Goal: Task Accomplishment & Management: Manage account settings

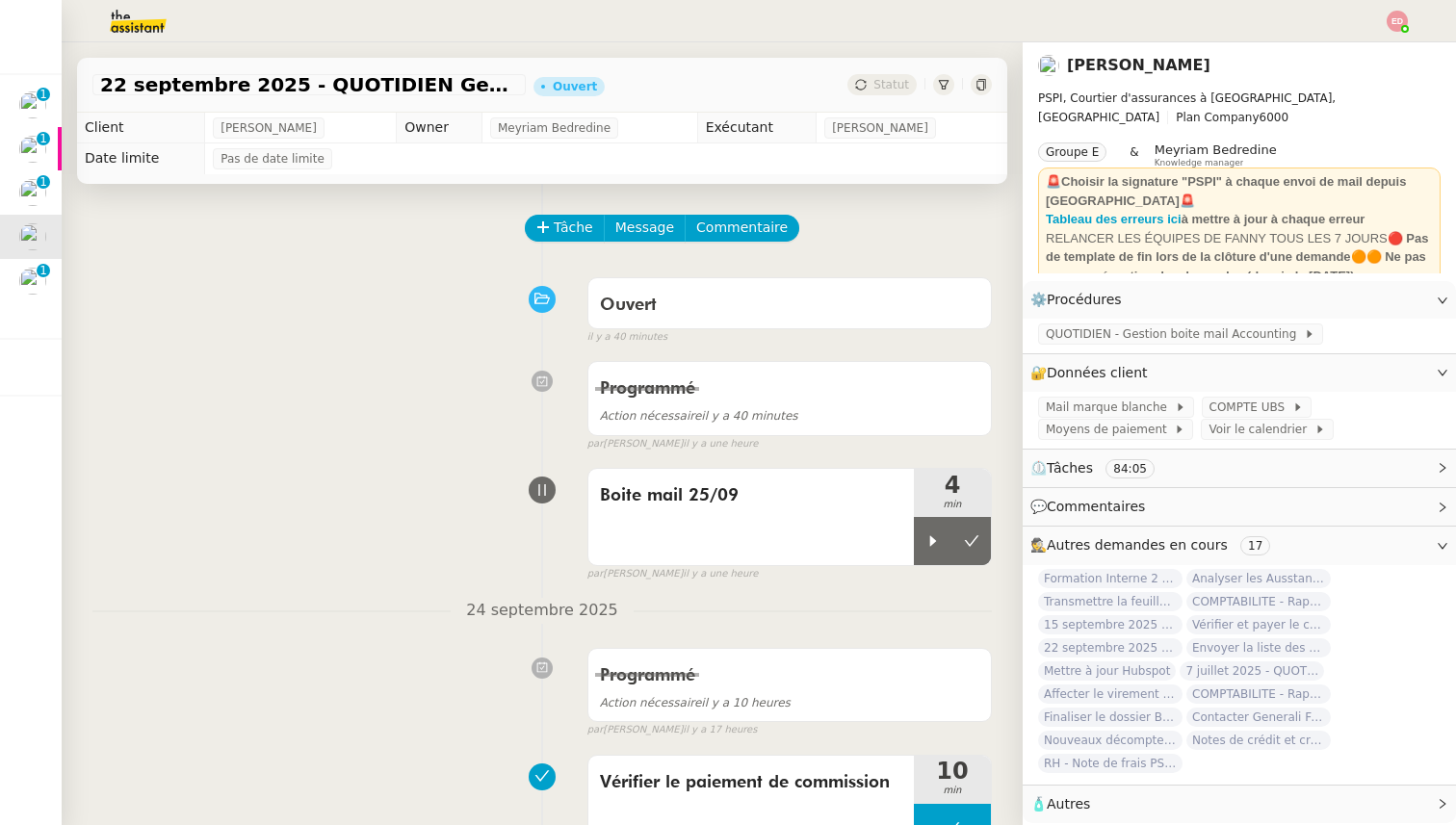
click at [933, 535] on icon at bounding box center [933, 541] width 16 height 16
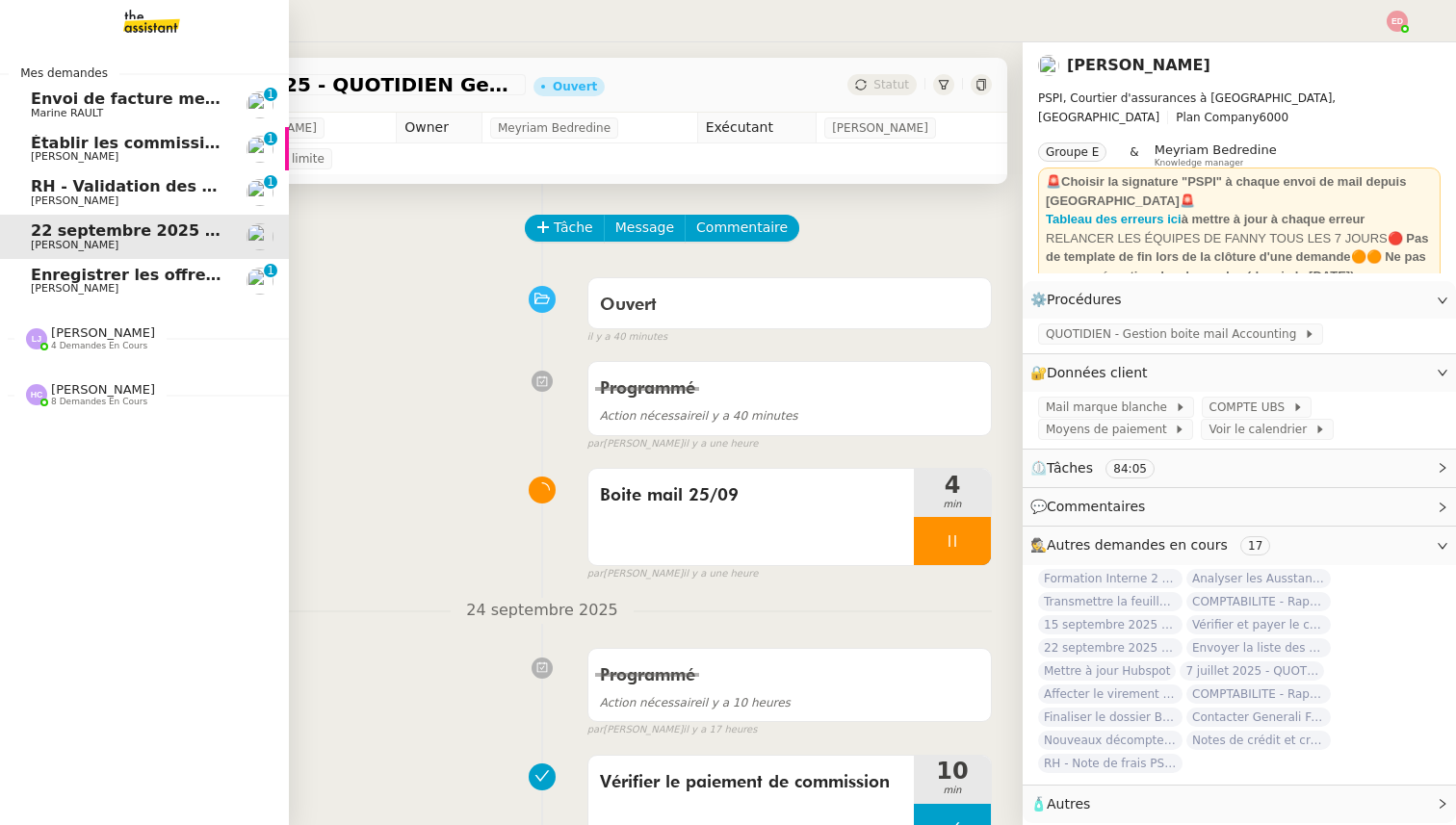
click at [69, 285] on span "[PERSON_NAME]" at bounding box center [74, 288] width 88 height 13
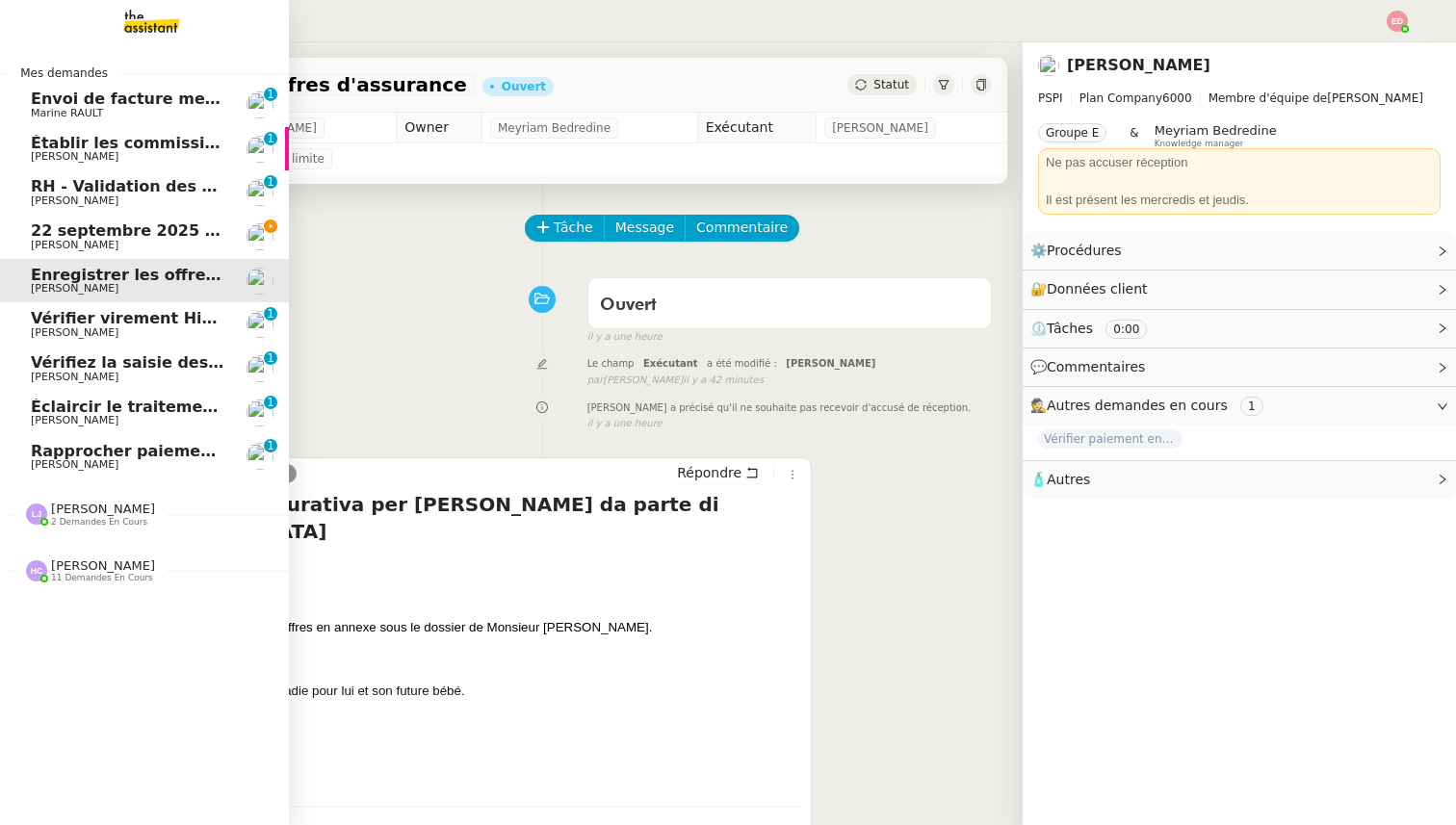
click at [82, 517] on span "2 demandes en cours" at bounding box center [99, 522] width 96 height 11
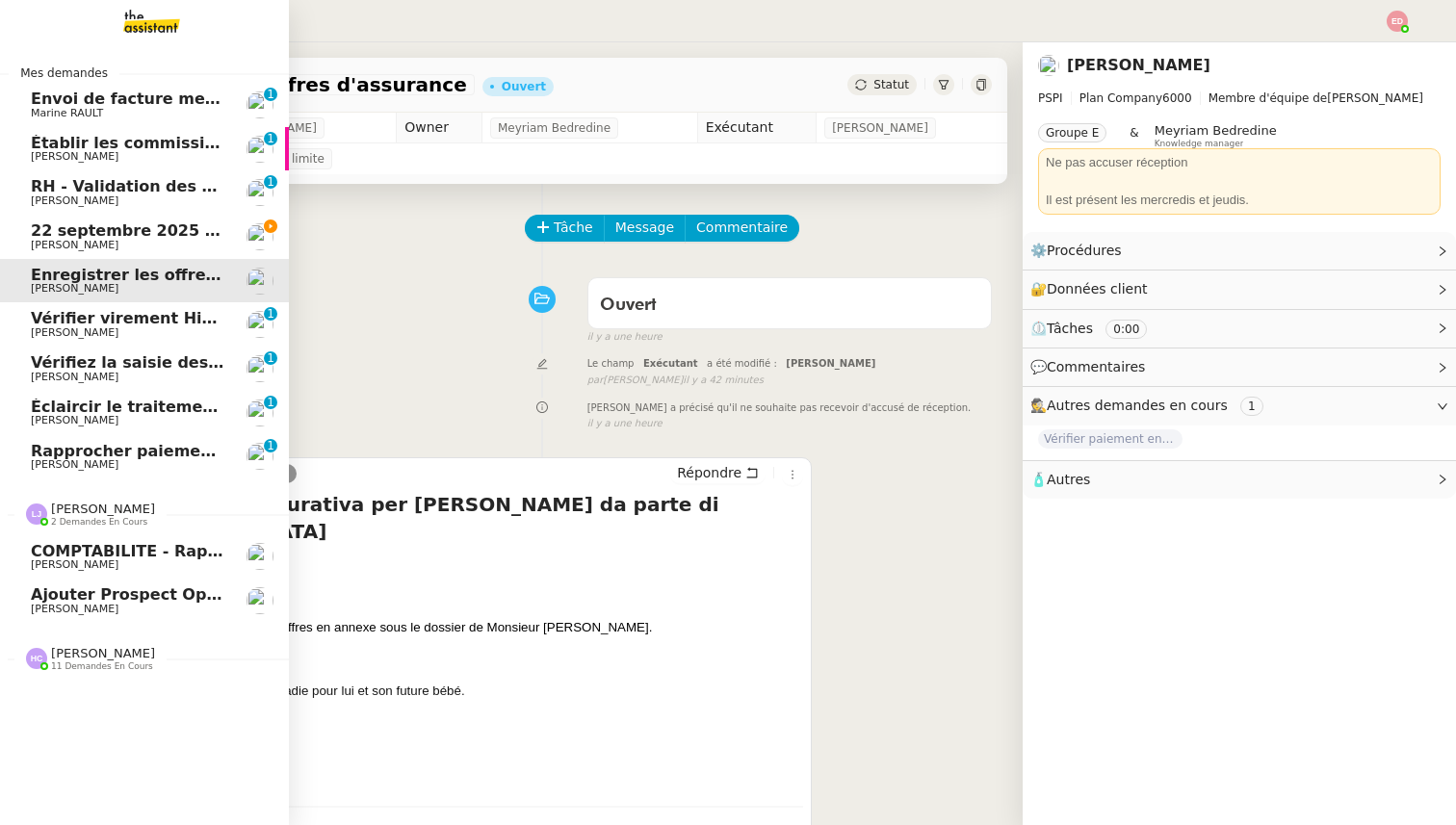
click at [83, 606] on span "[PERSON_NAME]" at bounding box center [74, 608] width 88 height 13
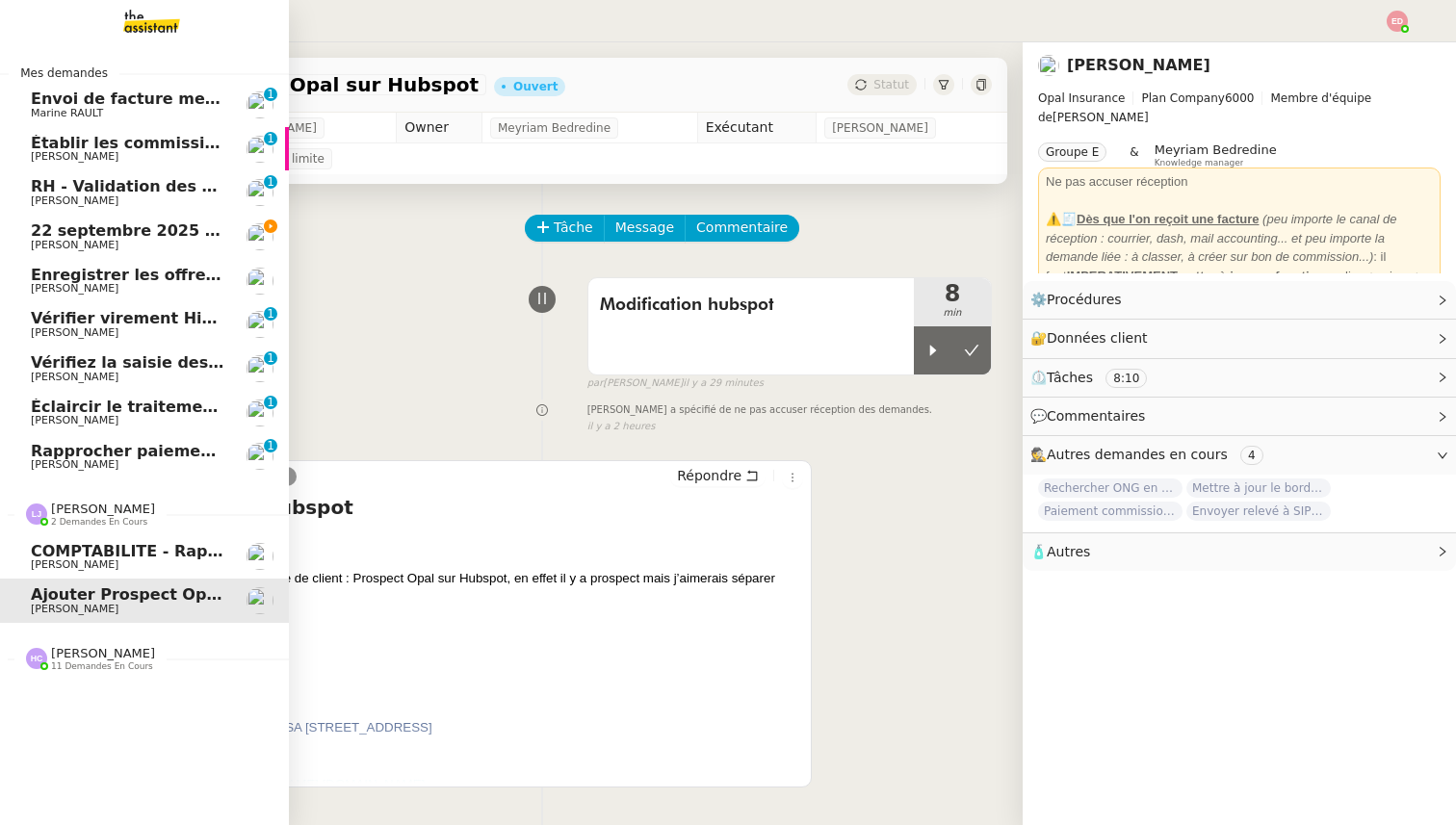
click at [95, 561] on span "[PERSON_NAME]" at bounding box center [74, 564] width 88 height 13
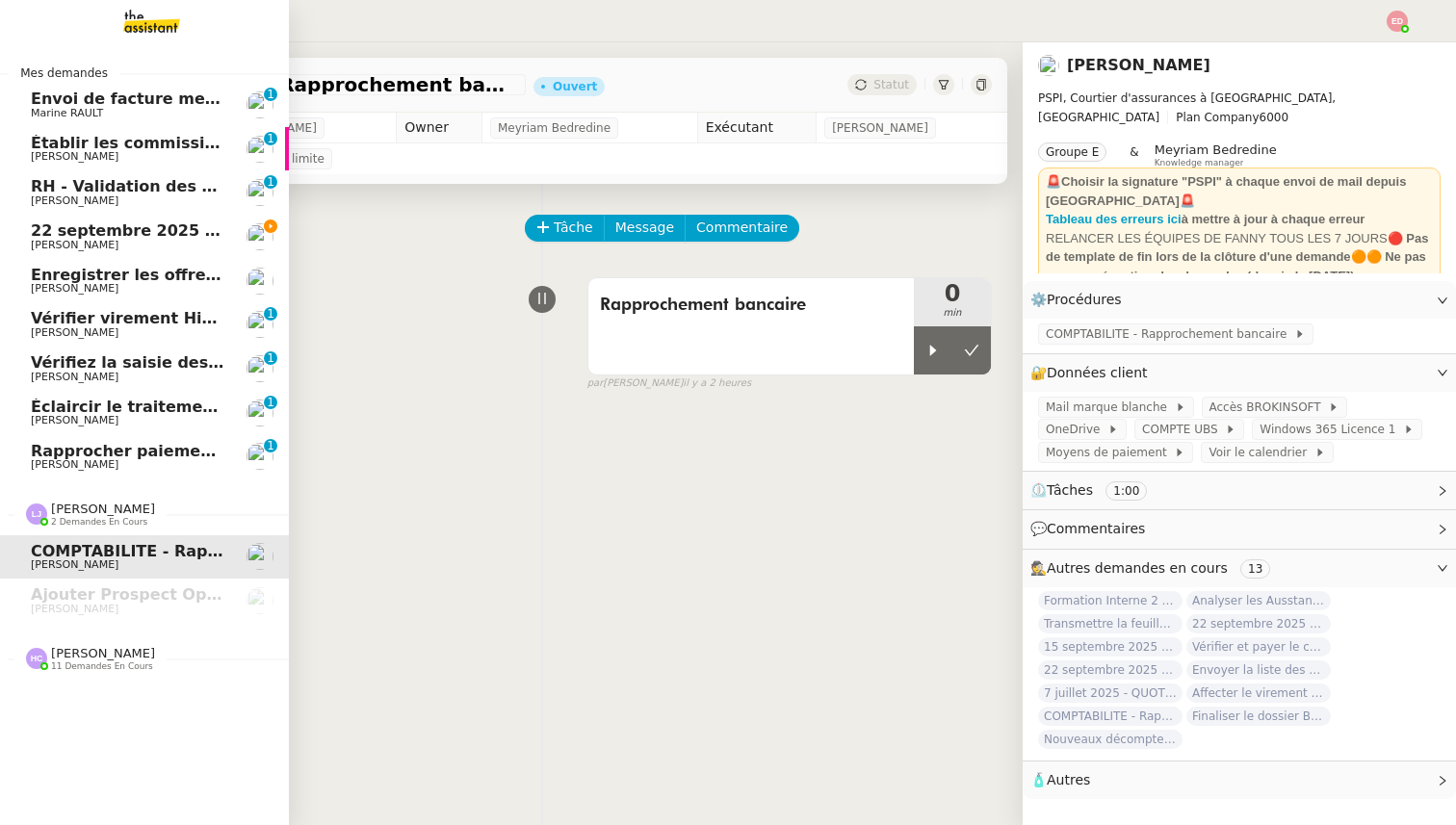
click at [82, 653] on span "[PERSON_NAME]" at bounding box center [103, 653] width 104 height 15
click at [146, 226] on span "22 septembre 2025 - QUOTIDIEN Gestion boite mail Accounting" at bounding box center [305, 230] width 550 height 19
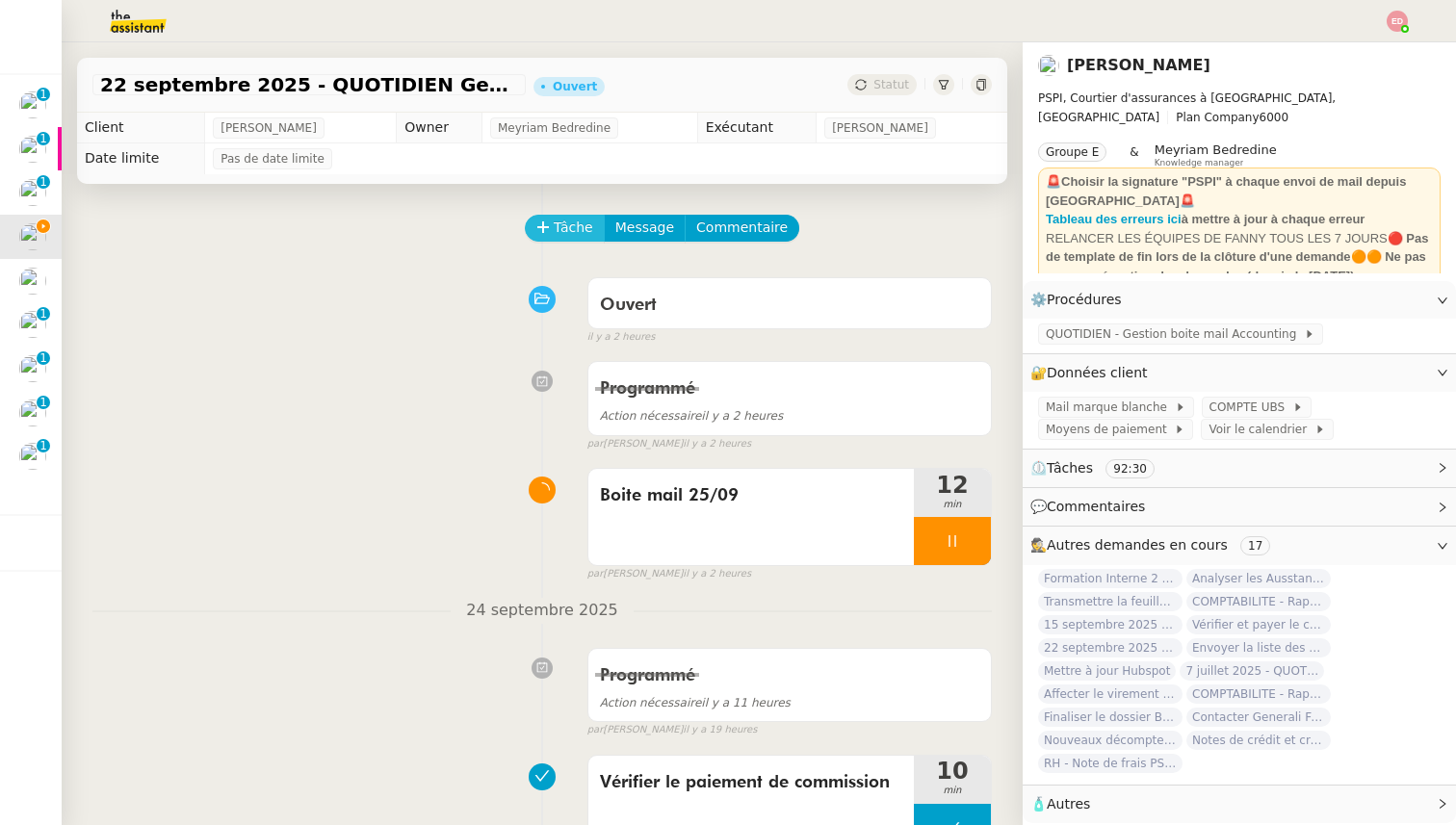
click at [535, 228] on button "Tâche" at bounding box center [564, 227] width 80 height 27
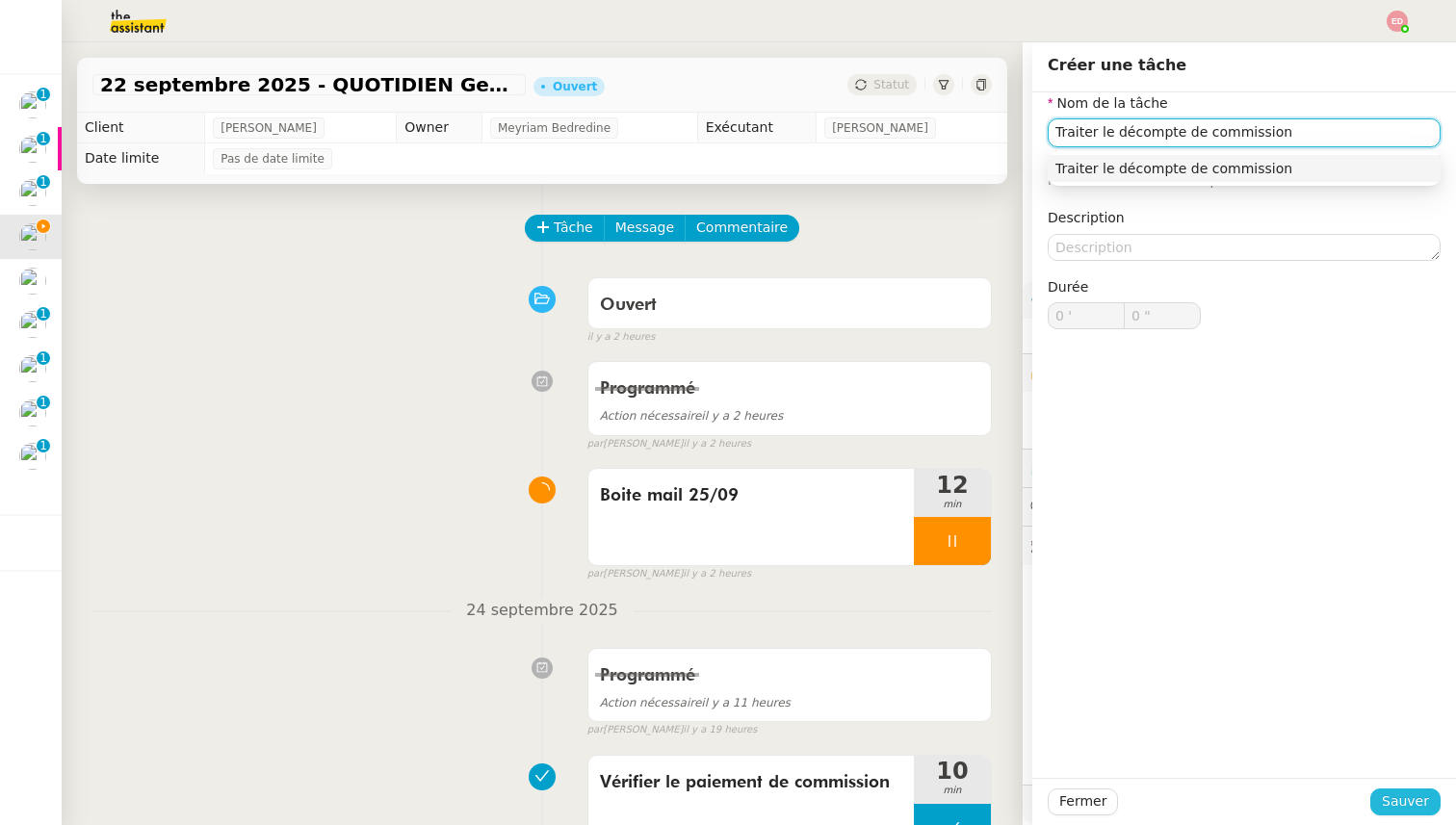
type input "Traiter le décompte de commission"
click at [1384, 812] on button "Sauver" at bounding box center [1405, 801] width 70 height 27
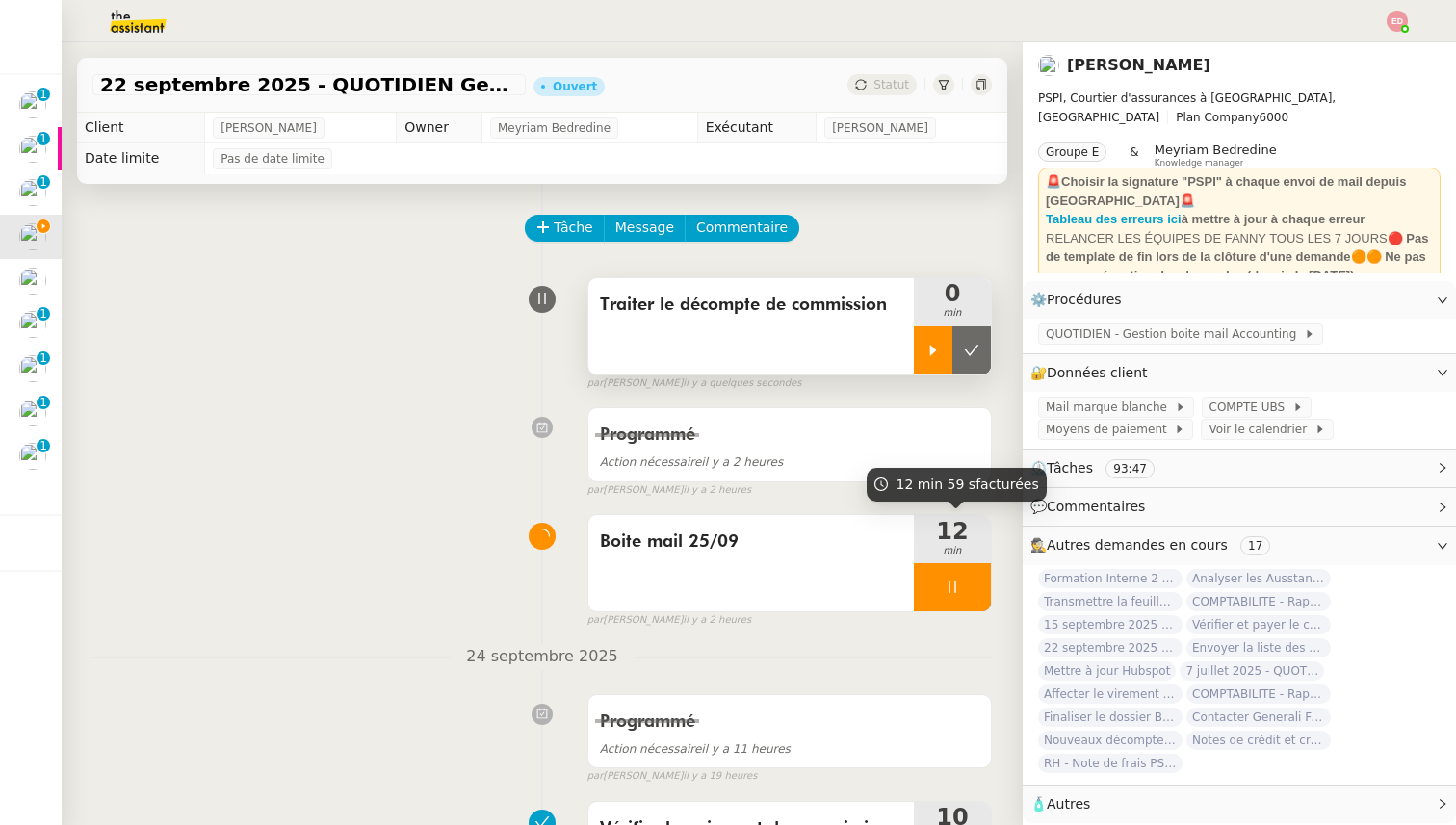
click at [930, 349] on icon at bounding box center [933, 349] width 7 height 11
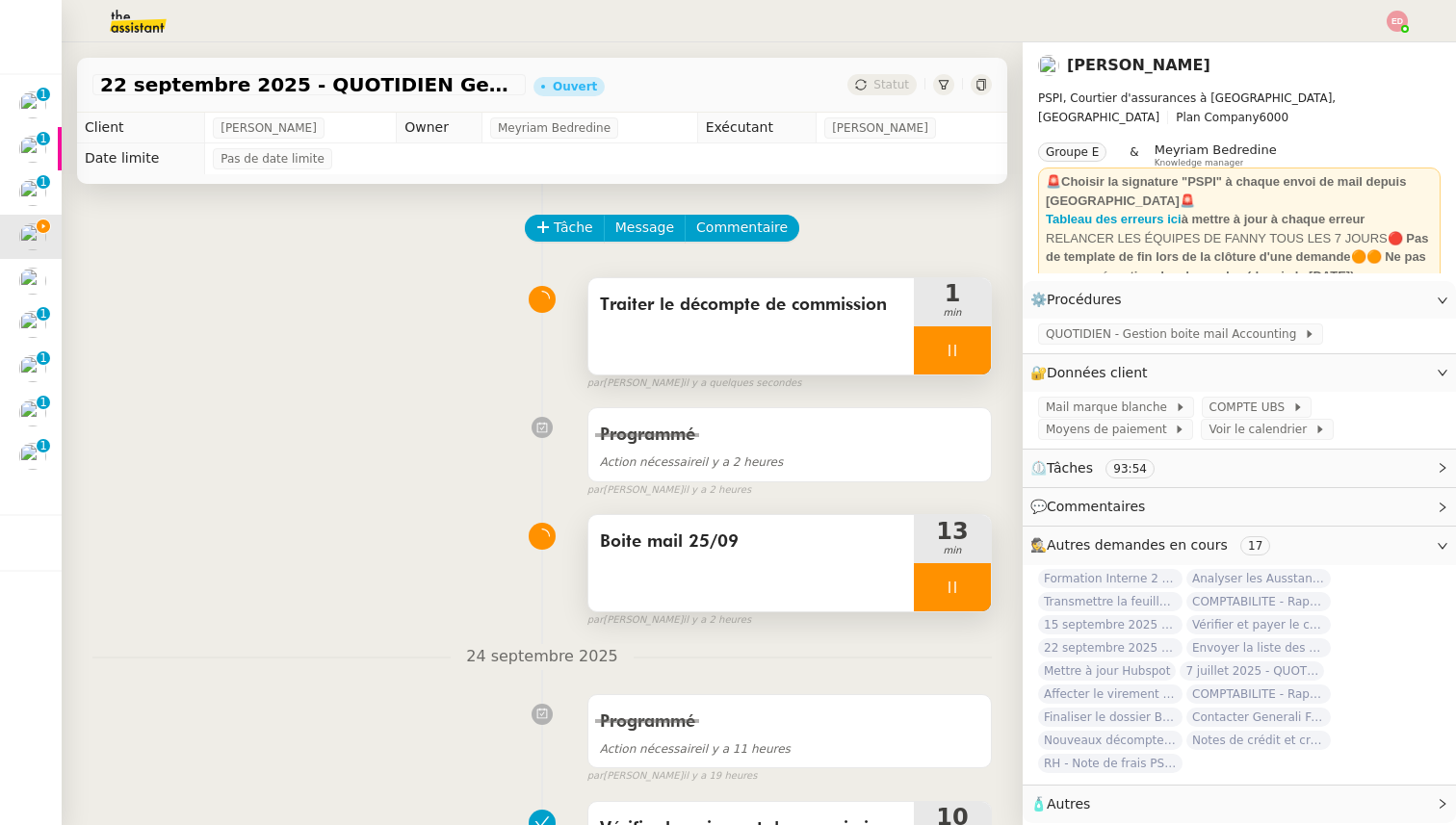
click at [978, 592] on div at bounding box center [952, 587] width 77 height 48
click at [978, 592] on icon at bounding box center [972, 588] width 16 height 16
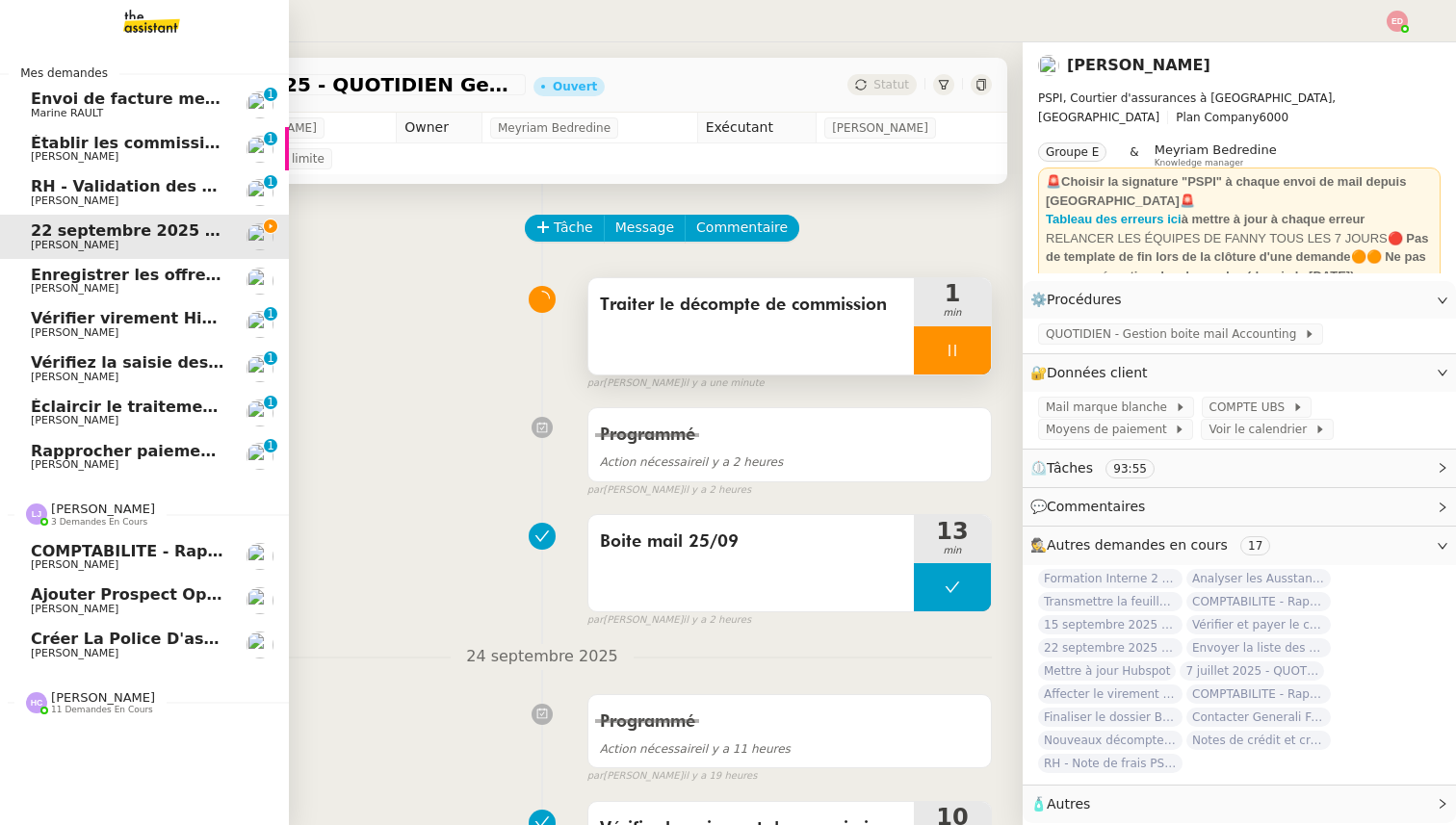
click at [75, 643] on span "Créer la police d'assurance" at bounding box center [152, 639] width 242 height 19
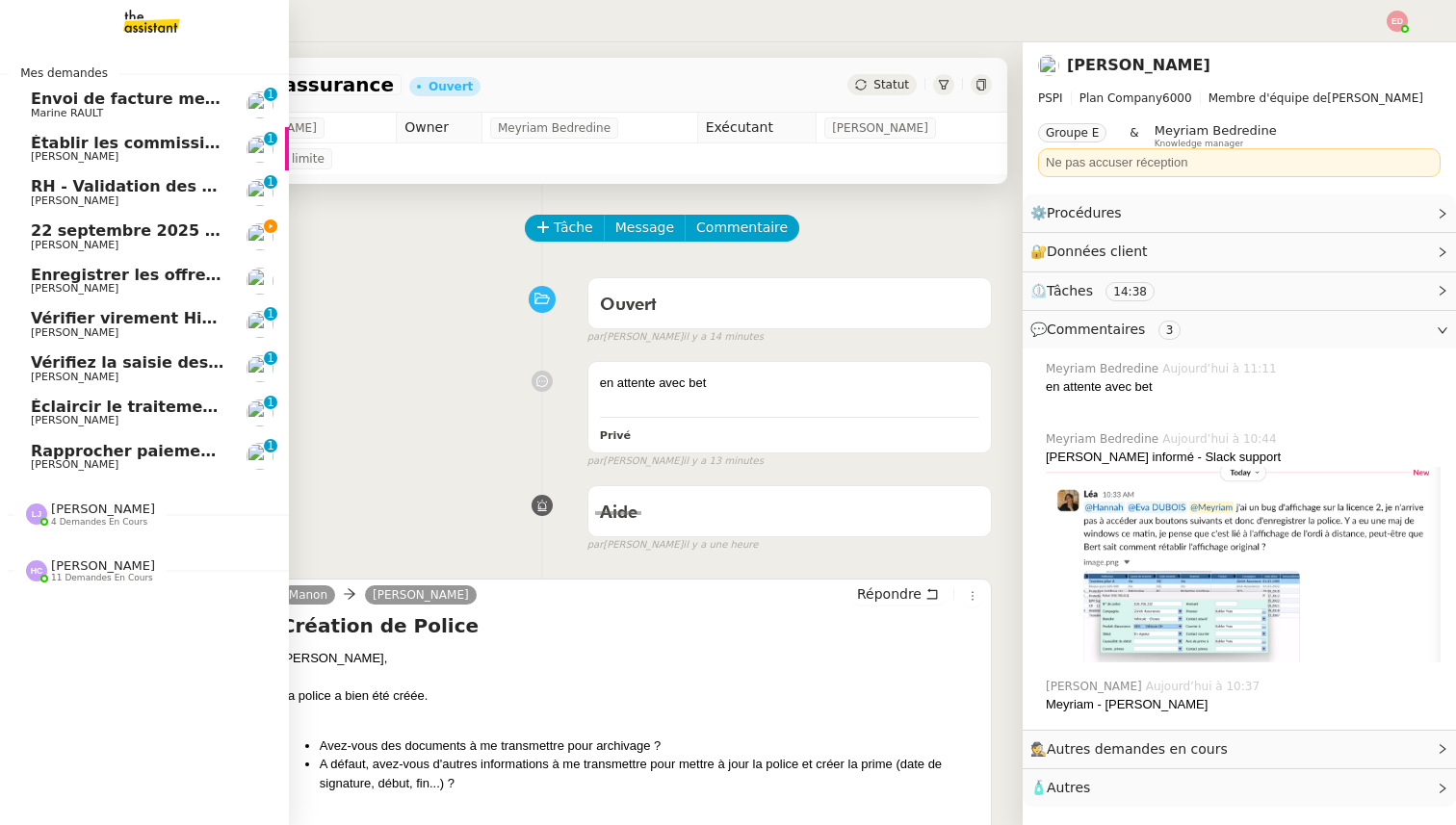
click at [88, 219] on link "22 septembre 2025 - QUOTIDIEN Gestion boite mail Accounting [PERSON_NAME]" at bounding box center [144, 236] width 288 height 44
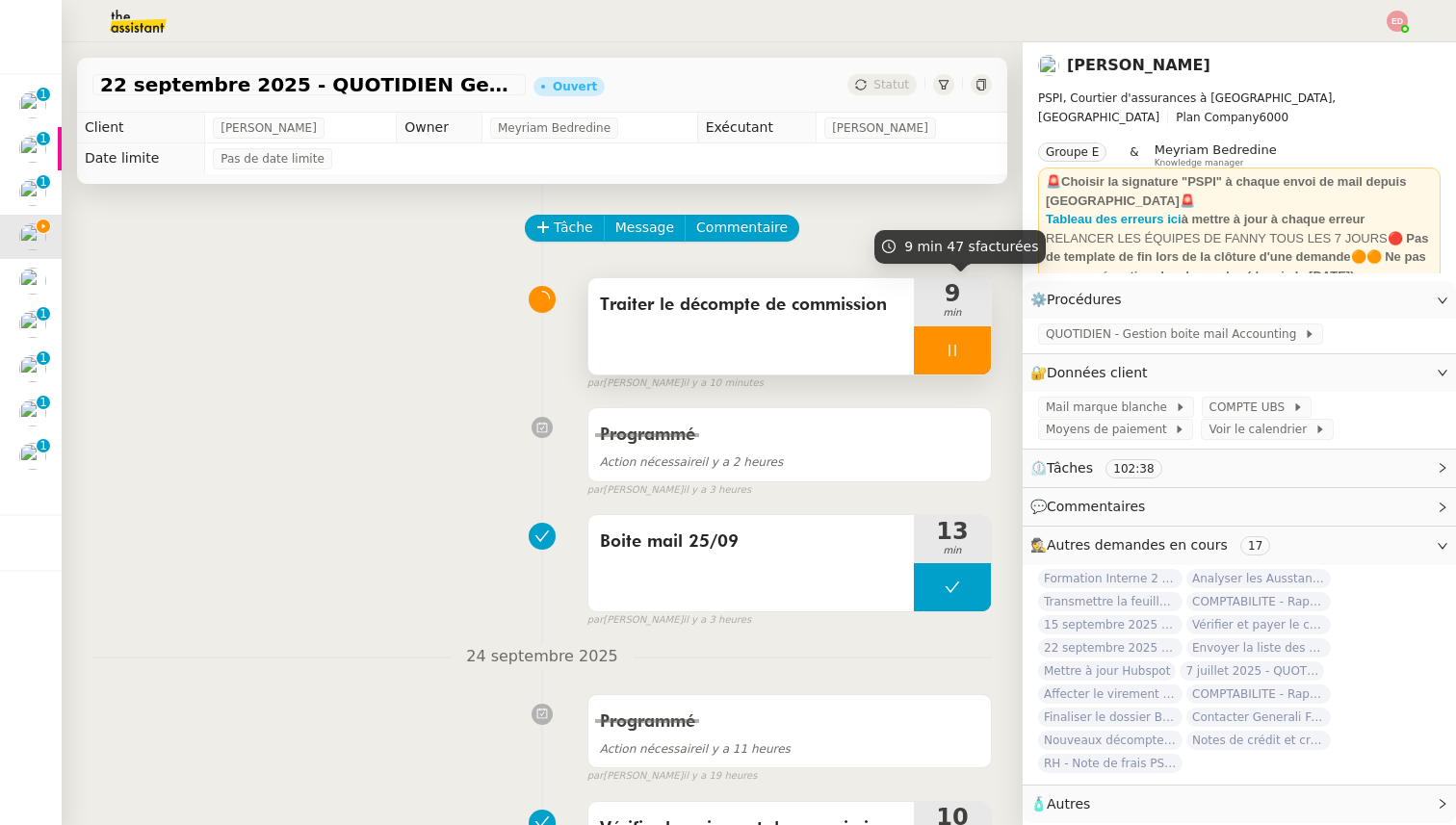
click at [978, 338] on div at bounding box center [952, 350] width 77 height 48
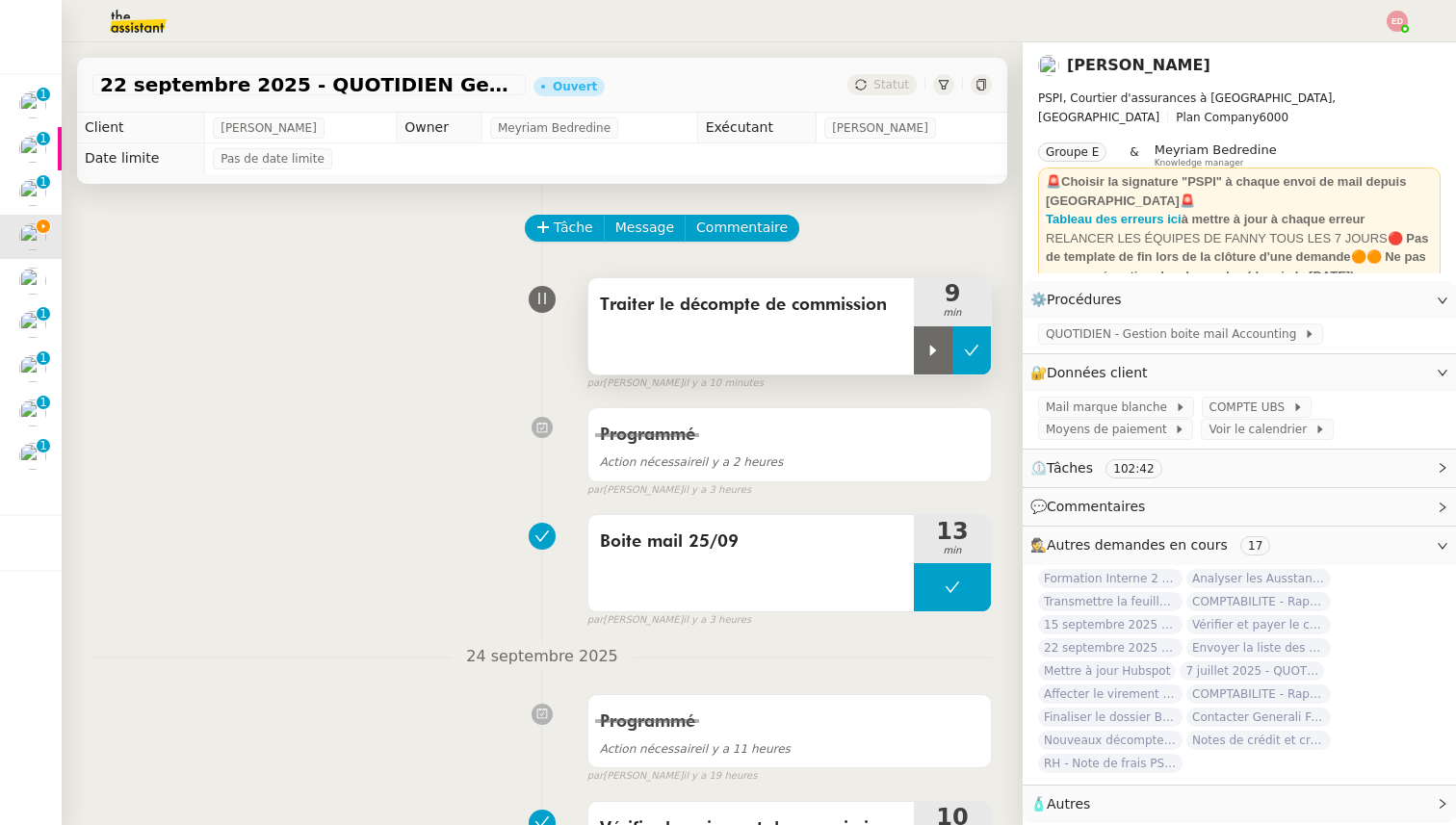
click at [978, 349] on icon at bounding box center [972, 350] width 16 height 16
click at [897, 79] on span "Statut" at bounding box center [891, 85] width 35 height 14
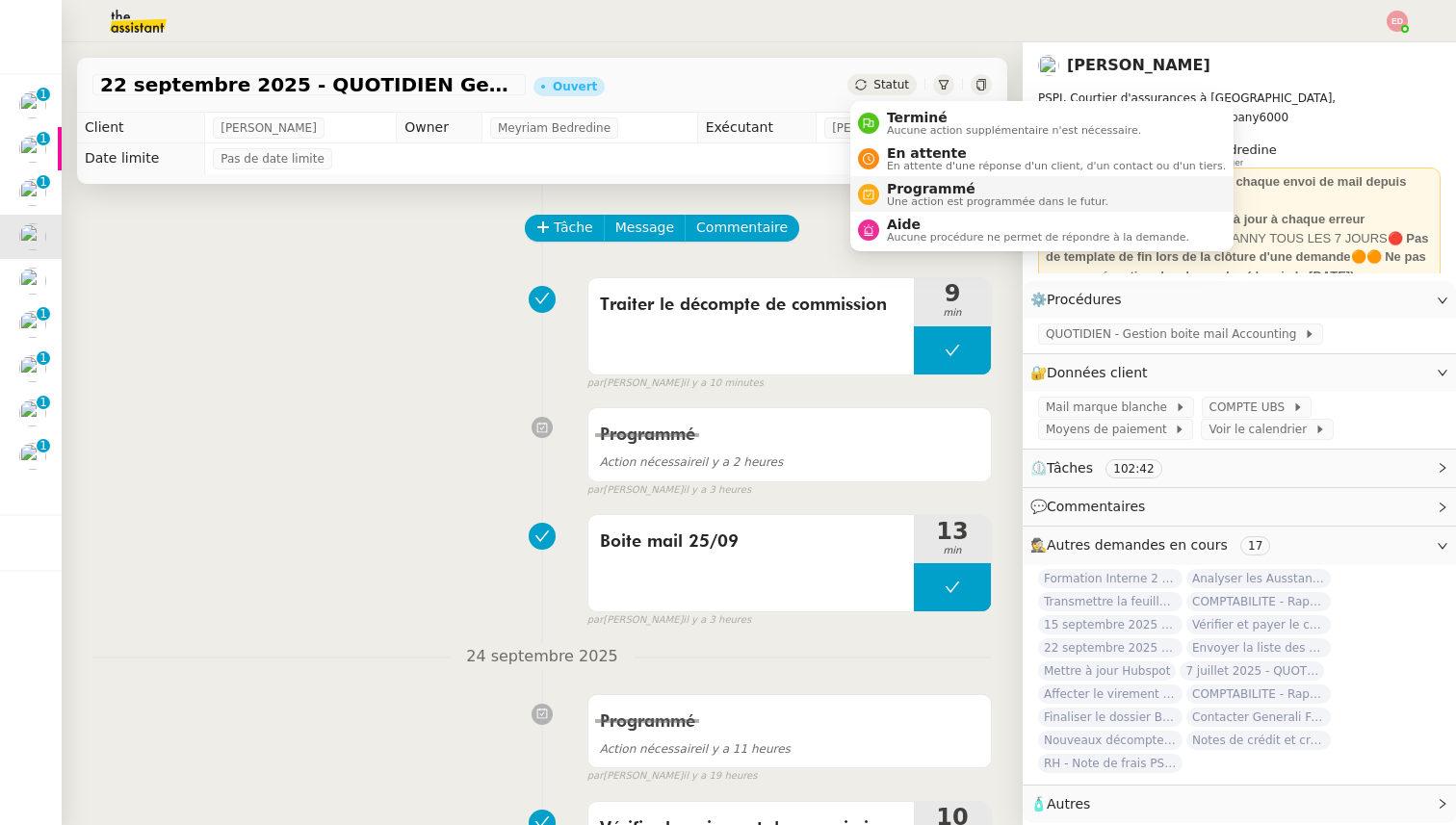
click at [912, 199] on span "Une action est programmée dans le futur." at bounding box center [997, 202] width 222 height 11
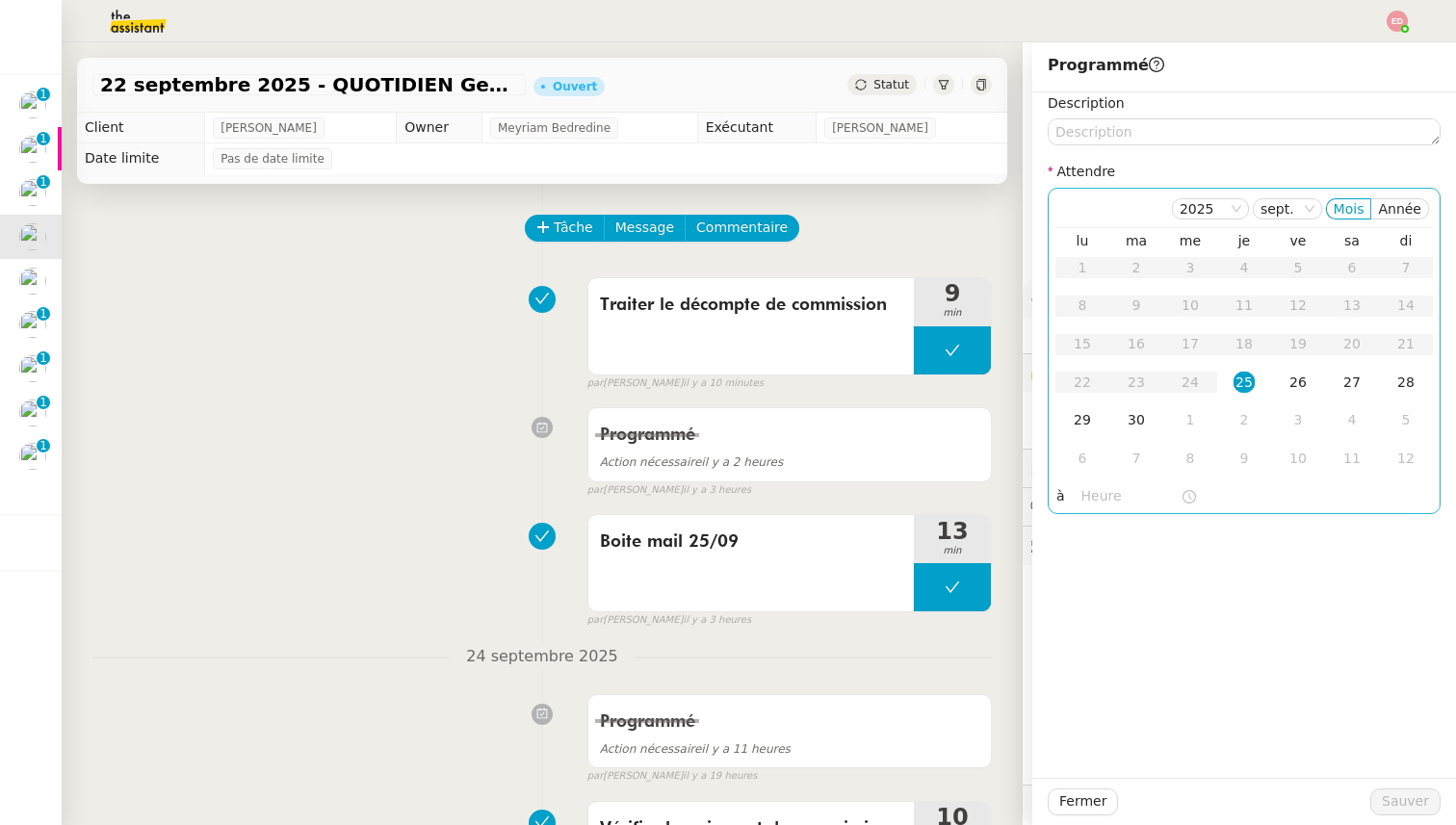
click at [1243, 379] on div "25" at bounding box center [1244, 383] width 22 height 22
click at [1094, 501] on input "text" at bounding box center [1131, 496] width 99 height 22
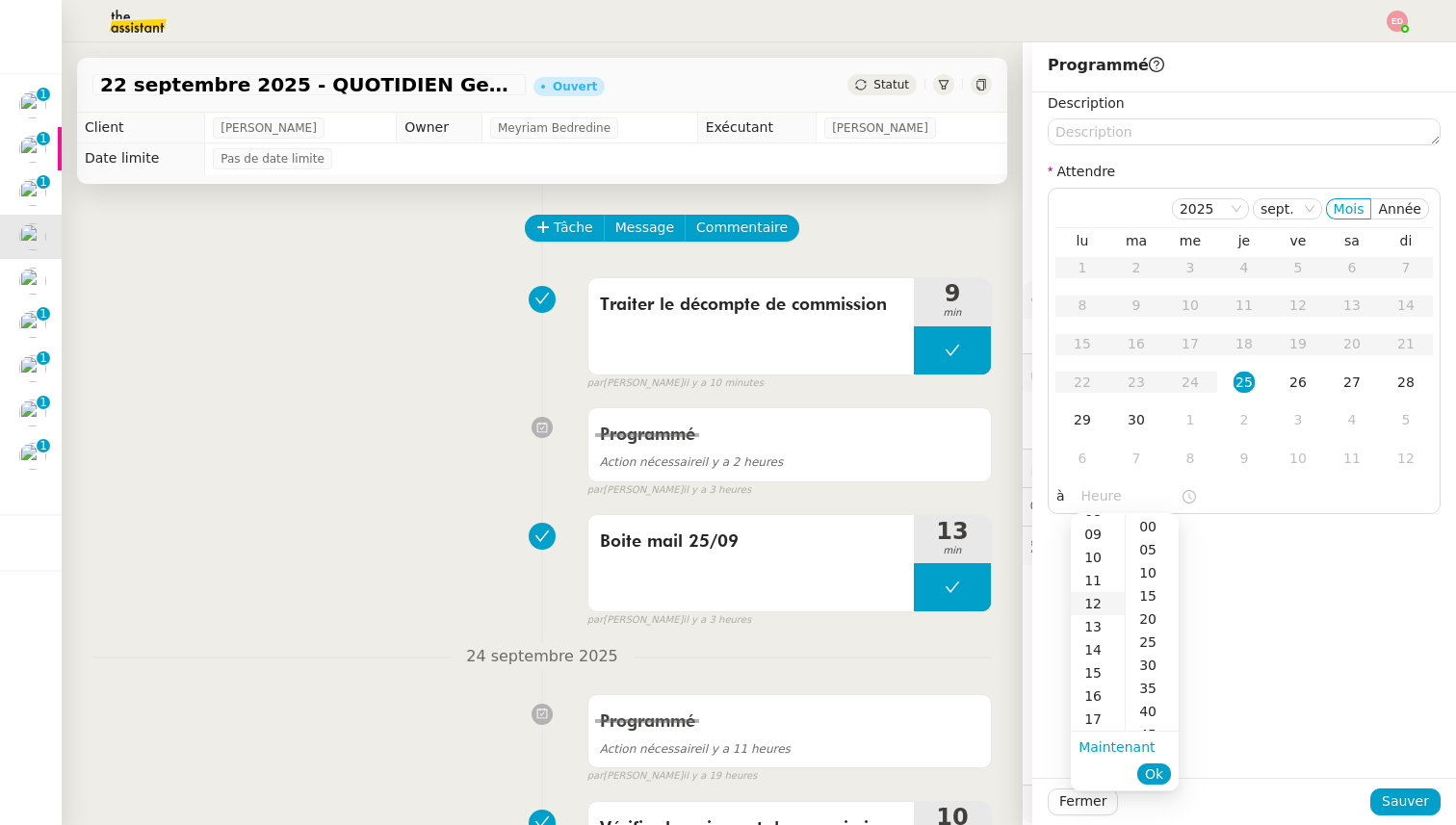
scroll to position [210, 0]
click at [1098, 642] on div "14" at bounding box center [1098, 640] width 54 height 23
click at [1153, 531] on div "00" at bounding box center [1153, 526] width 53 height 23
type input "14:00"
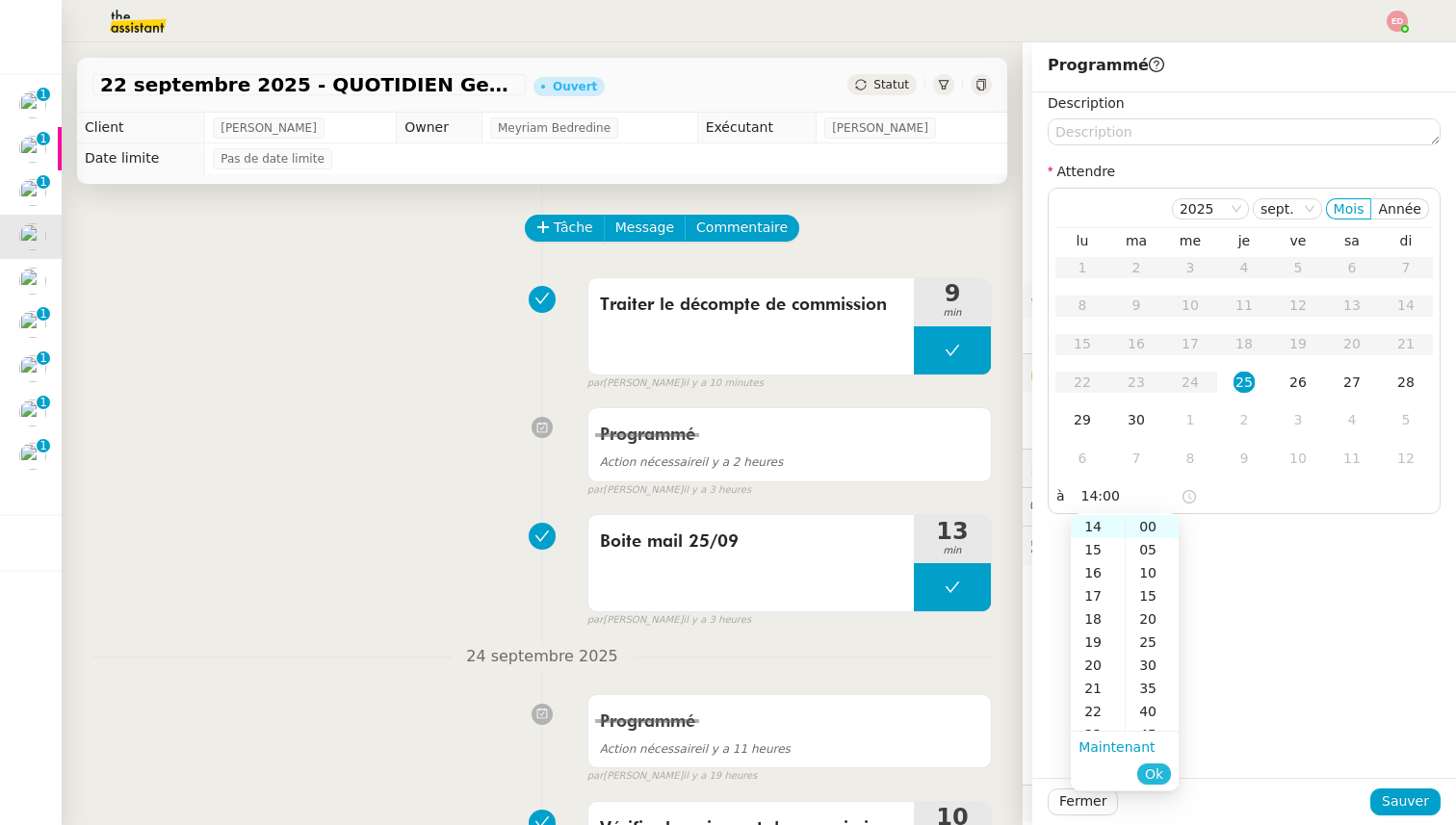
click at [1153, 773] on span "Ok" at bounding box center [1154, 775] width 19 height 20
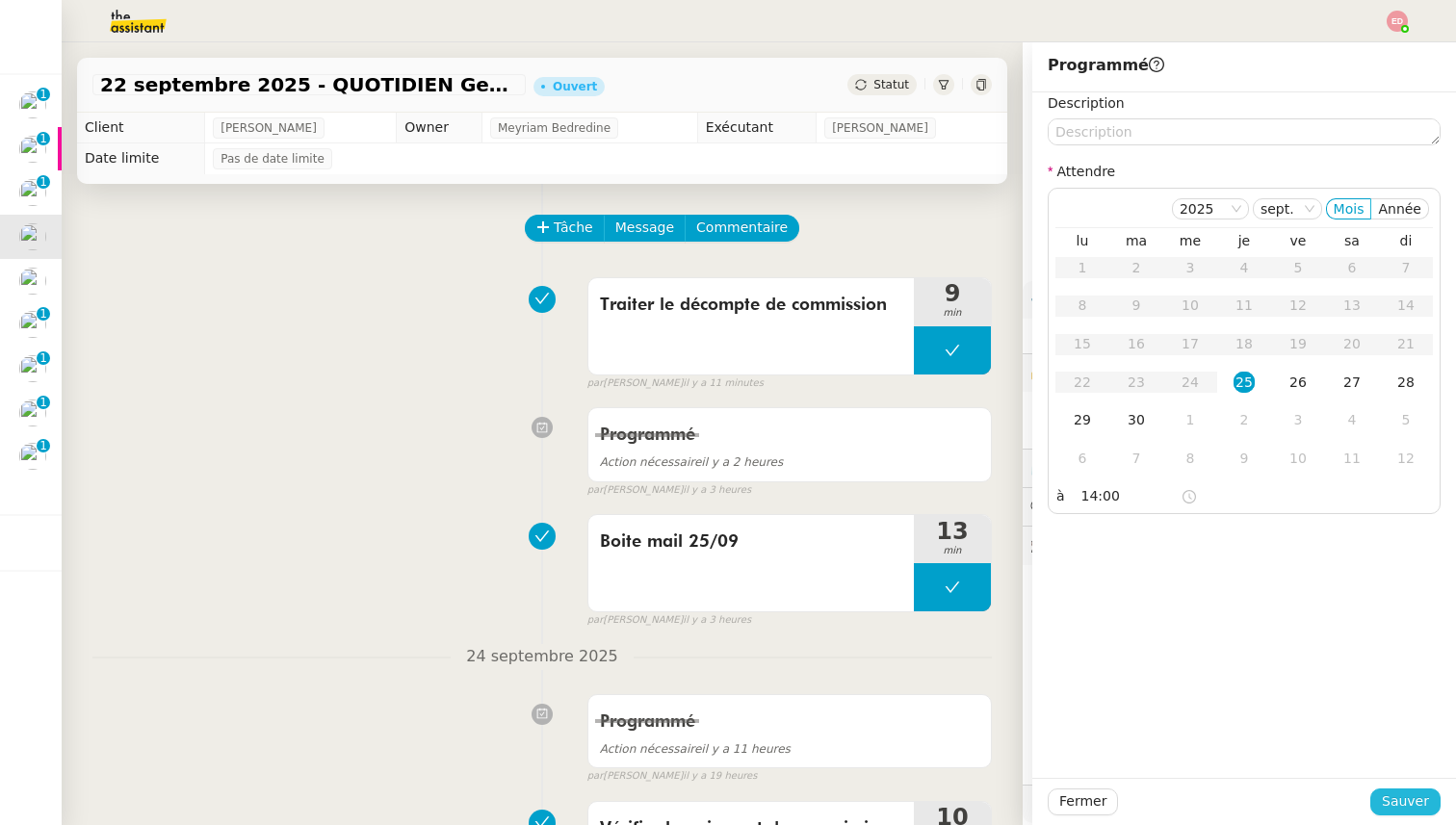
click at [1396, 801] on span "Sauver" at bounding box center [1406, 801] width 47 height 22
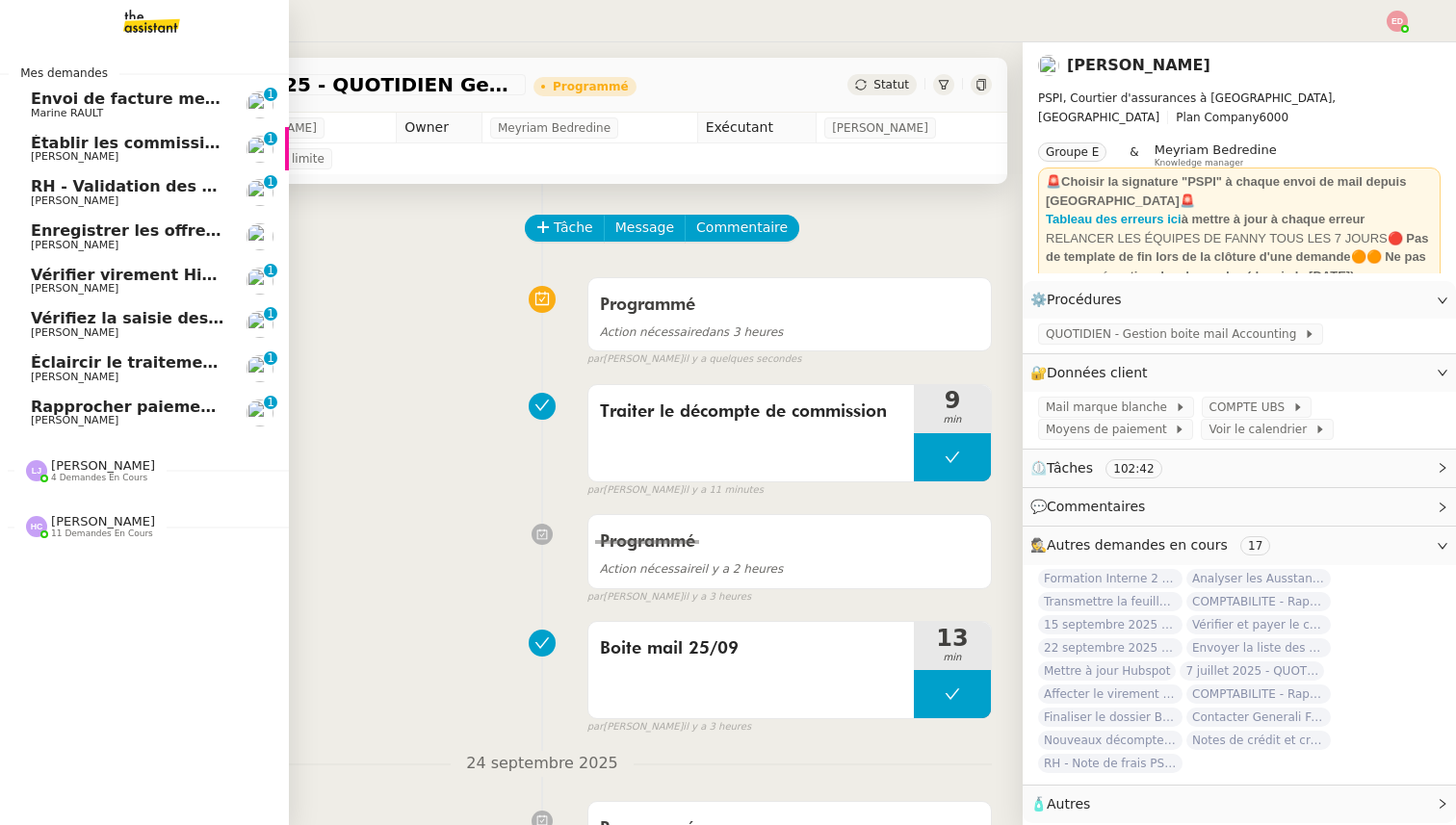
click at [41, 101] on span "Envoi de facture mensuelle Adobe" at bounding box center [178, 98] width 296 height 19
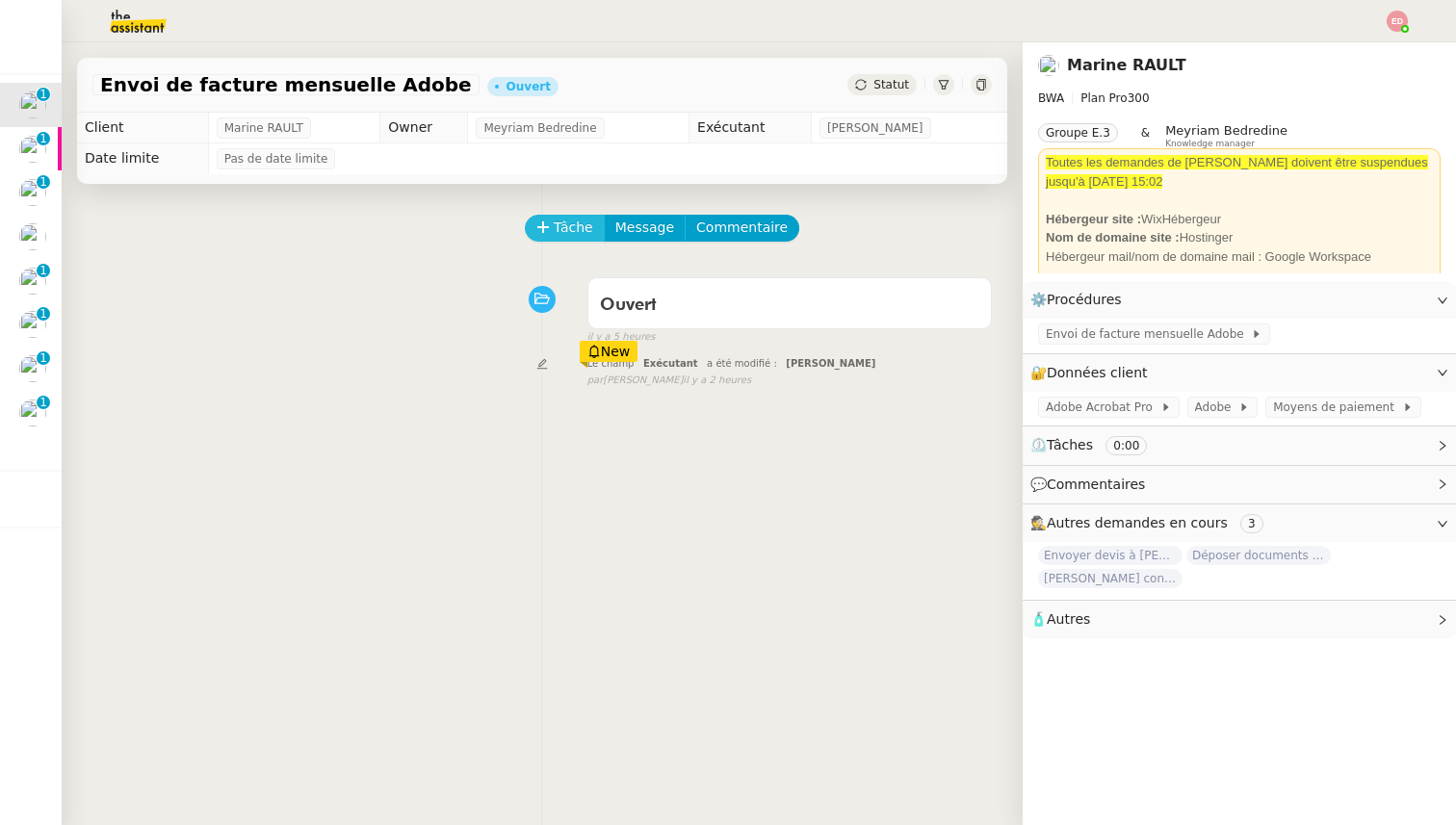
click at [569, 228] on span "Tâche" at bounding box center [573, 227] width 39 height 22
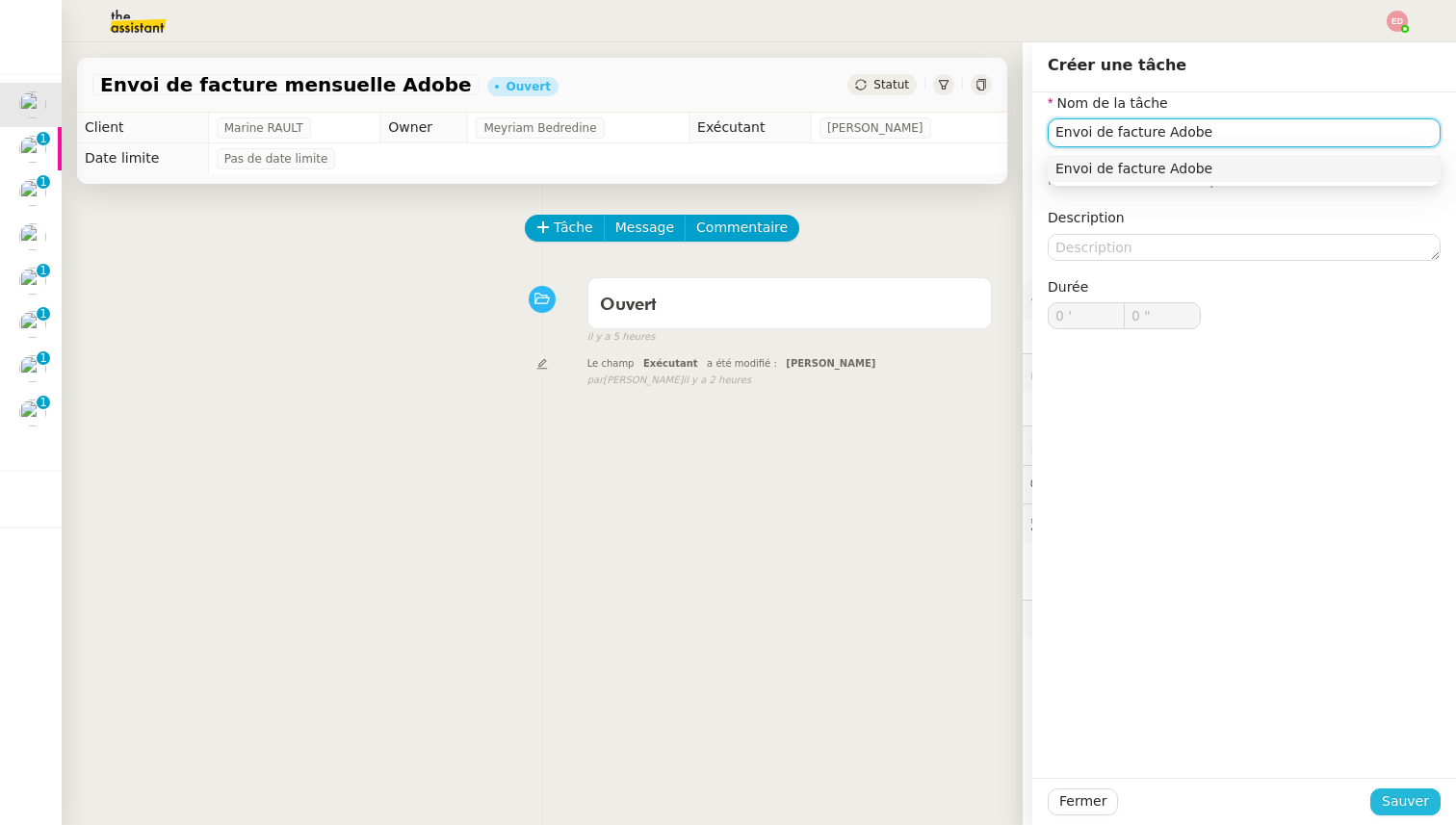
type input "Envoi de facture Adobe"
click at [1410, 799] on span "Sauver" at bounding box center [1406, 801] width 47 height 22
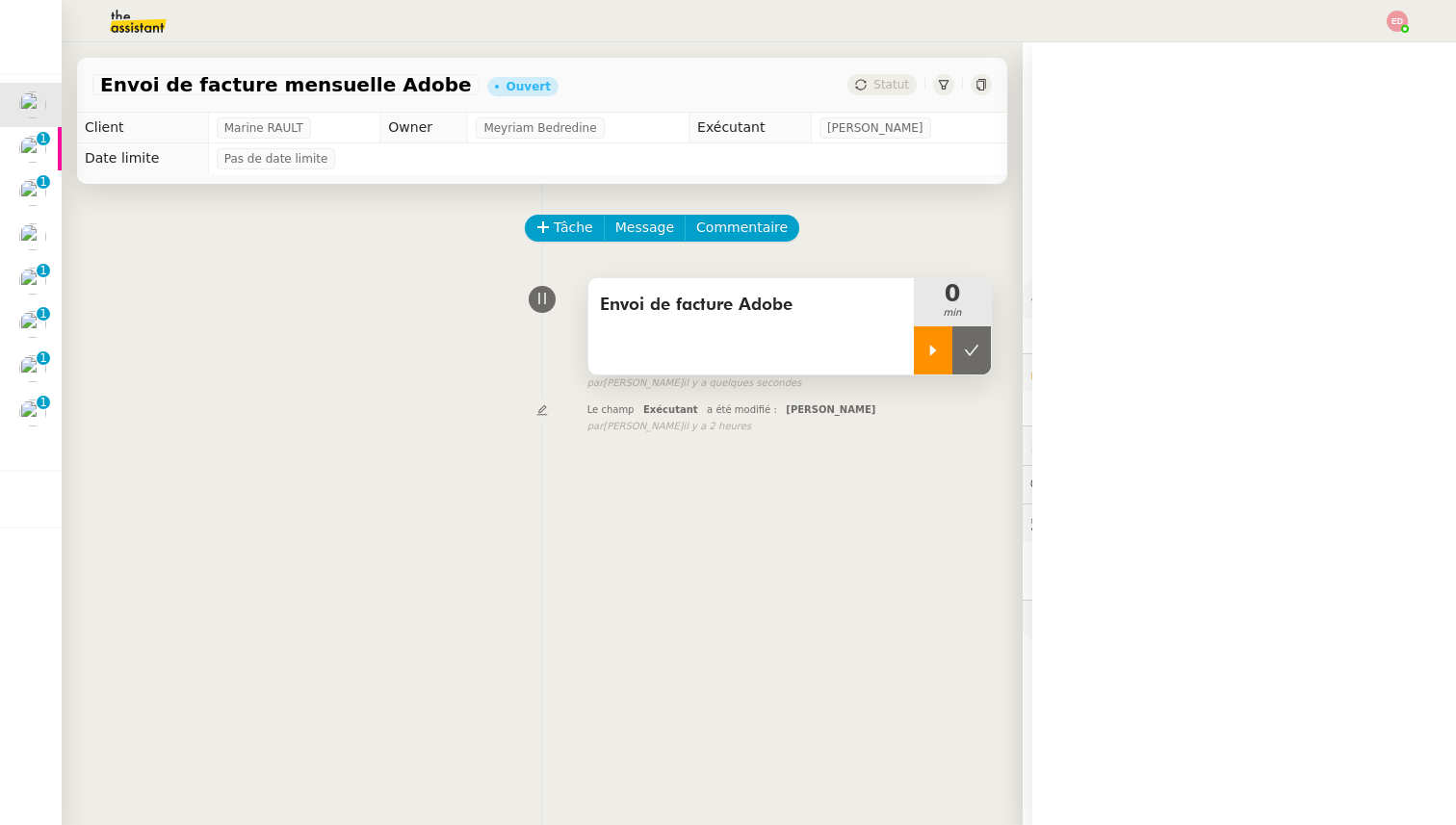
click at [920, 354] on div at bounding box center [932, 350] width 38 height 48
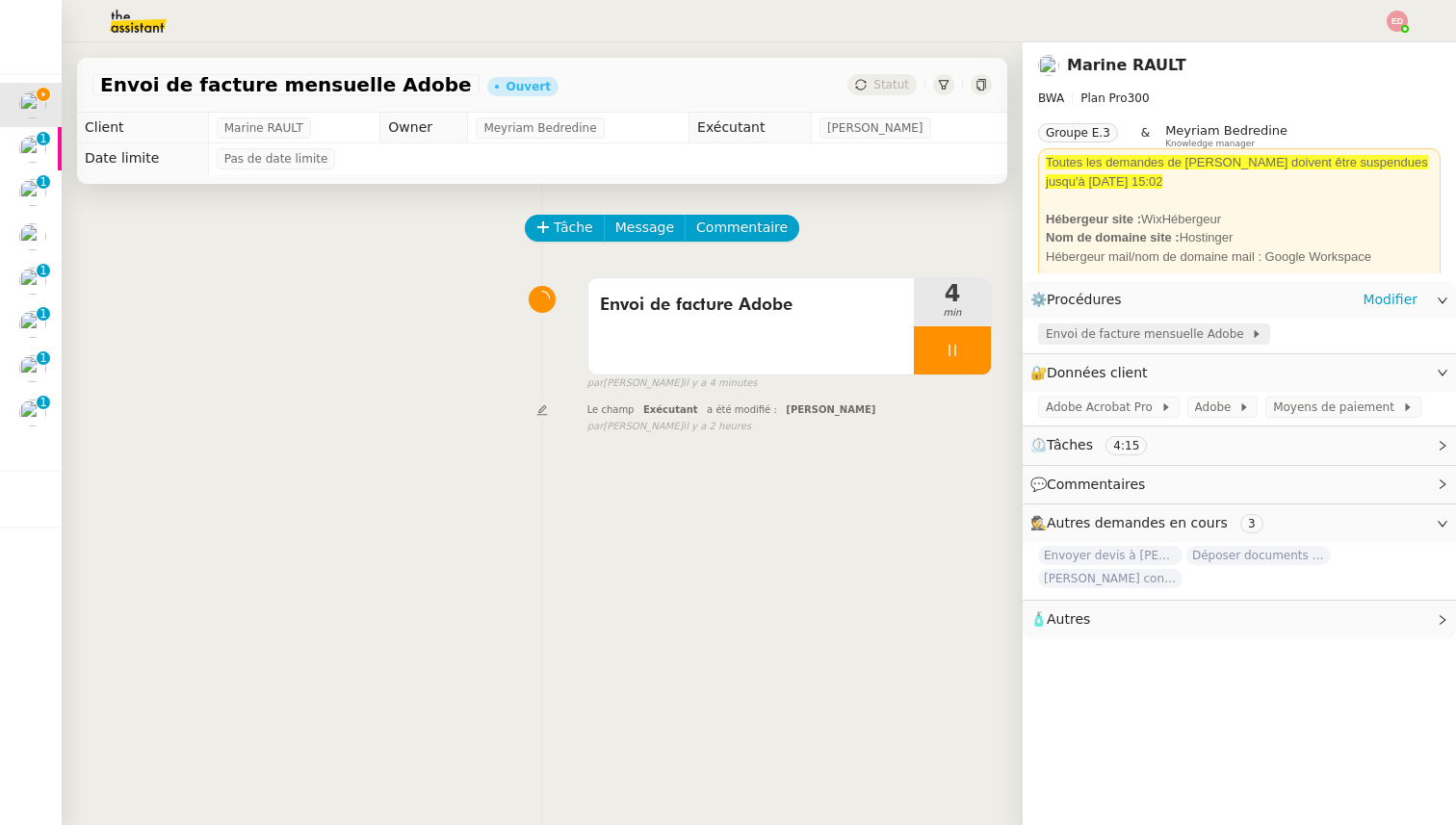
click at [1112, 332] on span "Envoi de facture mensuelle Adobe" at bounding box center [1148, 335] width 205 height 20
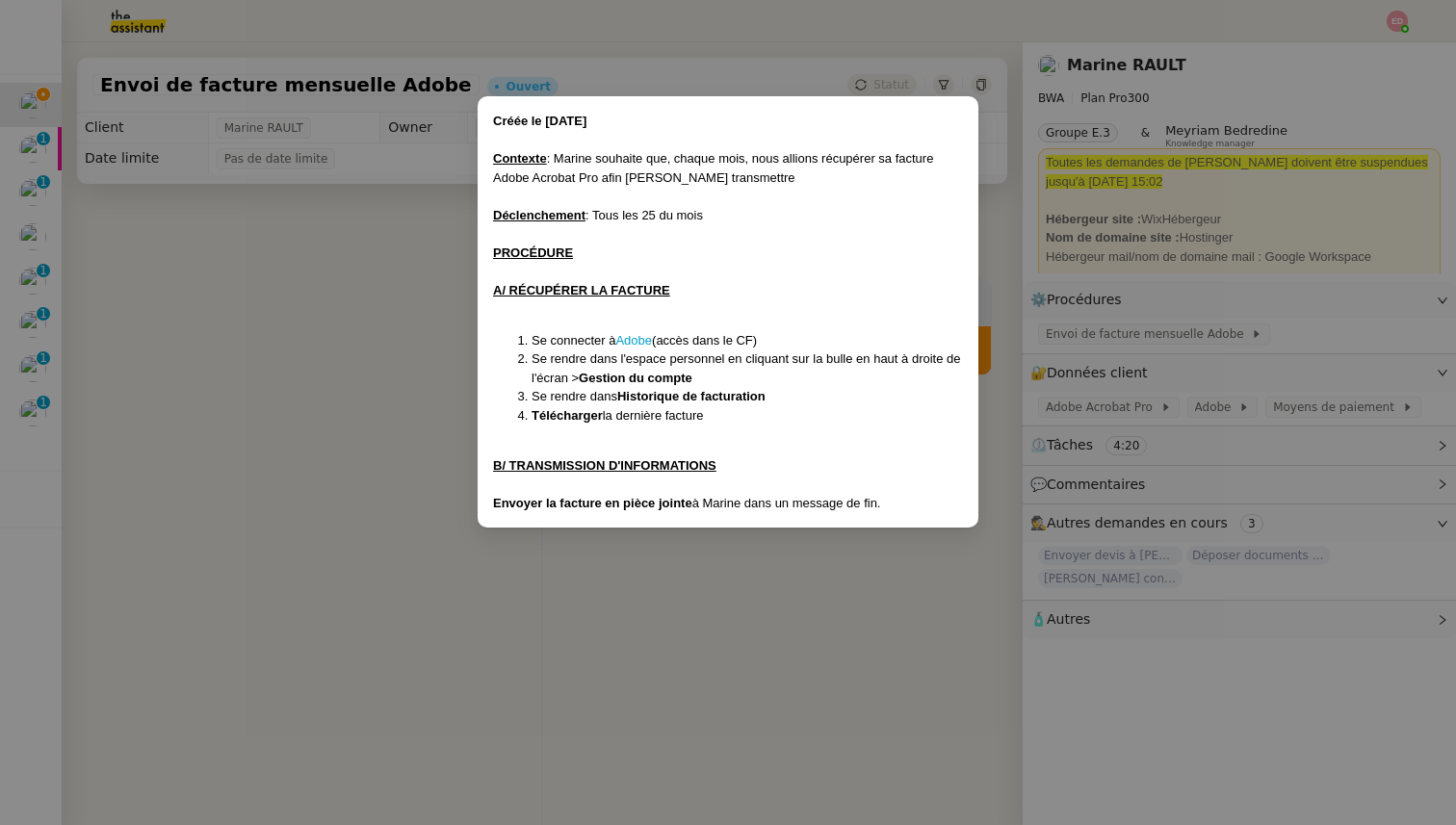
click at [667, 713] on nz-modal-container "Créée le [DATE] Contexte : Marine souhaite que, chaque mois, nous allions récup…" at bounding box center [728, 412] width 1456 height 825
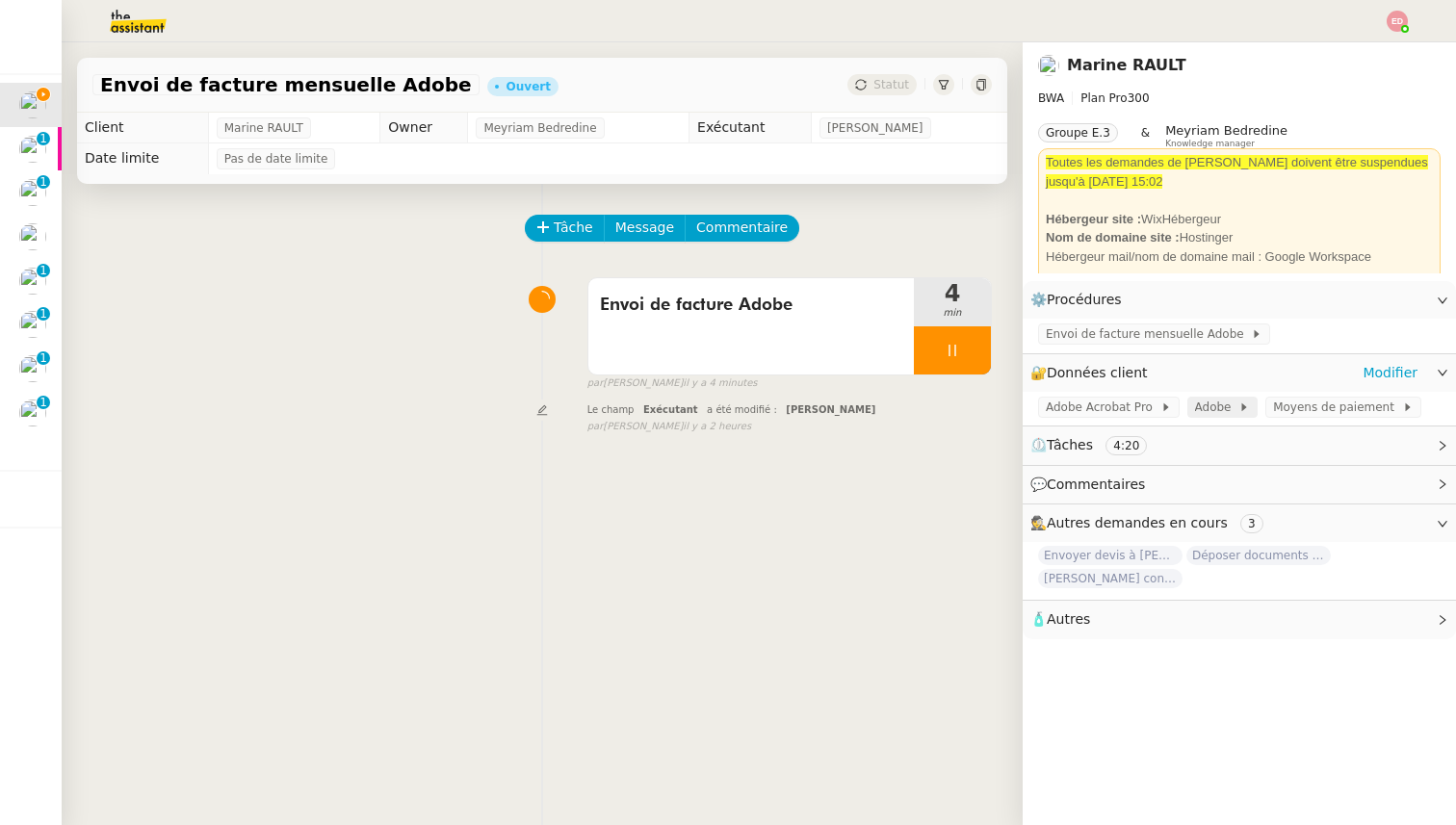
click at [1208, 405] on span "Adobe" at bounding box center [1217, 408] width 44 height 20
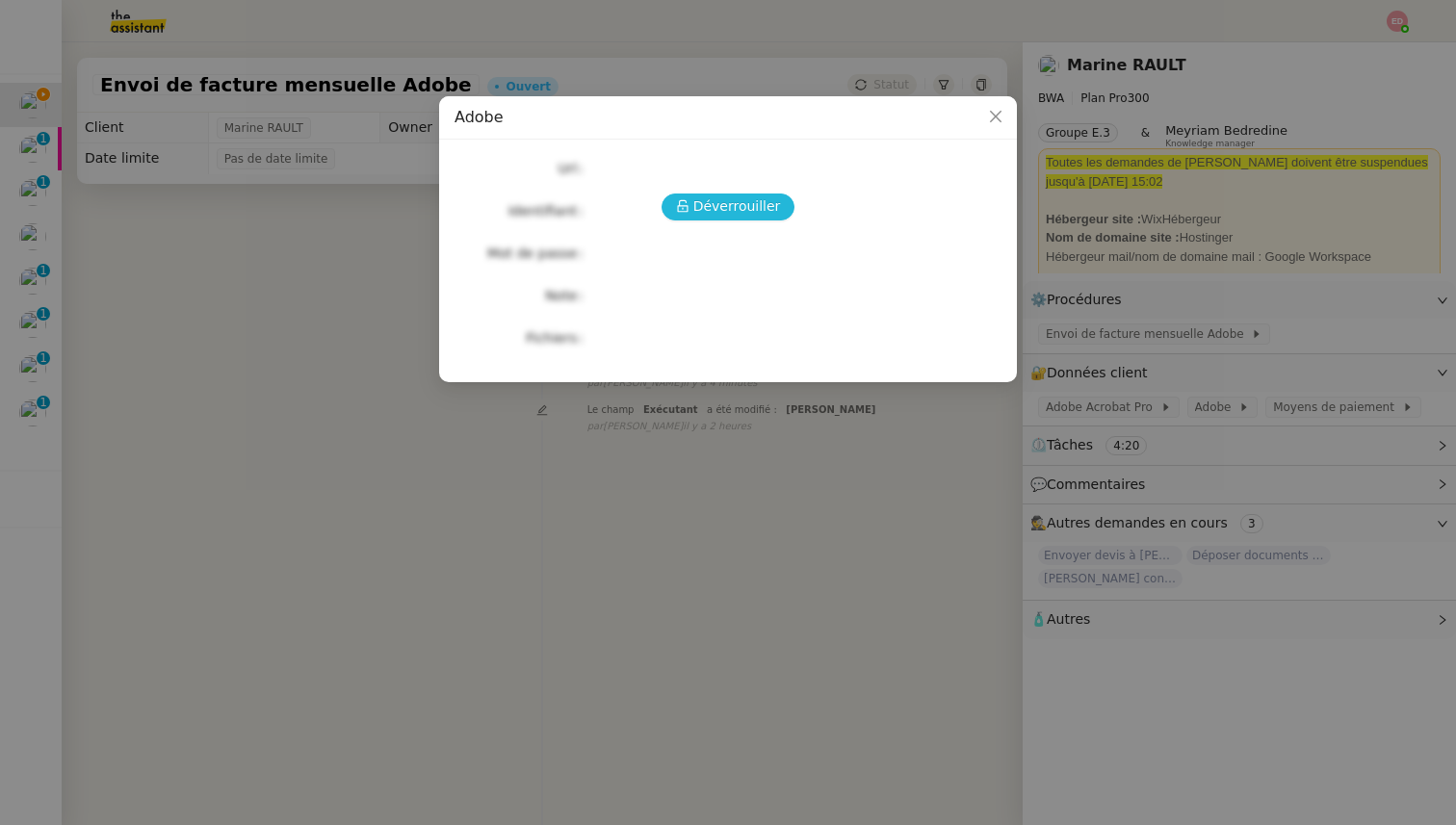
click at [735, 211] on span "Déverrouiller" at bounding box center [736, 207] width 88 height 22
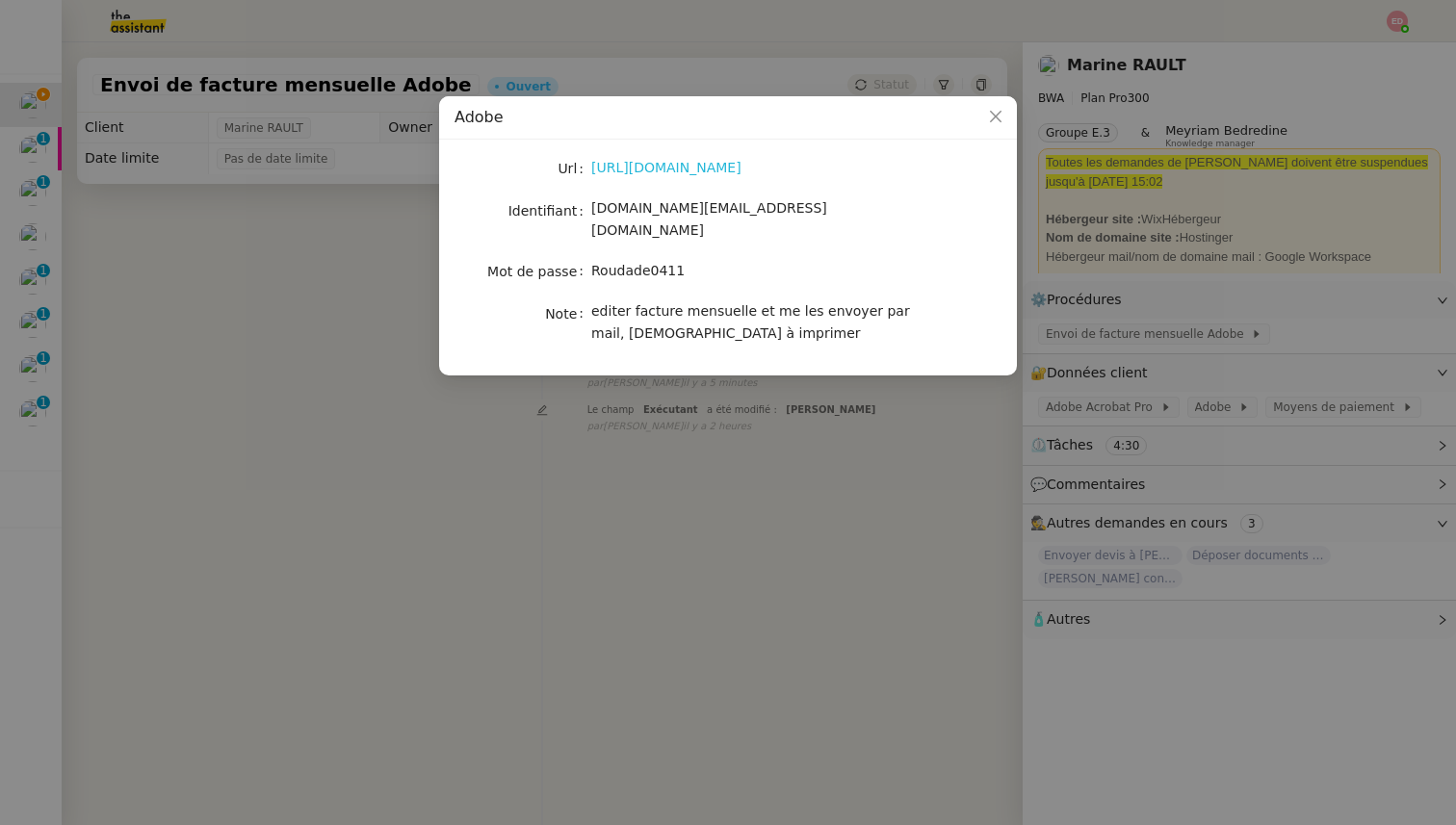
click at [625, 168] on link "[URL][DOMAIN_NAME]" at bounding box center [666, 167] width 151 height 16
click at [623, 213] on span "[DOMAIN_NAME][EMAIL_ADDRESS][DOMAIN_NAME]" at bounding box center [710, 219] width 236 height 37
copy span "[DOMAIN_NAME][EMAIL_ADDRESS][DOMAIN_NAME]"
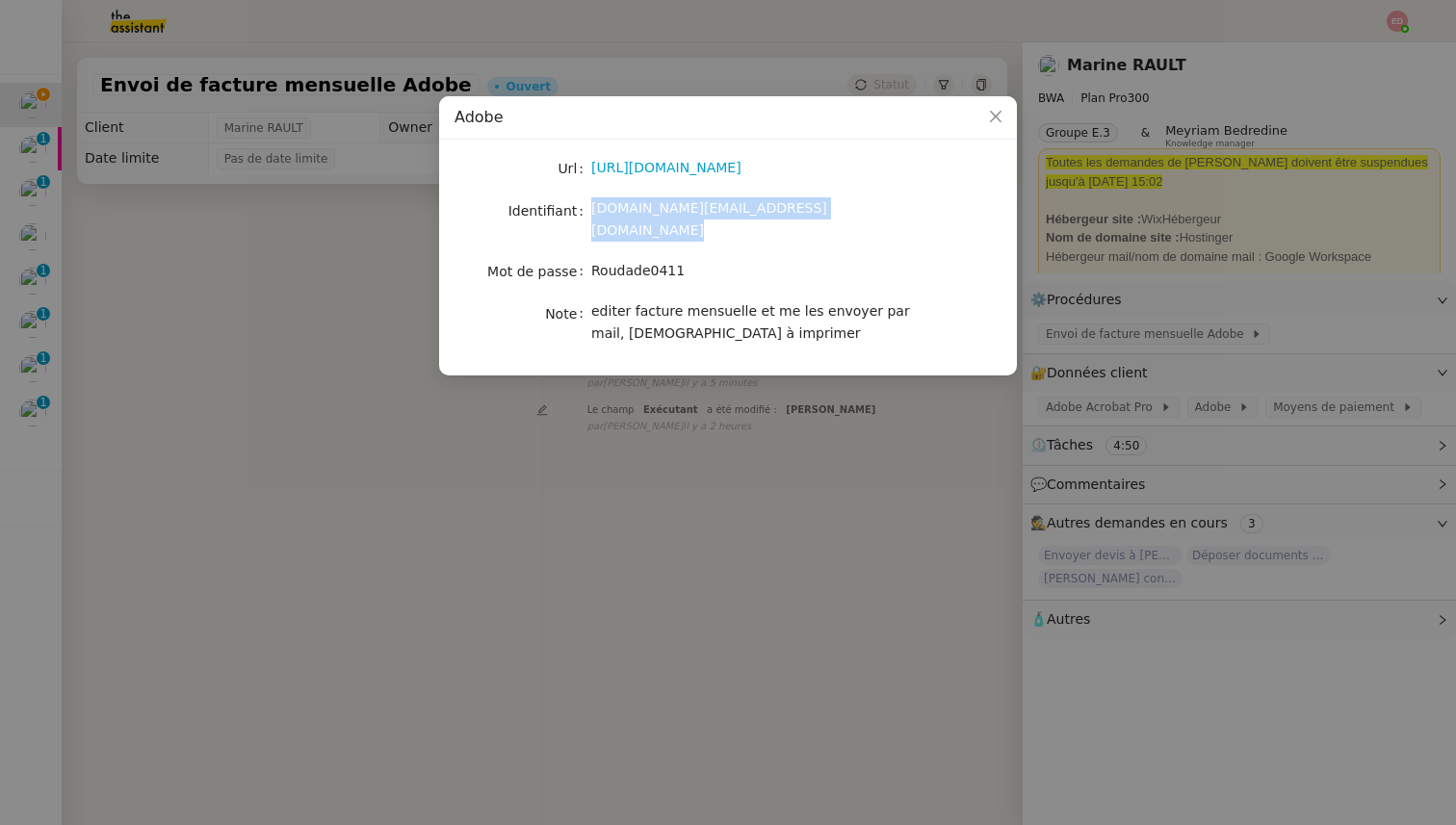
click at [622, 263] on span "Roudade0411" at bounding box center [638, 271] width 94 height 16
copy span "Roudade0411"
click at [245, 524] on nz-modal-container "Adobe Url [URL][DOMAIN_NAME] Identifiant [DOMAIN_NAME][EMAIL_ADDRESS][DOMAIN_NA…" at bounding box center [728, 412] width 1456 height 825
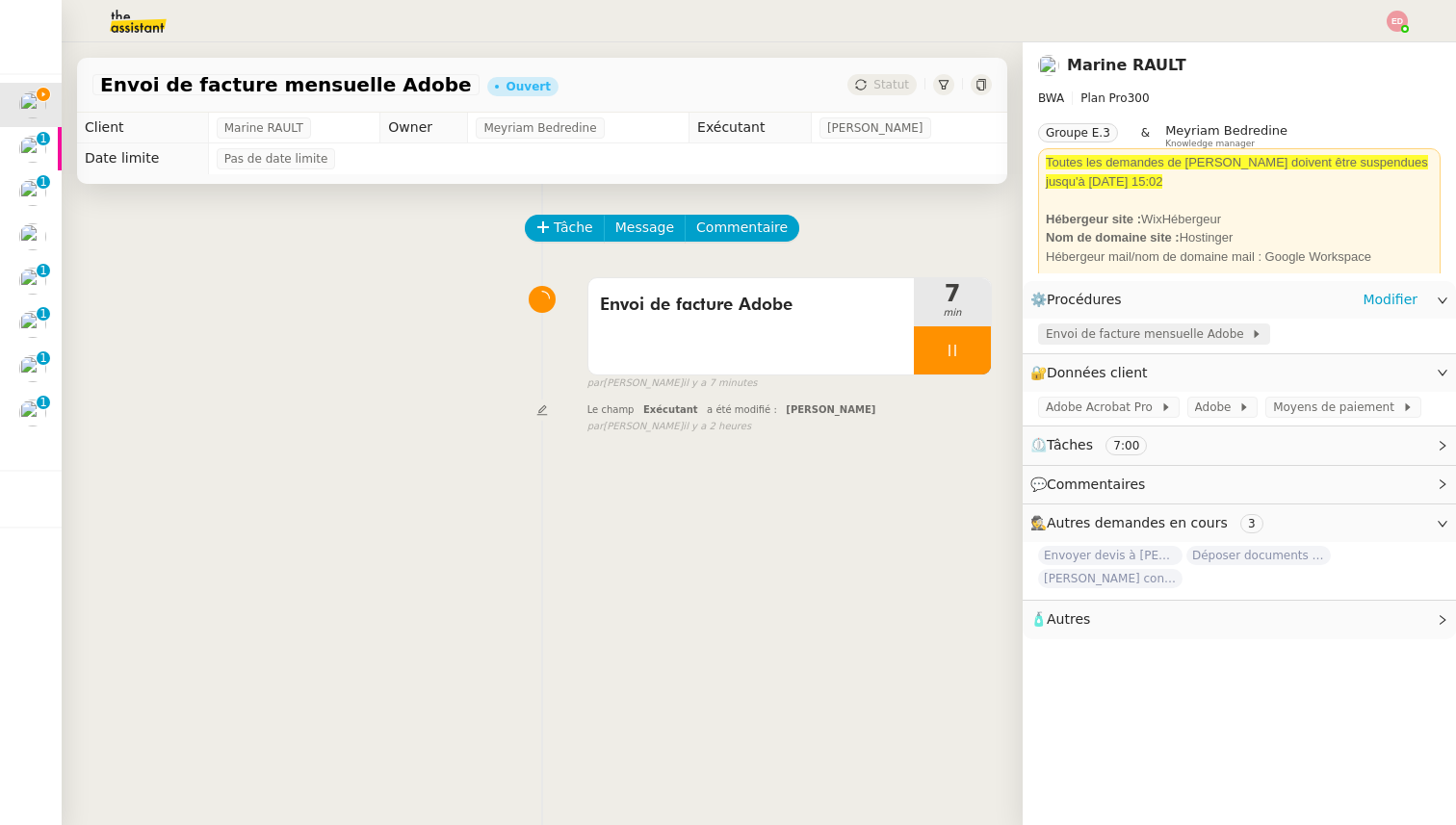
click at [1073, 337] on span "Envoi de facture mensuelle Adobe" at bounding box center [1148, 335] width 205 height 20
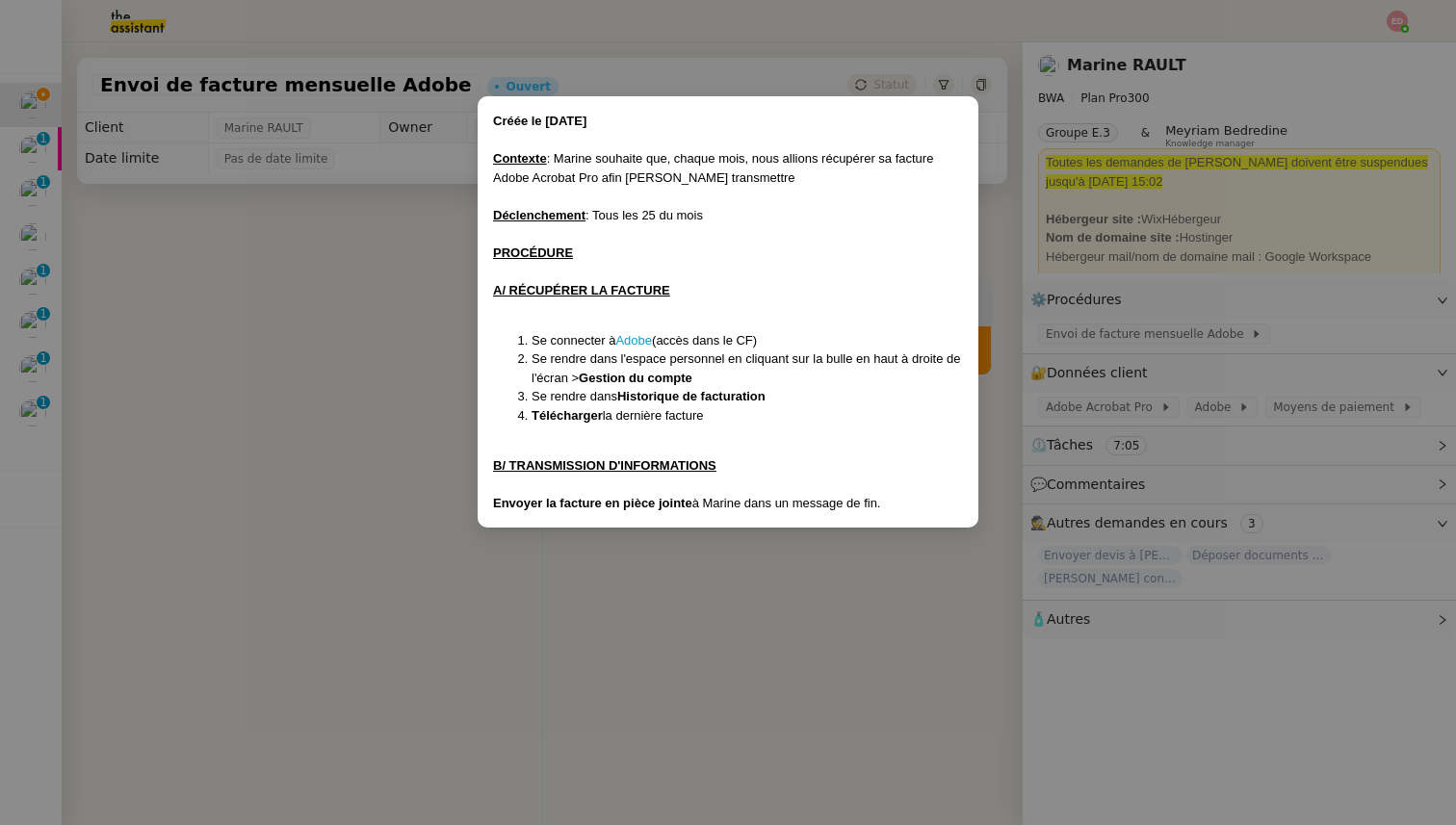
click at [699, 599] on nz-modal-container "Créée le [DATE] Contexte : Marine souhaite que, chaque mois, nous allions récup…" at bounding box center [728, 412] width 1456 height 825
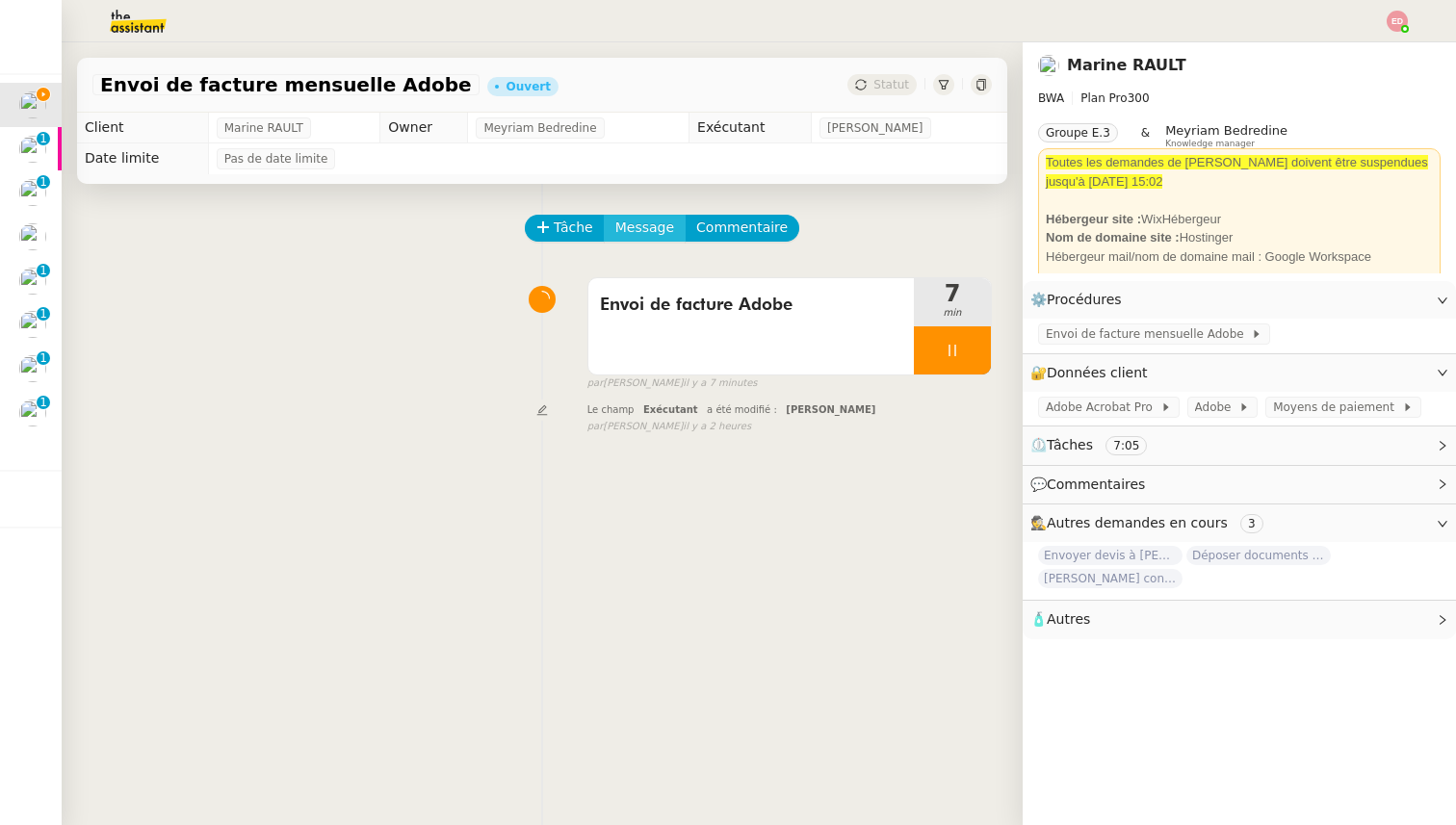
click at [629, 227] on span "Message" at bounding box center [645, 227] width 59 height 22
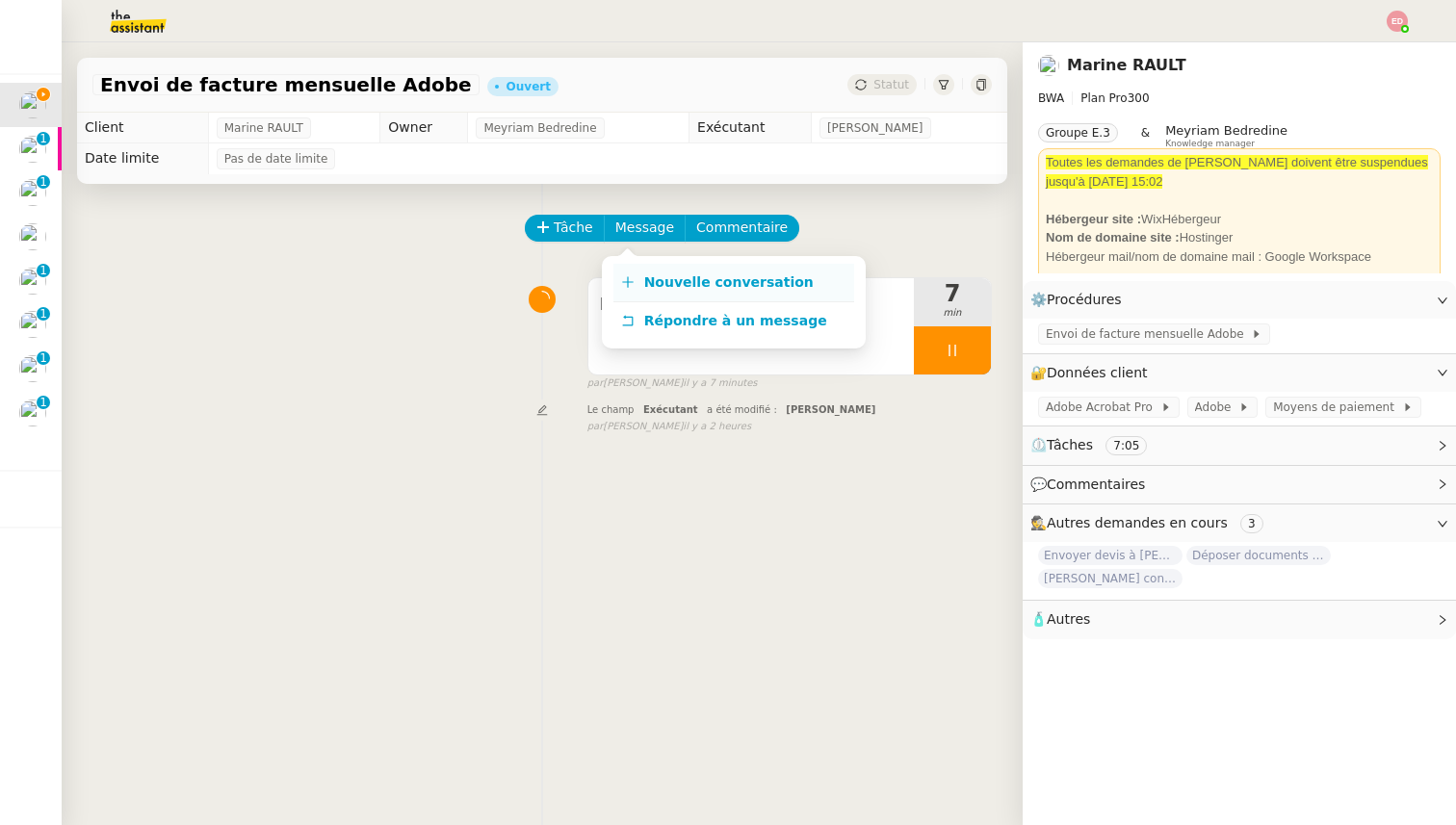
click at [626, 277] on icon at bounding box center [628, 283] width 14 height 14
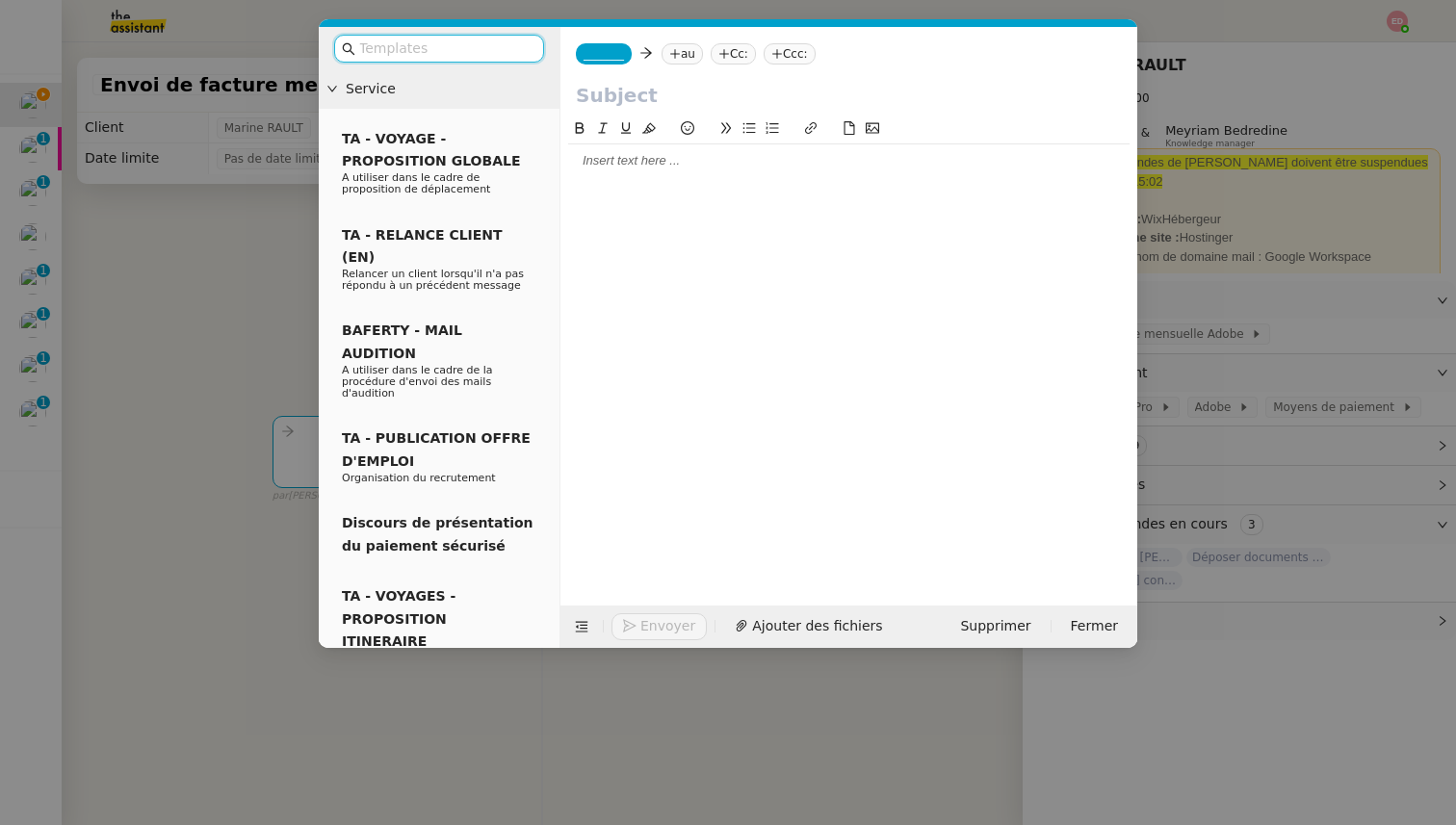
click at [487, 43] on input "text" at bounding box center [446, 48] width 173 height 22
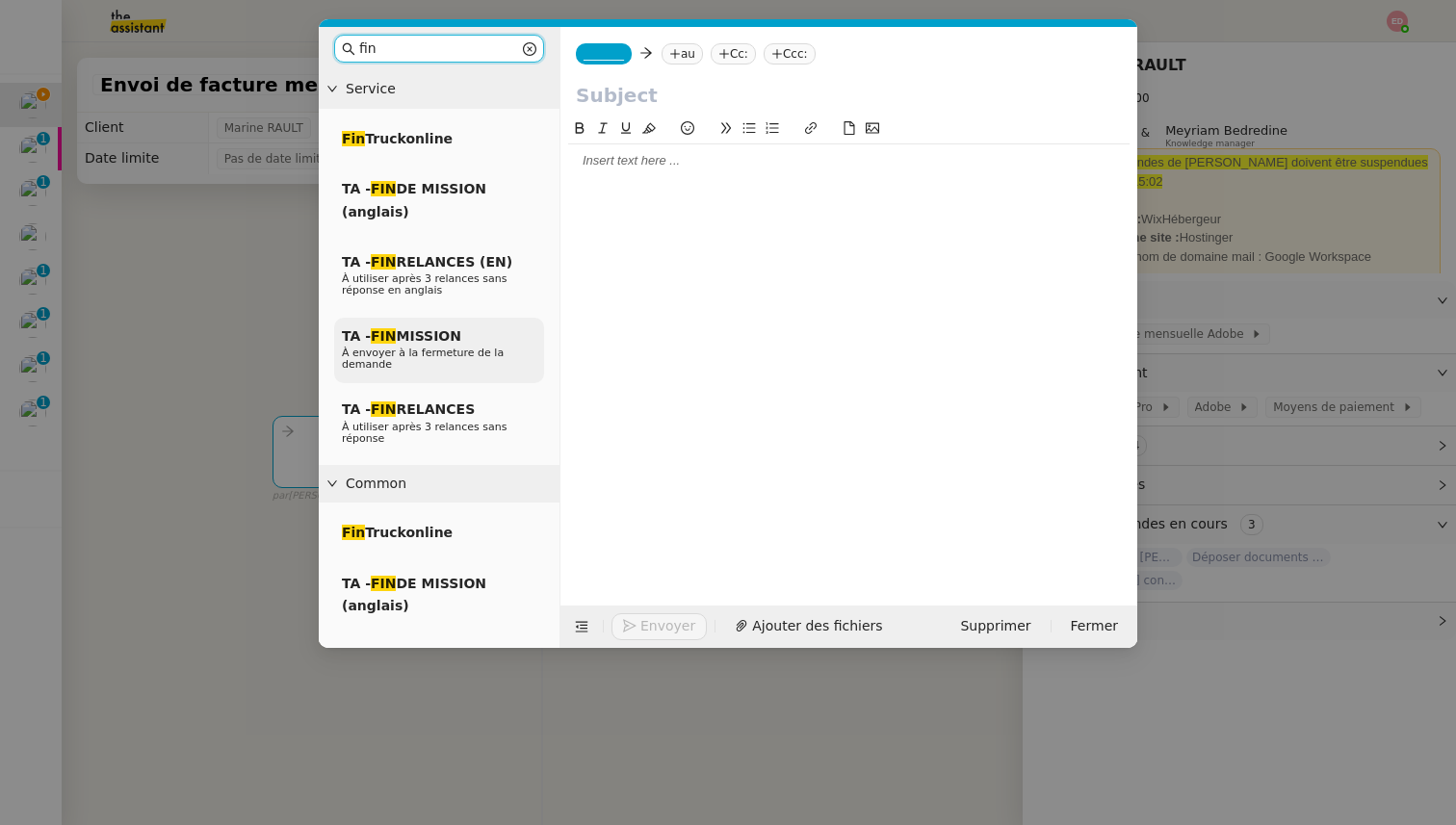
type input "fin"
click at [403, 346] on div "TA - FIN MISSION À envoyer à la fermeture de la demande" at bounding box center [438, 350] width 210 height 66
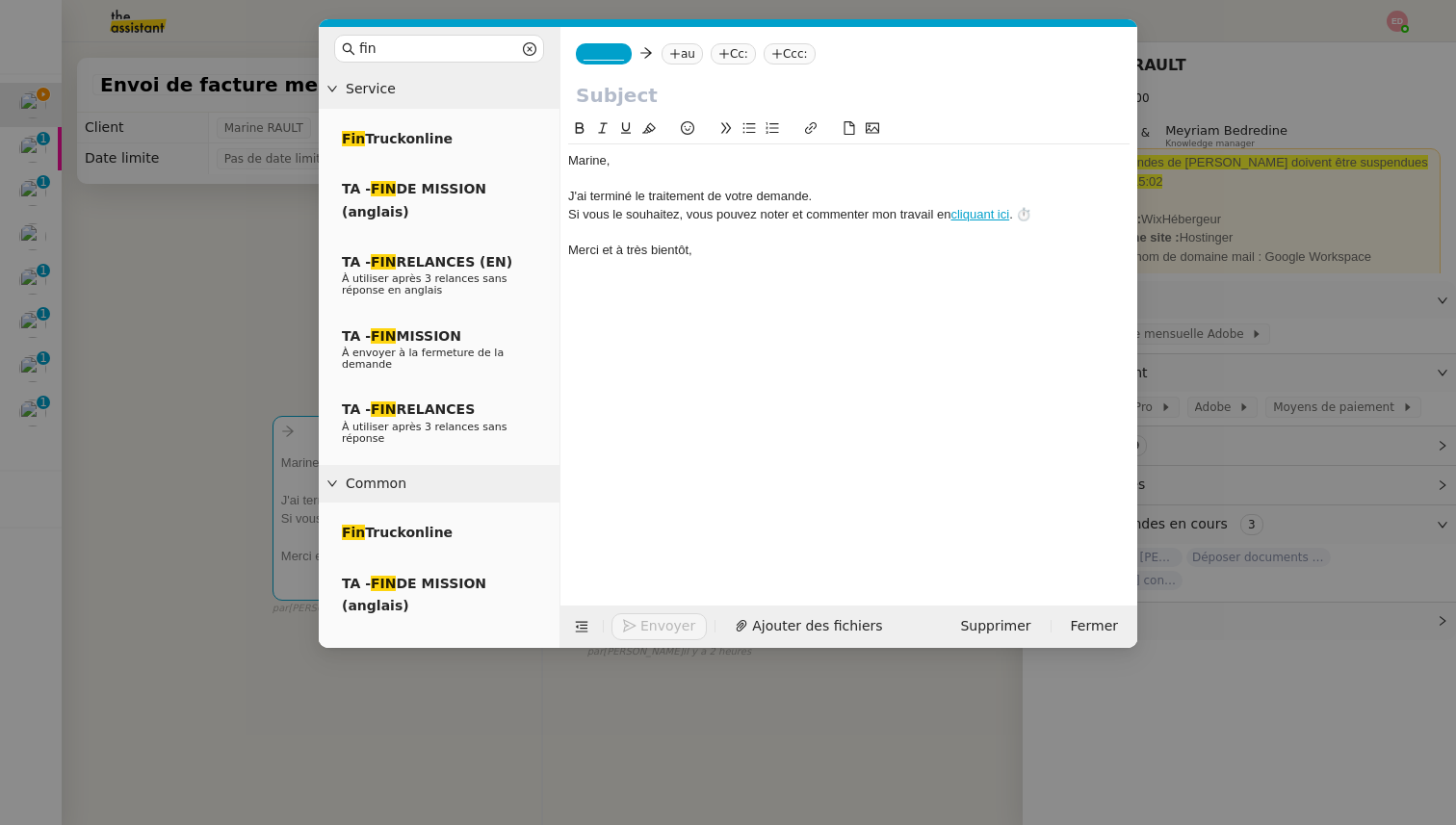
click at [611, 98] on input "text" at bounding box center [849, 95] width 546 height 29
click at [570, 158] on div "﻿Marine﻿," at bounding box center [849, 161] width 561 height 18
click at [838, 194] on div "J'ai terminé le traitement de votre demande." at bounding box center [849, 197] width 561 height 18
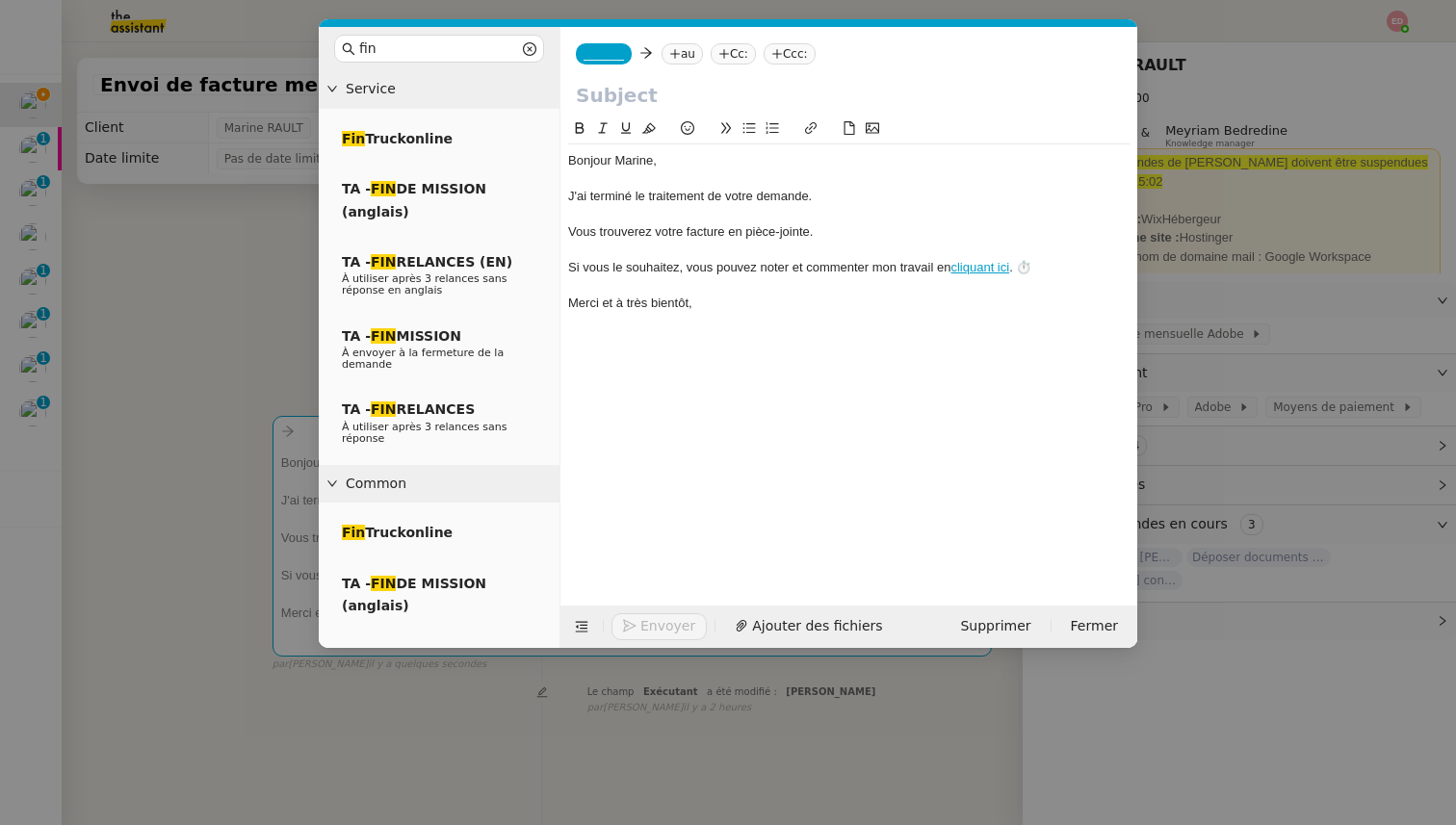
click at [621, 88] on input "text" at bounding box center [849, 95] width 546 height 29
type input "Facture adobe"
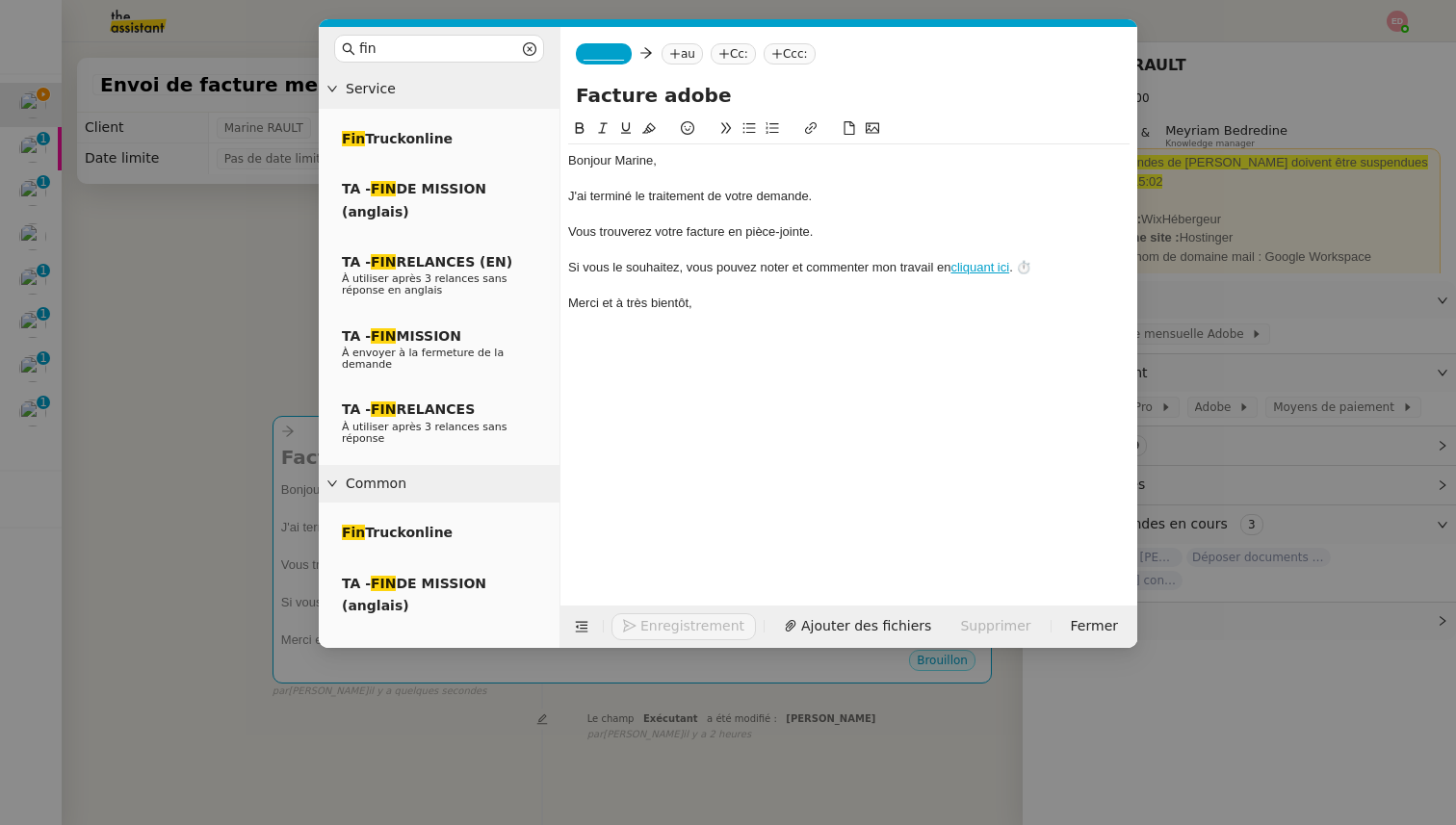
click at [602, 60] on span "_______" at bounding box center [603, 54] width 40 height 14
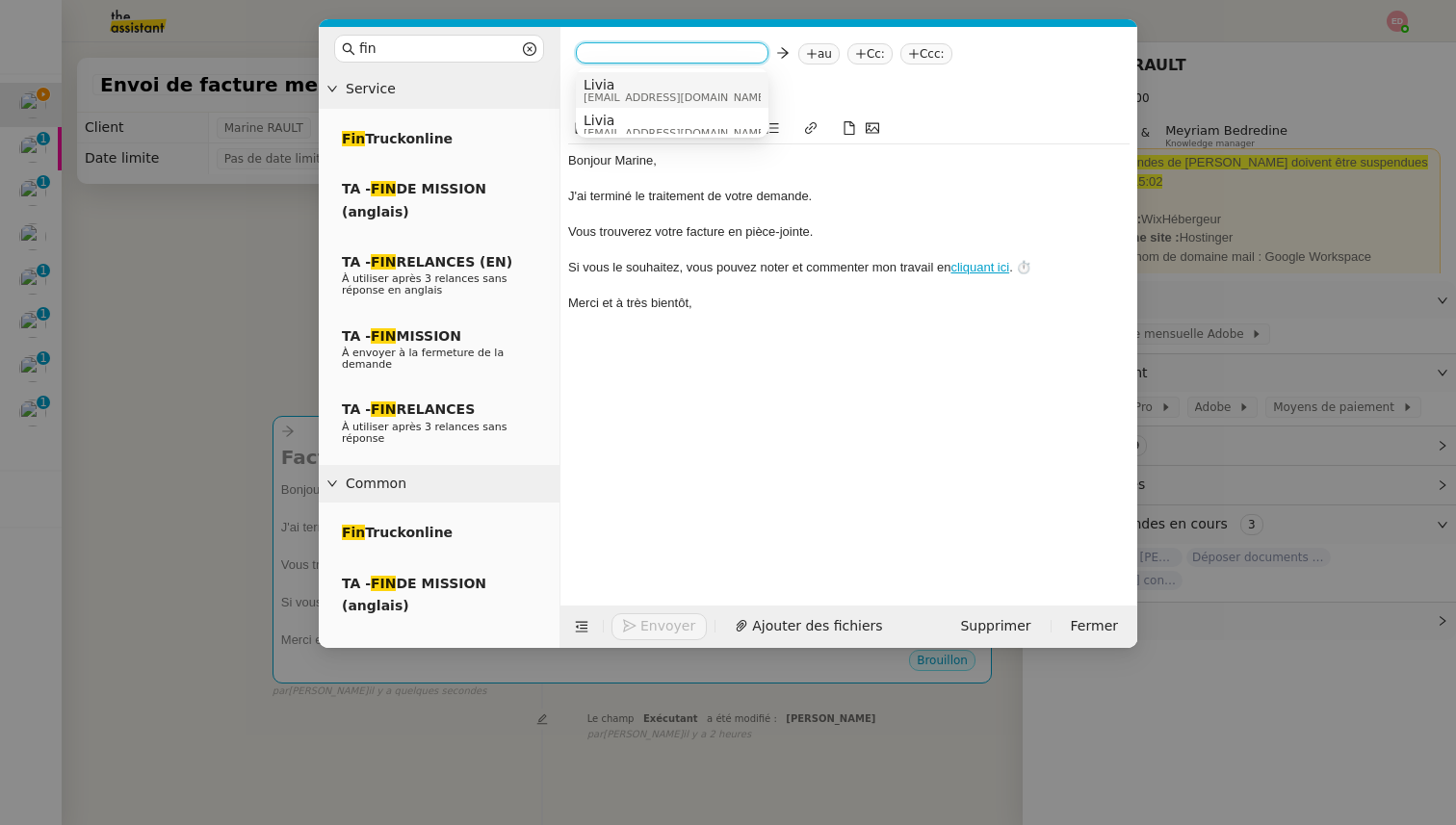
click at [628, 93] on span "[EMAIL_ADDRESS][DOMAIN_NAME]" at bounding box center [676, 97] width 185 height 11
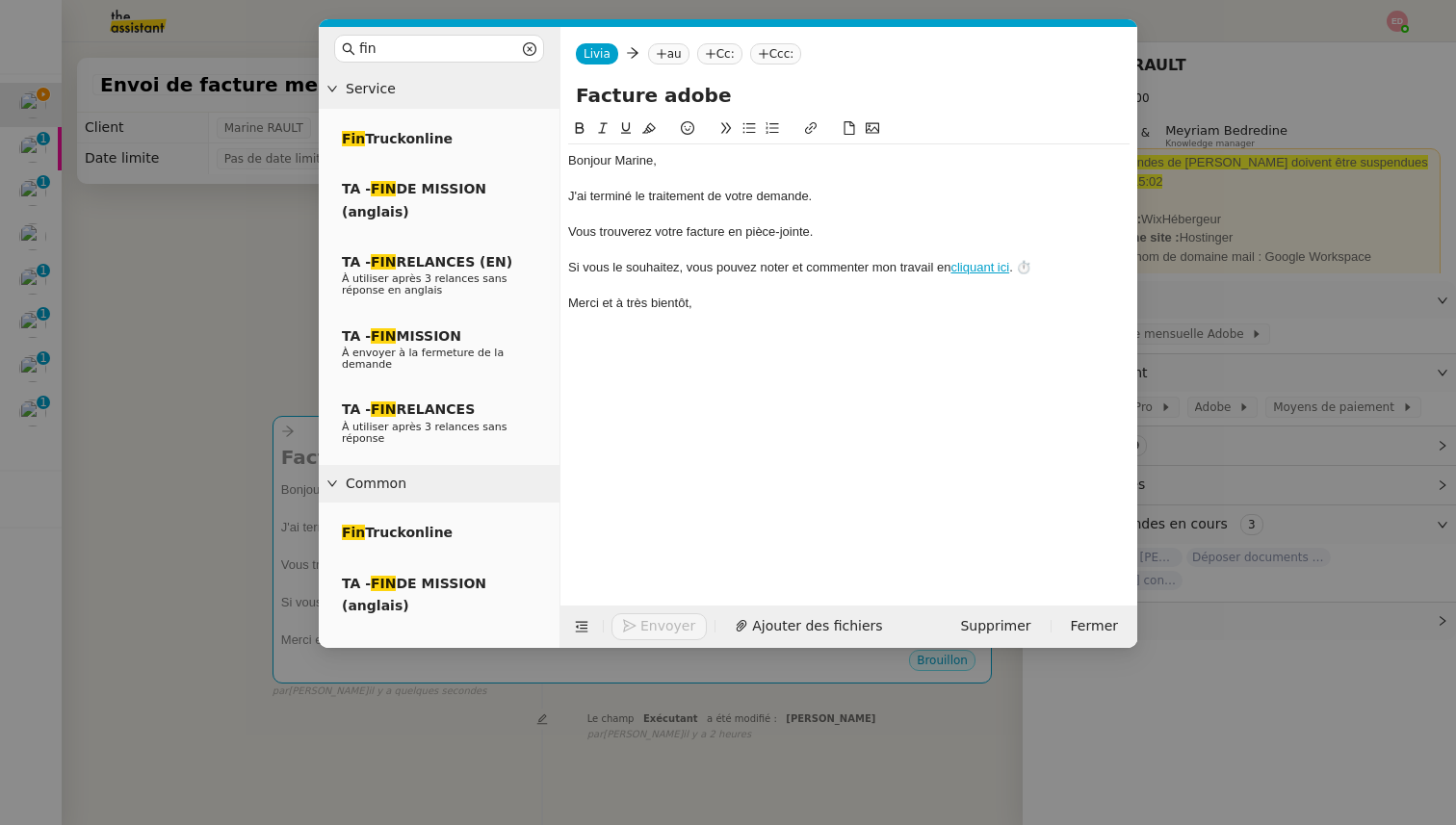
click at [663, 56] on icon at bounding box center [662, 54] width 12 height 12
type input "a"
type input "marine [PERSON_NAME]"
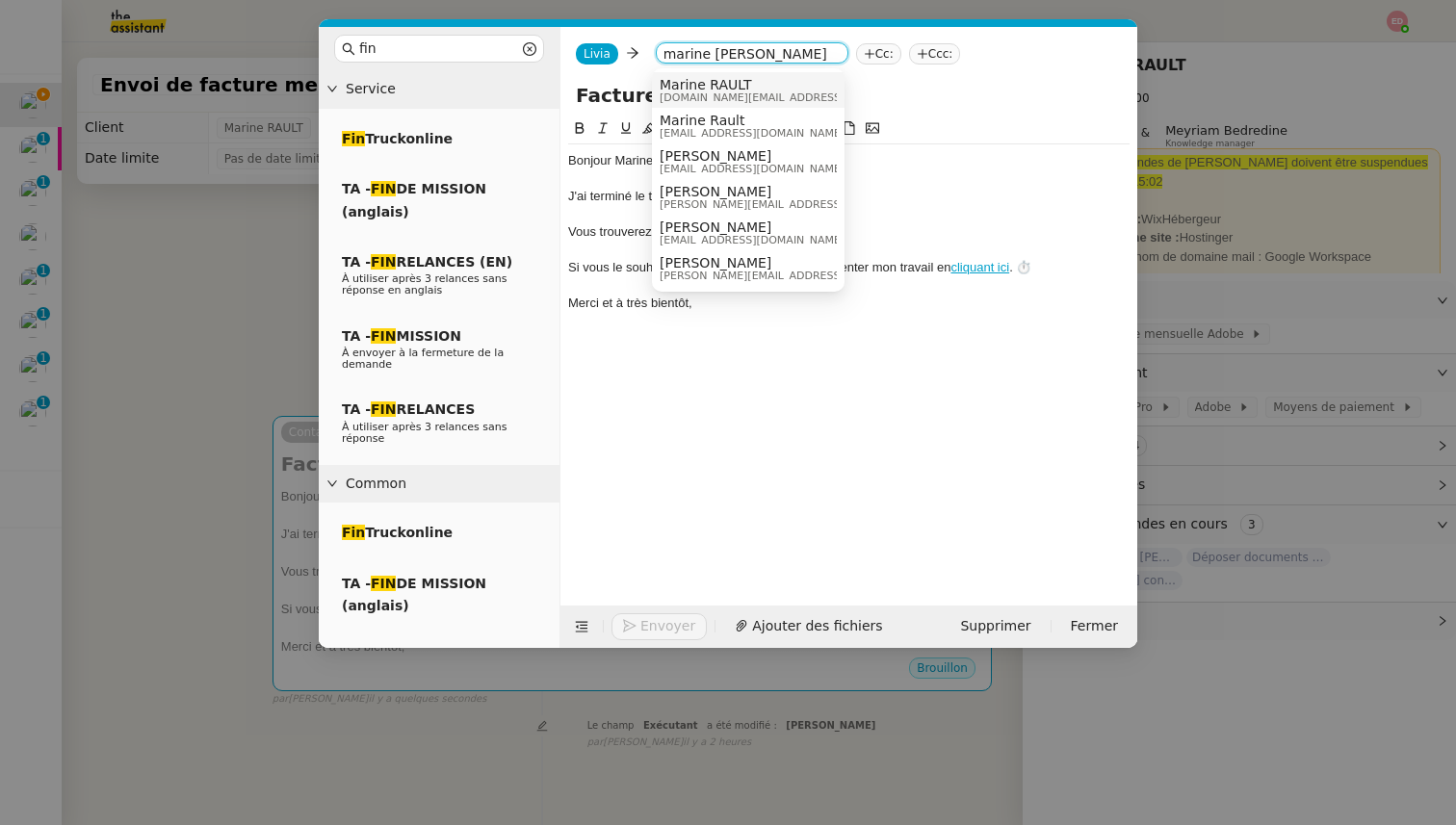
click at [763, 93] on span "[DOMAIN_NAME][EMAIL_ADDRESS][DOMAIN_NAME]" at bounding box center [796, 97] width 274 height 11
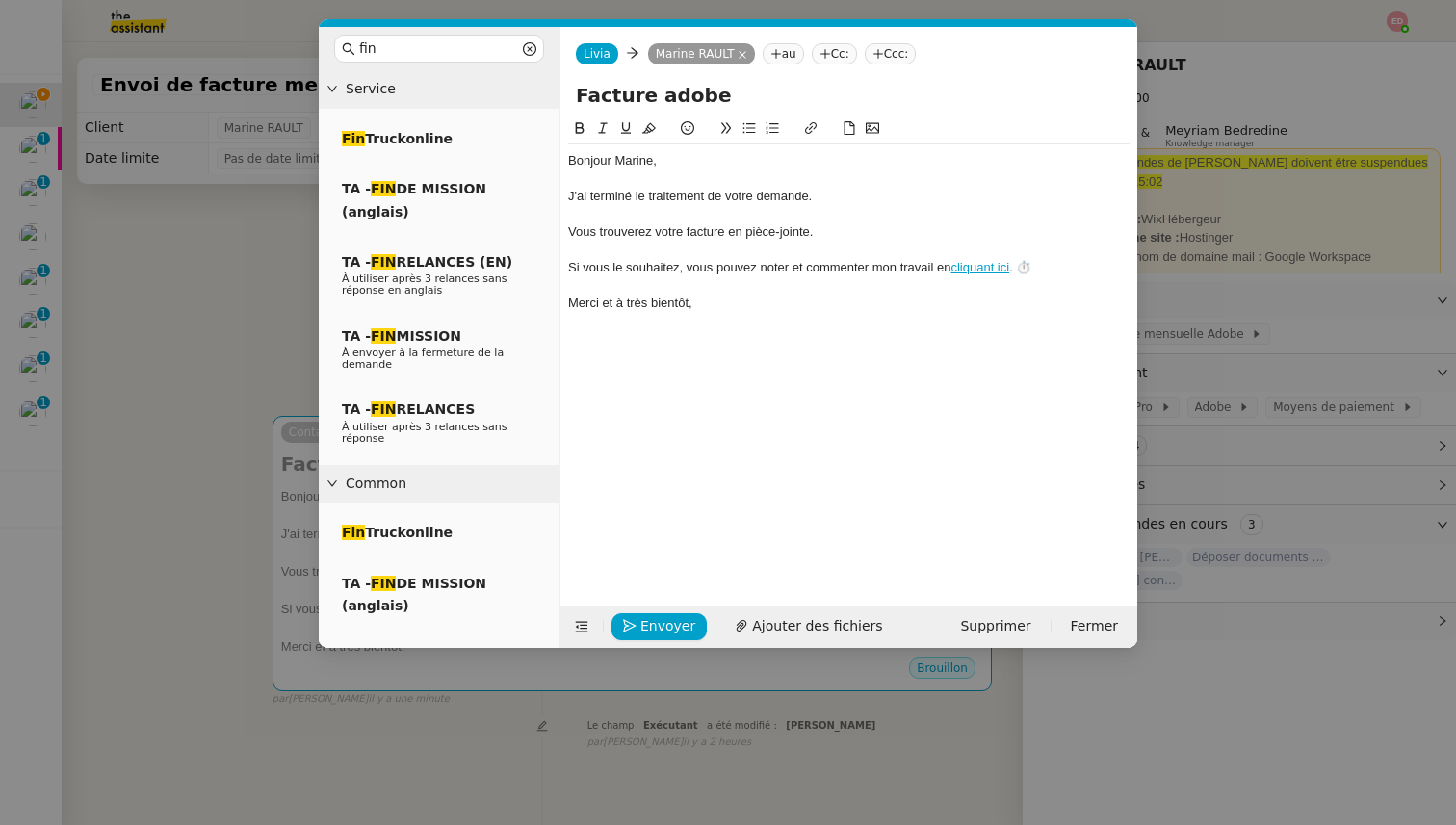
click at [250, 326] on nz-modal-container "fin Service Fin Truckonline TA - FIN DE MISSION (anglais) TA - FIN RELANCES (EN…" at bounding box center [728, 412] width 1456 height 825
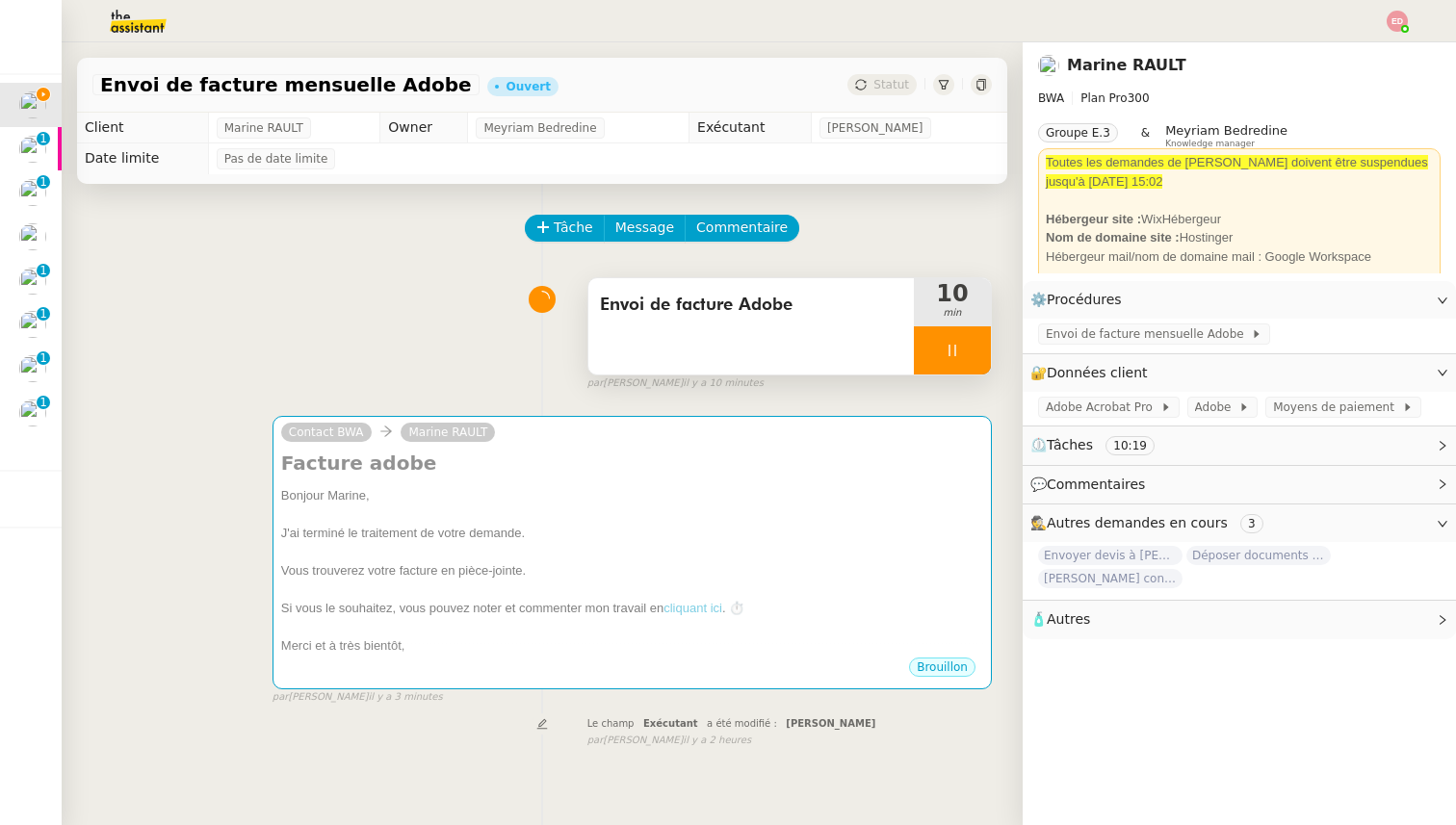
click at [970, 353] on div at bounding box center [952, 350] width 77 height 48
click at [970, 353] on icon at bounding box center [972, 349] width 15 height 11
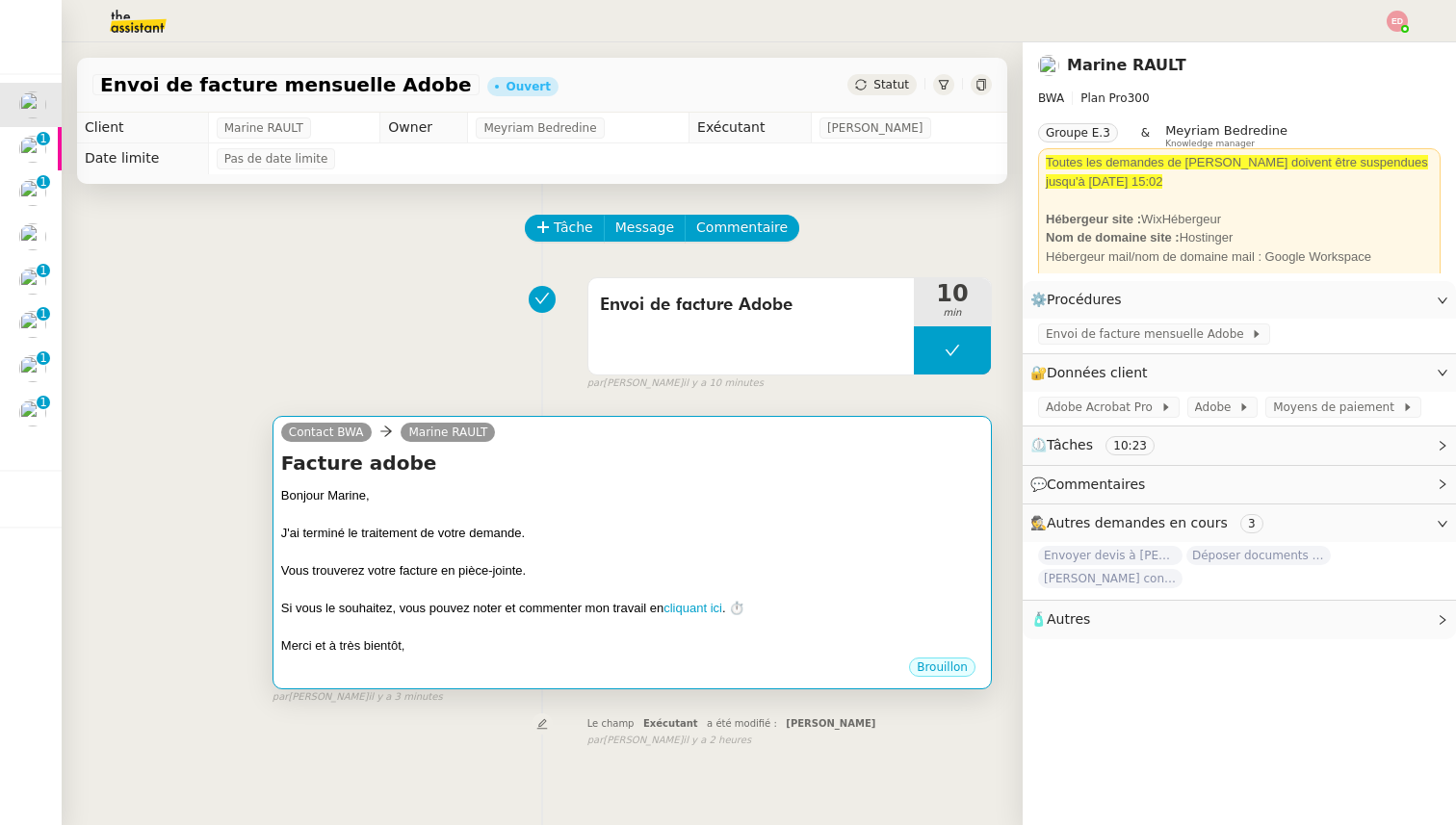
click at [538, 580] on div "Vous trouverez votre facture en pièce-jointe." at bounding box center [632, 571] width 702 height 20
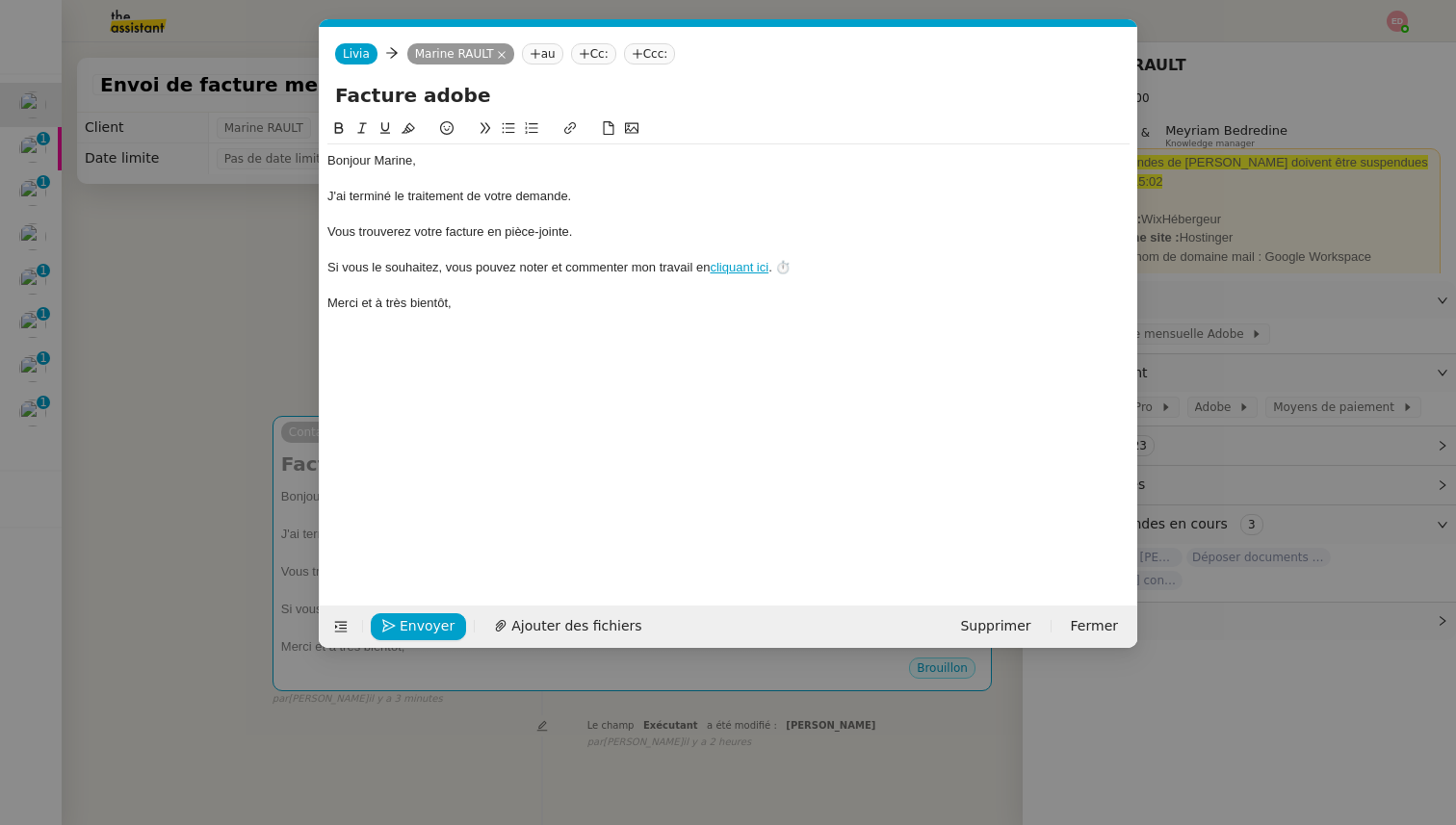
scroll to position [0, 56]
click at [417, 625] on span "Envoyer" at bounding box center [427, 626] width 55 height 22
click at [417, 625] on span "Confirmer l'envoi" at bounding box center [457, 626] width 115 height 22
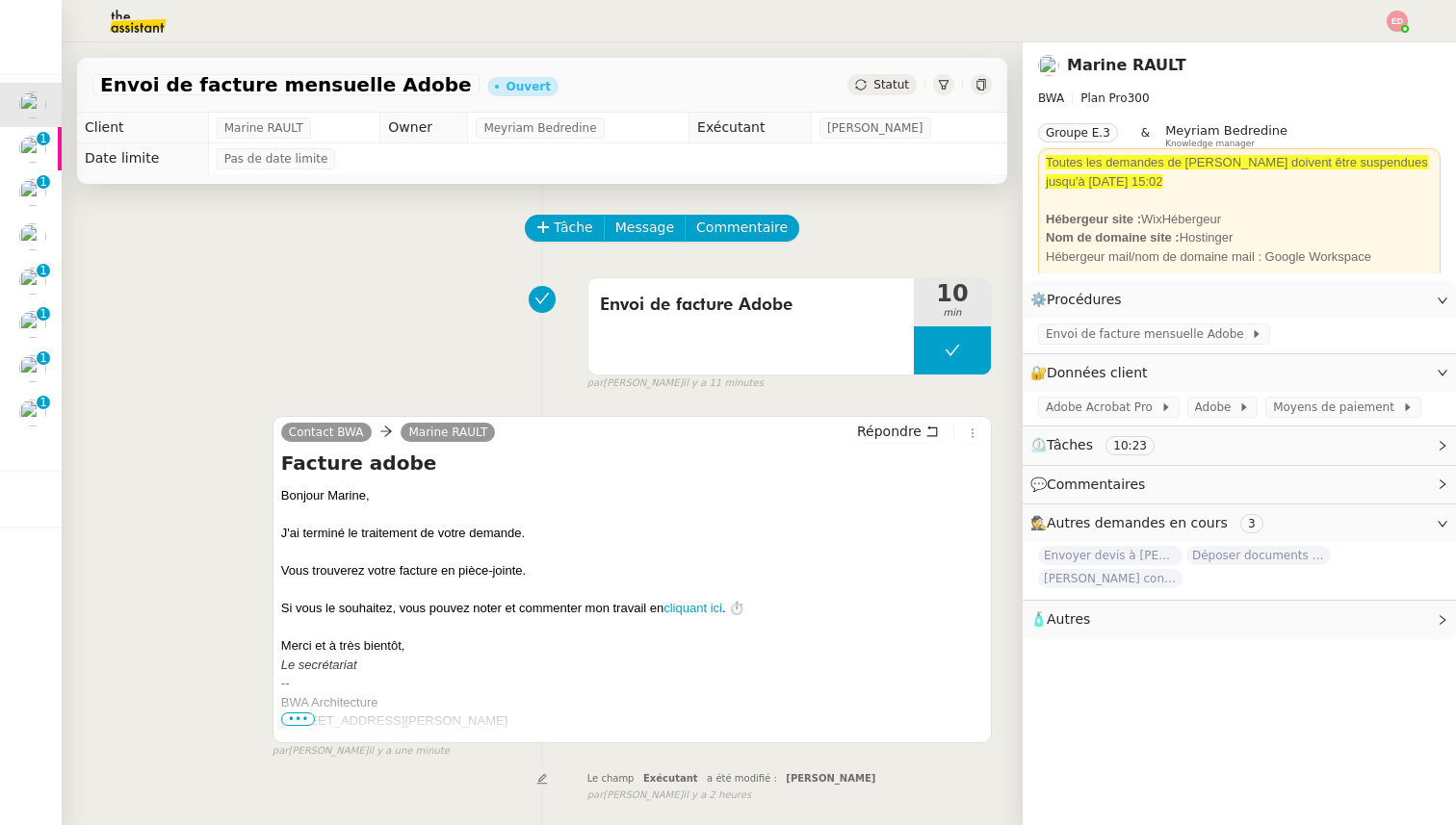
click at [873, 93] on div "Statut" at bounding box center [882, 85] width 69 height 22
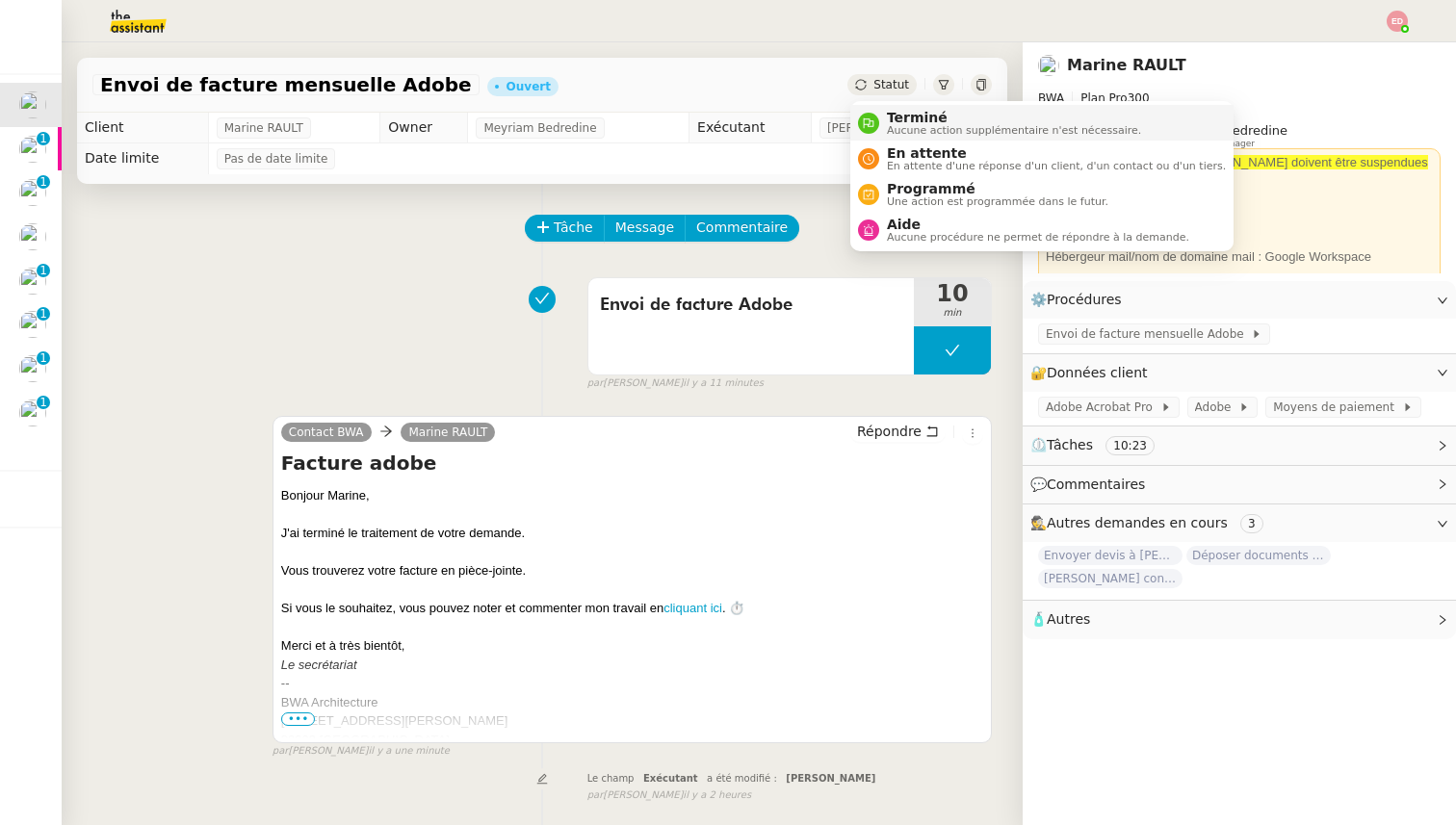
click at [897, 123] on span "Terminé" at bounding box center [1014, 118] width 254 height 16
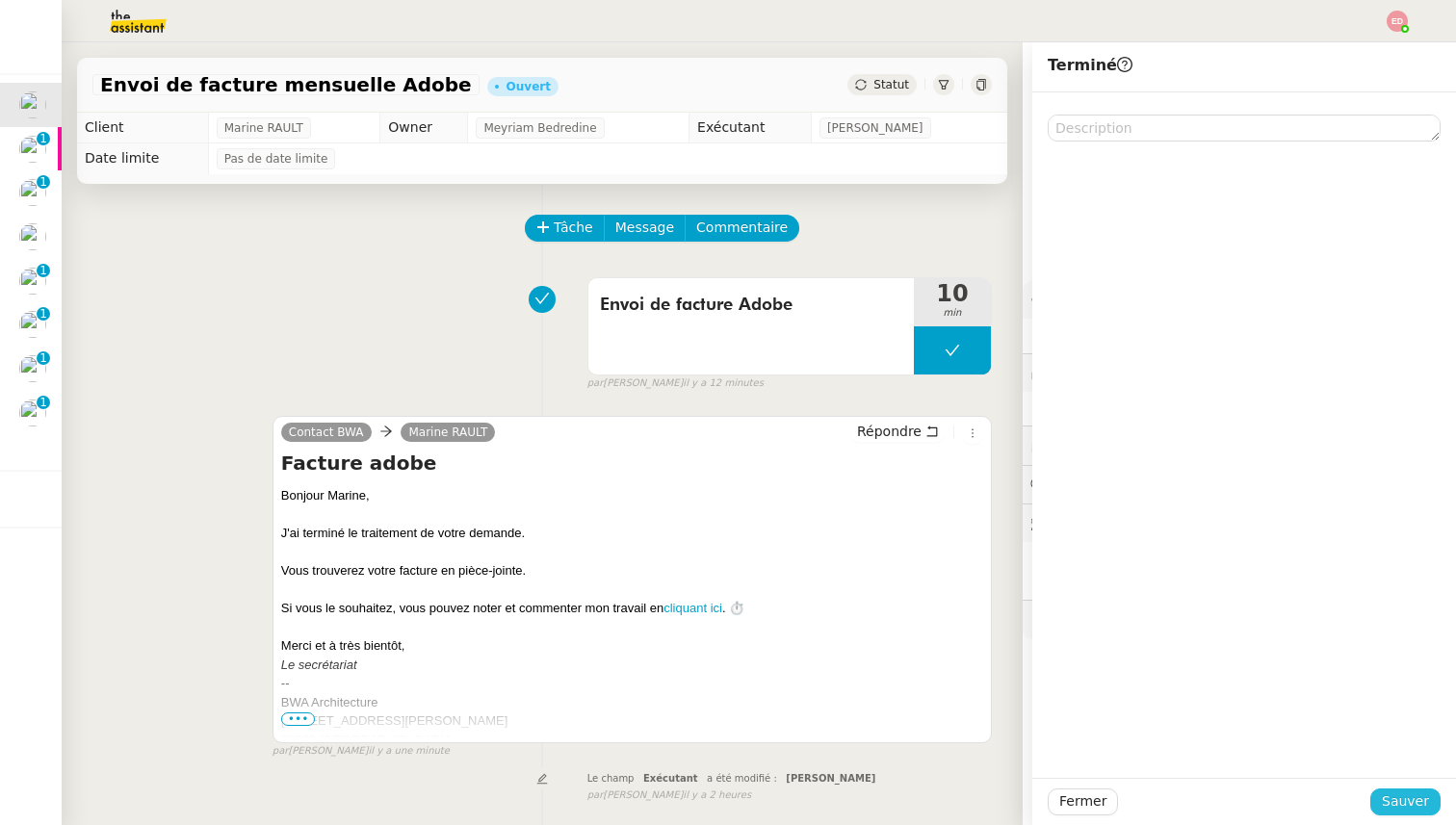
click at [1394, 791] on span "Sauver" at bounding box center [1406, 801] width 47 height 22
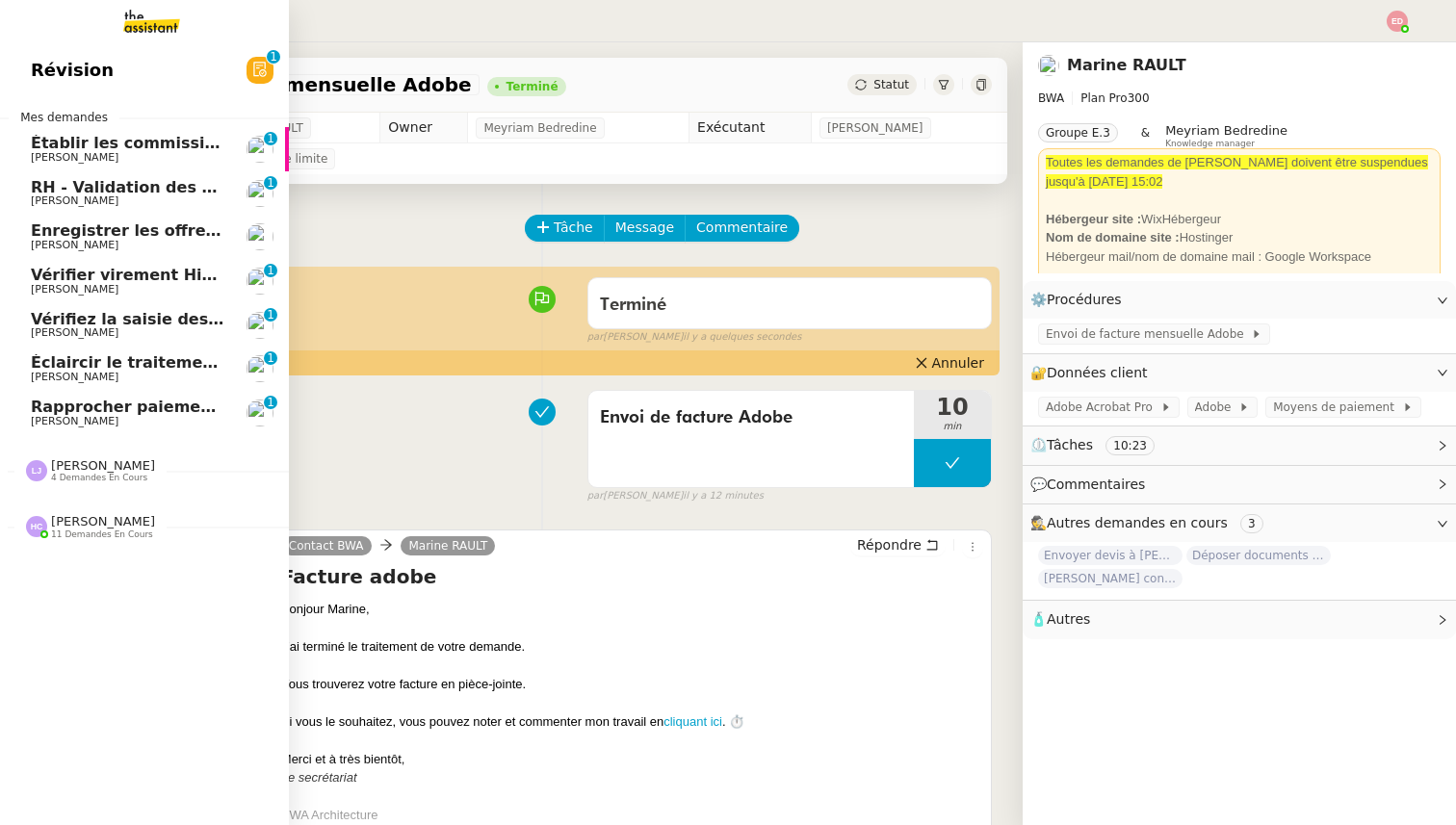
click at [82, 413] on span "Rapprocher paiements sur relevés bancaires" at bounding box center [224, 407] width 389 height 19
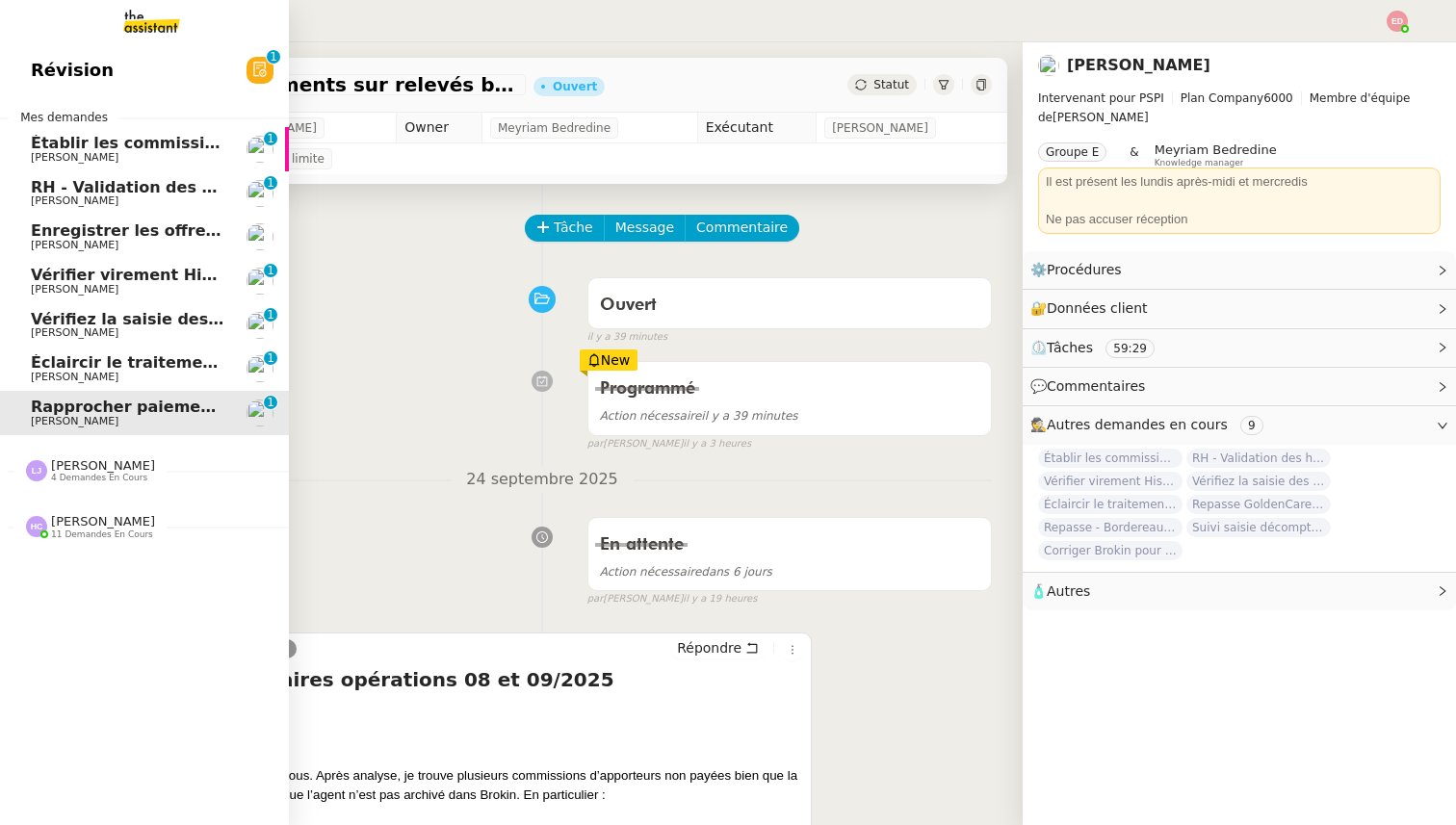
click at [51, 142] on span "Établir les commissions apporteurs" at bounding box center [183, 143] width 306 height 19
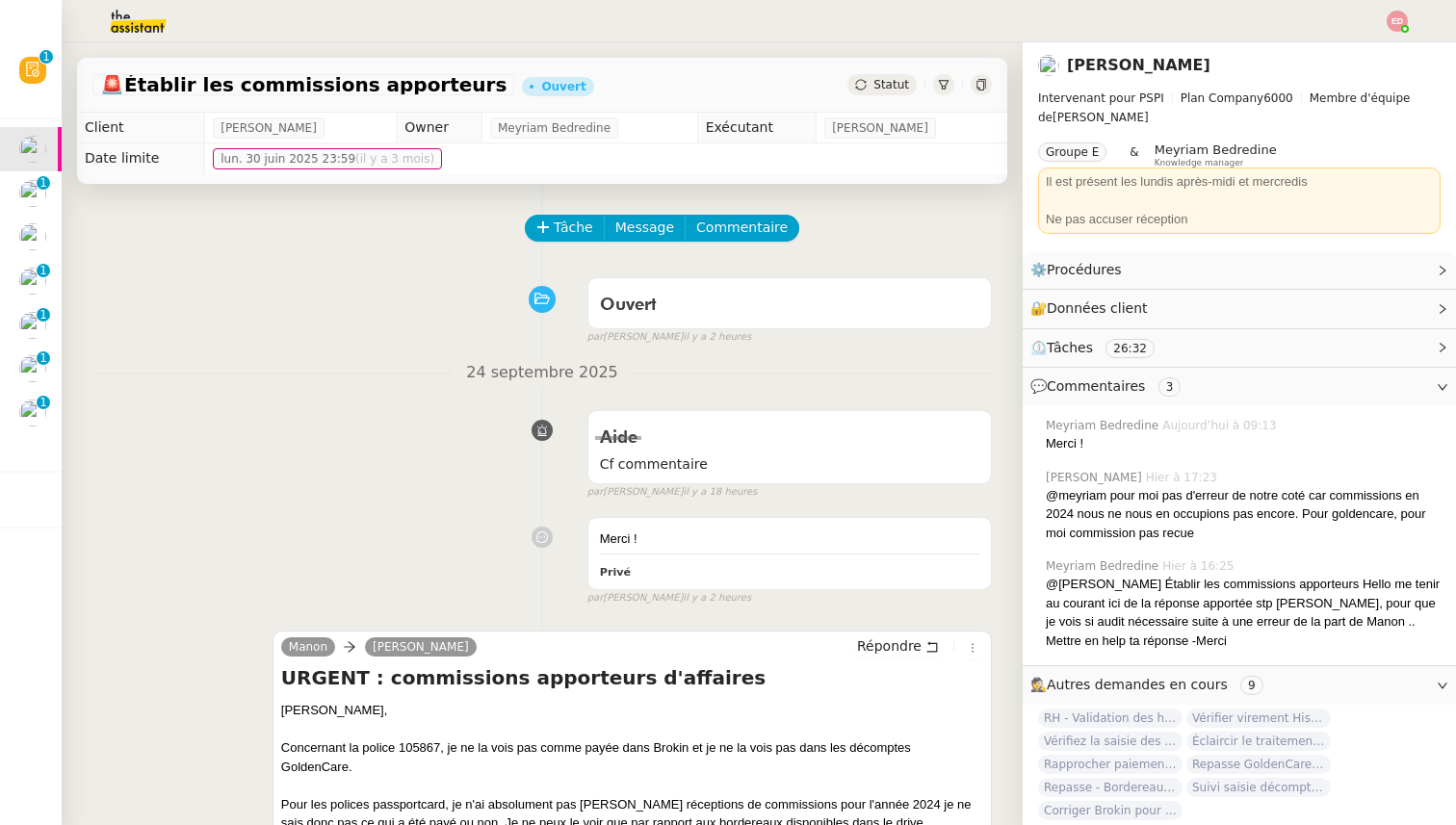
click at [890, 84] on span "Statut" at bounding box center [891, 85] width 35 height 14
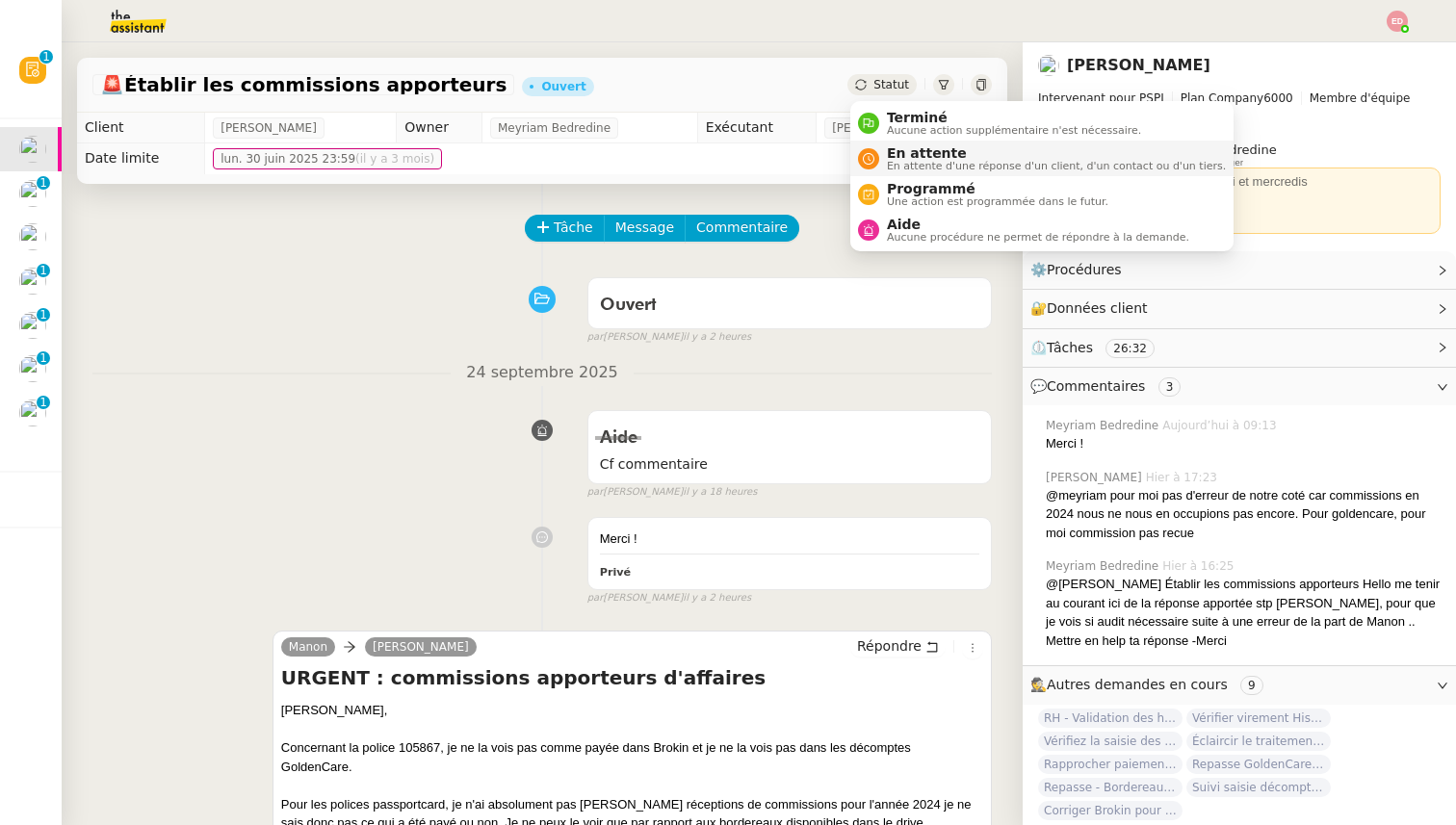
click at [918, 158] on span "En attente" at bounding box center [1056, 154] width 339 height 16
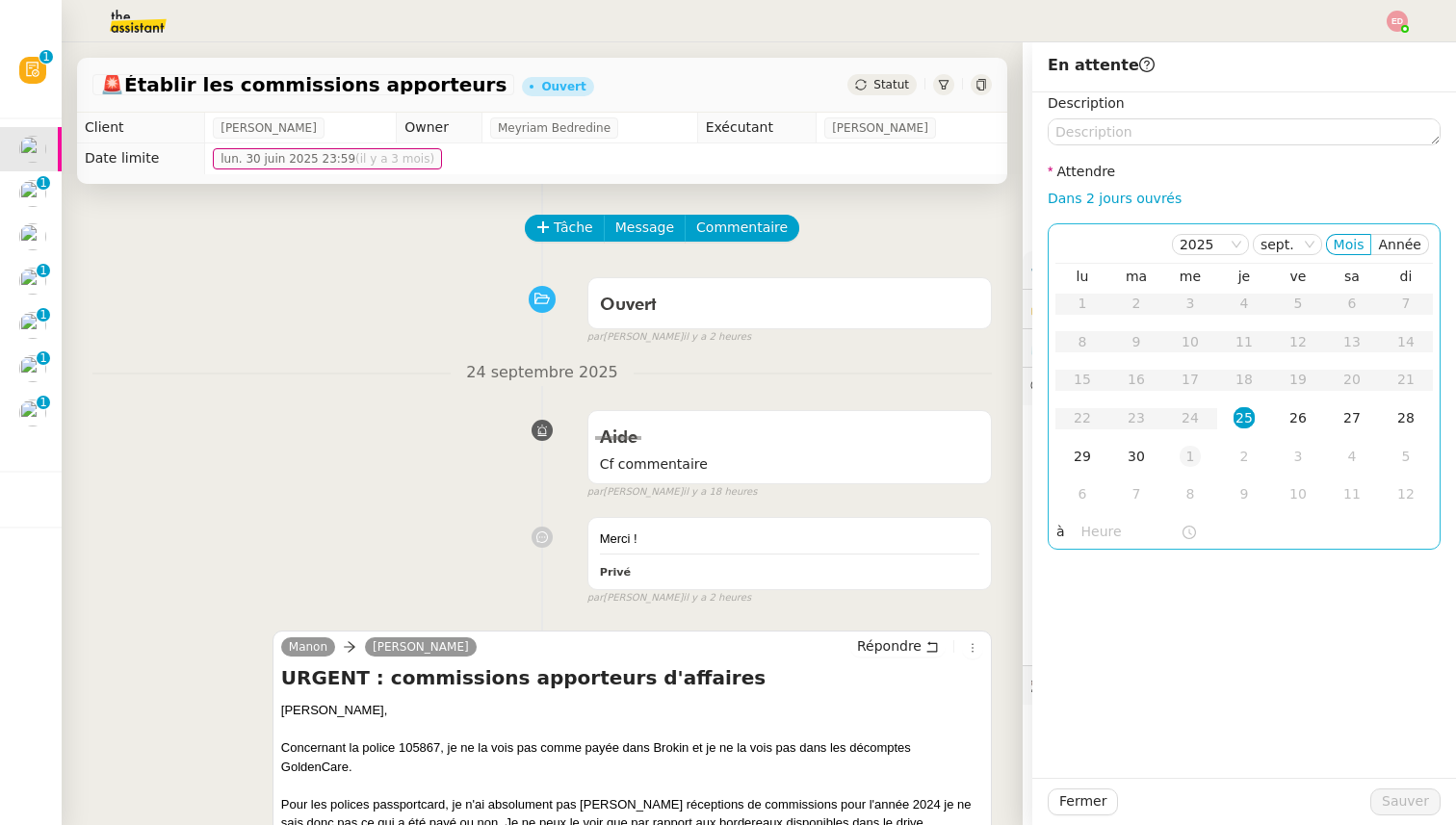
click at [1191, 465] on div "1" at bounding box center [1190, 457] width 22 height 22
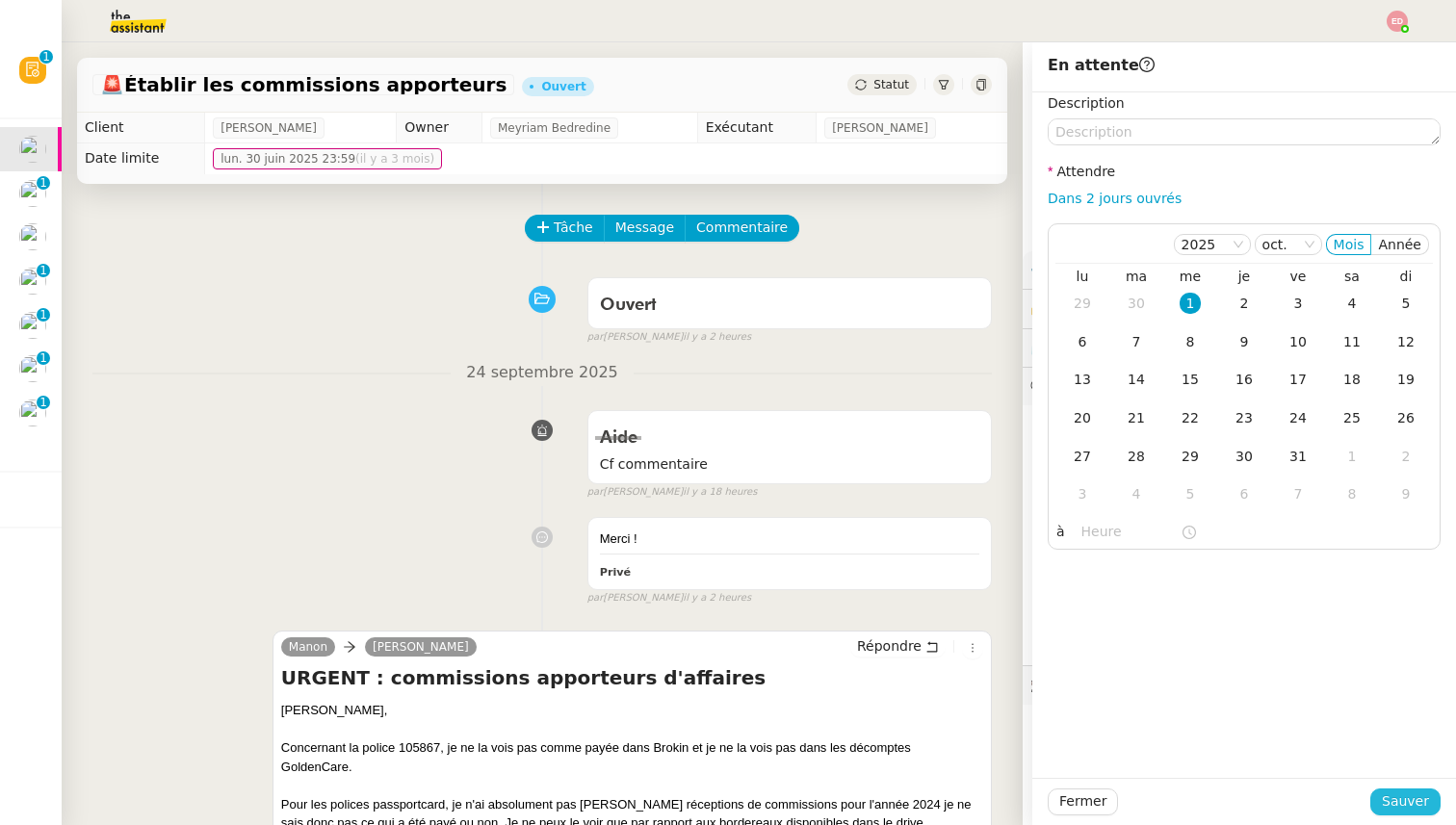
click at [1404, 811] on span "Sauver" at bounding box center [1406, 801] width 47 height 22
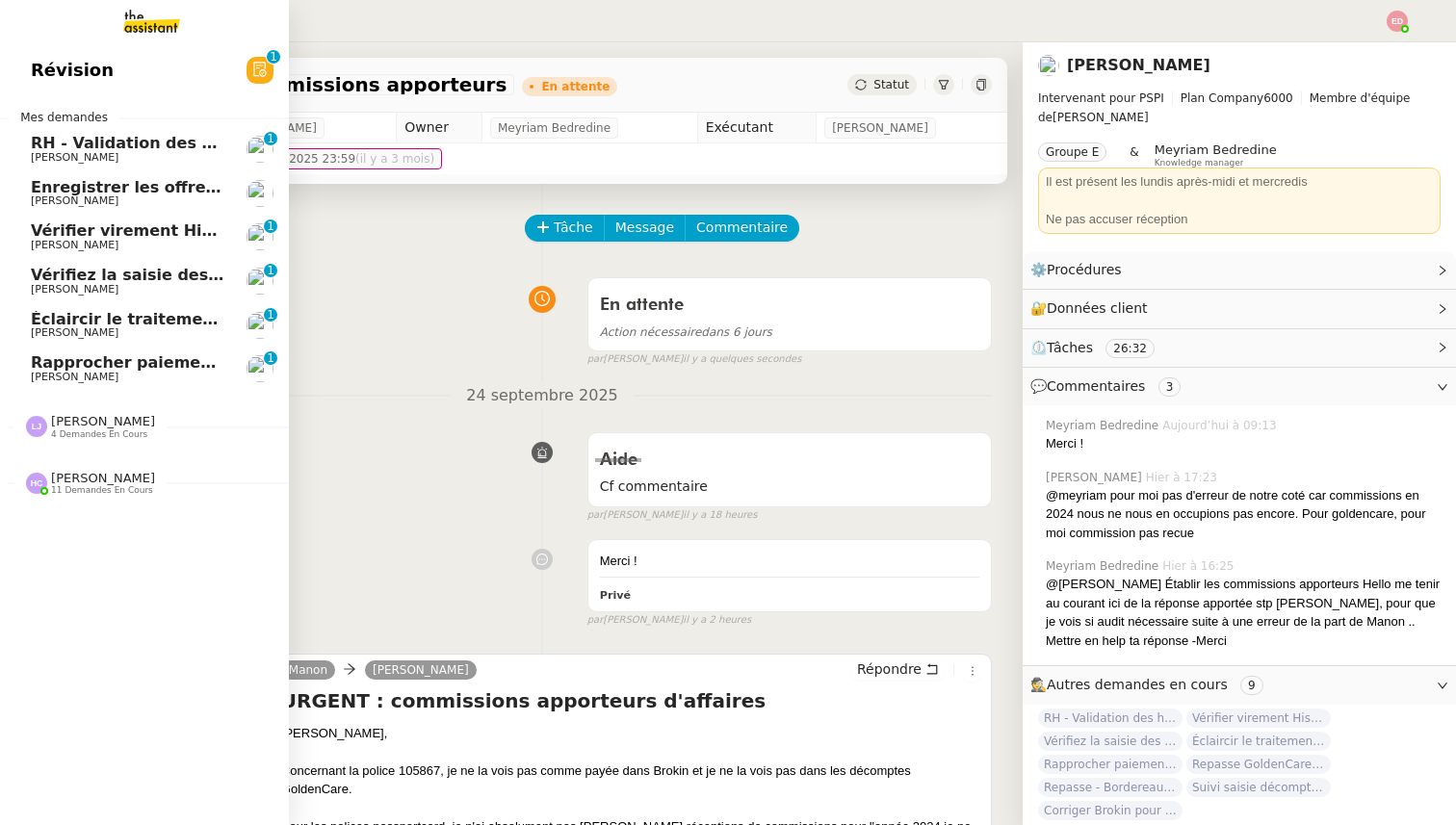
click at [40, 142] on span "RH - Validation des heures employés PSPI - août 2025" at bounding box center [264, 143] width 468 height 19
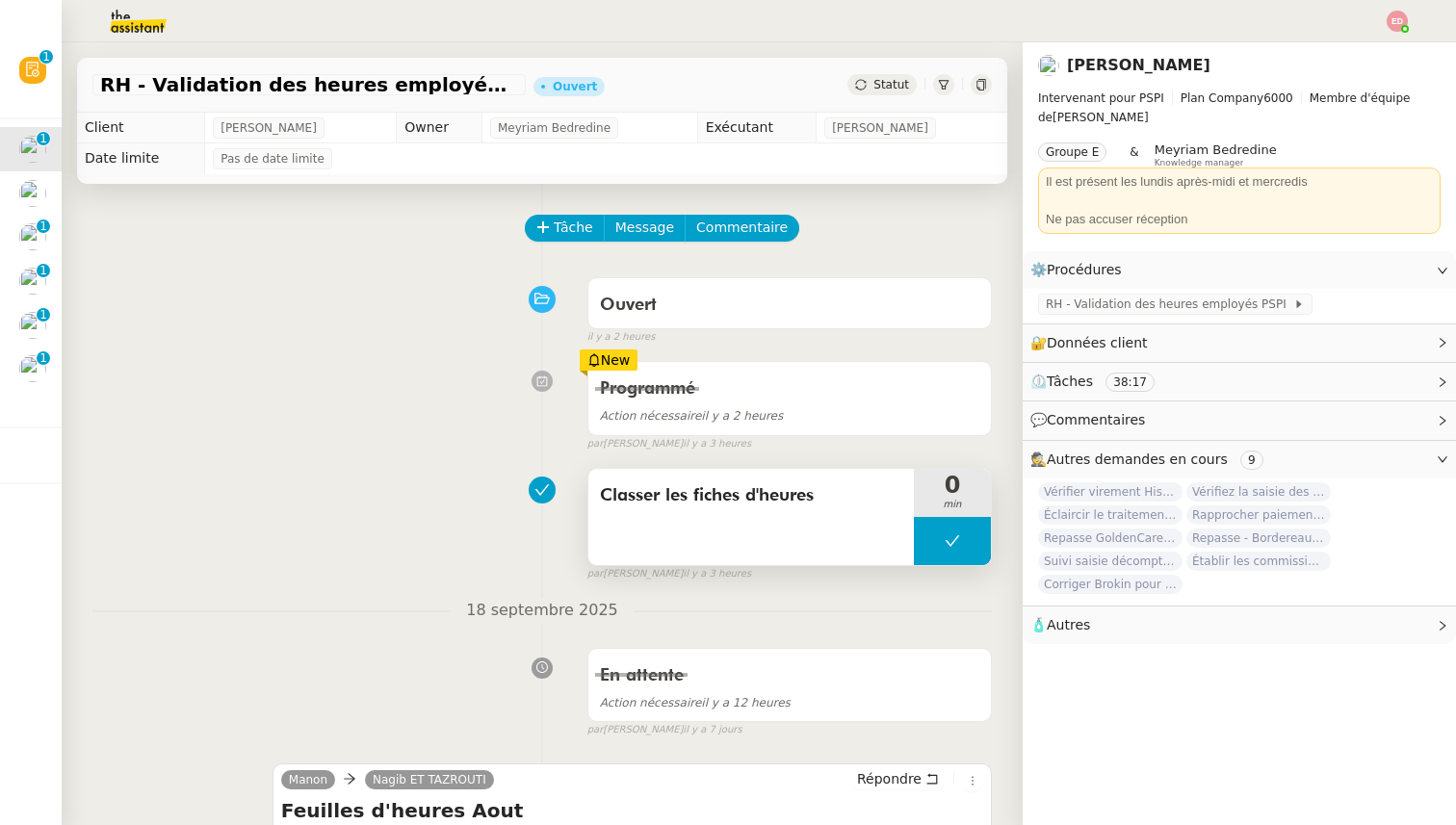
click at [931, 546] on button at bounding box center [952, 540] width 77 height 48
click at [930, 542] on button at bounding box center [952, 540] width 77 height 48
click at [929, 551] on button at bounding box center [952, 540] width 77 height 48
click at [921, 537] on icon at bounding box center [915, 541] width 16 height 16
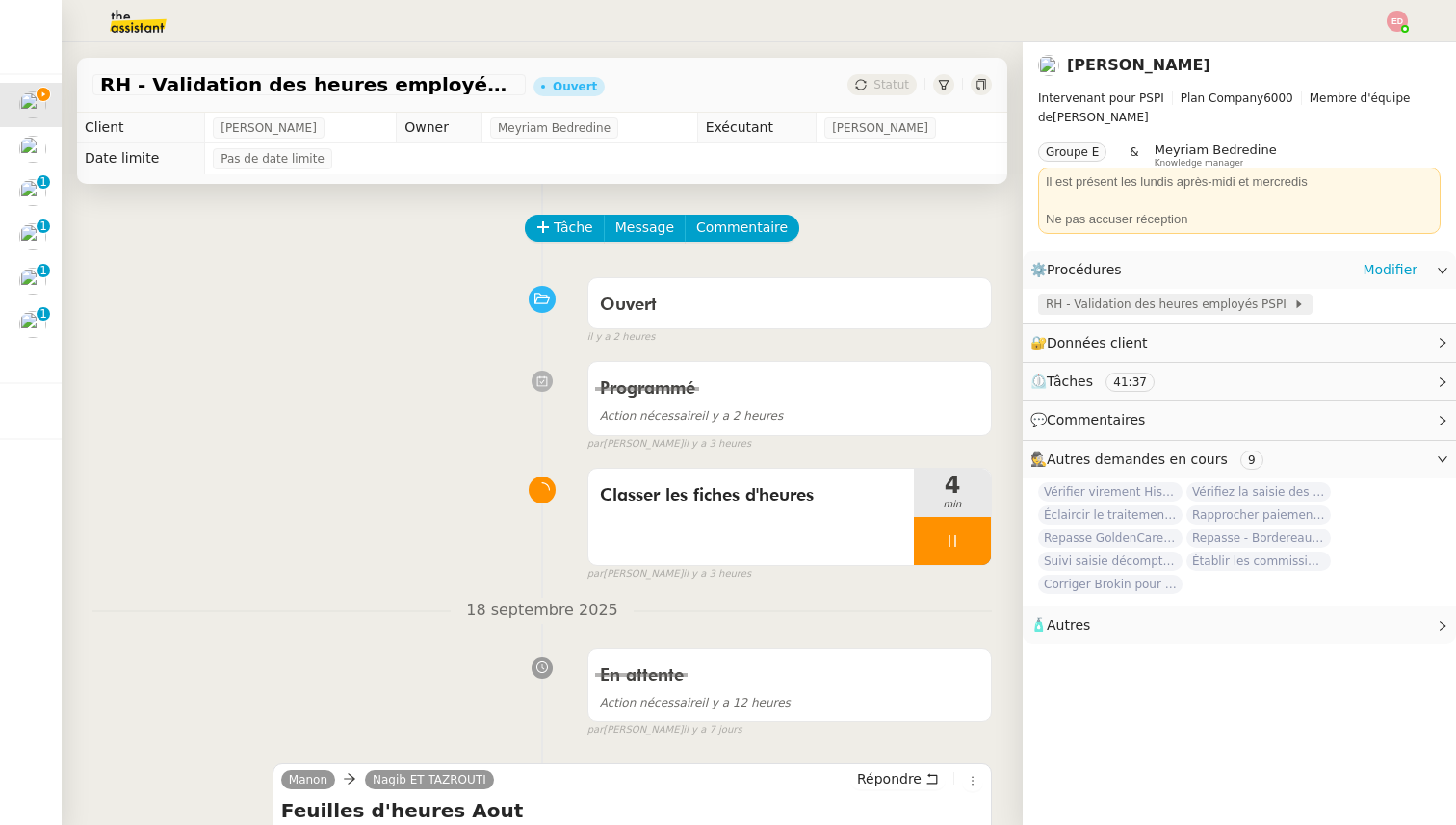
click at [1102, 310] on span "RH - Validation des heures employés PSPI" at bounding box center [1169, 304] width 247 height 20
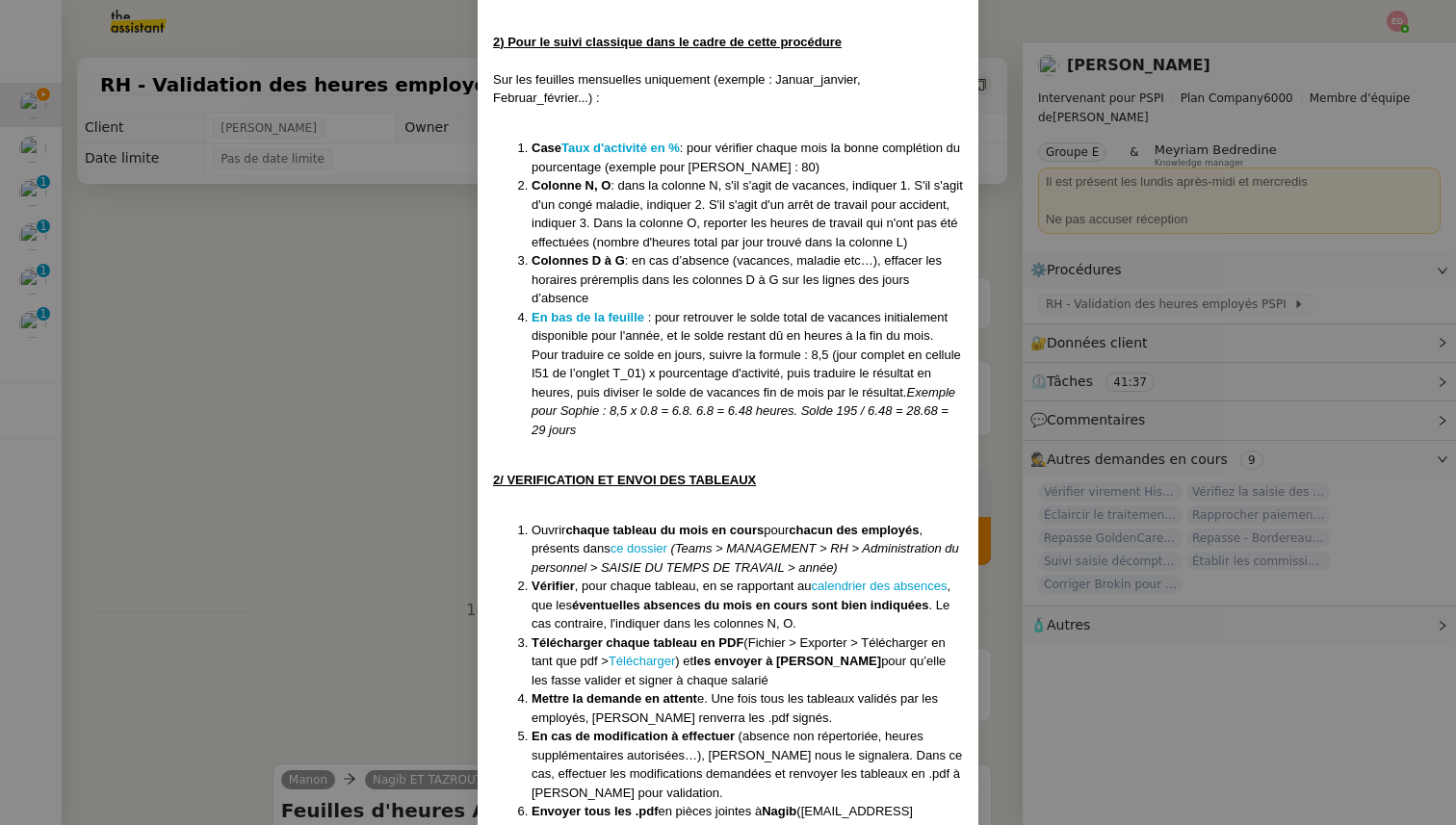
scroll to position [1706, 0]
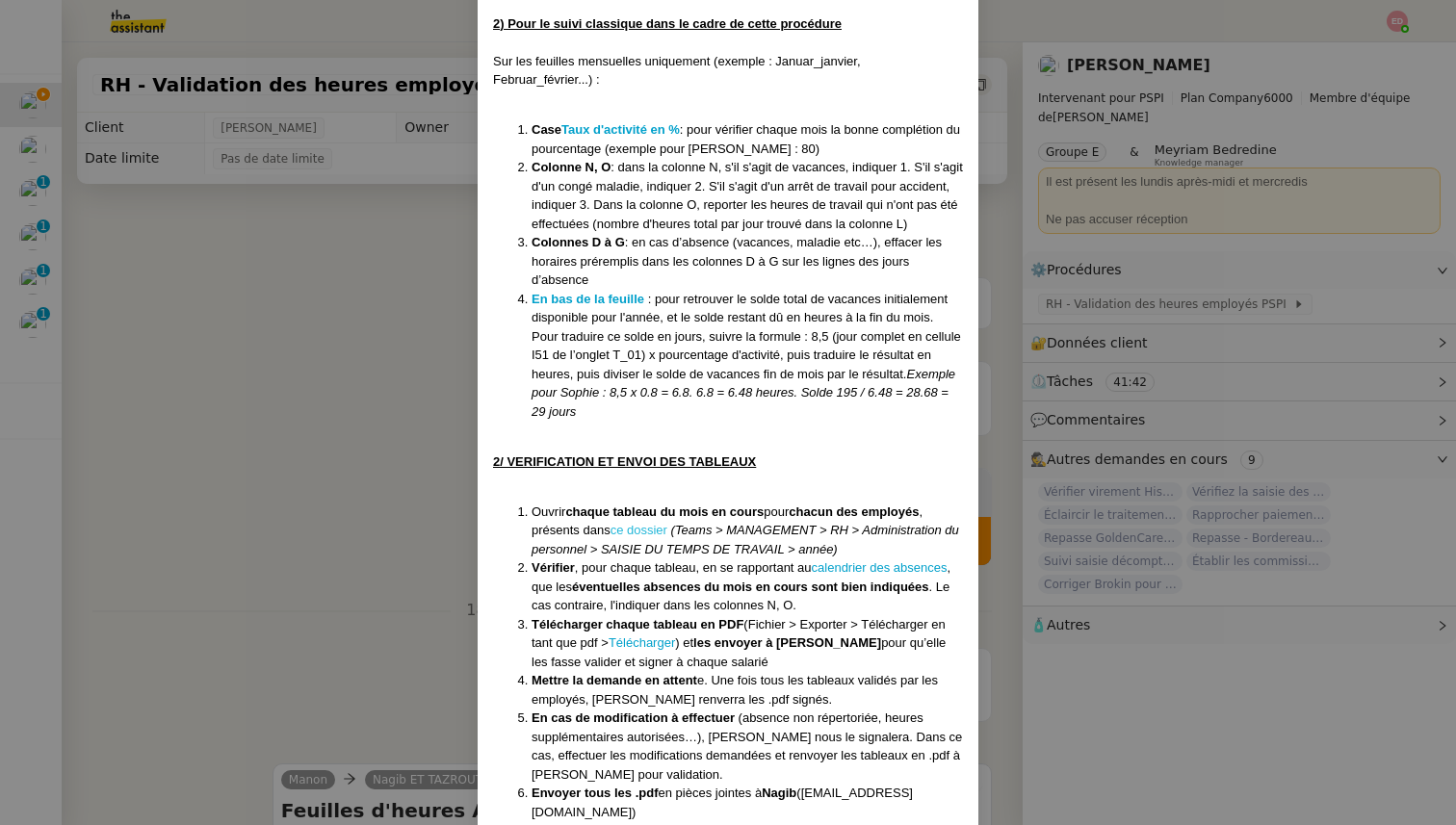
click at [641, 528] on link "ce dossier" at bounding box center [639, 530] width 57 height 15
click at [302, 528] on nz-modal-container "Créé le [DATE] Modifiée le [DATE] Contexte : Chaque mois, nous devons transmett…" at bounding box center [728, 412] width 1456 height 825
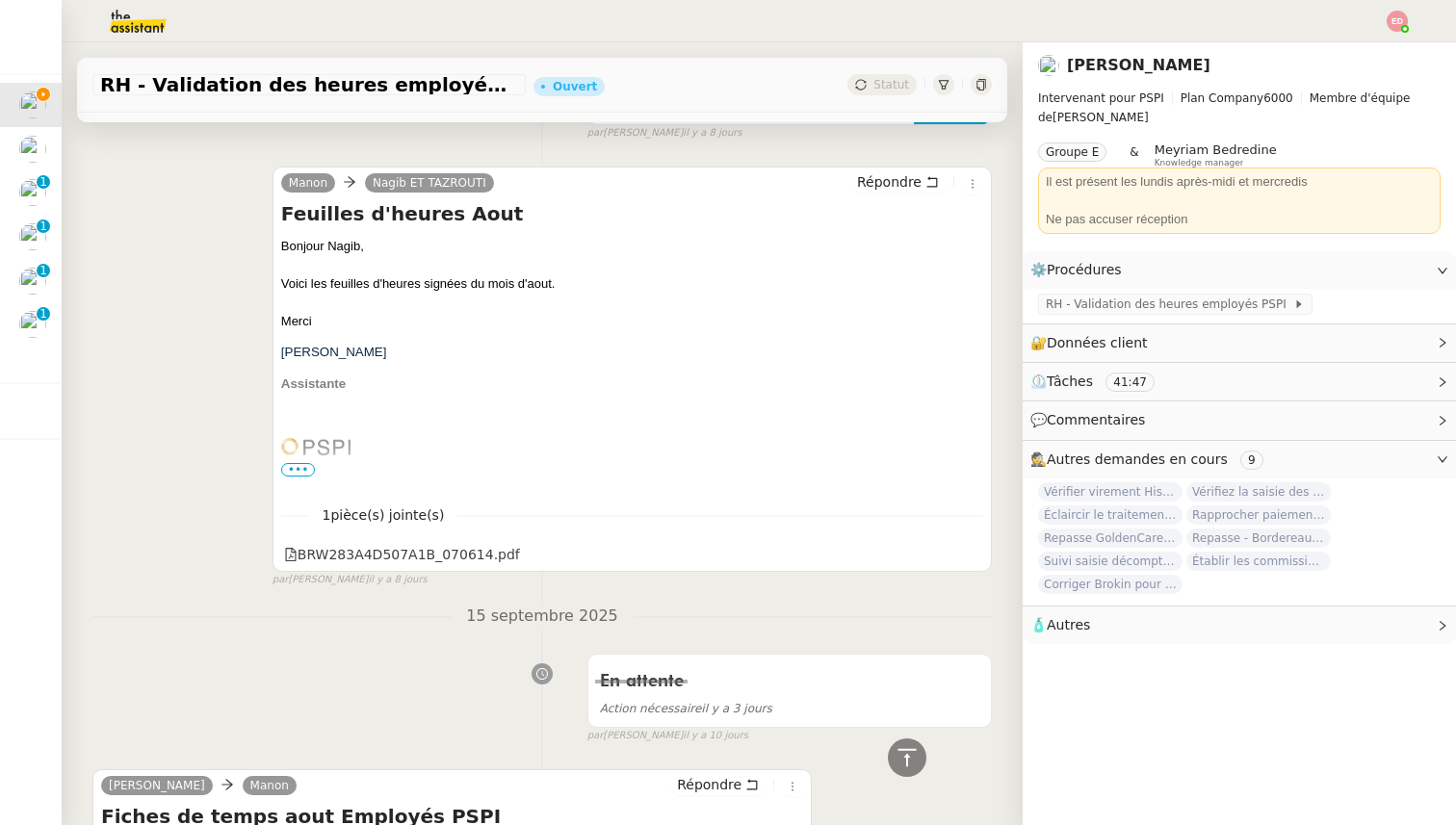
scroll to position [2763, 0]
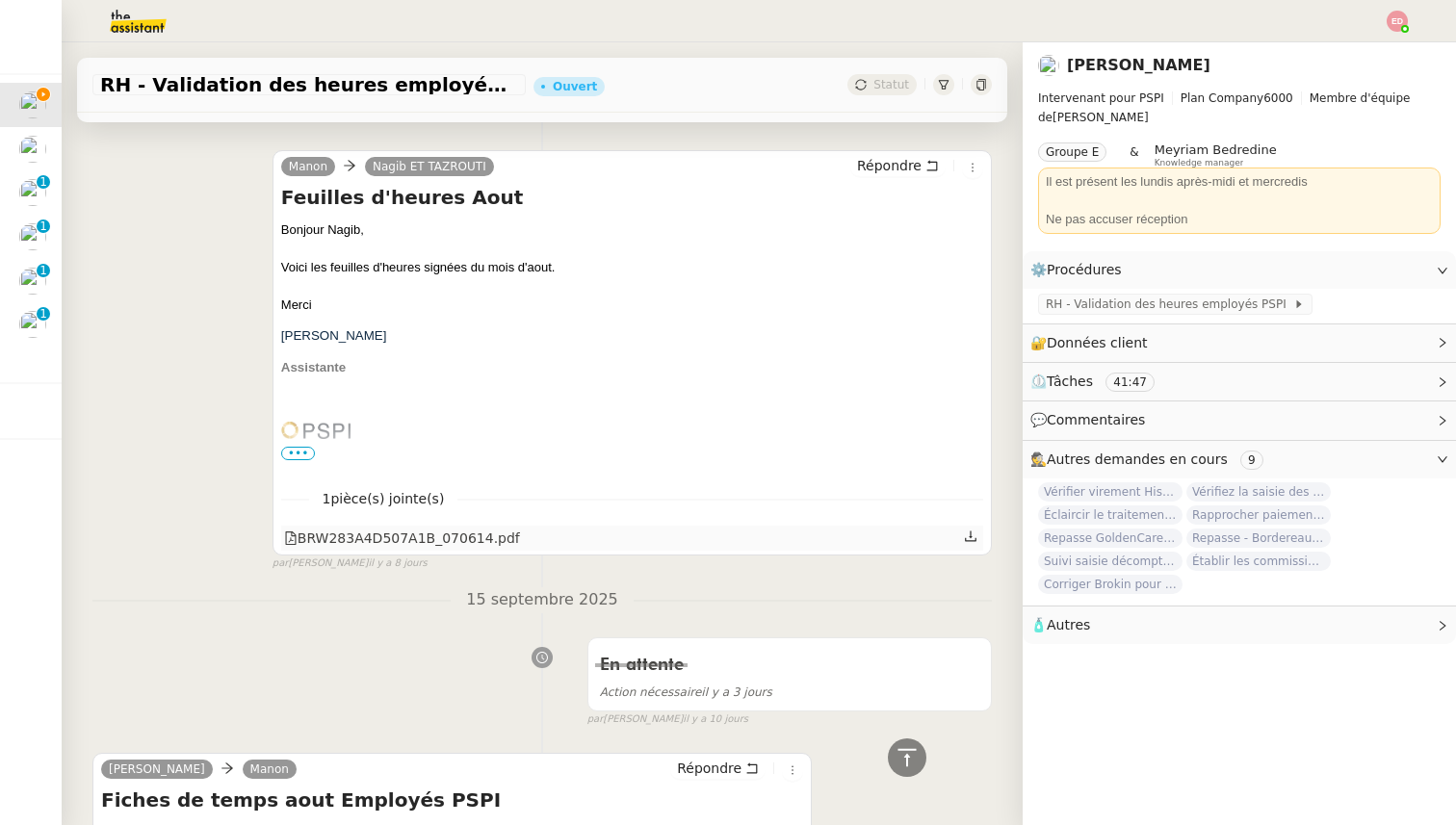
click at [971, 536] on icon at bounding box center [971, 537] width 12 height 11
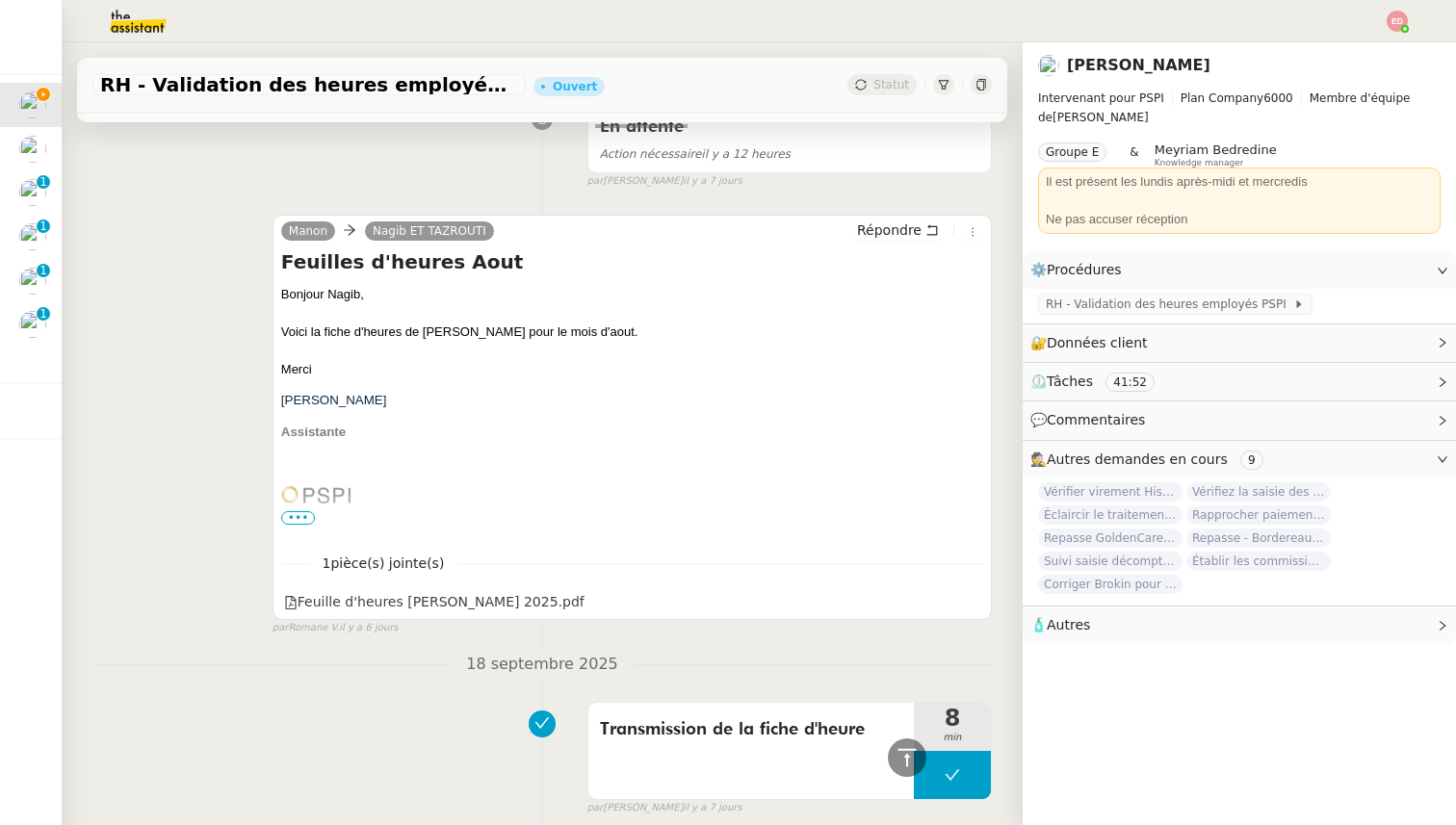
scroll to position [533, 0]
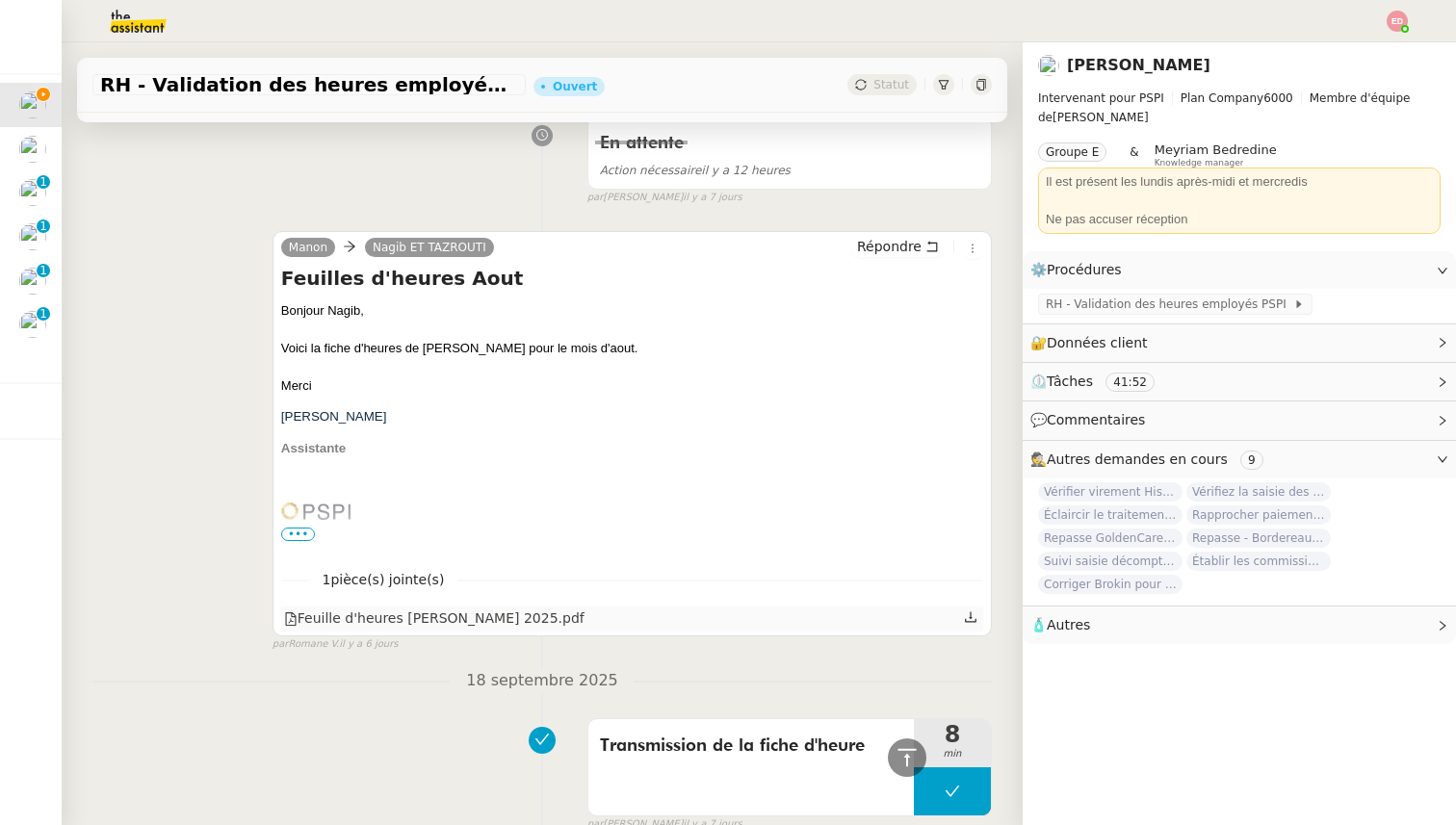
click at [972, 615] on icon at bounding box center [971, 617] width 14 height 14
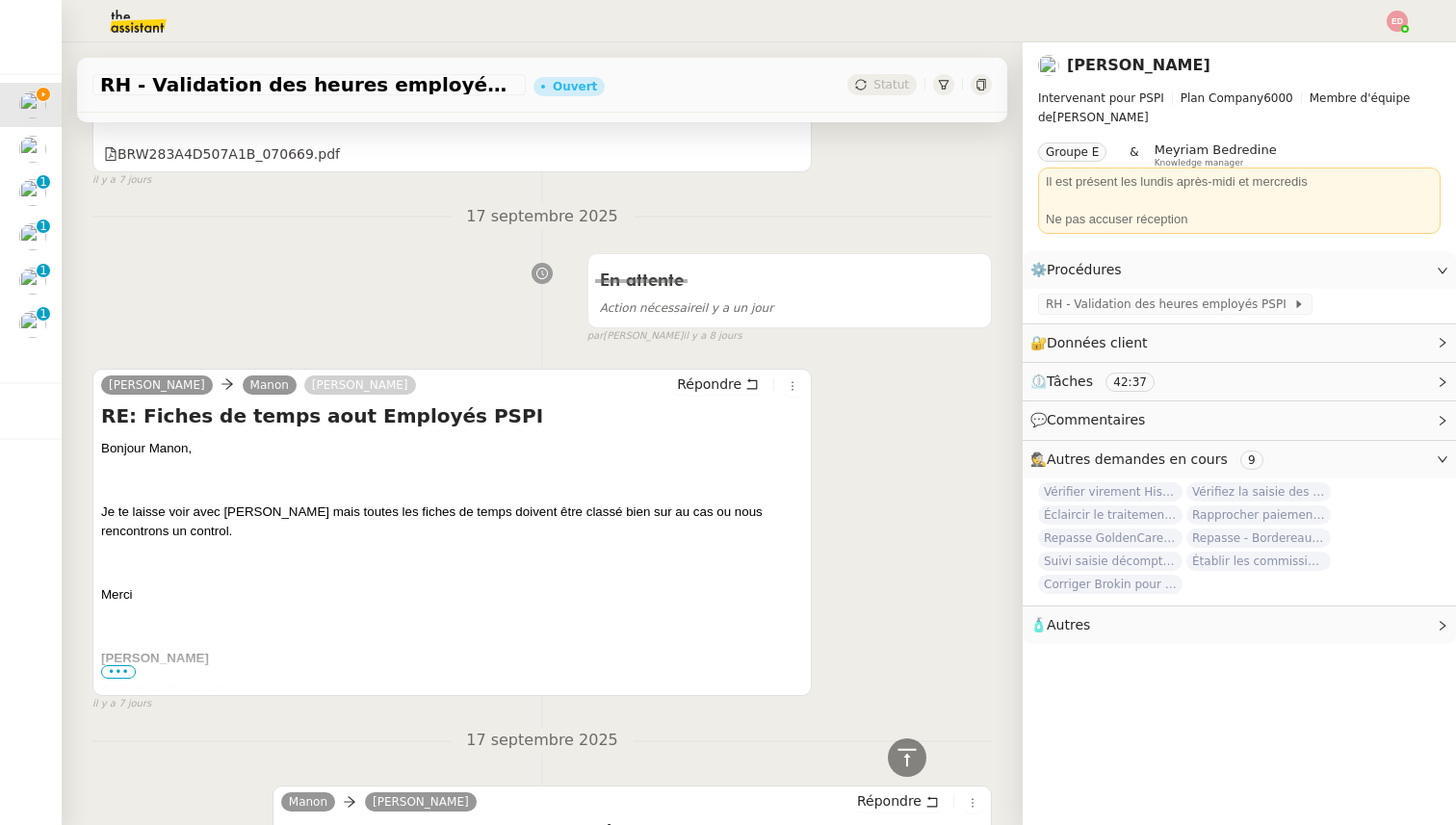
scroll to position [1566, 0]
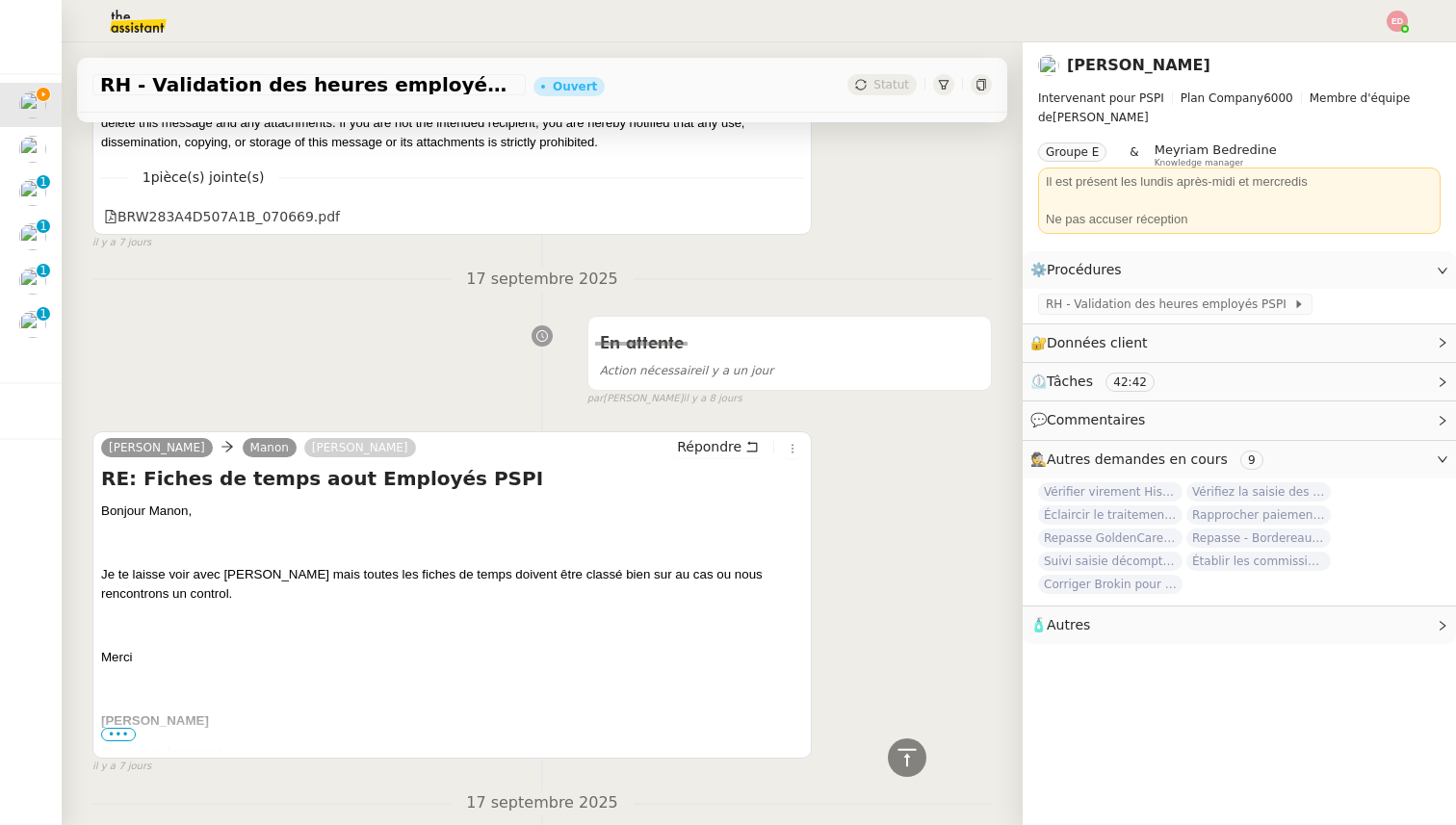
click at [705, 461] on div "[PERSON_NAME] Manon [PERSON_NAME] Répondre" at bounding box center [452, 450] width 702 height 29
click at [702, 445] on span "Répondre" at bounding box center [710, 447] width 65 height 20
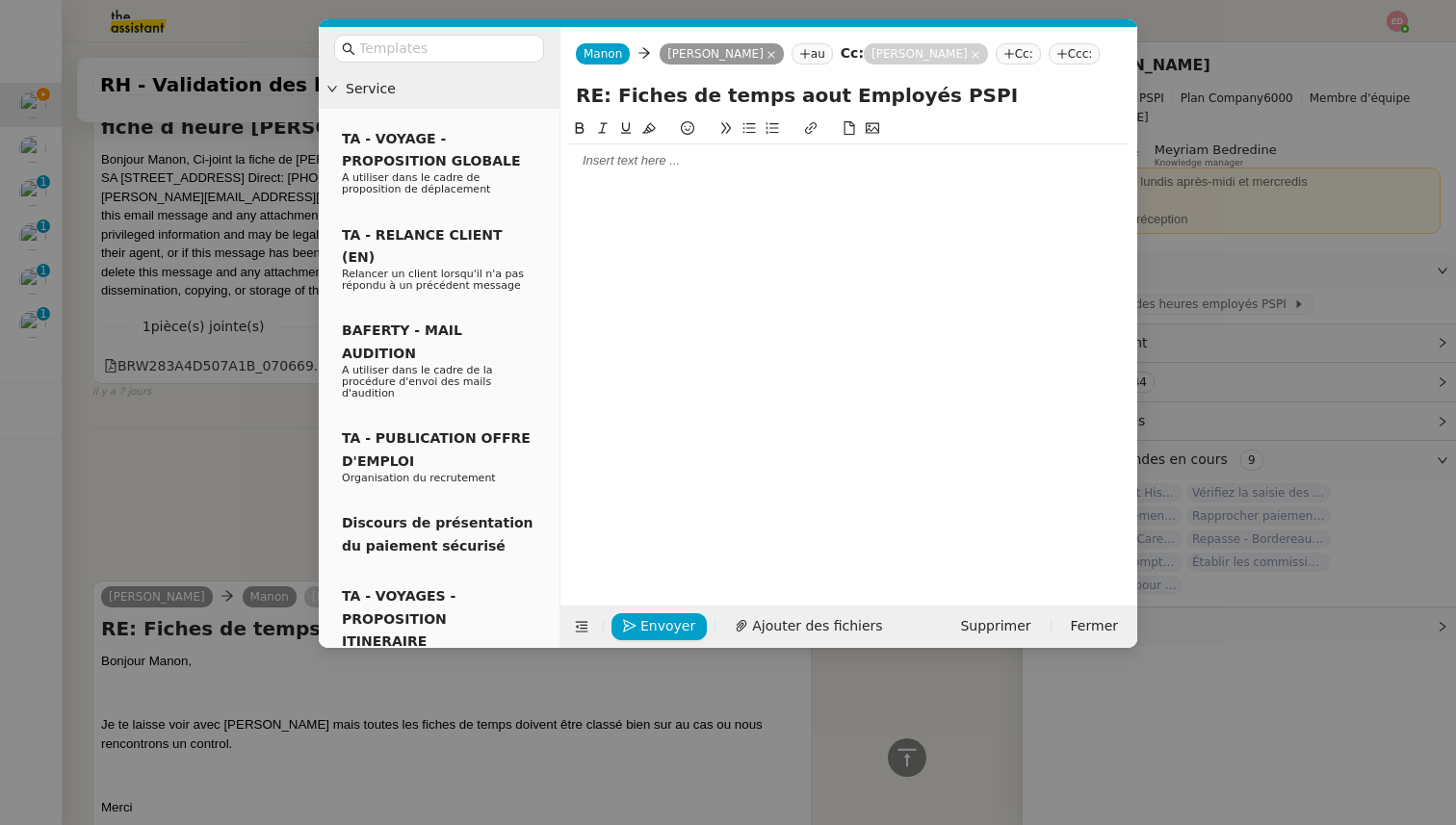
scroll to position [1714, 0]
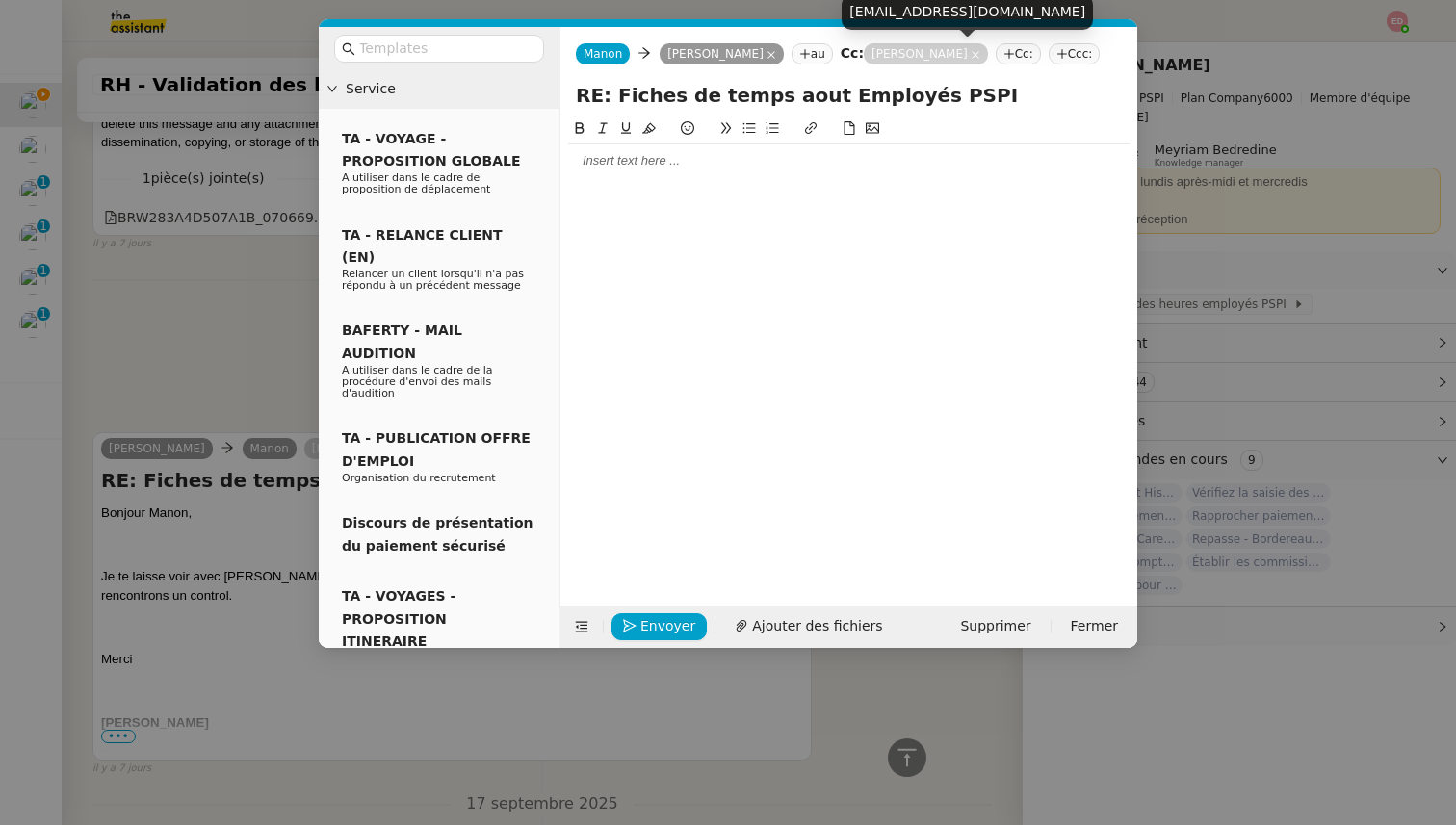
click at [799, 59] on icon at bounding box center [805, 54] width 12 height 12
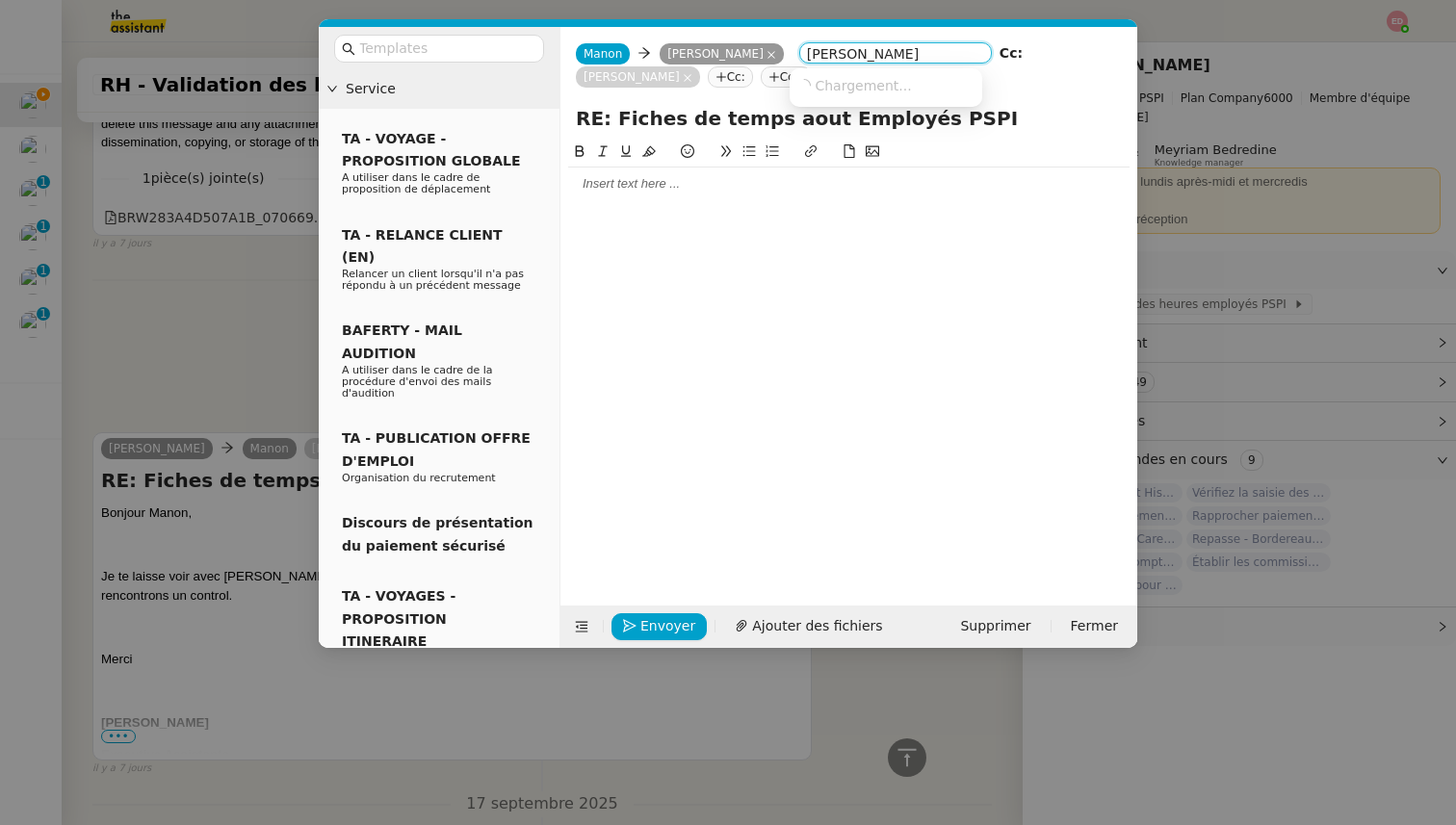
type input "[PERSON_NAME]"
click at [878, 121] on span "[PERSON_NAME]" at bounding box center [890, 120] width 185 height 16
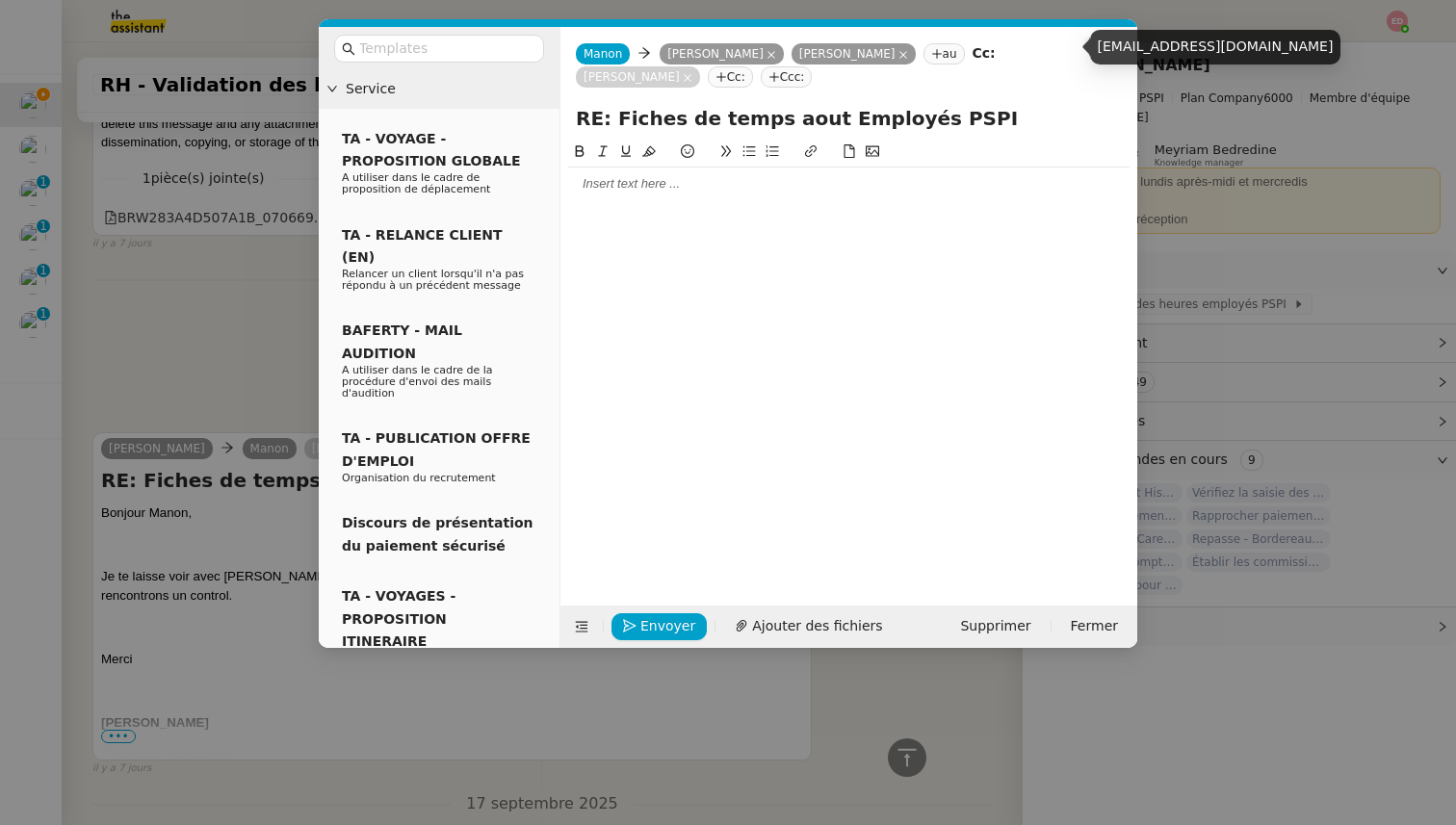
click at [692, 73] on icon at bounding box center [688, 78] width 10 height 10
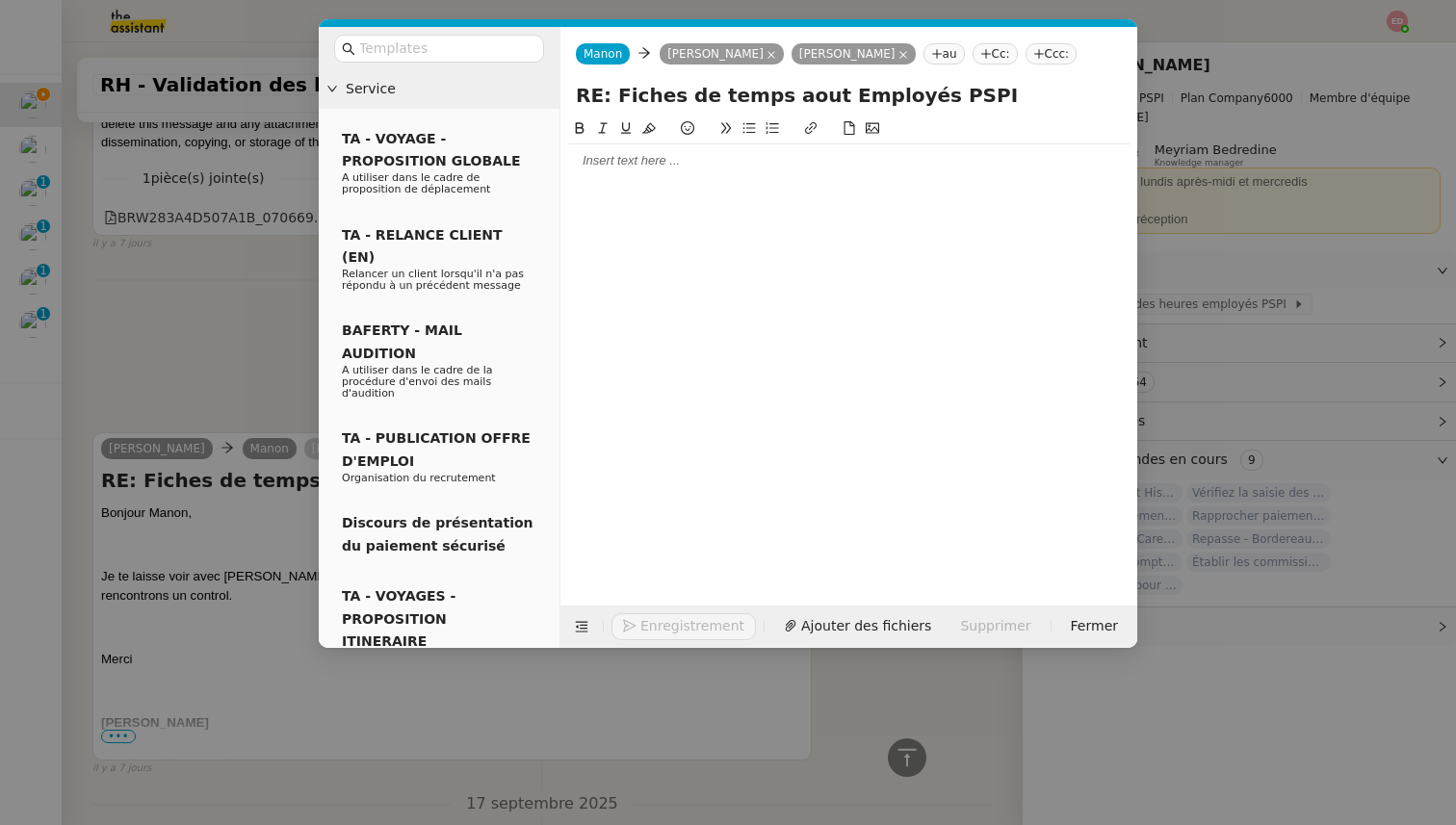
click at [654, 165] on div at bounding box center [849, 161] width 561 height 18
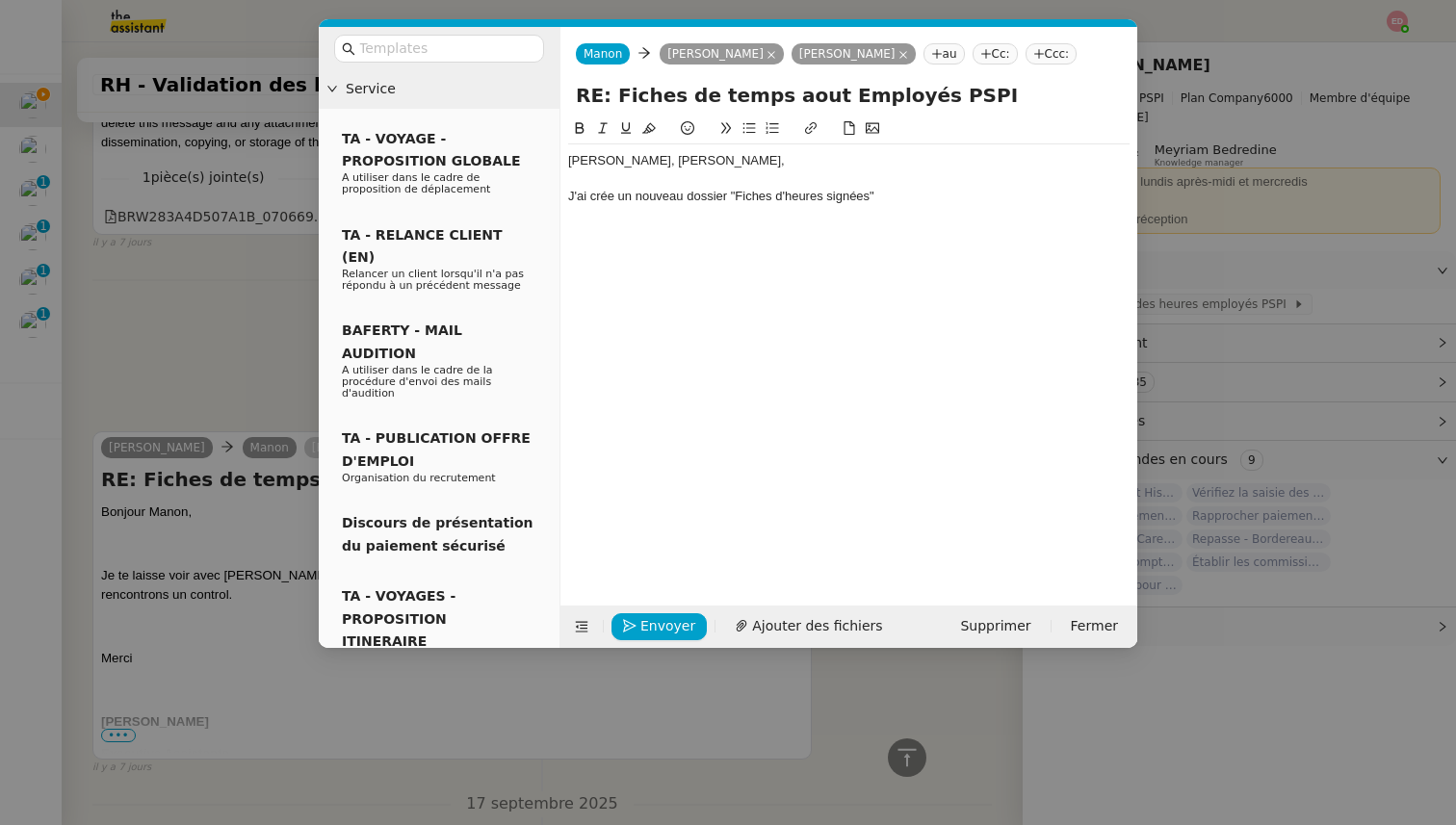
click at [754, 198] on div "J'ai crée un nouveau dossier "Fiches d'heures signées"" at bounding box center [849, 197] width 561 height 18
drag, startPoint x: 875, startPoint y: 195, endPoint x: 737, endPoint y: 193, distance: 138.0
click at [736, 193] on div "J'ai crée un nouveau dossier "Feuilles d'heures signées"" at bounding box center [849, 197] width 561 height 18
click at [812, 129] on icon at bounding box center [811, 128] width 14 height 14
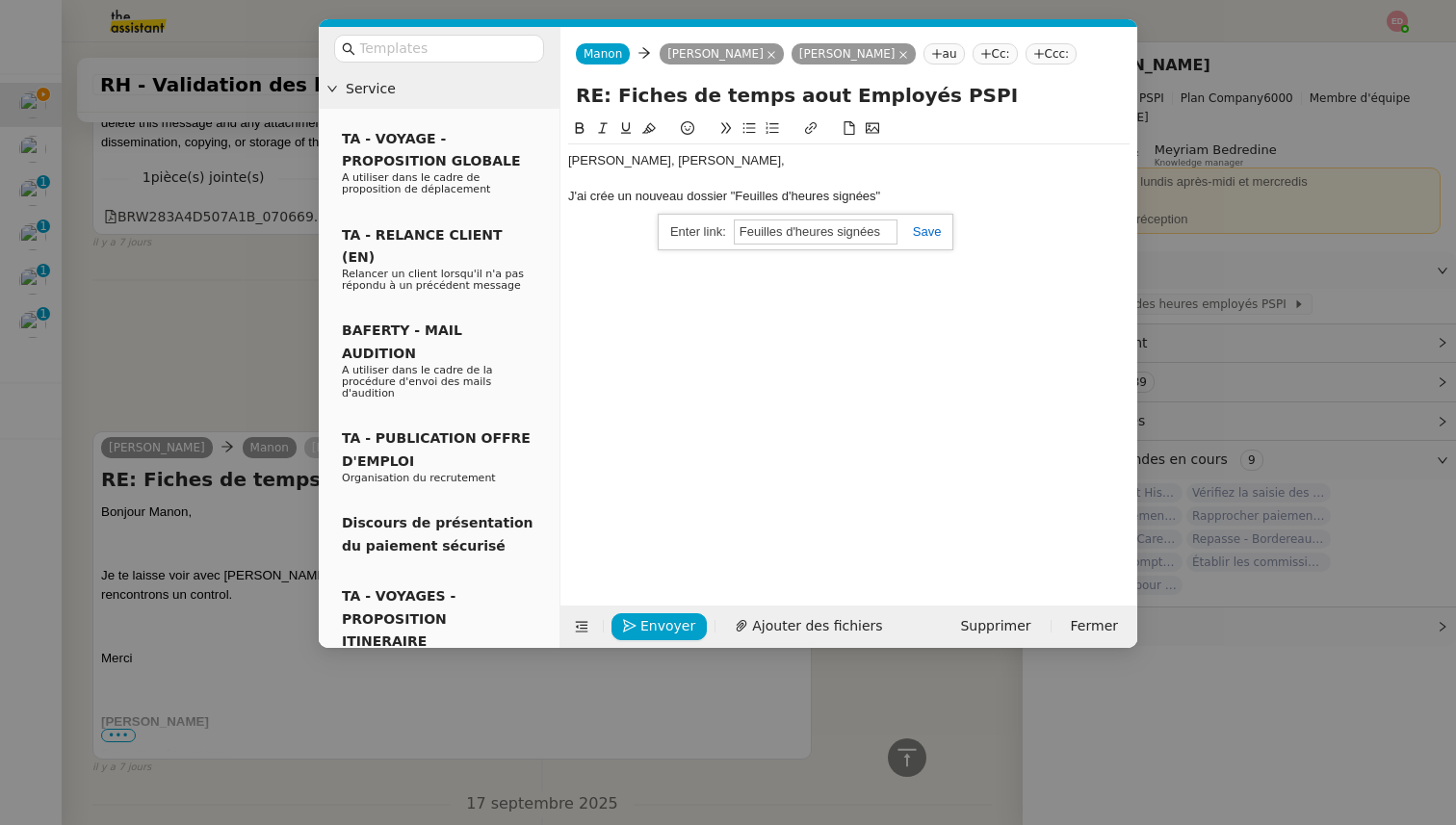
paste input "[URL][DOMAIN_NAME]"
type input "[URL][DOMAIN_NAME]"
click at [930, 233] on link at bounding box center [919, 231] width 44 height 15
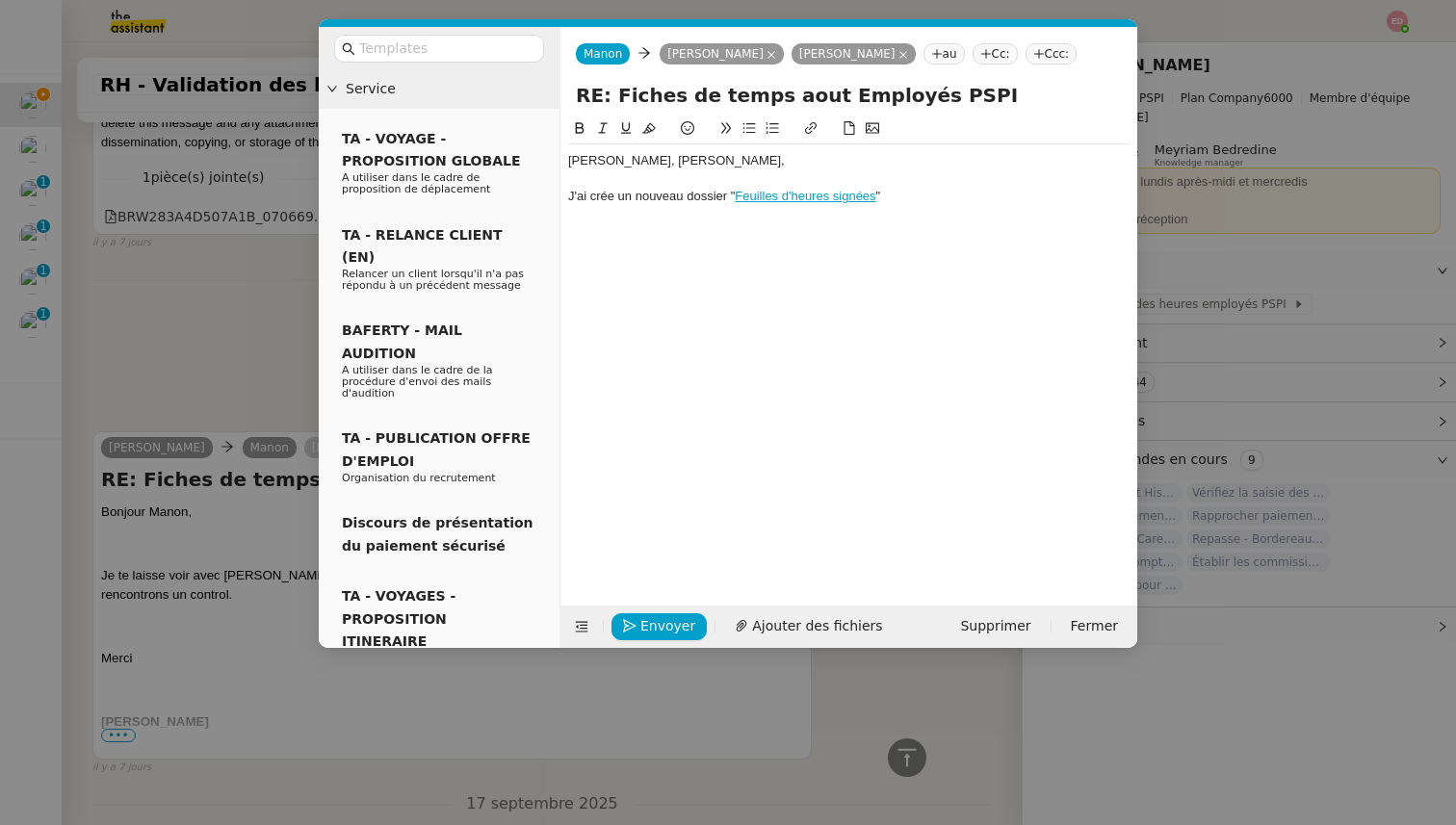
click at [918, 201] on div "J'ai crée un nouveau dossier " Feuilles d'heures signées "" at bounding box center [849, 197] width 561 height 18
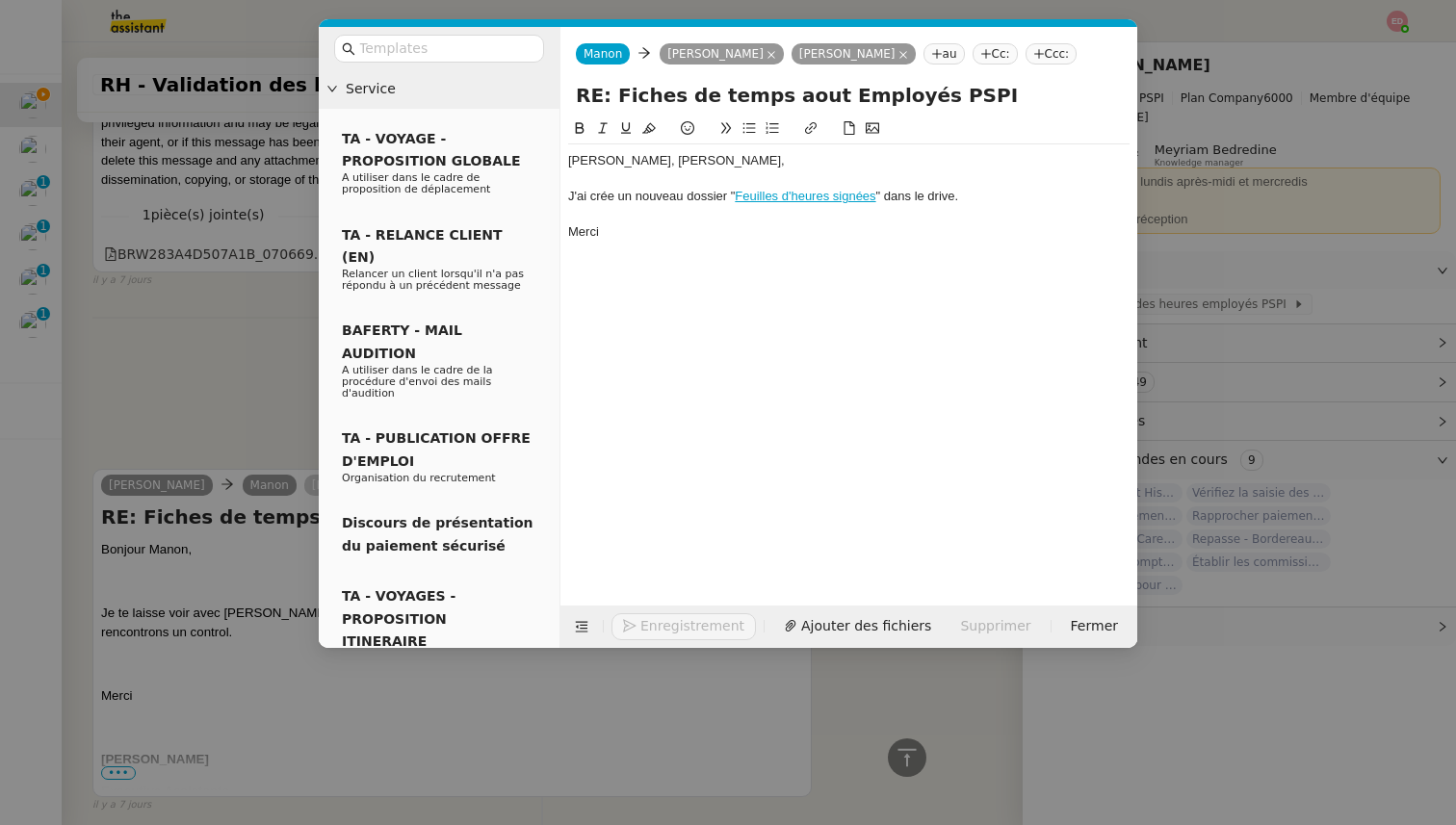
scroll to position [1809, 0]
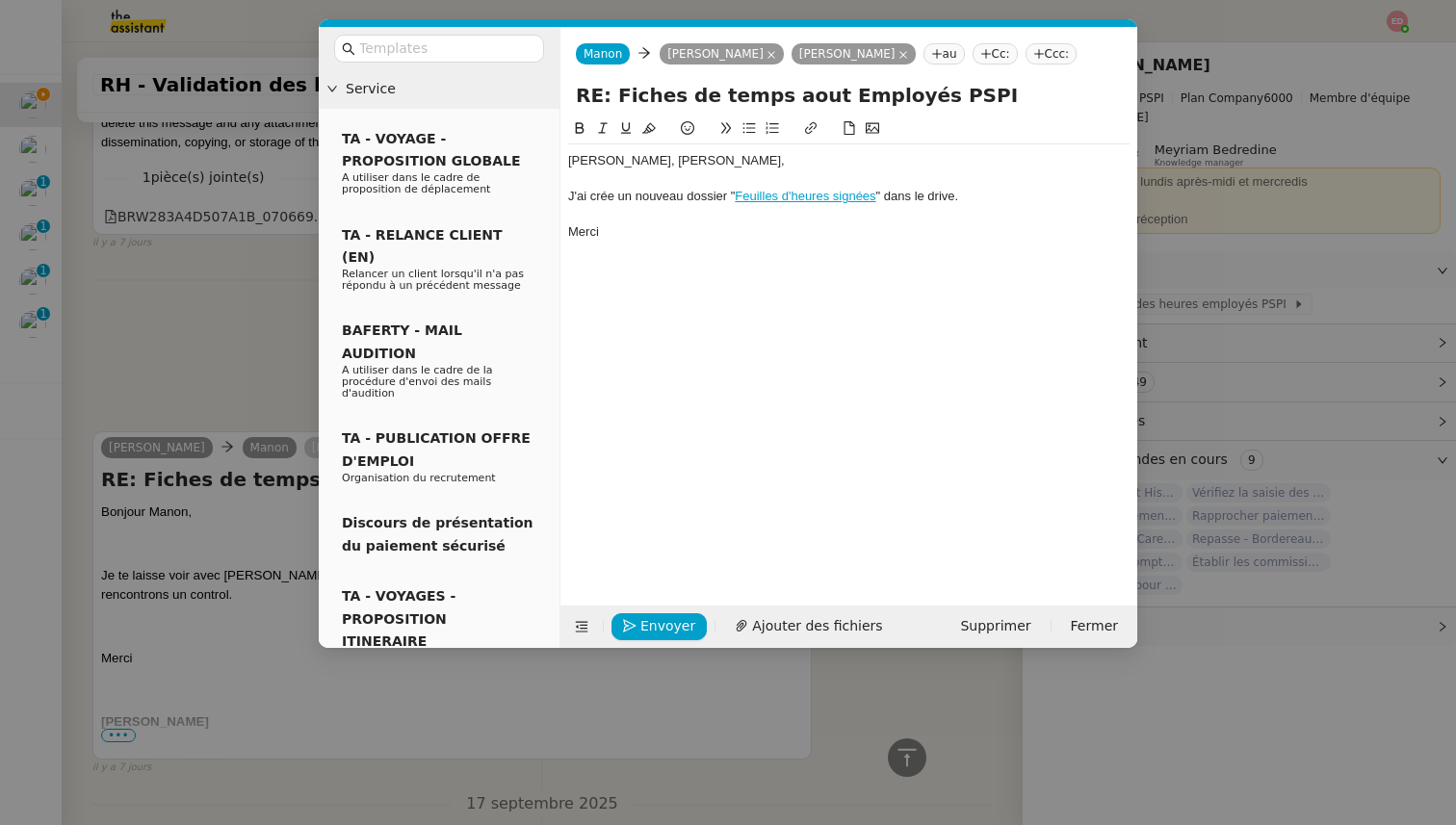
click at [610, 196] on div "J'ai crée un nouveau dossier " Feuilles d'heures signées " dans le drive." at bounding box center [849, 197] width 561 height 18
click at [0, 0] on lt-span "cré é" at bounding box center [0, 0] width 0 height 0
click at [237, 292] on nz-modal-container "Service TA - VOYAGE - PROPOSITION GLOBALE A utiliser dans le cadre de propositi…" at bounding box center [728, 412] width 1456 height 825
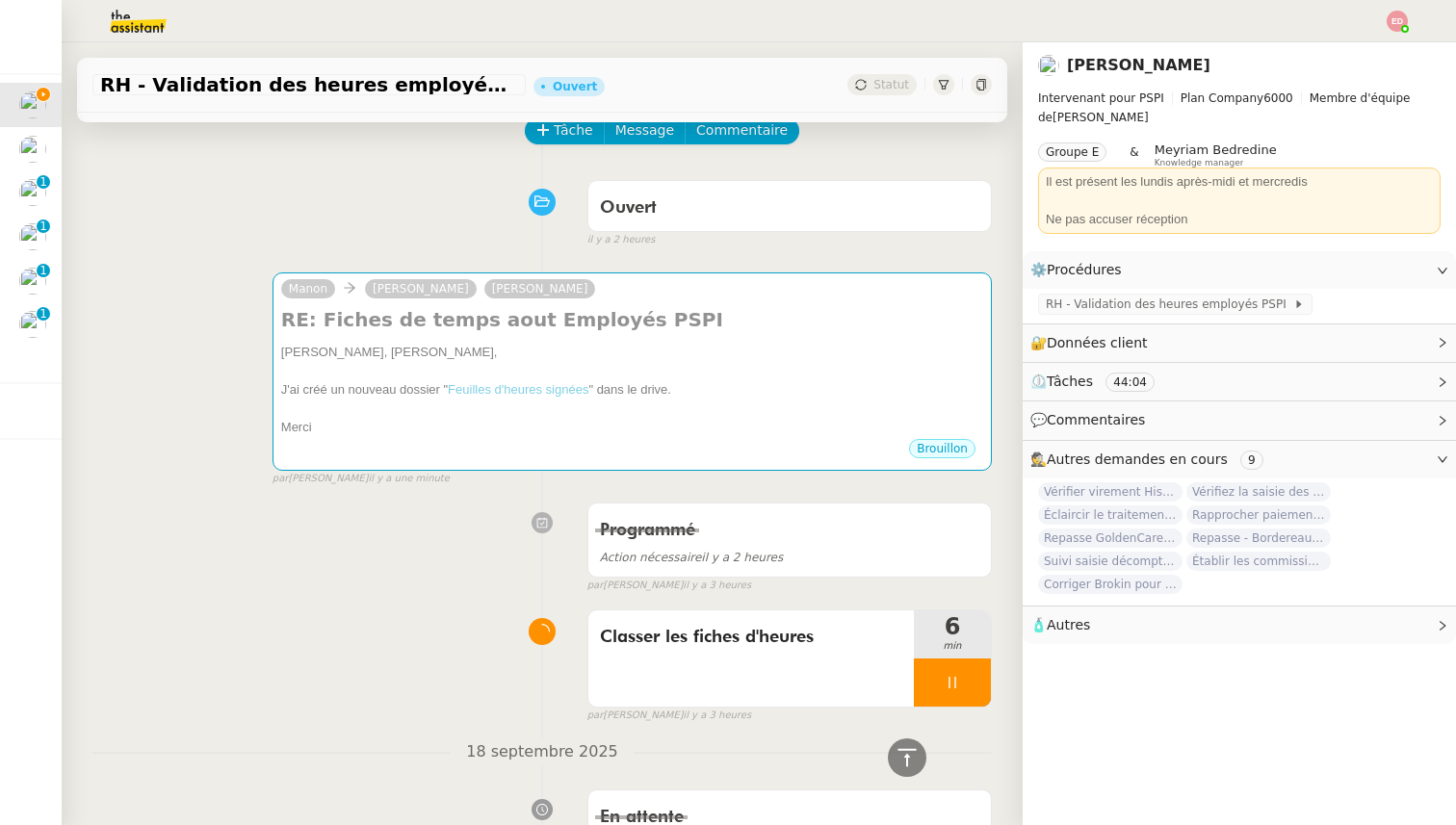
scroll to position [0, 0]
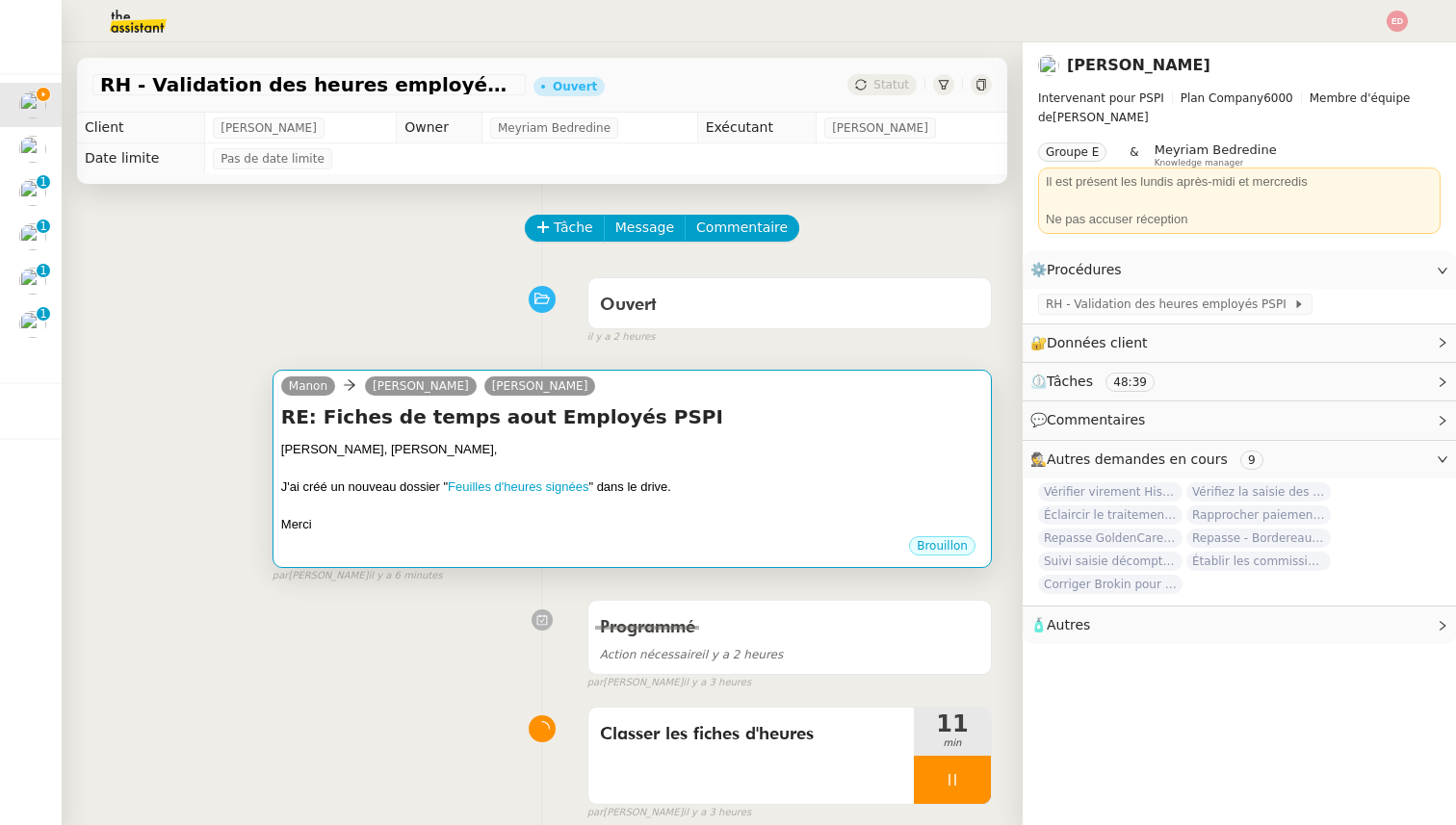
click at [489, 452] on div "[PERSON_NAME], [PERSON_NAME]," at bounding box center [632, 450] width 702 height 20
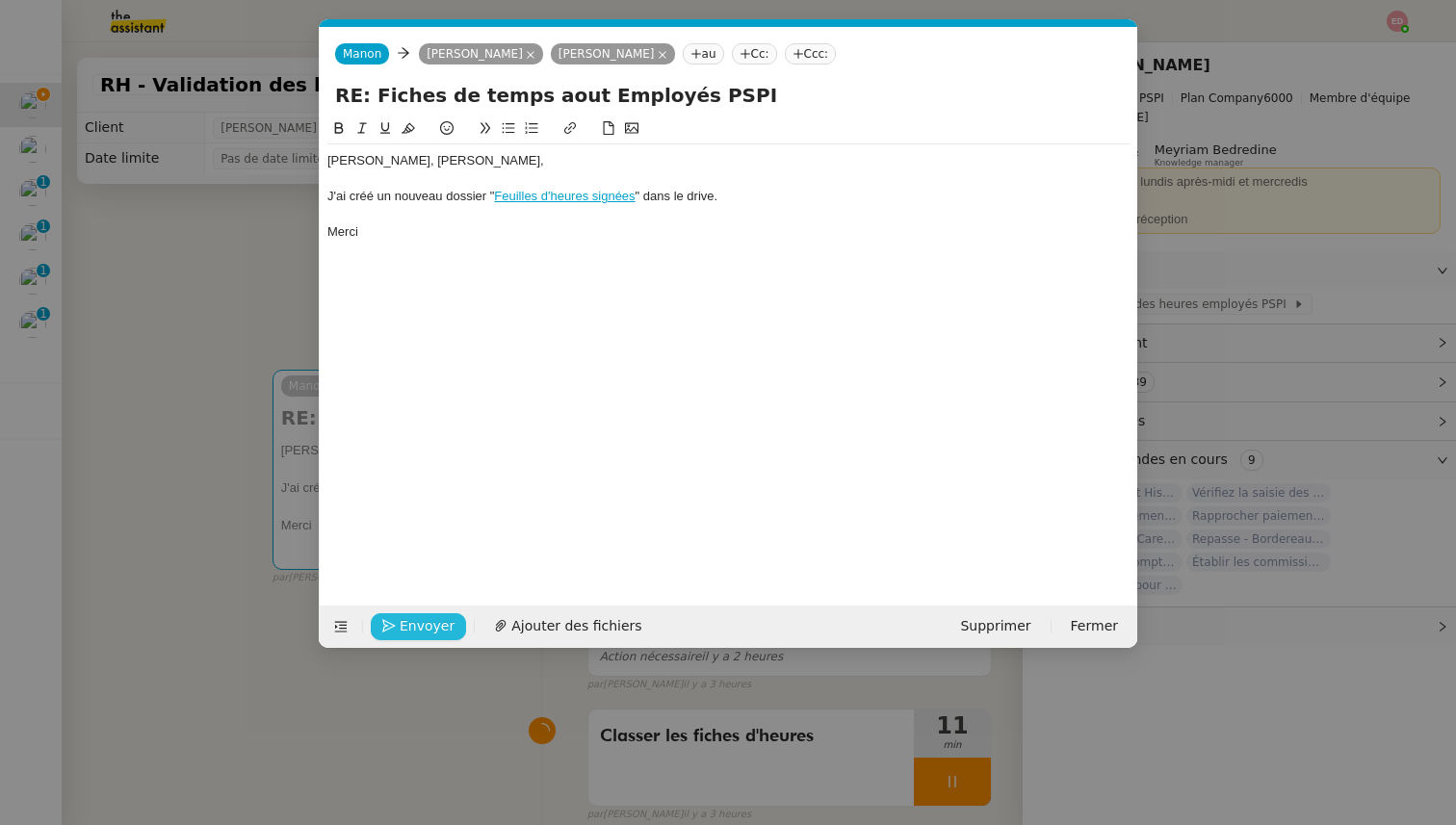
scroll to position [0, 40]
click at [409, 619] on span "Envoyer" at bounding box center [427, 626] width 55 height 22
click at [409, 619] on span "Confirmer l'envoi" at bounding box center [457, 626] width 115 height 22
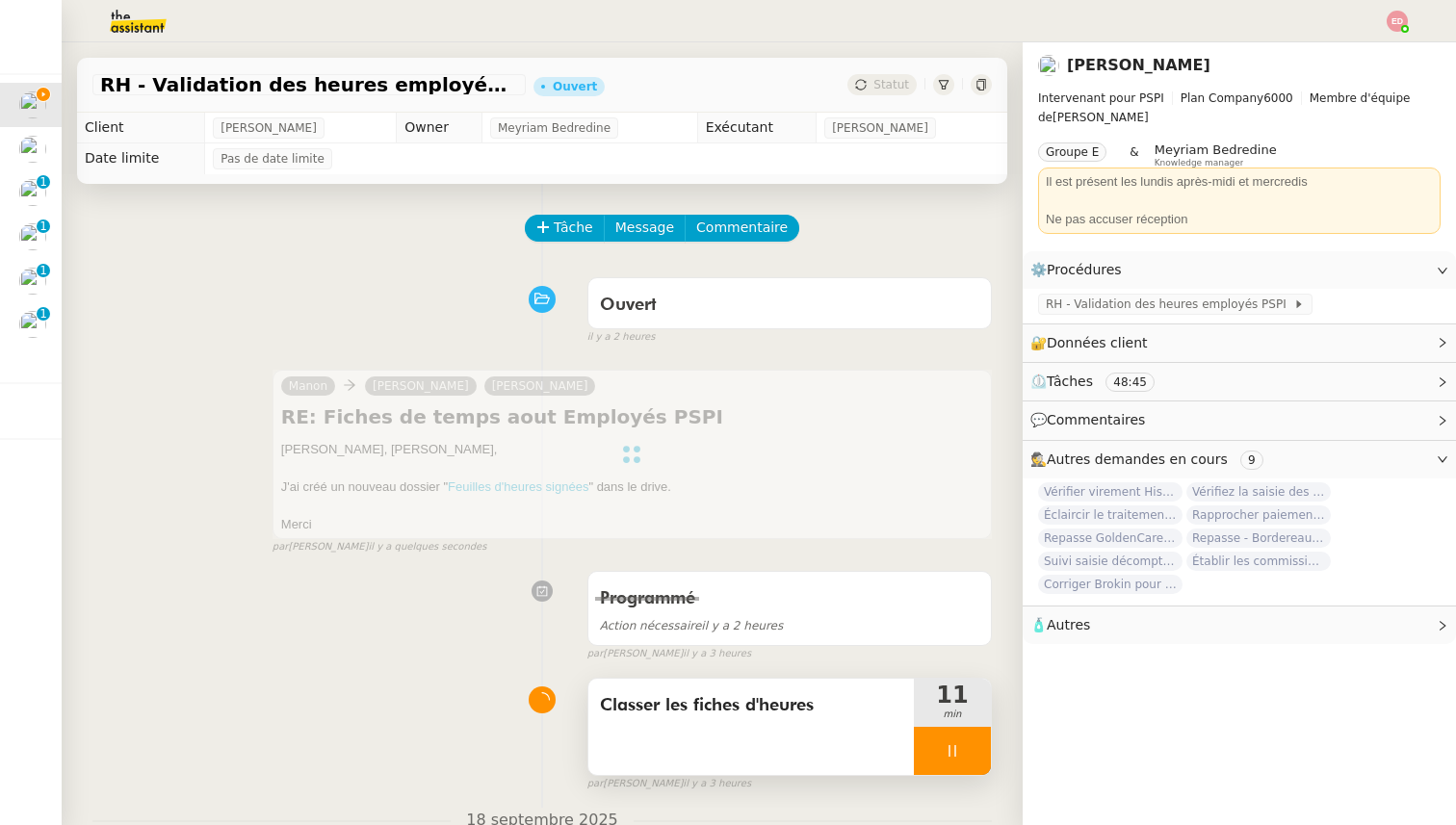
click at [971, 759] on div at bounding box center [952, 751] width 77 height 48
click at [971, 759] on button at bounding box center [971, 751] width 38 height 48
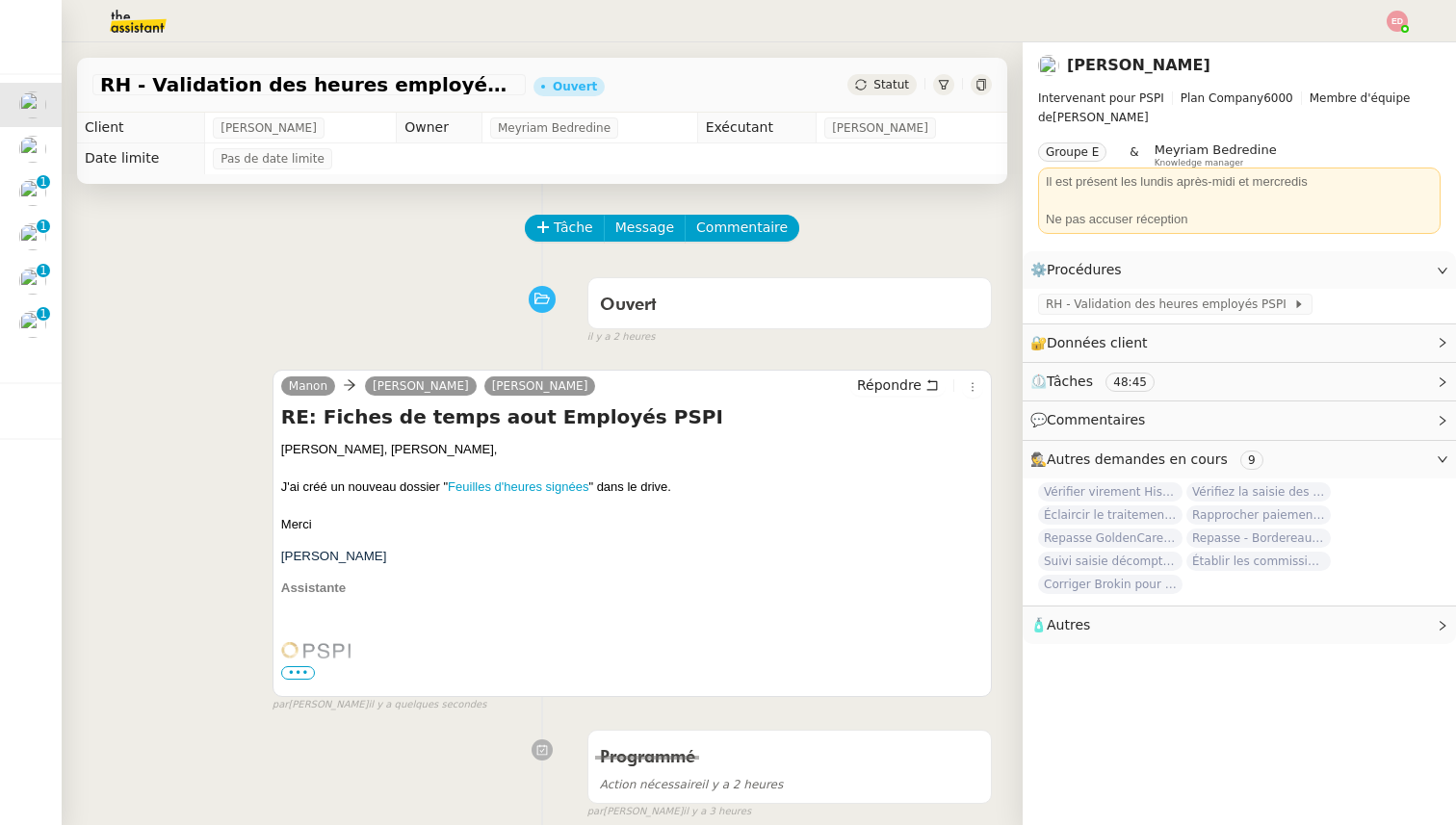
click at [880, 74] on div "Statut" at bounding box center [882, 85] width 69 height 22
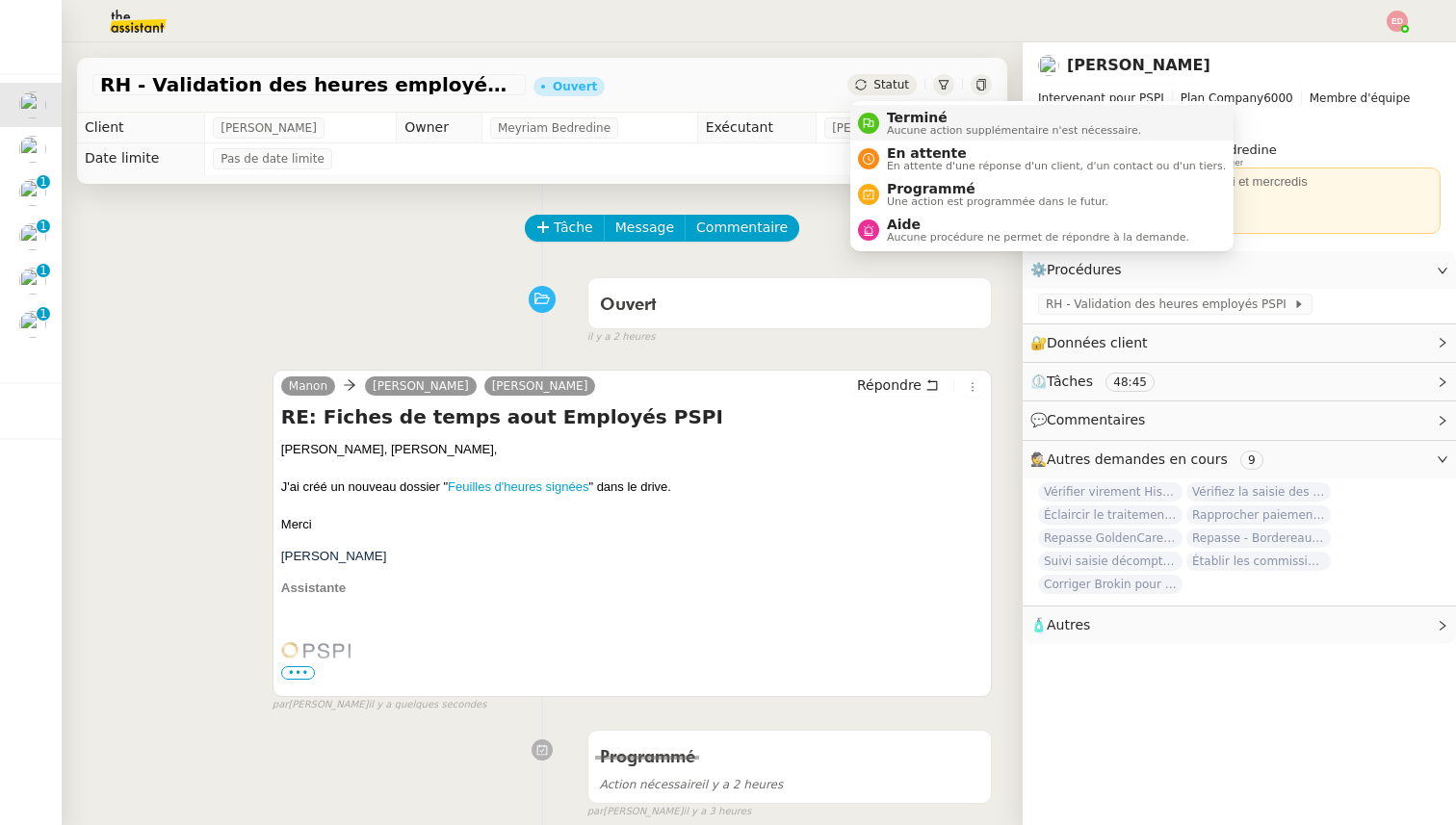
click at [896, 125] on span "Aucune action supplémentaire n'est nécessaire." at bounding box center [1014, 130] width 254 height 11
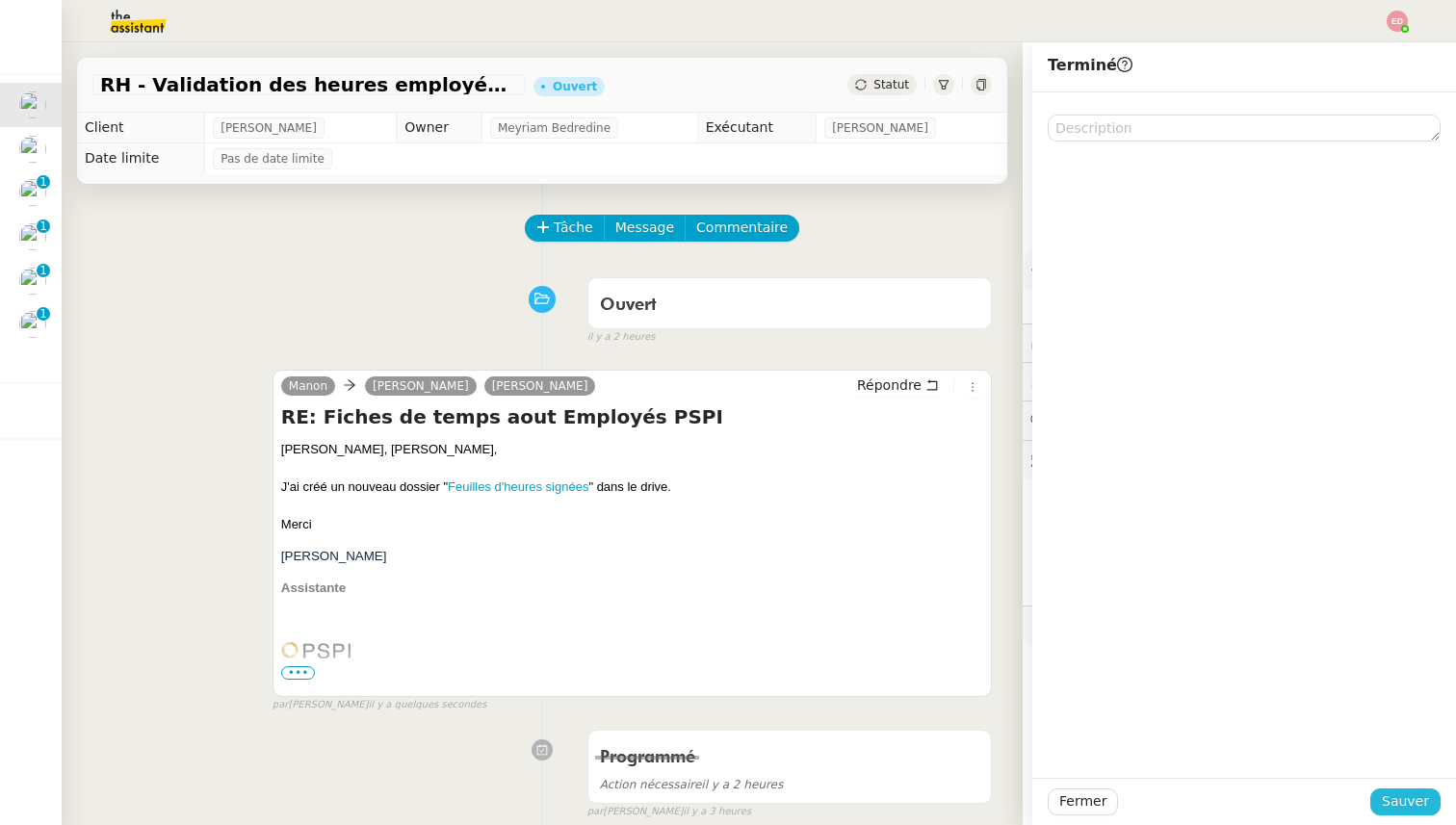
click at [1399, 801] on span "Sauver" at bounding box center [1406, 801] width 47 height 22
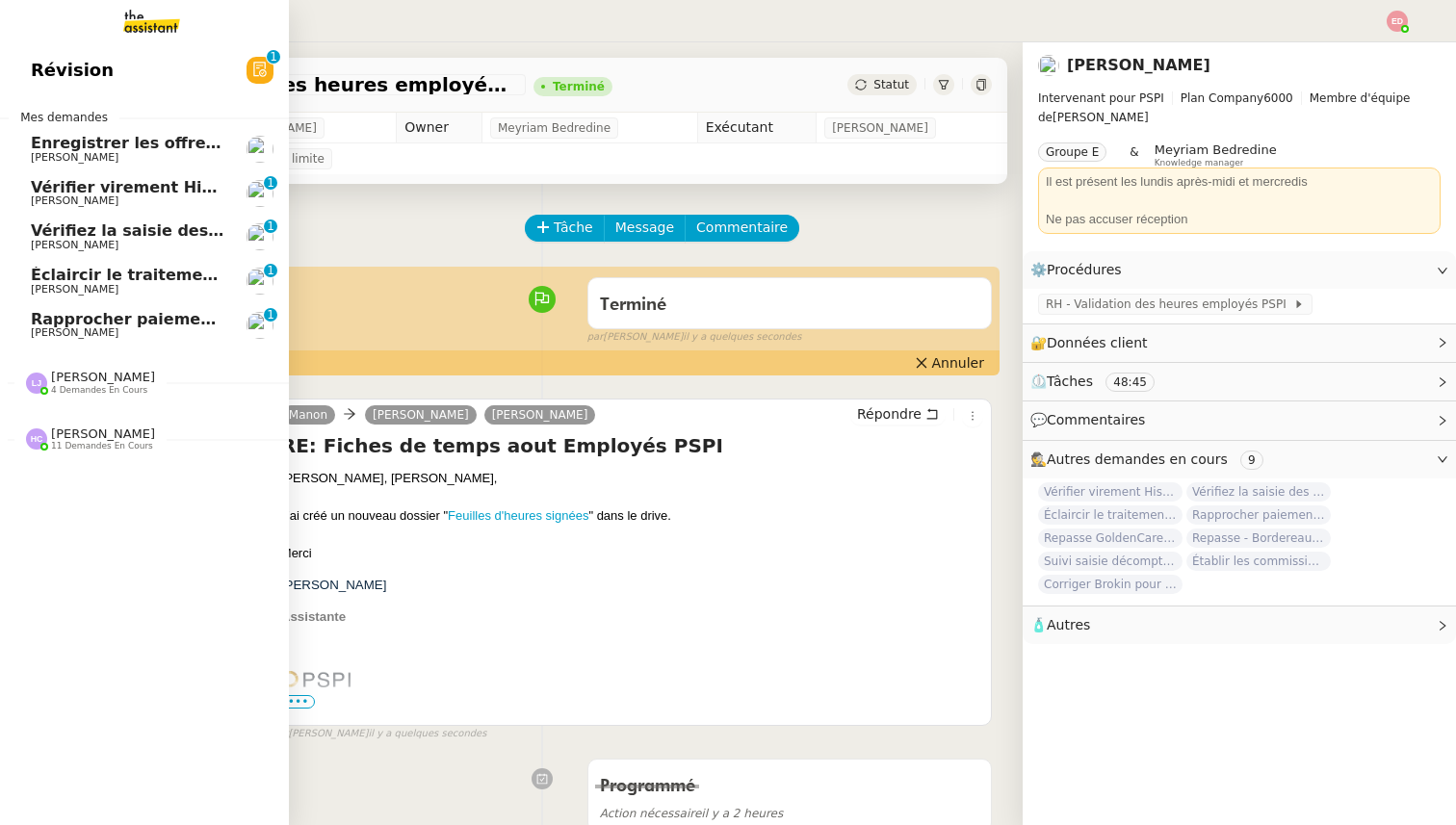
click at [78, 146] on span "Enregistrer les offres d'assurance" at bounding box center [177, 143] width 293 height 19
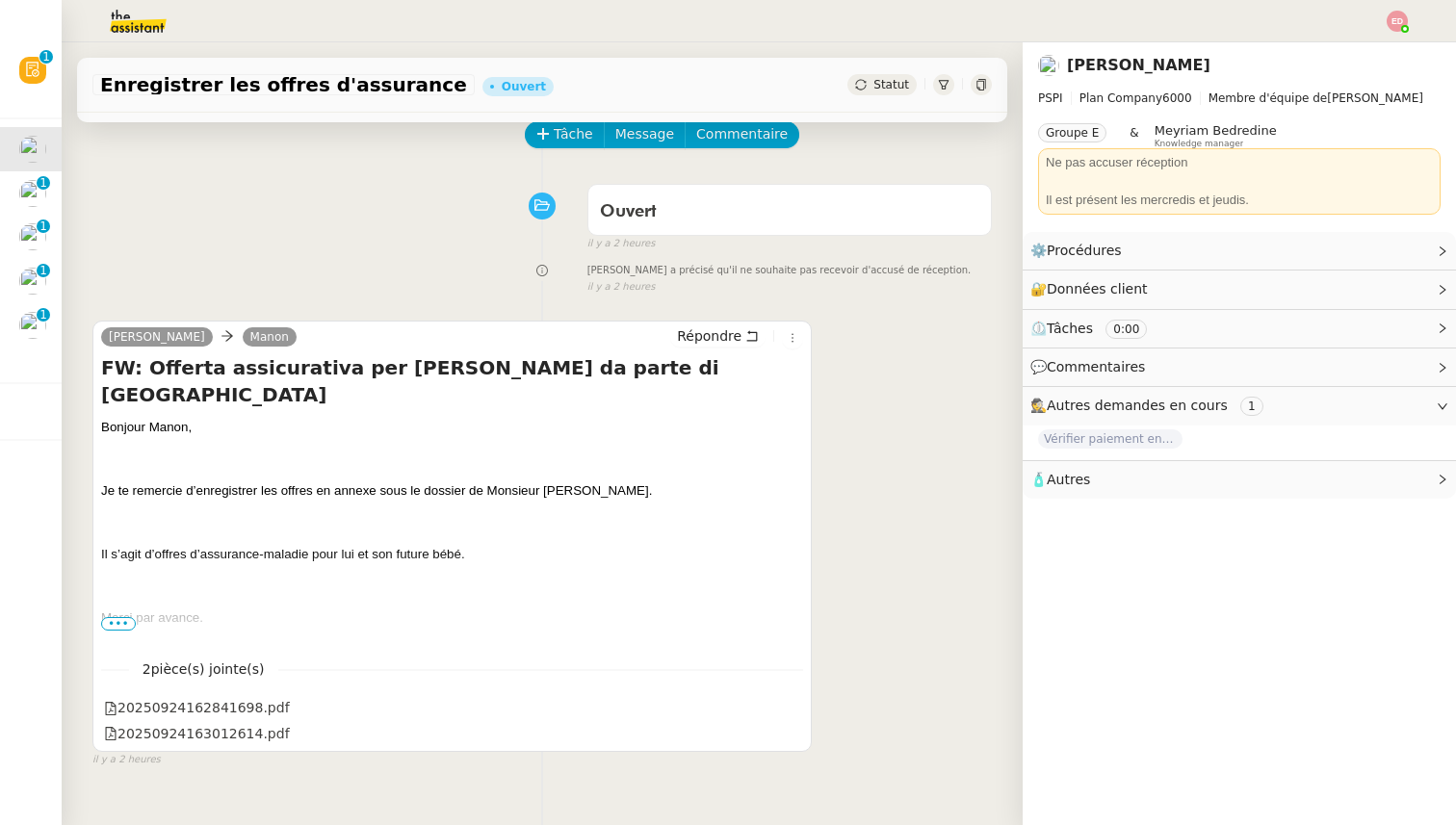
scroll to position [68, 0]
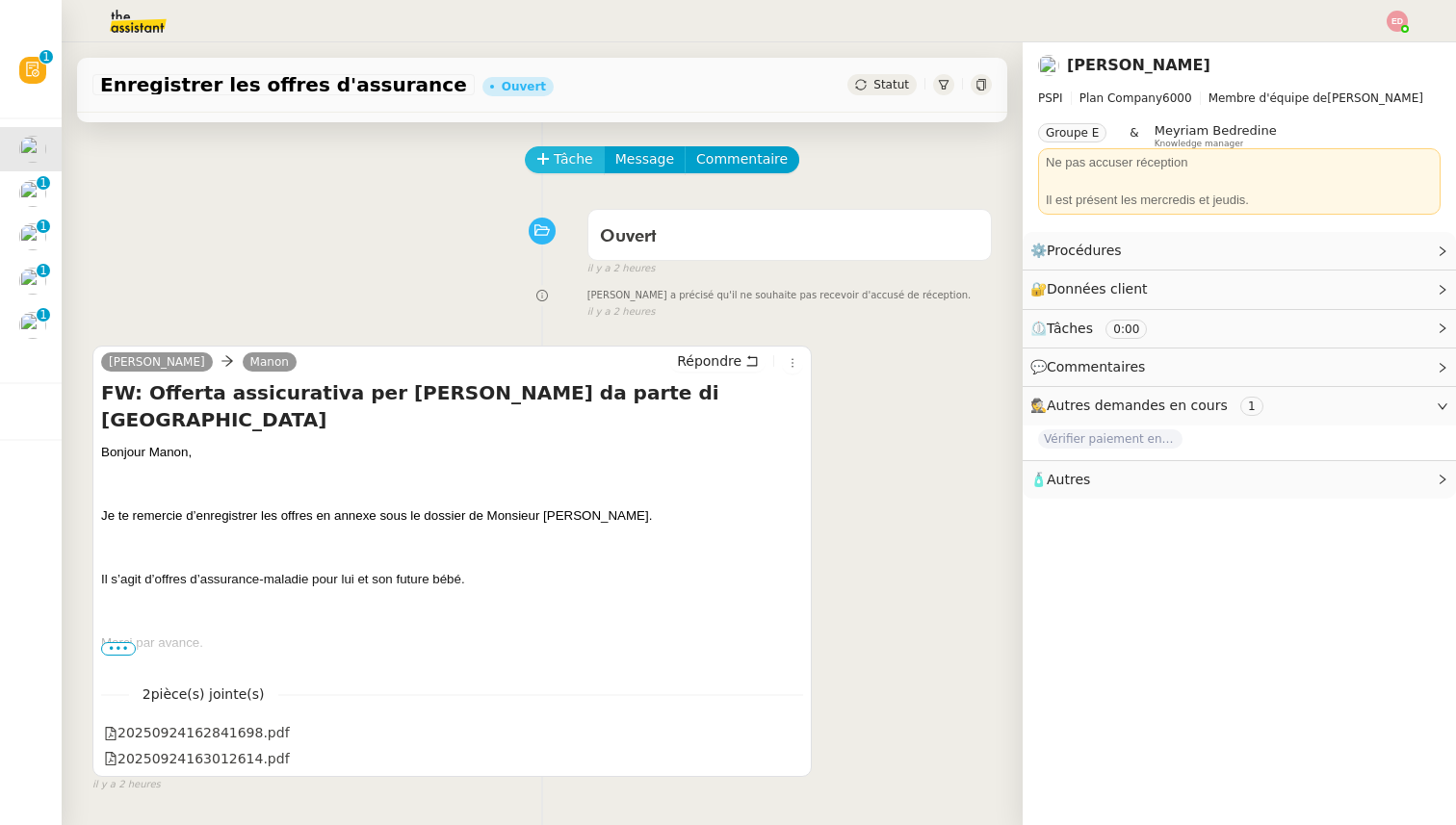
click at [567, 163] on span "Tâche" at bounding box center [573, 159] width 39 height 22
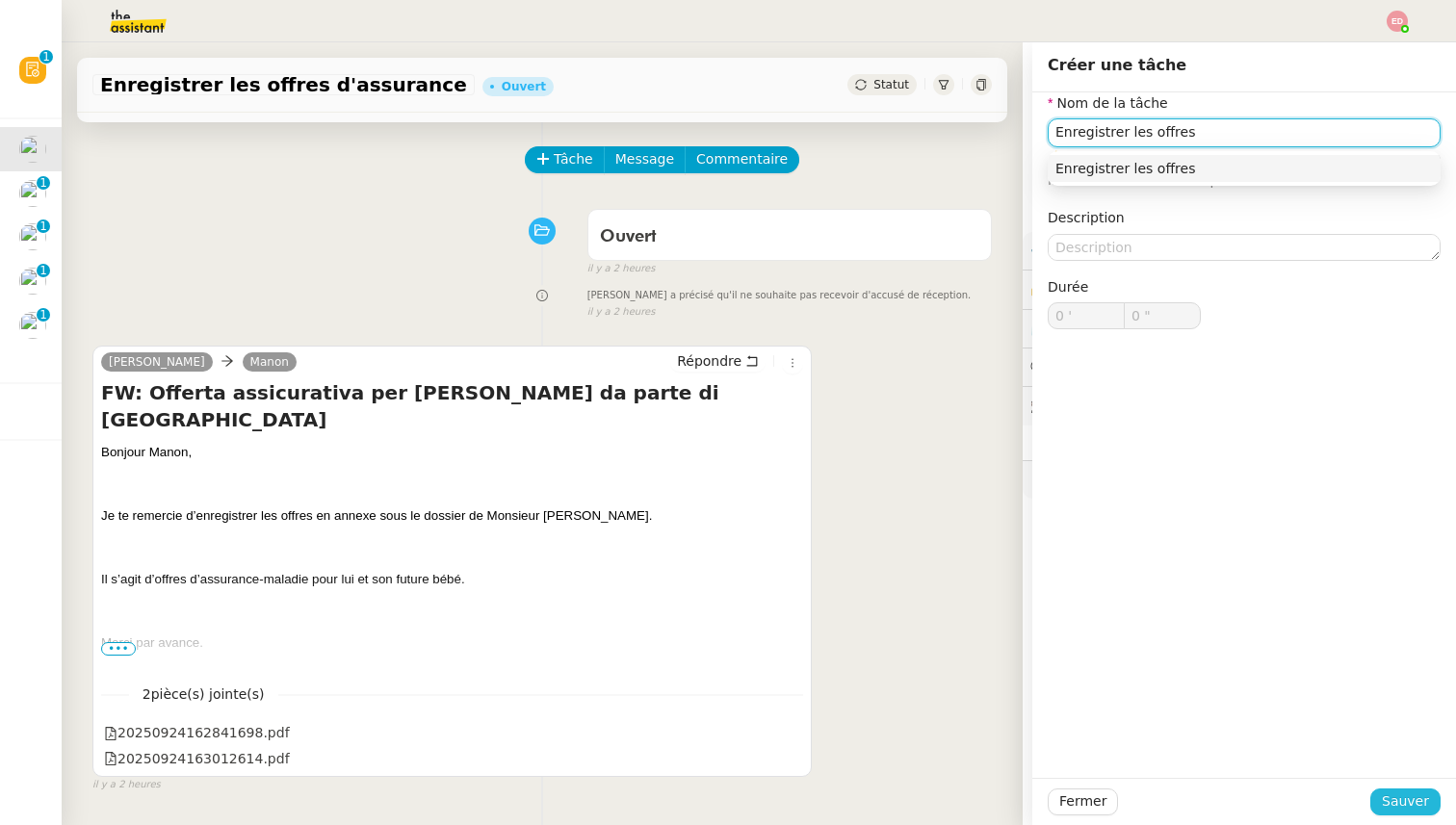
type input "Enregistrer les offres"
click at [1391, 796] on span "Sauver" at bounding box center [1406, 801] width 47 height 22
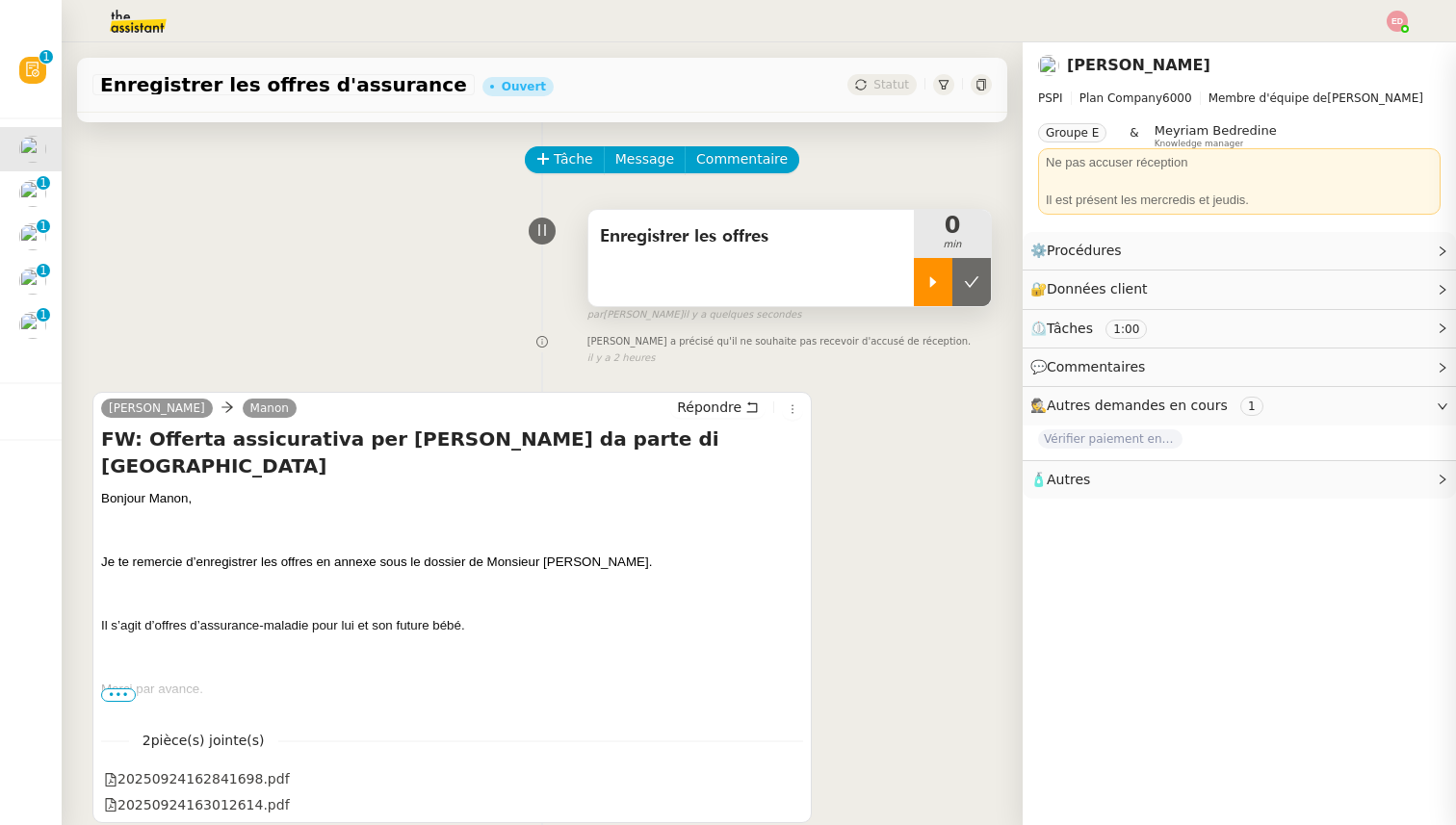
click at [938, 287] on icon at bounding box center [933, 283] width 16 height 16
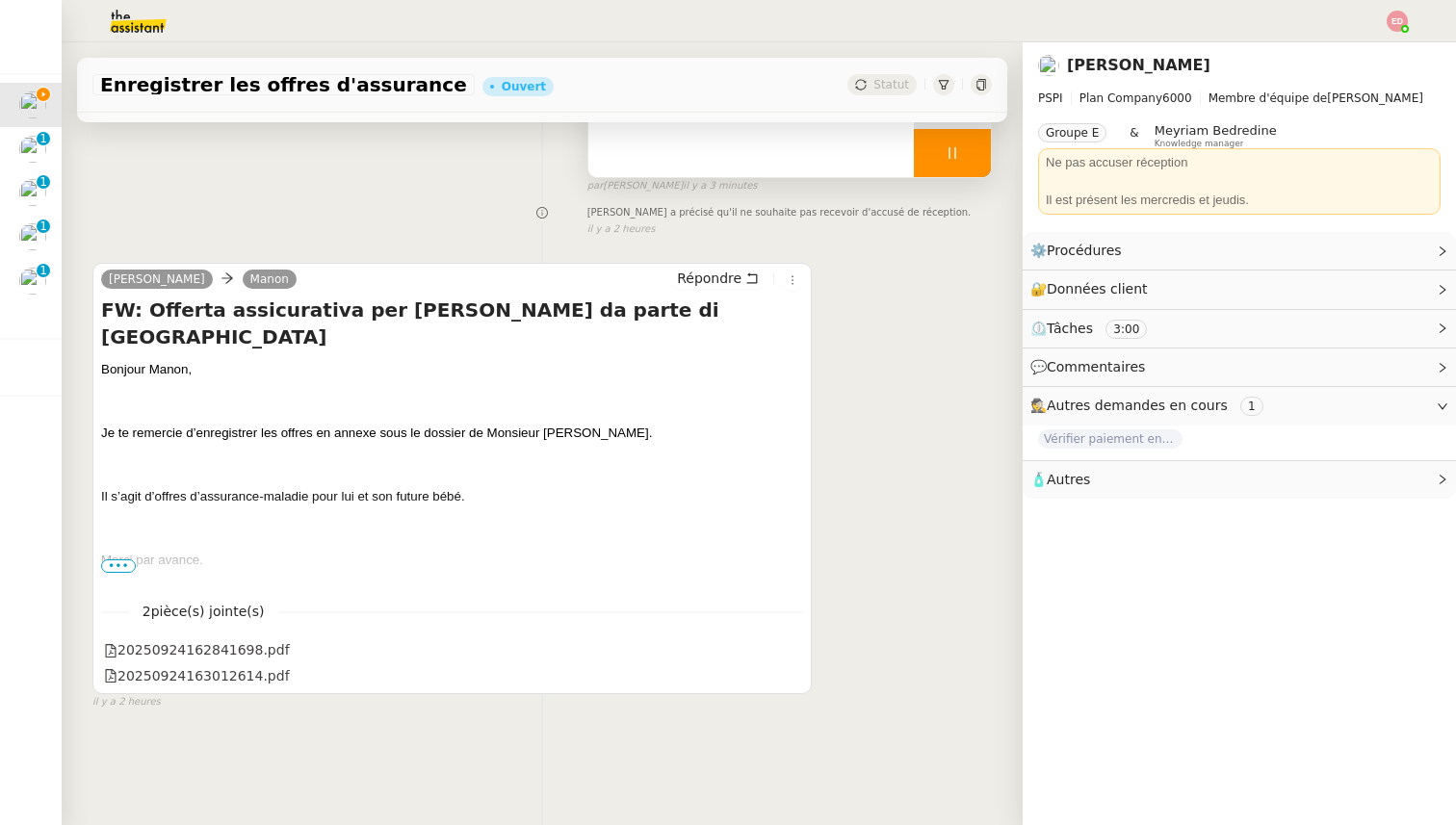
scroll to position [207, 0]
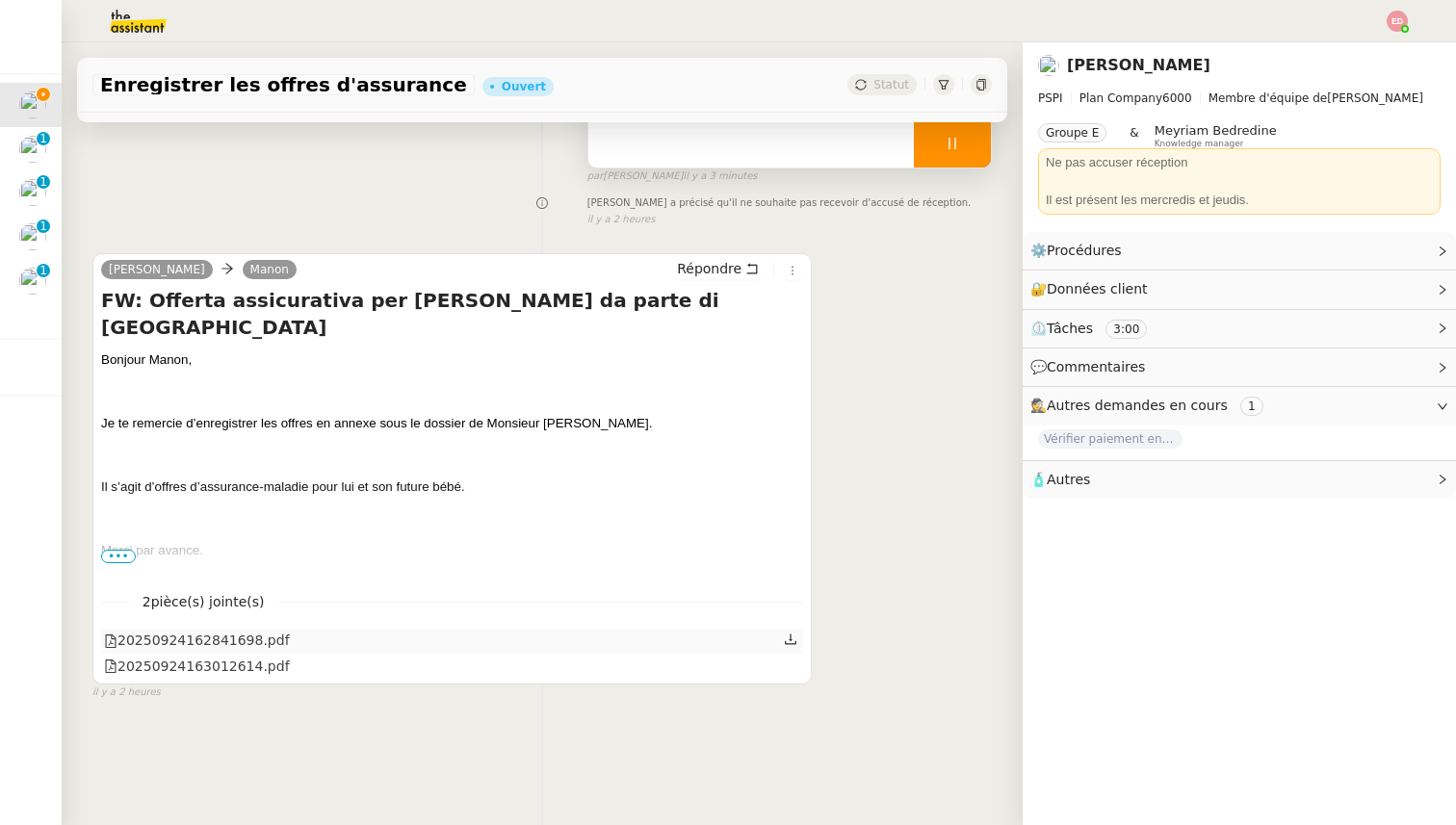
click at [793, 638] on icon at bounding box center [791, 640] width 14 height 14
click at [791, 666] on icon at bounding box center [791, 665] width 14 height 14
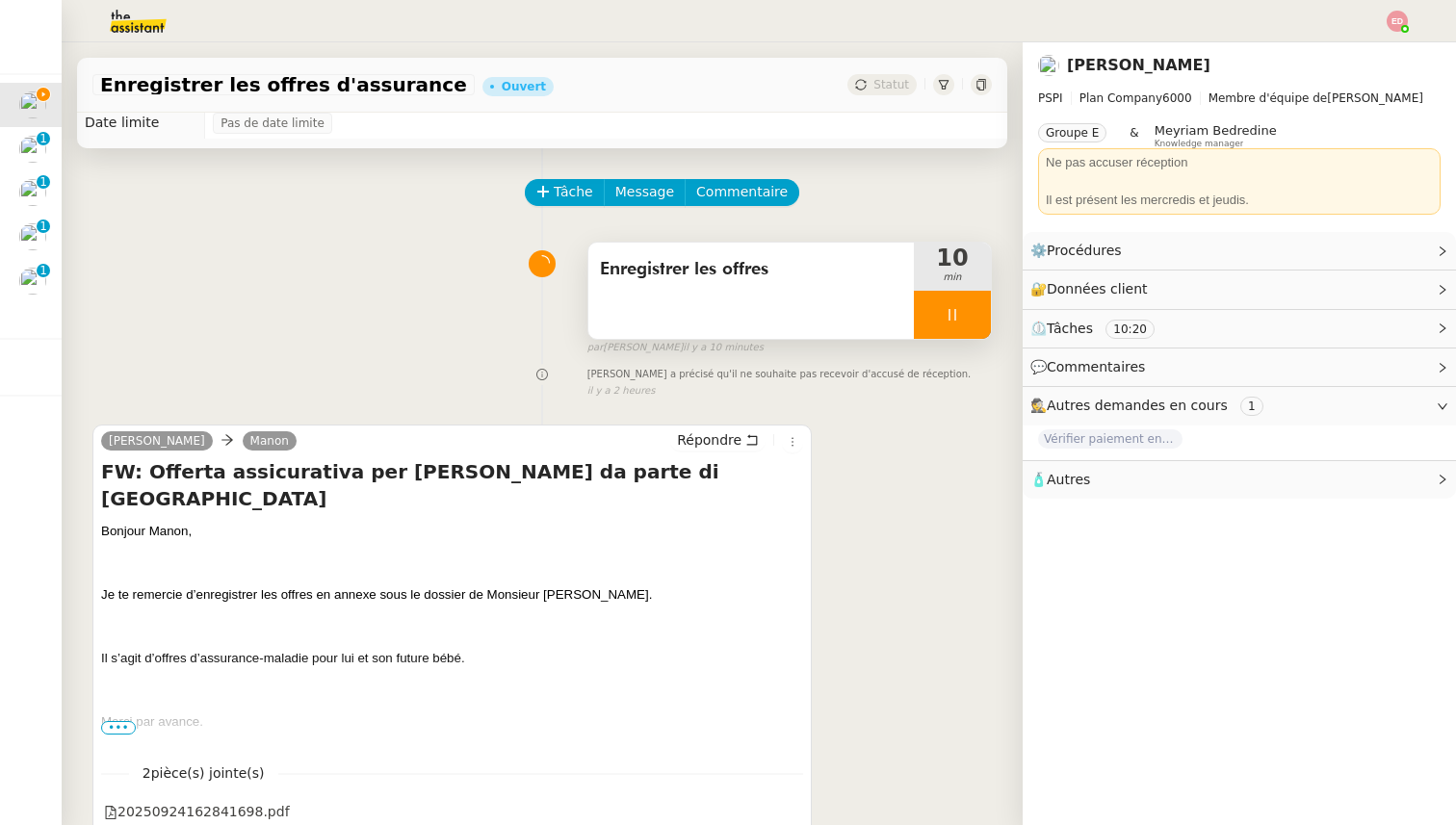
scroll to position [0, 0]
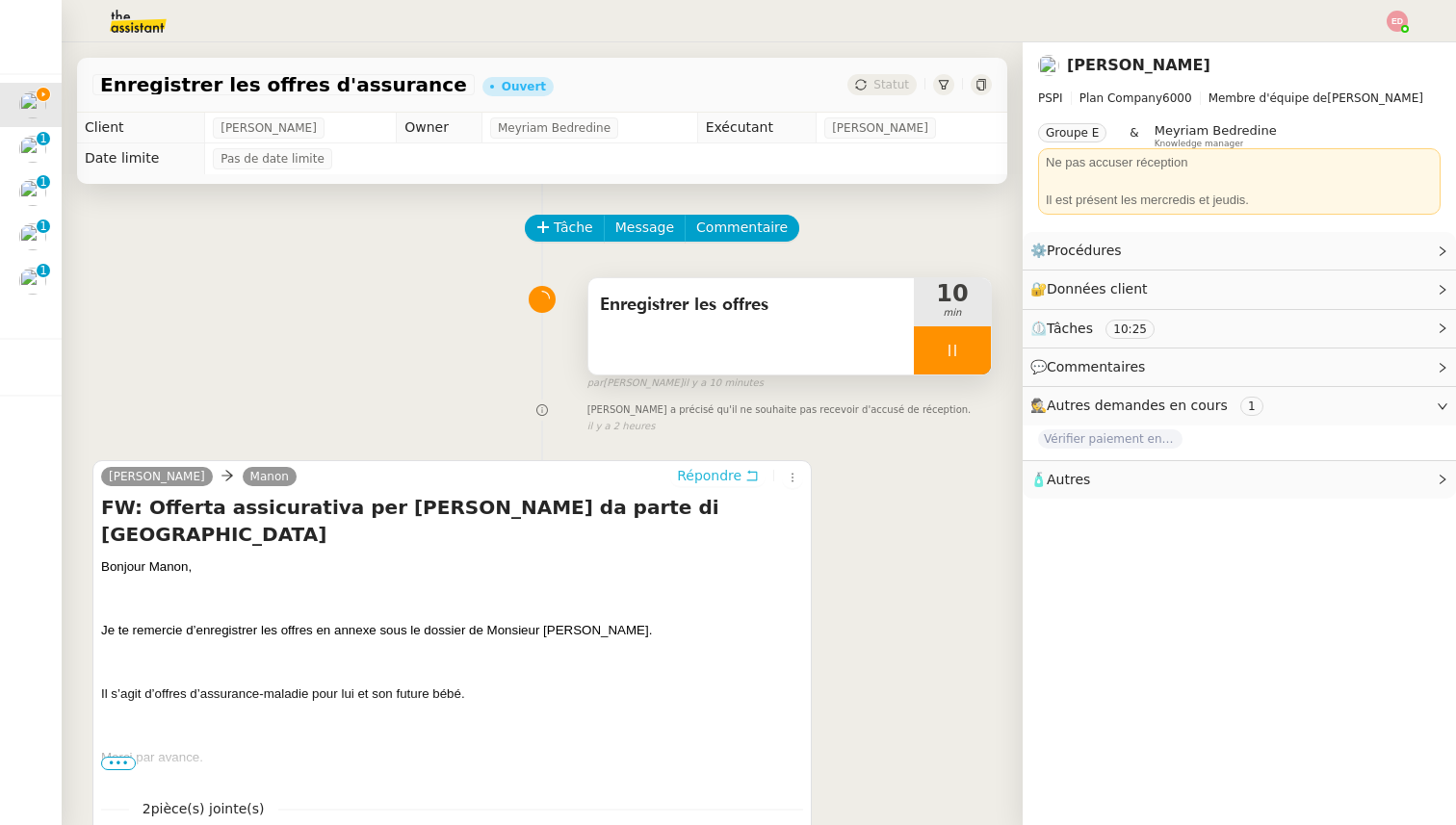
click at [695, 465] on button "Répondre" at bounding box center [718, 476] width 95 height 22
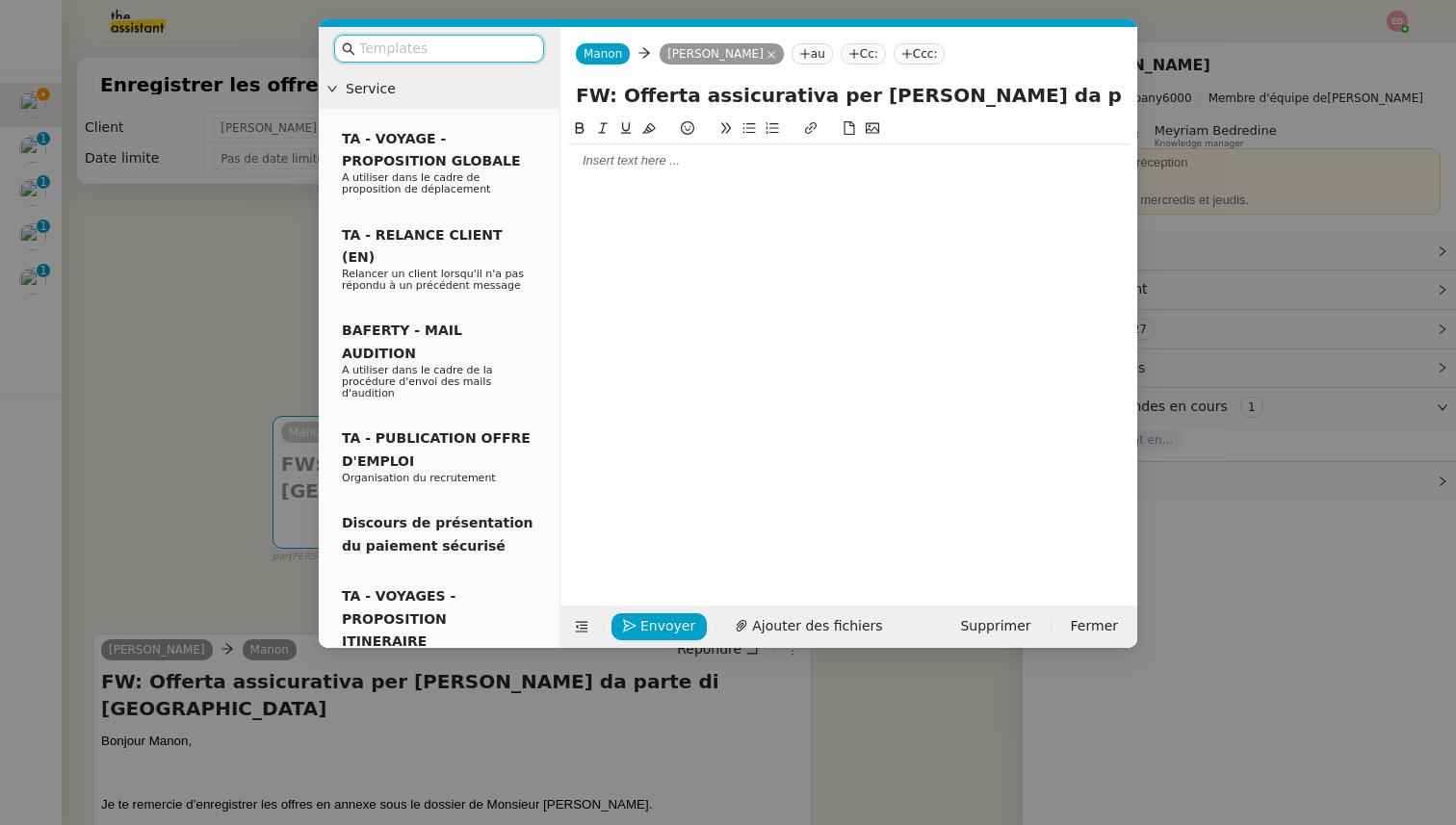
click at [605, 153] on div at bounding box center [849, 161] width 561 height 18
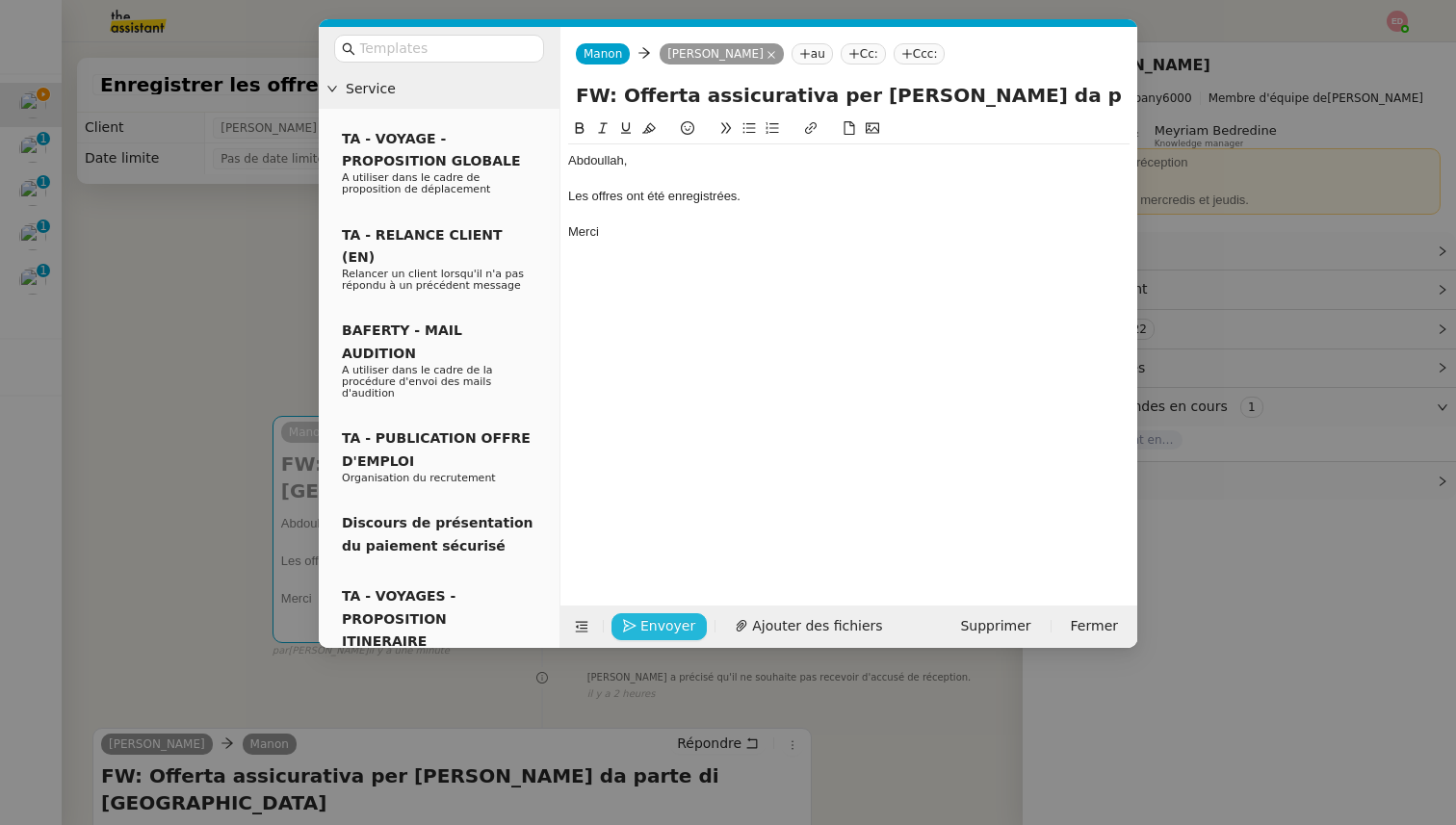
click at [631, 618] on button "Envoyer" at bounding box center [659, 626] width 95 height 27
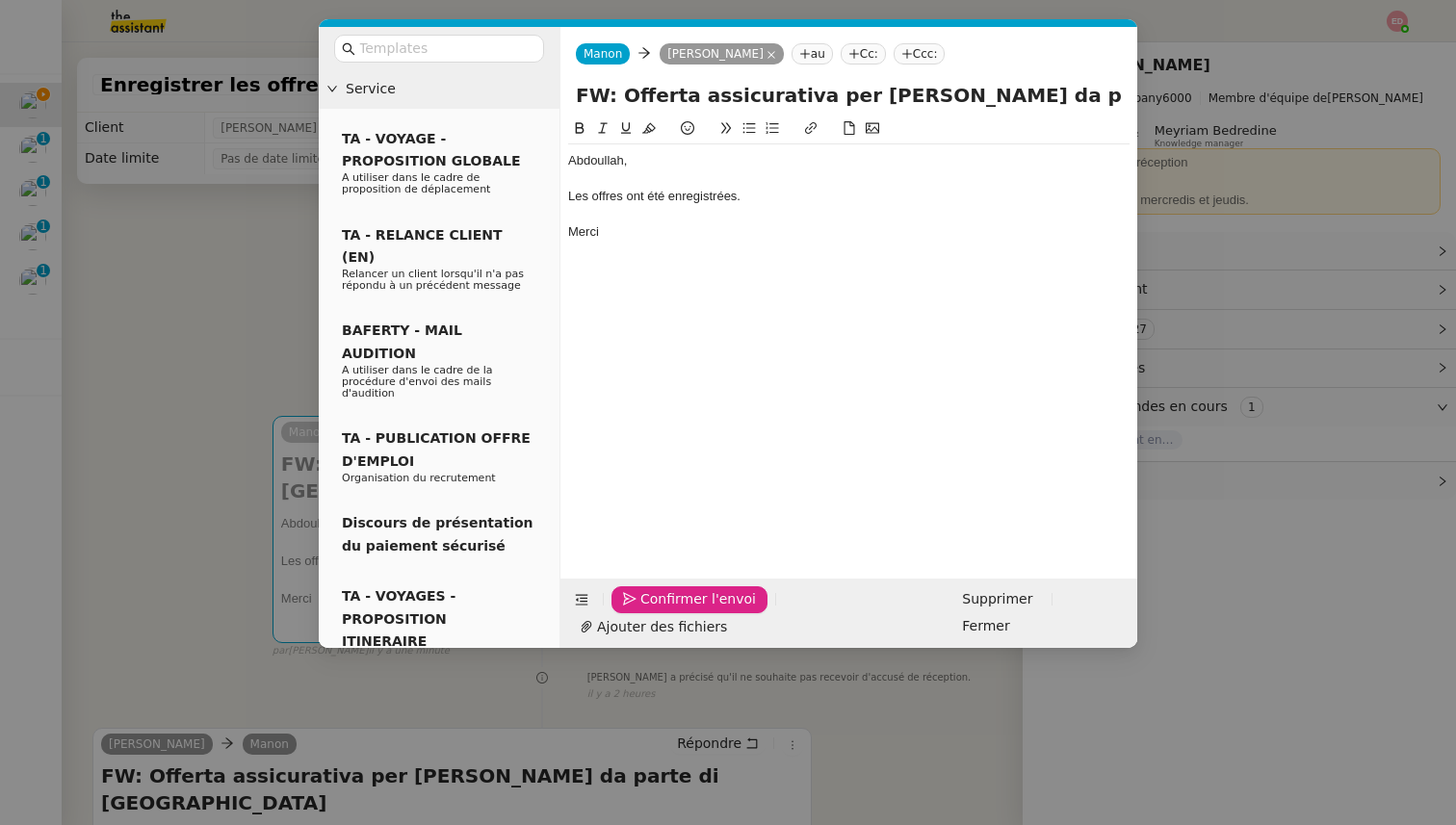
click at [631, 613] on button "Confirmer l'envoi" at bounding box center [689, 600] width 156 height 27
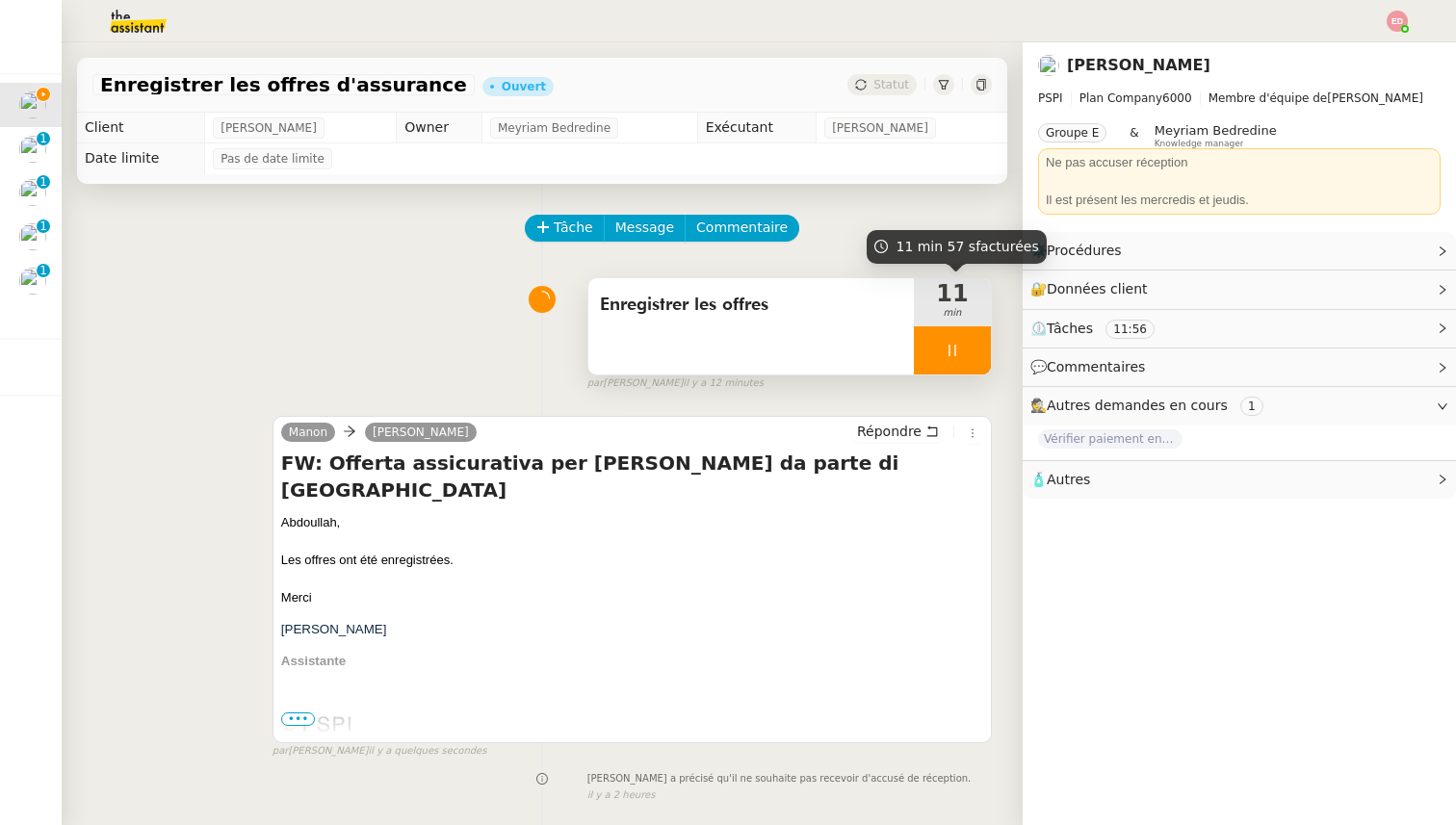
click at [979, 343] on div at bounding box center [952, 350] width 77 height 48
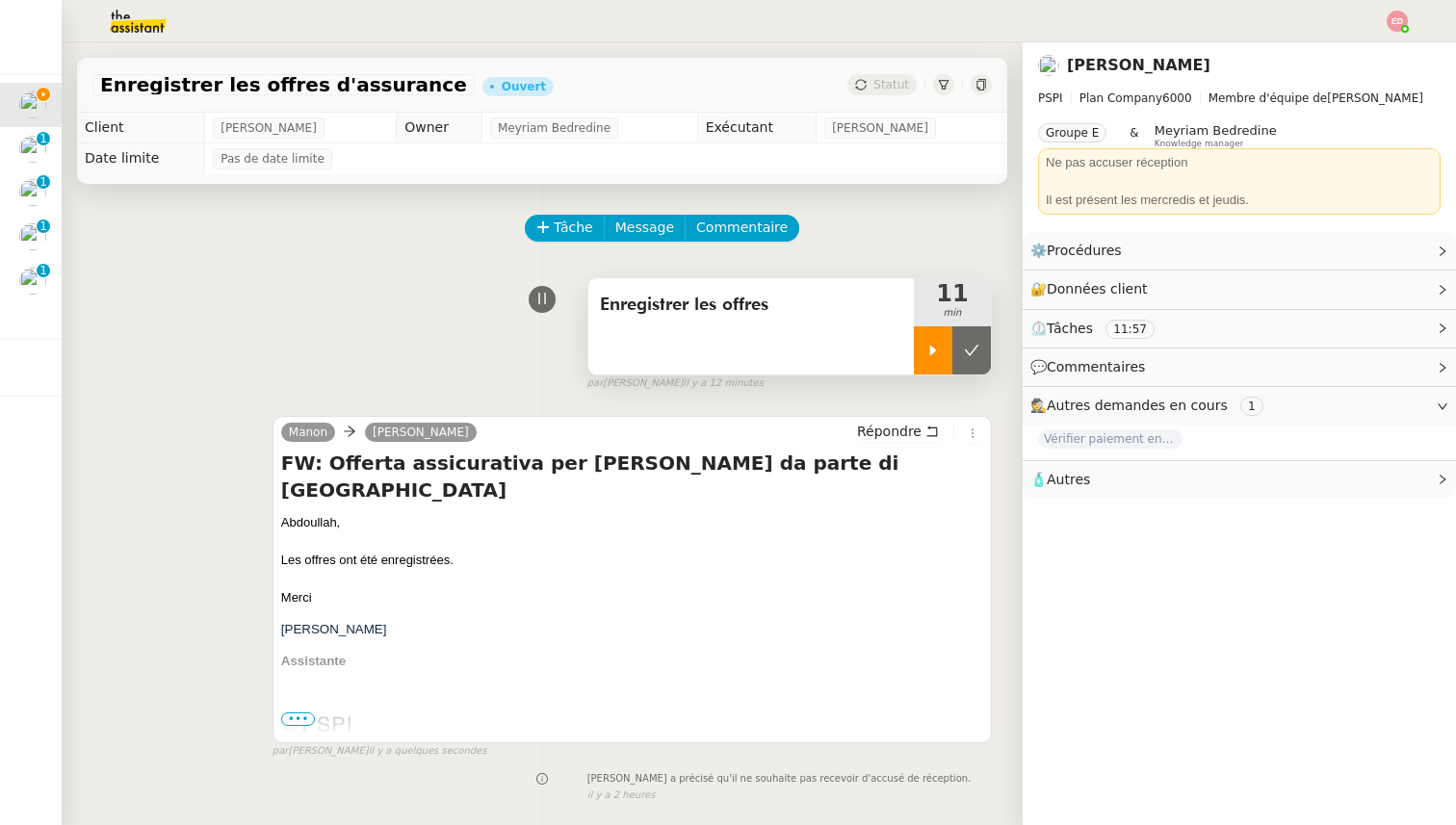
click at [979, 343] on icon at bounding box center [972, 350] width 16 height 16
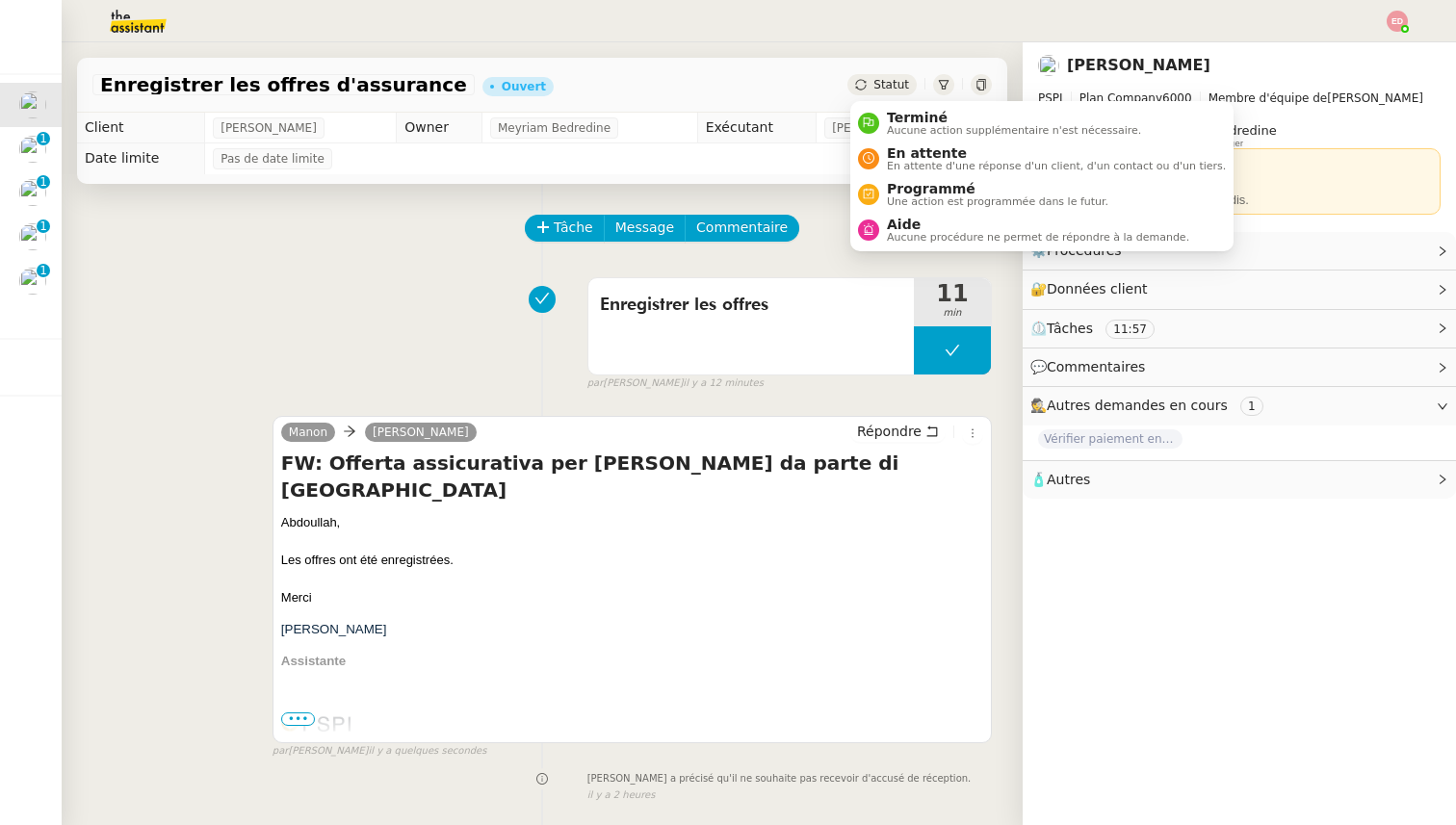
click at [885, 79] on span "Statut" at bounding box center [891, 85] width 35 height 14
click at [885, 116] on div "Terminé Aucune action supplémentaire n'est nécessaire." at bounding box center [1010, 123] width 262 height 26
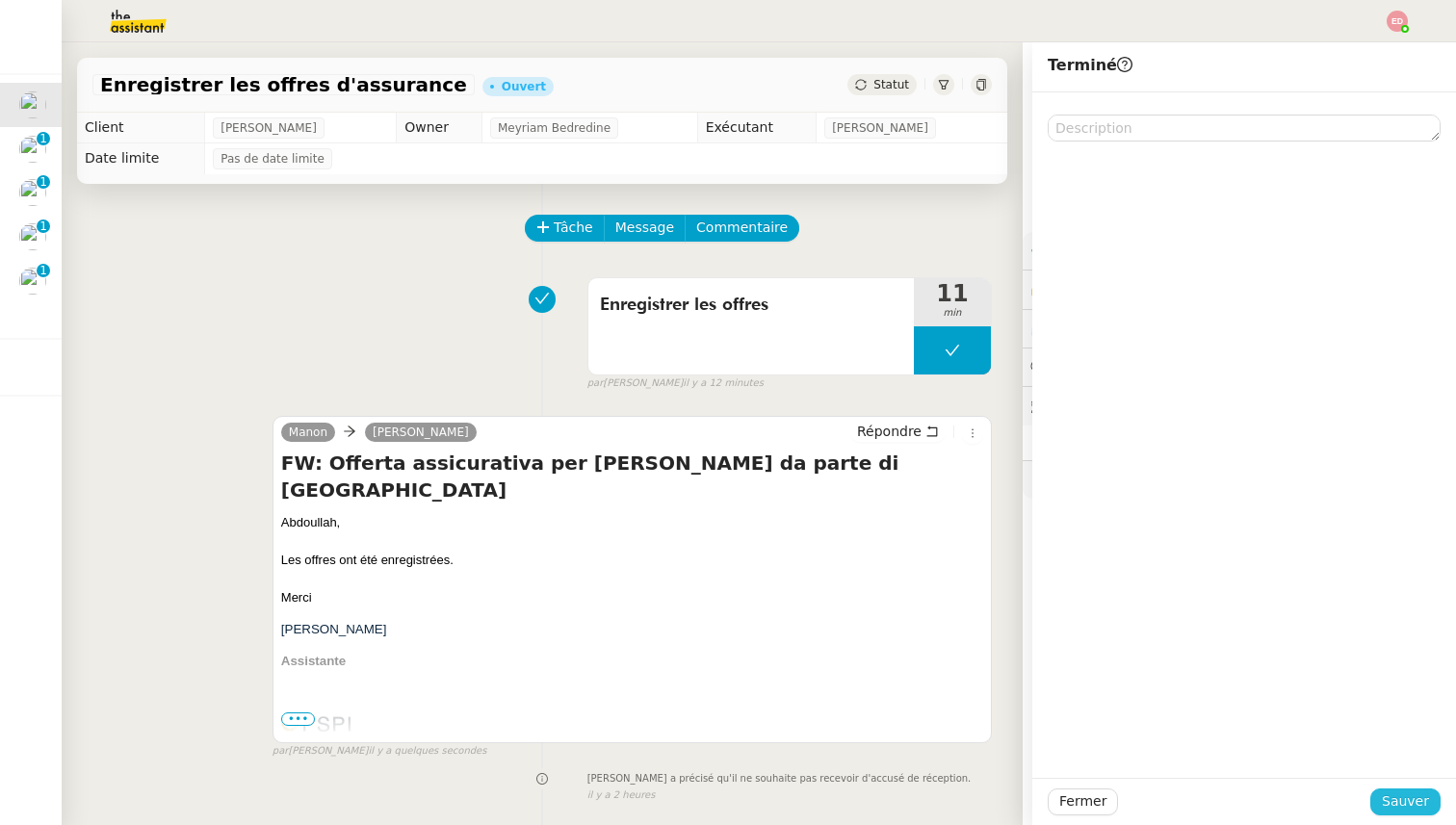
click at [1411, 803] on span "Sauver" at bounding box center [1406, 801] width 47 height 22
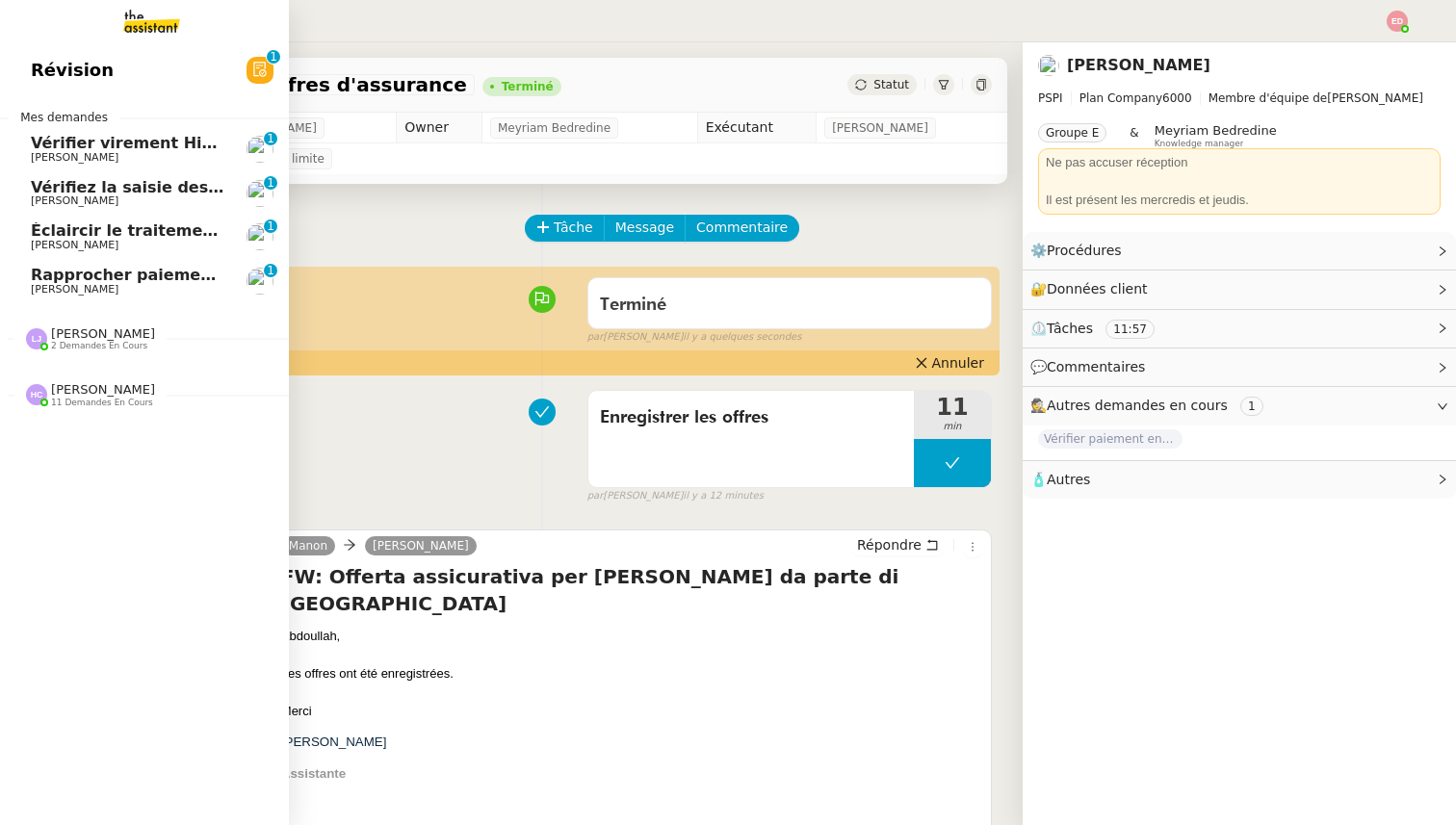
click at [61, 162] on span "[PERSON_NAME]" at bounding box center [74, 158] width 88 height 13
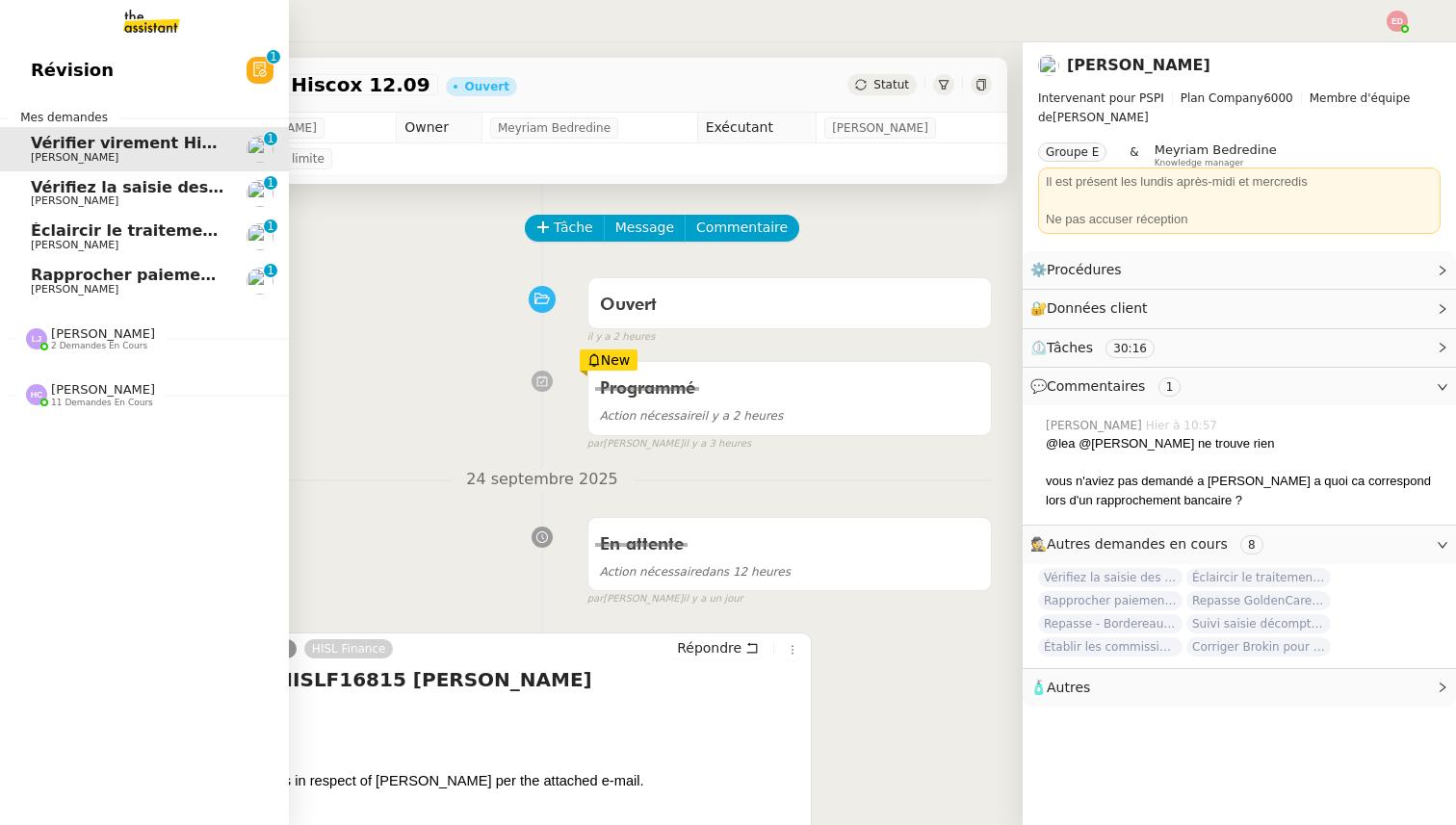
click at [55, 189] on span "Vérifiez la saisie des bordereaux Goldencare" at bounding box center [223, 187] width 387 height 19
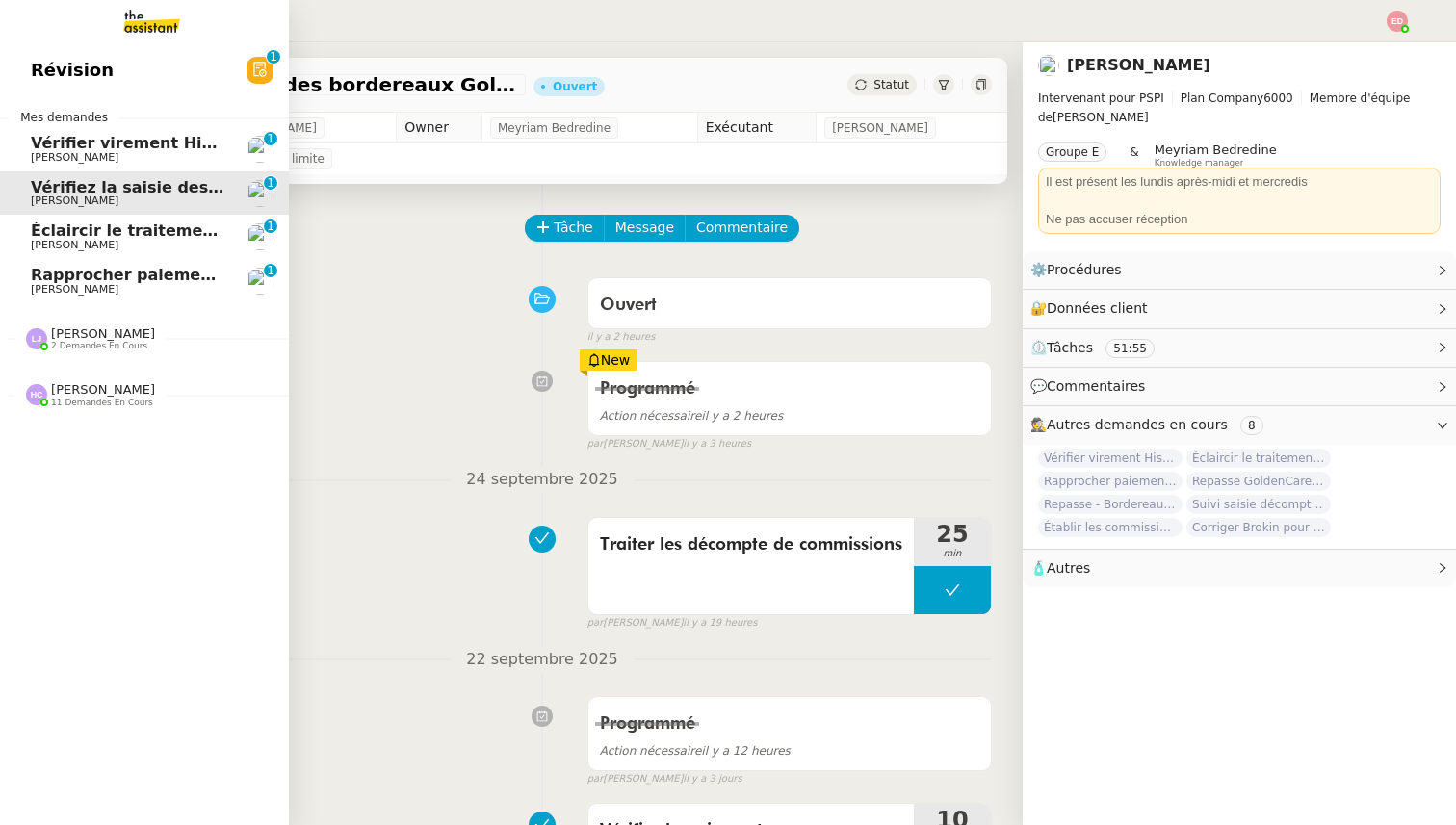
click at [51, 229] on span "Éclaircir le traitement des bordereaux GoldenCare" at bounding box center [249, 230] width 437 height 19
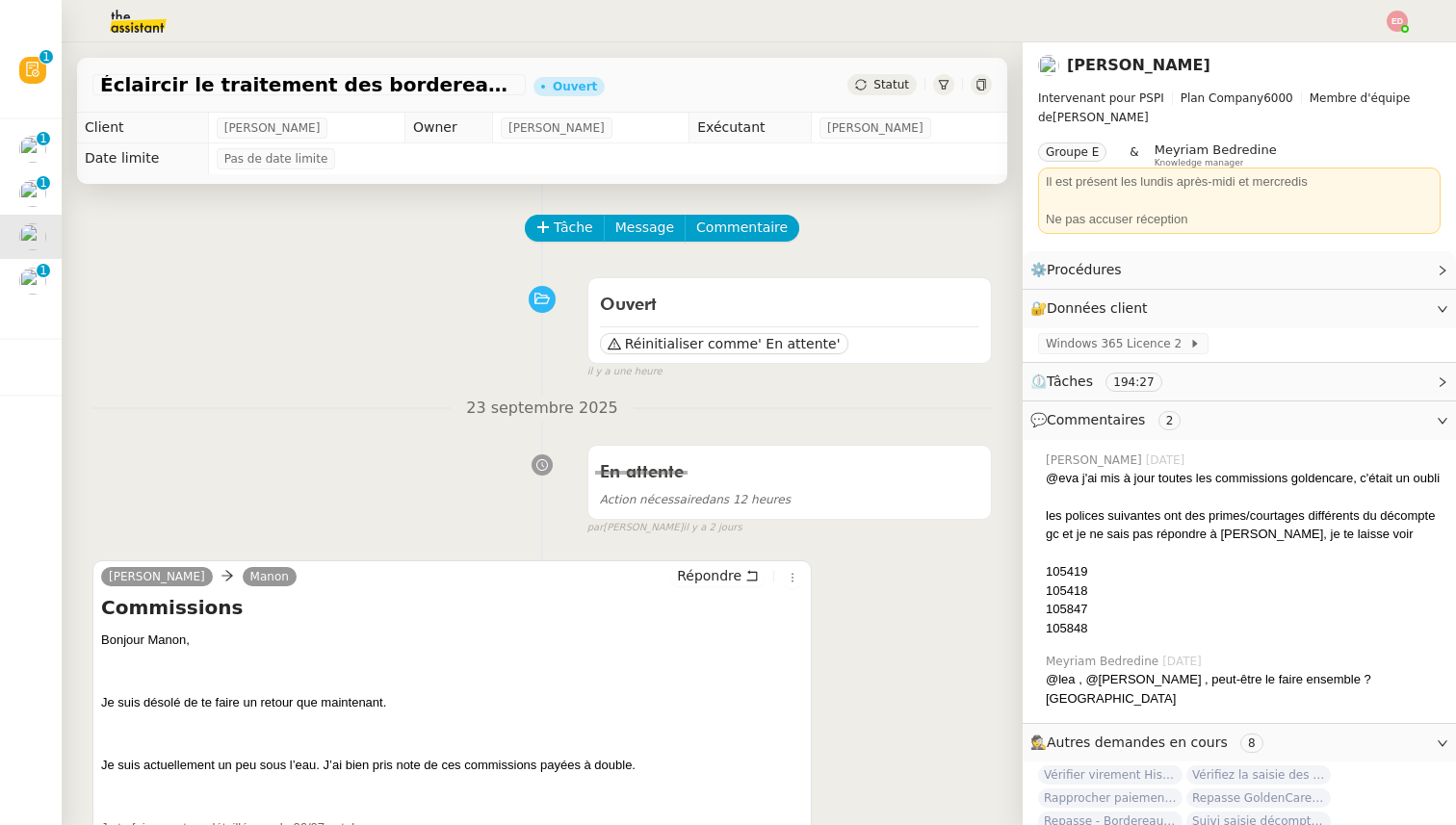
click at [889, 90] on span "Statut" at bounding box center [891, 85] width 35 height 14
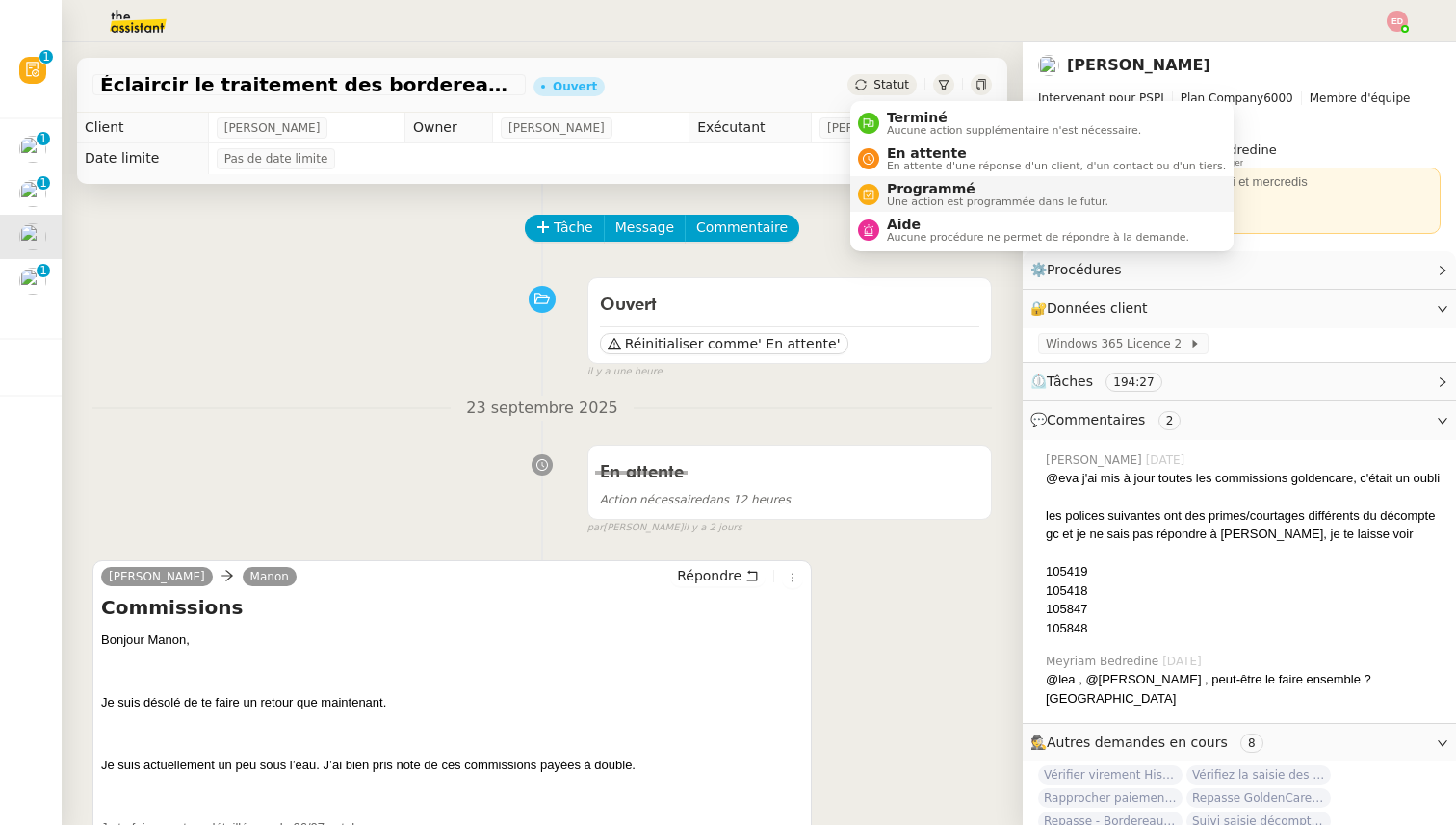
click at [918, 193] on span "Programmé" at bounding box center [997, 189] width 222 height 16
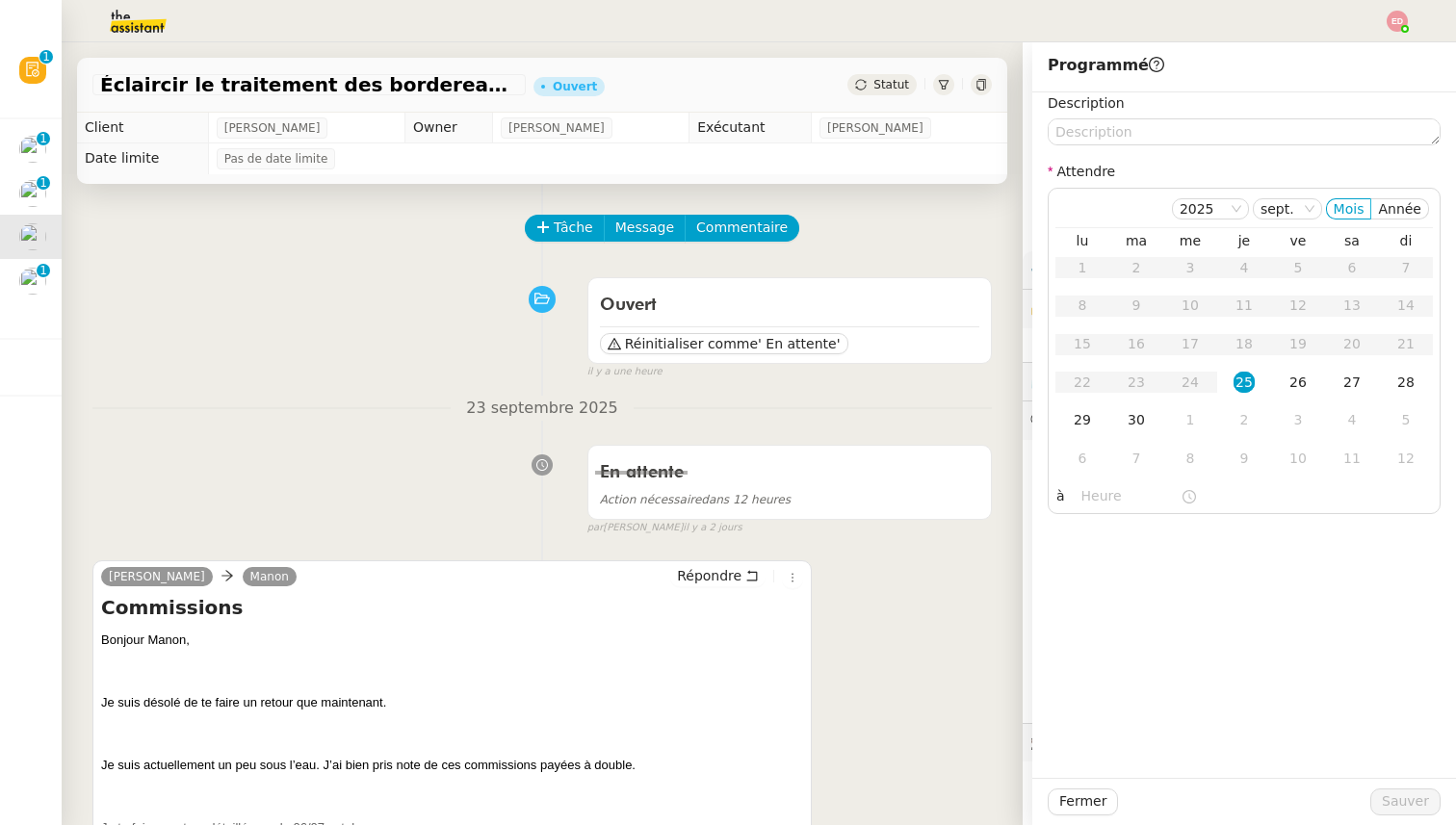
click at [888, 87] on span "Statut" at bounding box center [891, 85] width 35 height 14
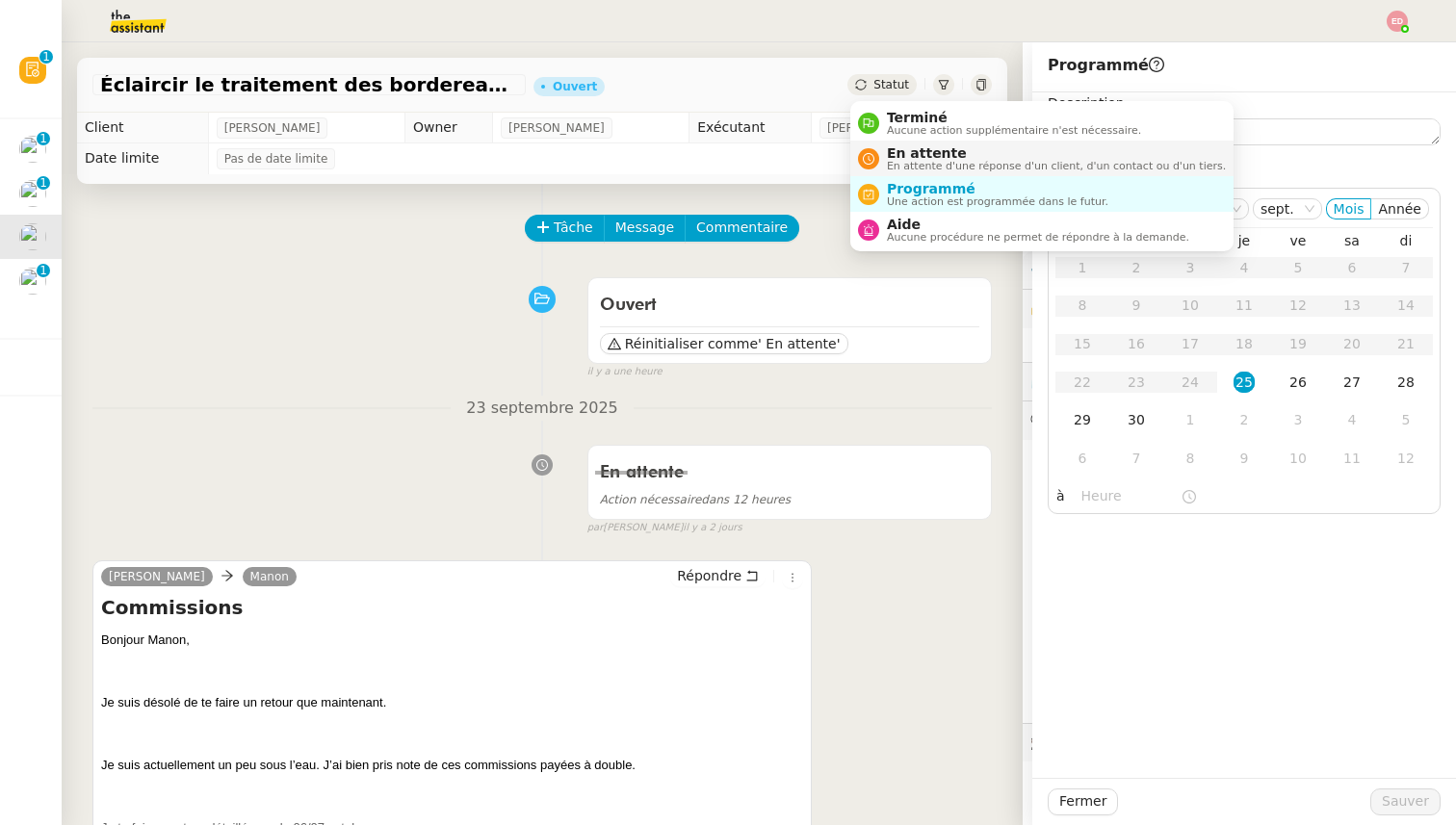
click at [906, 163] on span "En attente d'une réponse d'un client, d'un contact ou d'un tiers." at bounding box center [1056, 165] width 339 height 11
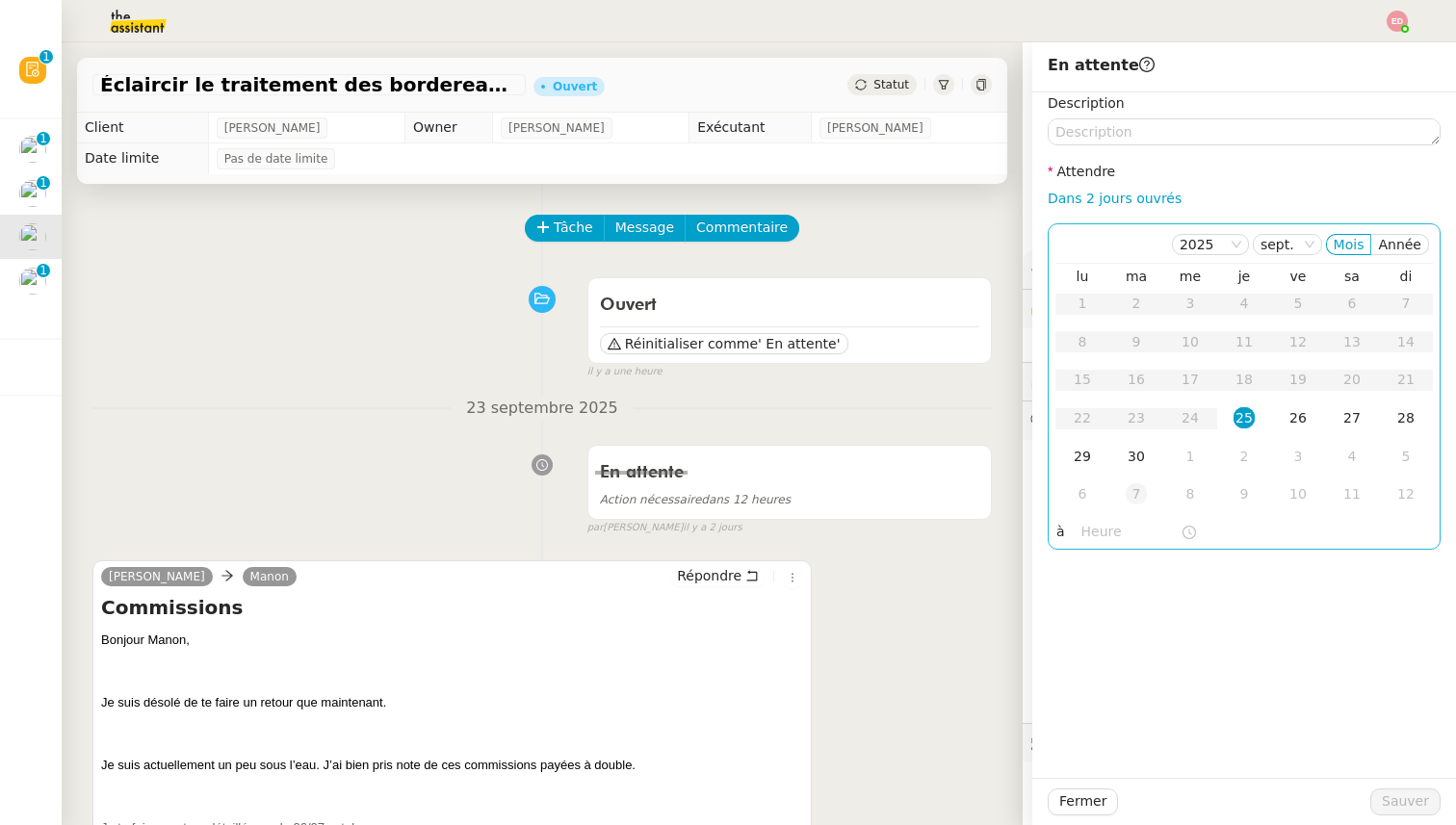
click at [1143, 495] on div "7" at bounding box center [1137, 494] width 22 height 22
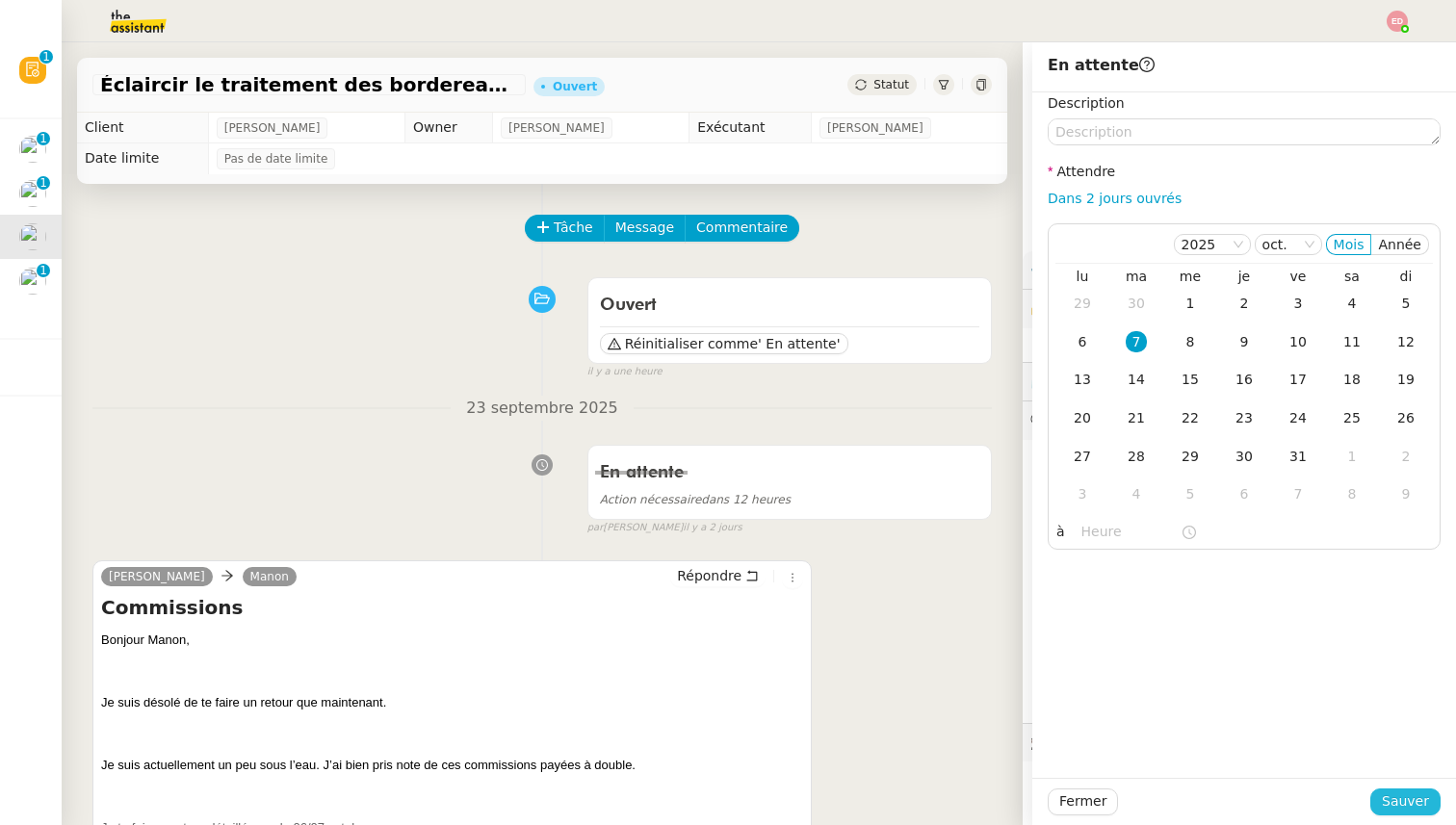
click at [1401, 797] on span "Sauver" at bounding box center [1406, 801] width 47 height 22
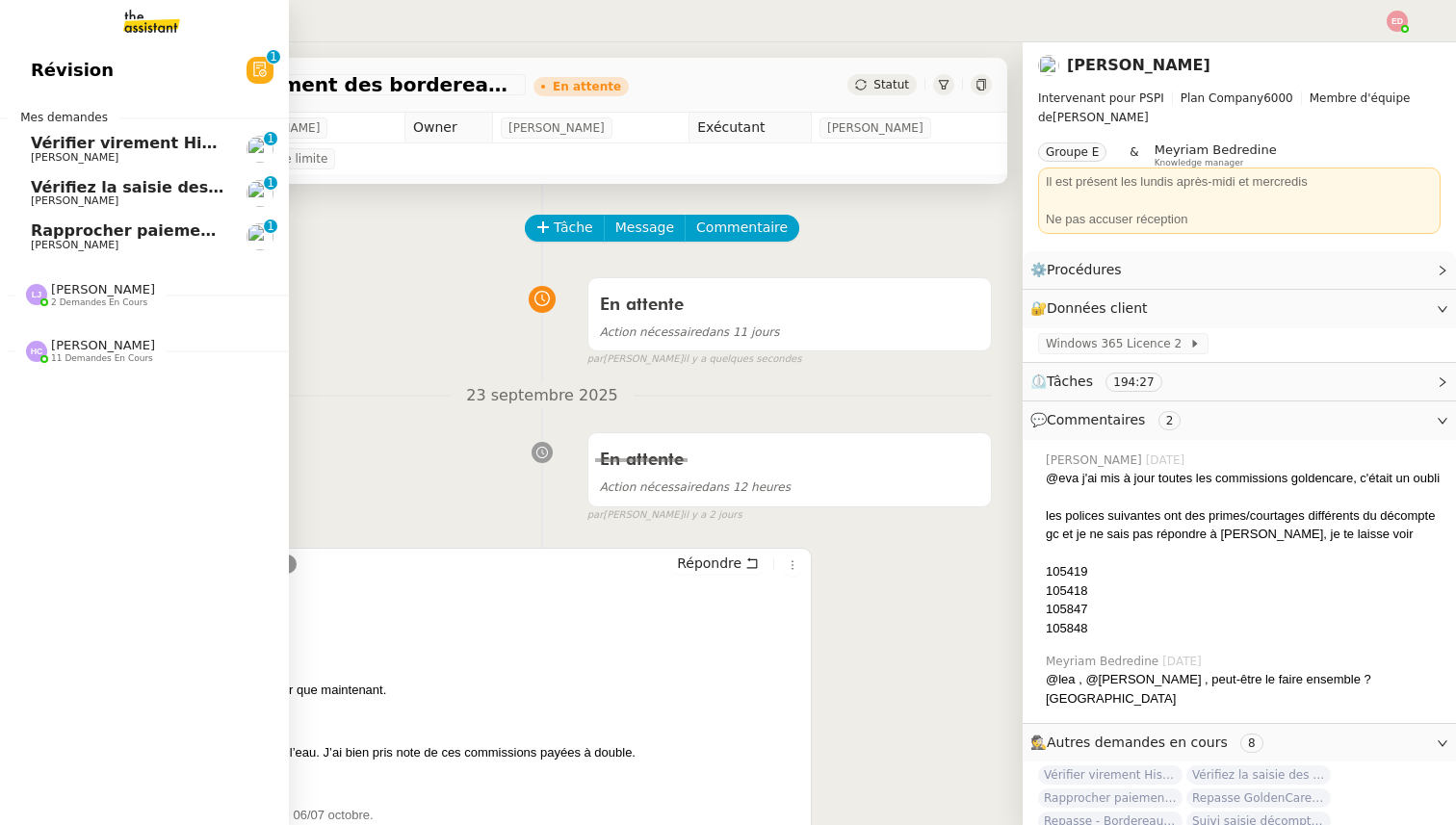
click at [48, 235] on span "Rapprocher paiements sur relevés bancaires" at bounding box center [224, 230] width 389 height 19
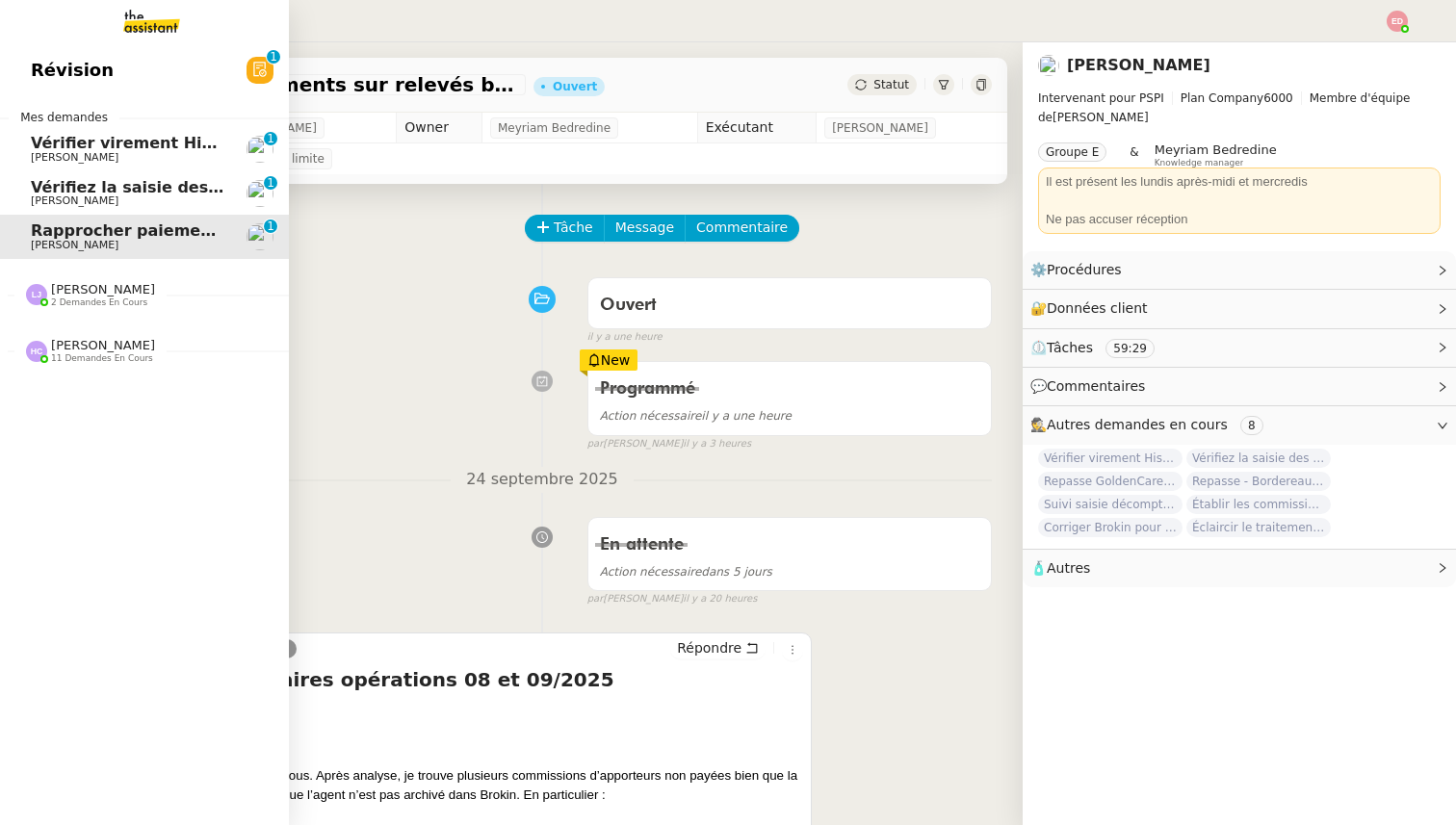
click at [60, 186] on span "Vérifiez la saisie des bordereaux Goldencare" at bounding box center [223, 187] width 387 height 19
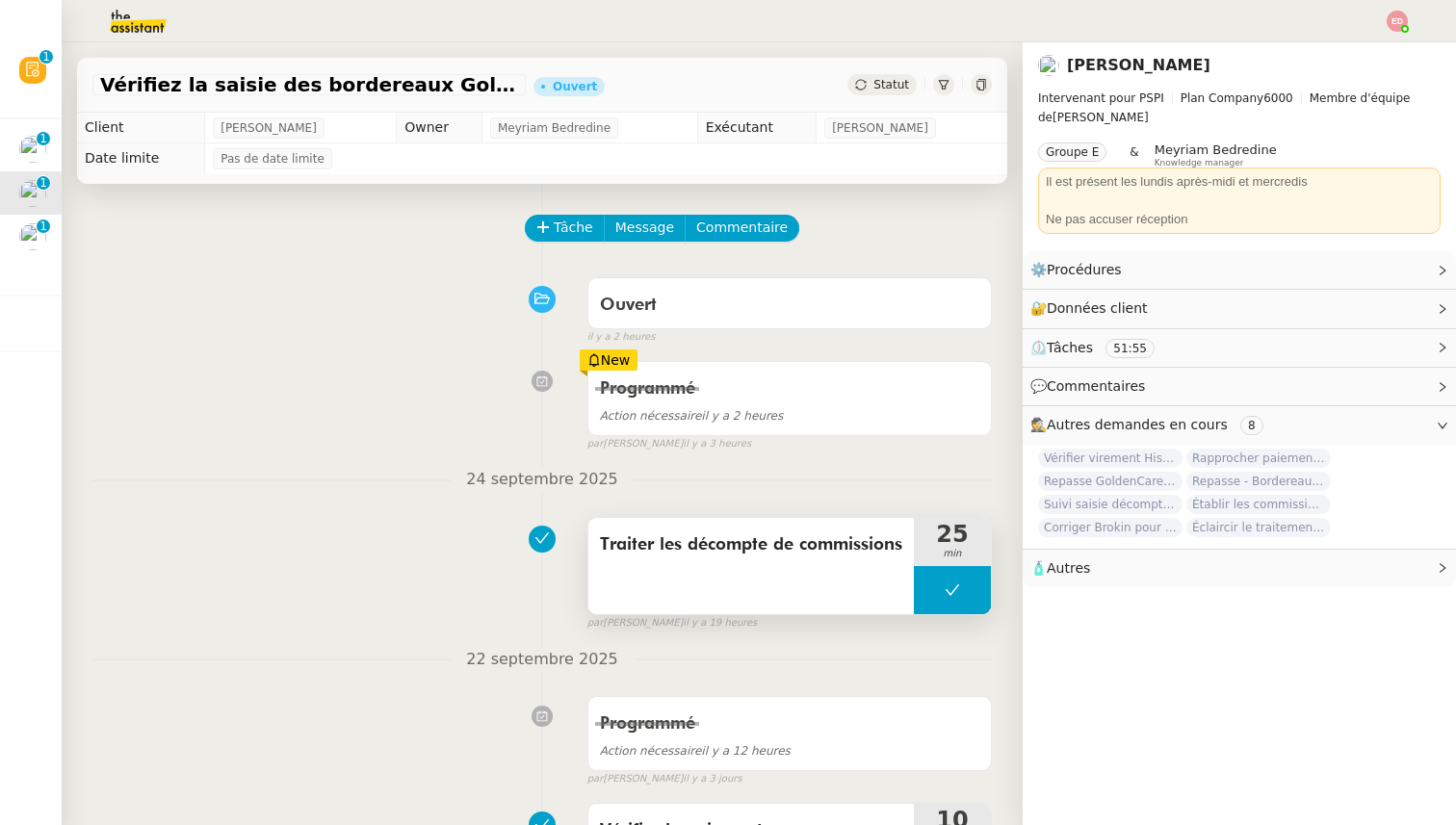
click at [937, 586] on button at bounding box center [952, 590] width 77 height 48
click at [937, 586] on icon at bounding box center [933, 591] width 16 height 16
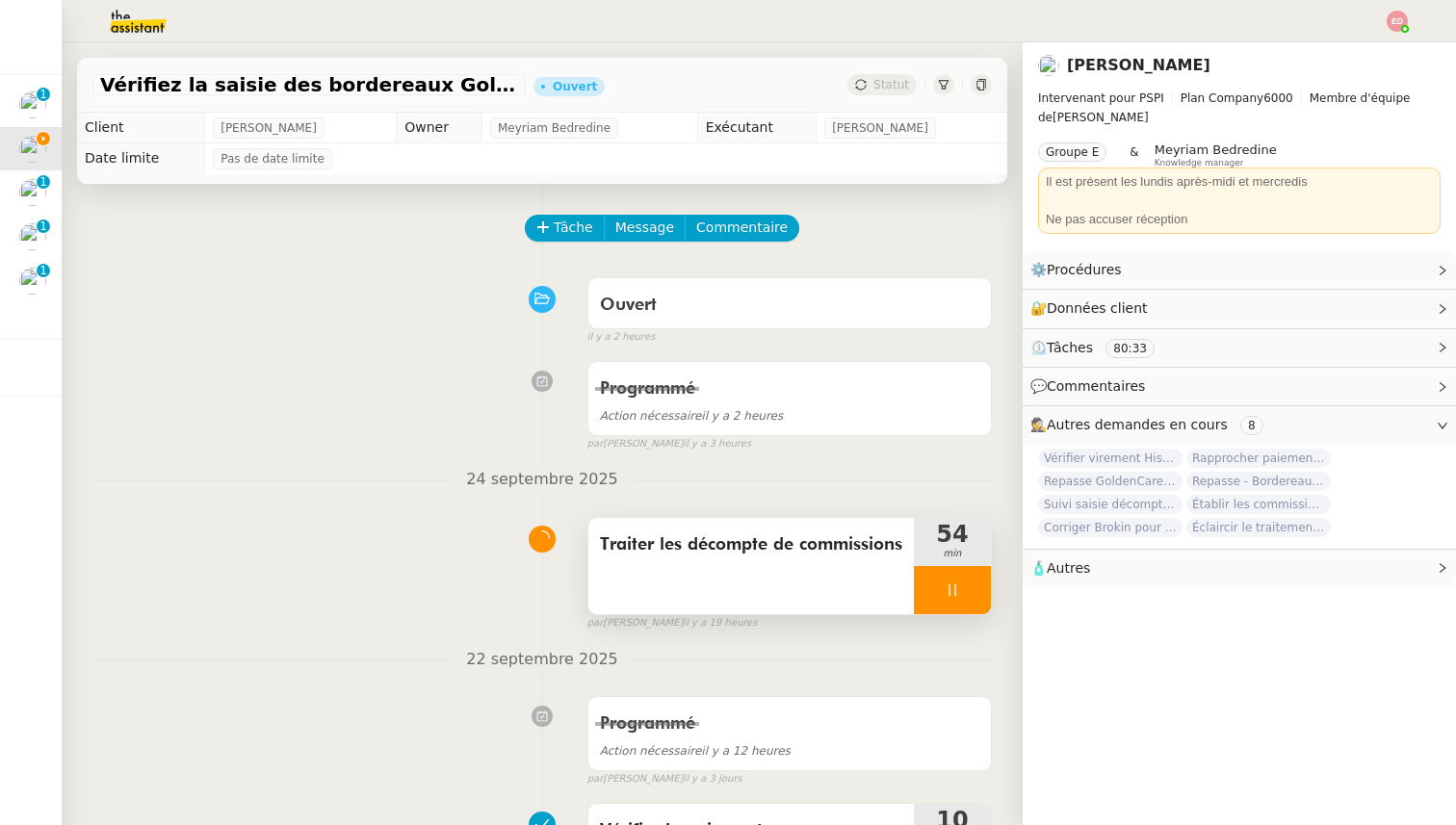
click at [983, 589] on div at bounding box center [952, 590] width 77 height 48
click at [982, 589] on button at bounding box center [971, 590] width 38 height 48
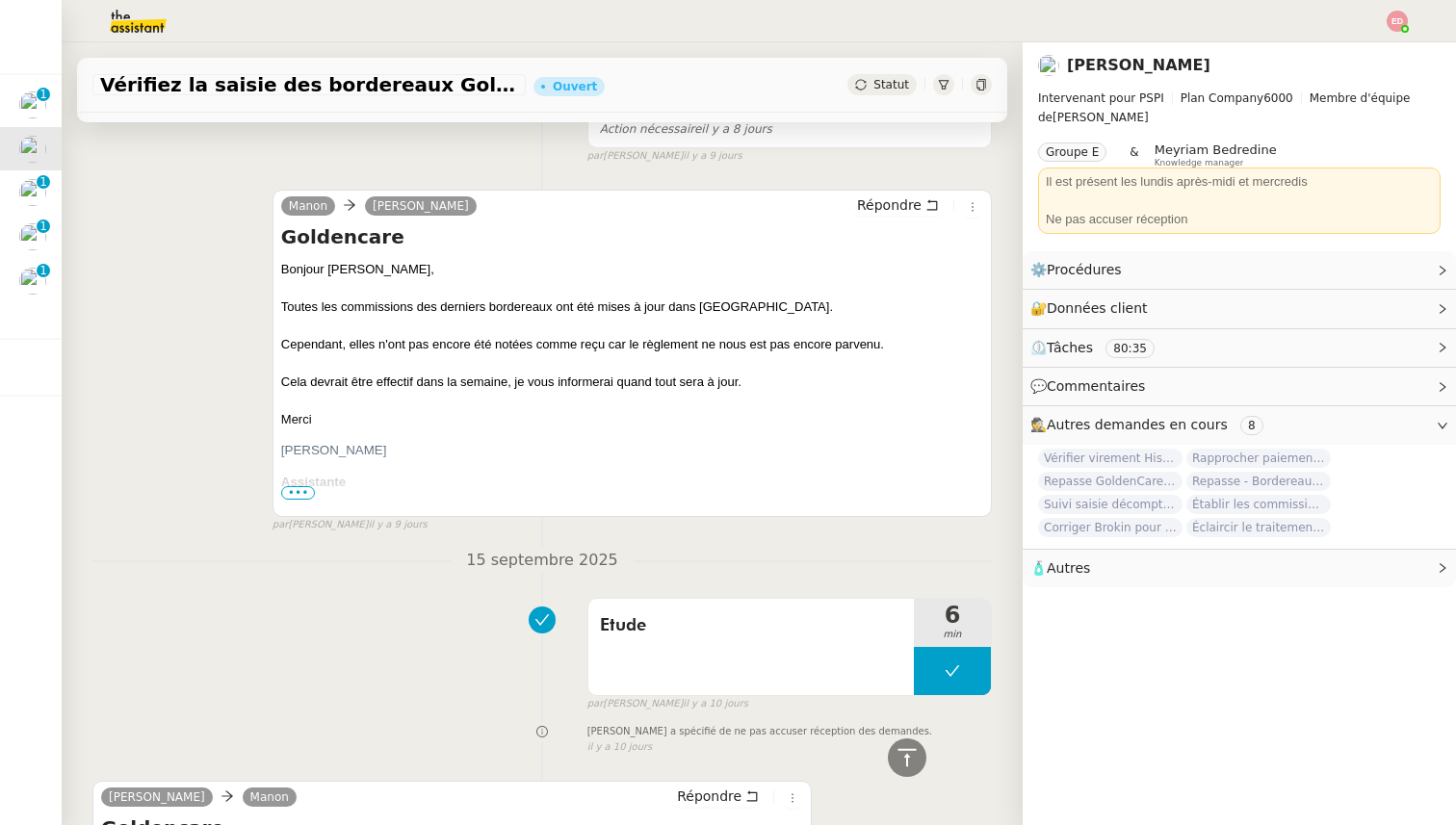
scroll to position [1399, 0]
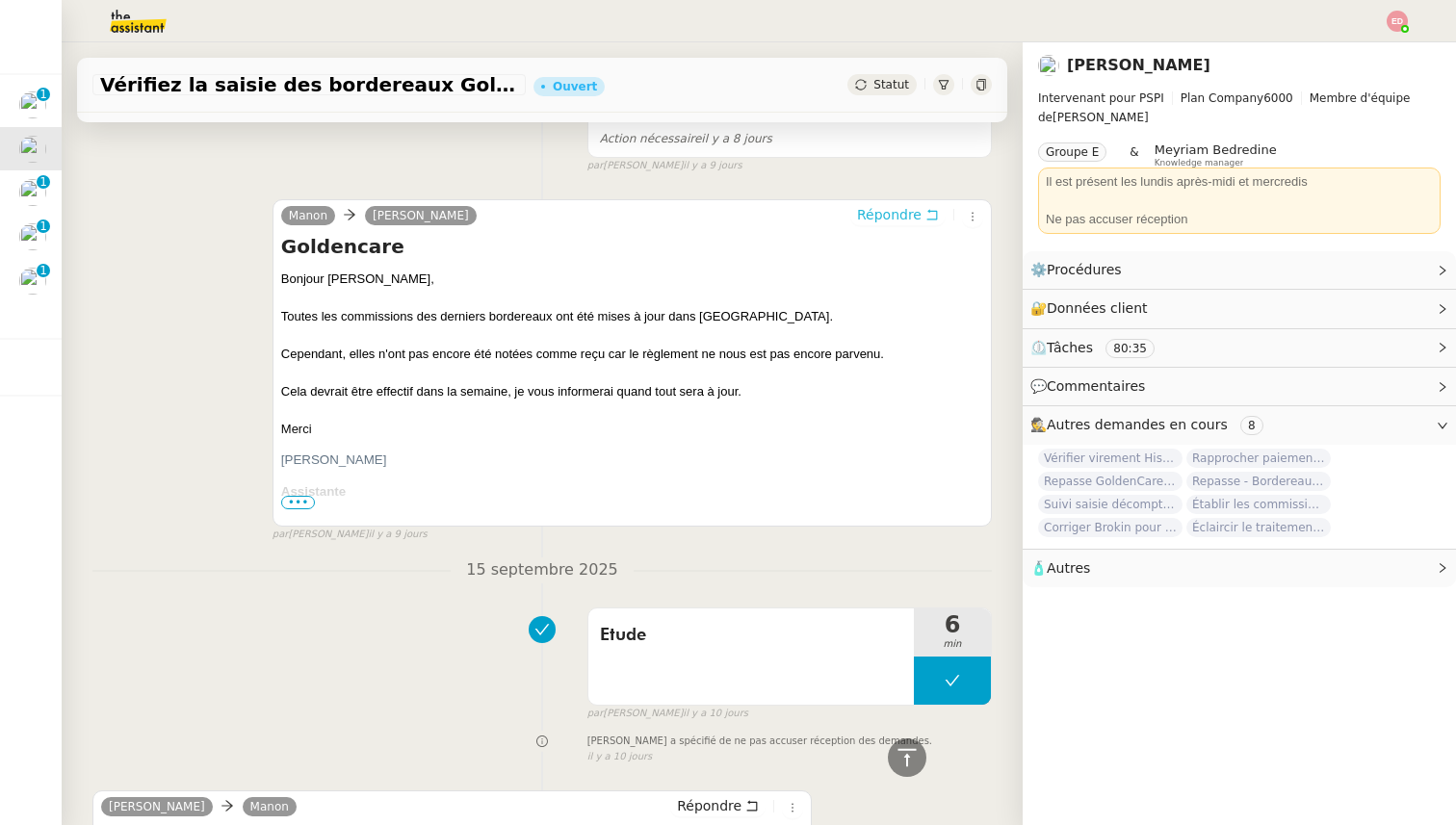
click at [886, 216] on span "Répondre" at bounding box center [890, 215] width 65 height 20
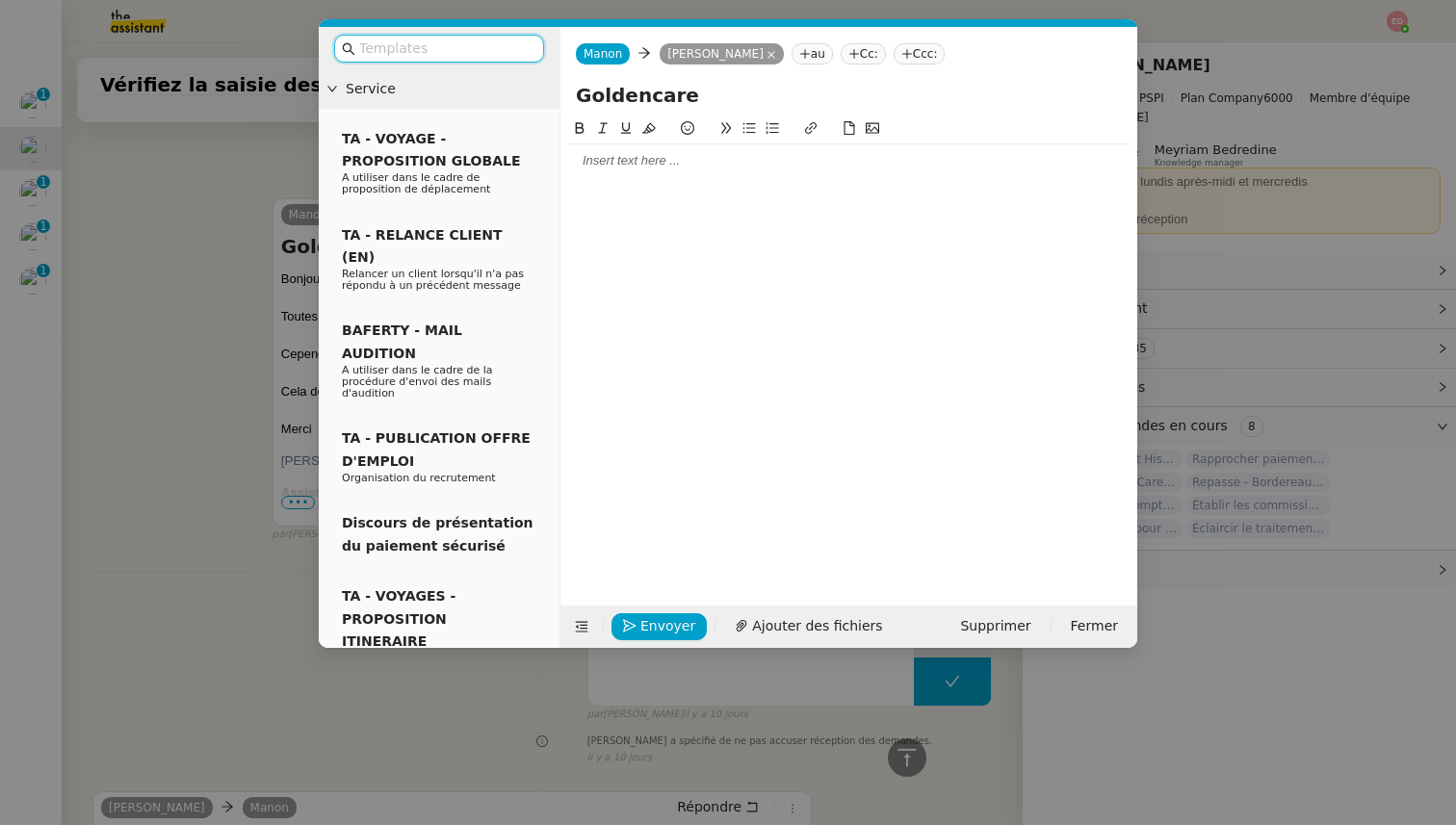
click at [132, 370] on nz-modal-container "Service TA - VOYAGE - PROPOSITION GLOBALE A utiliser dans le cadre de propositi…" at bounding box center [728, 412] width 1456 height 825
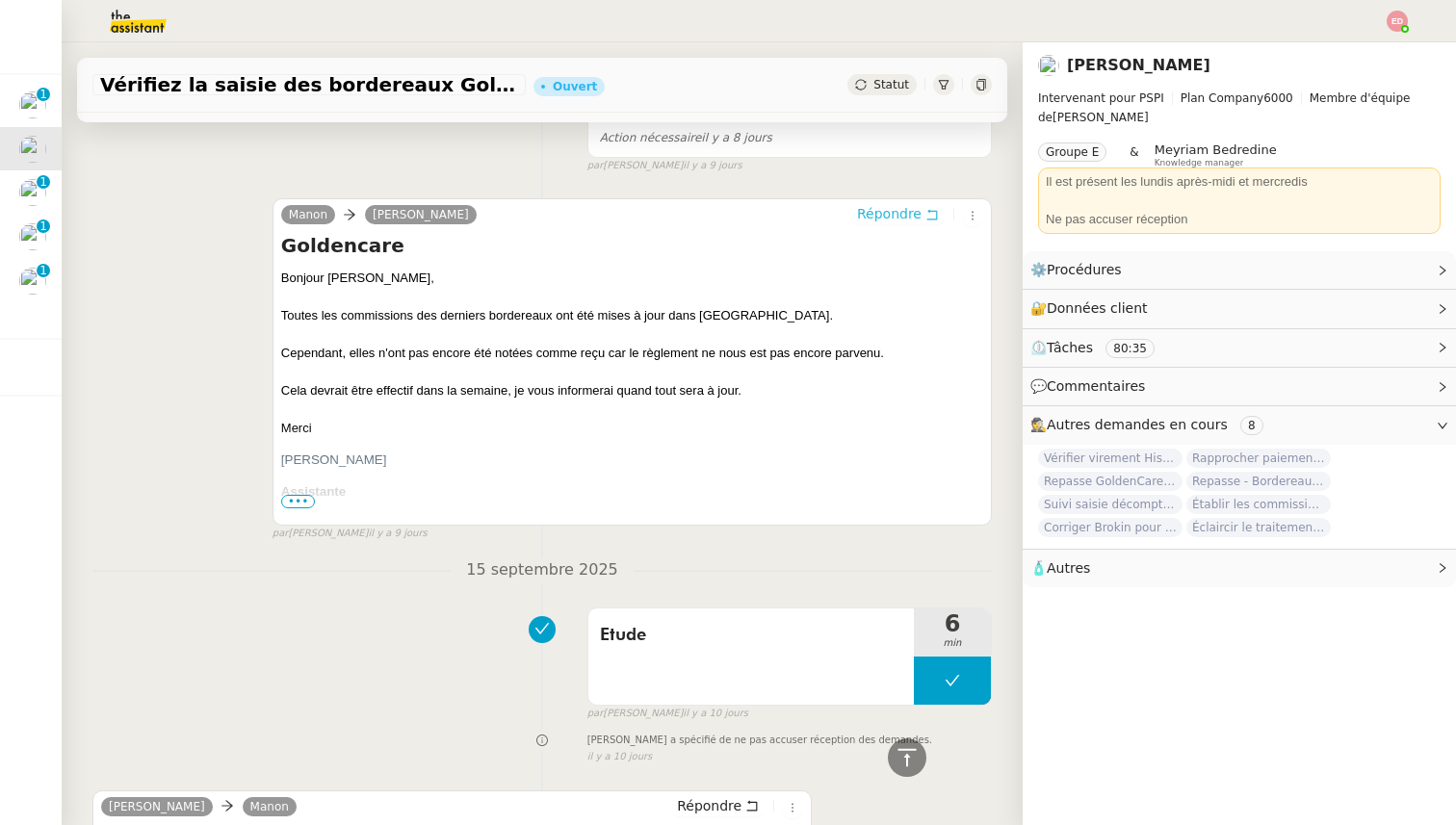
scroll to position [1545, 0]
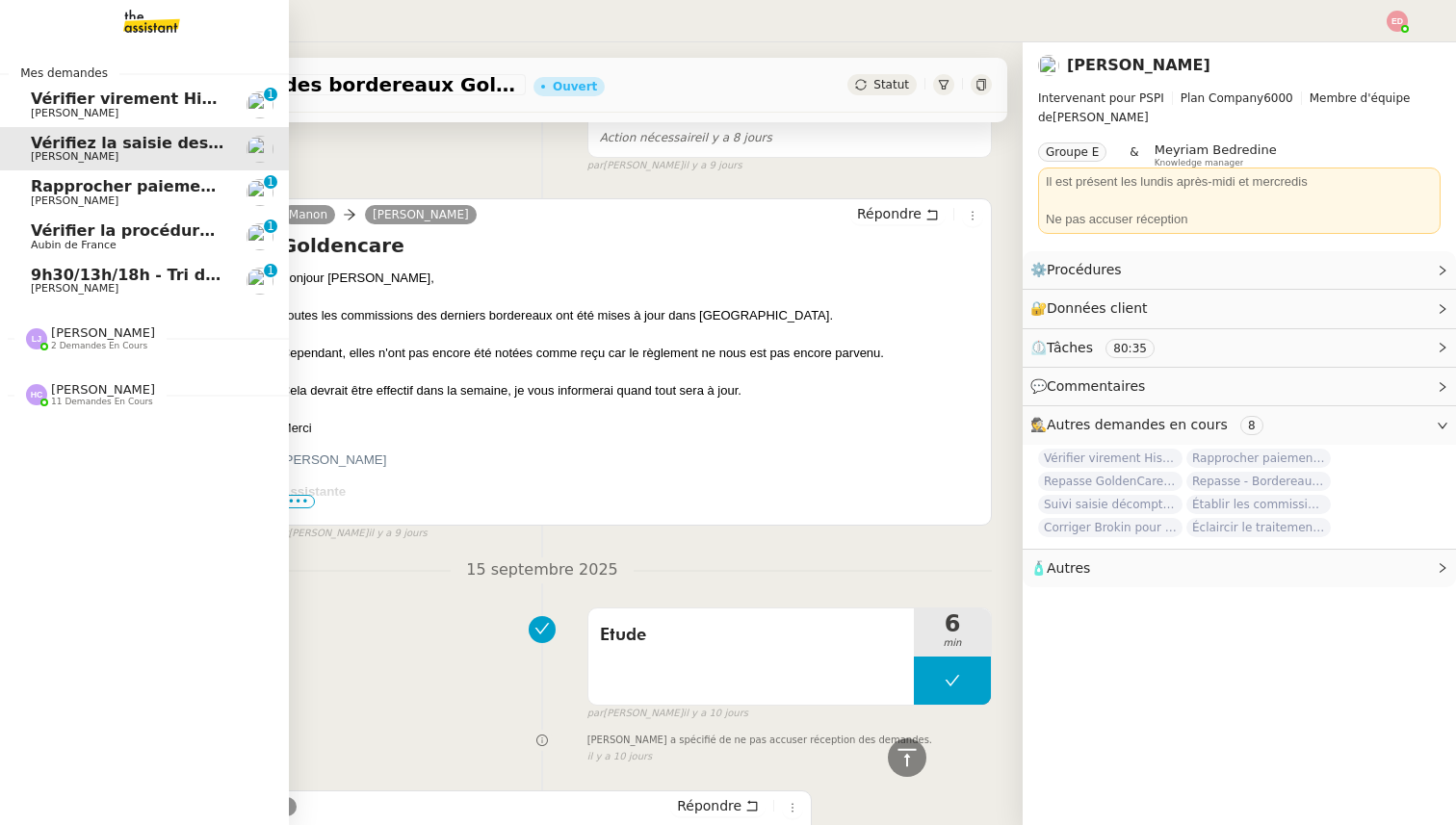
click at [38, 282] on span "9h30/13h/18h - Tri de la boite mail PRO - 19 septembre 2025" at bounding box center [293, 275] width 526 height 19
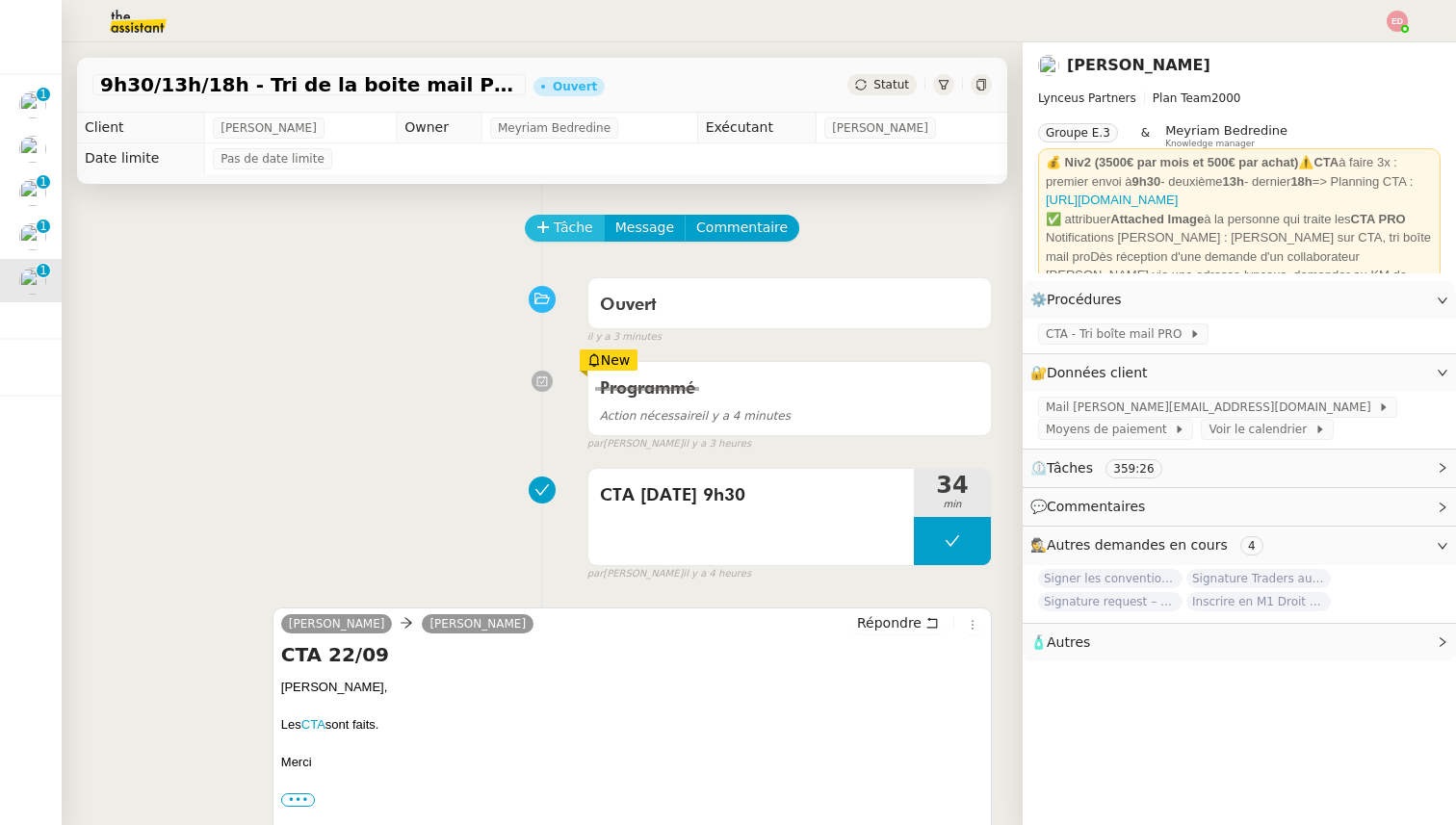
click at [569, 235] on span "Tâche" at bounding box center [573, 227] width 39 height 22
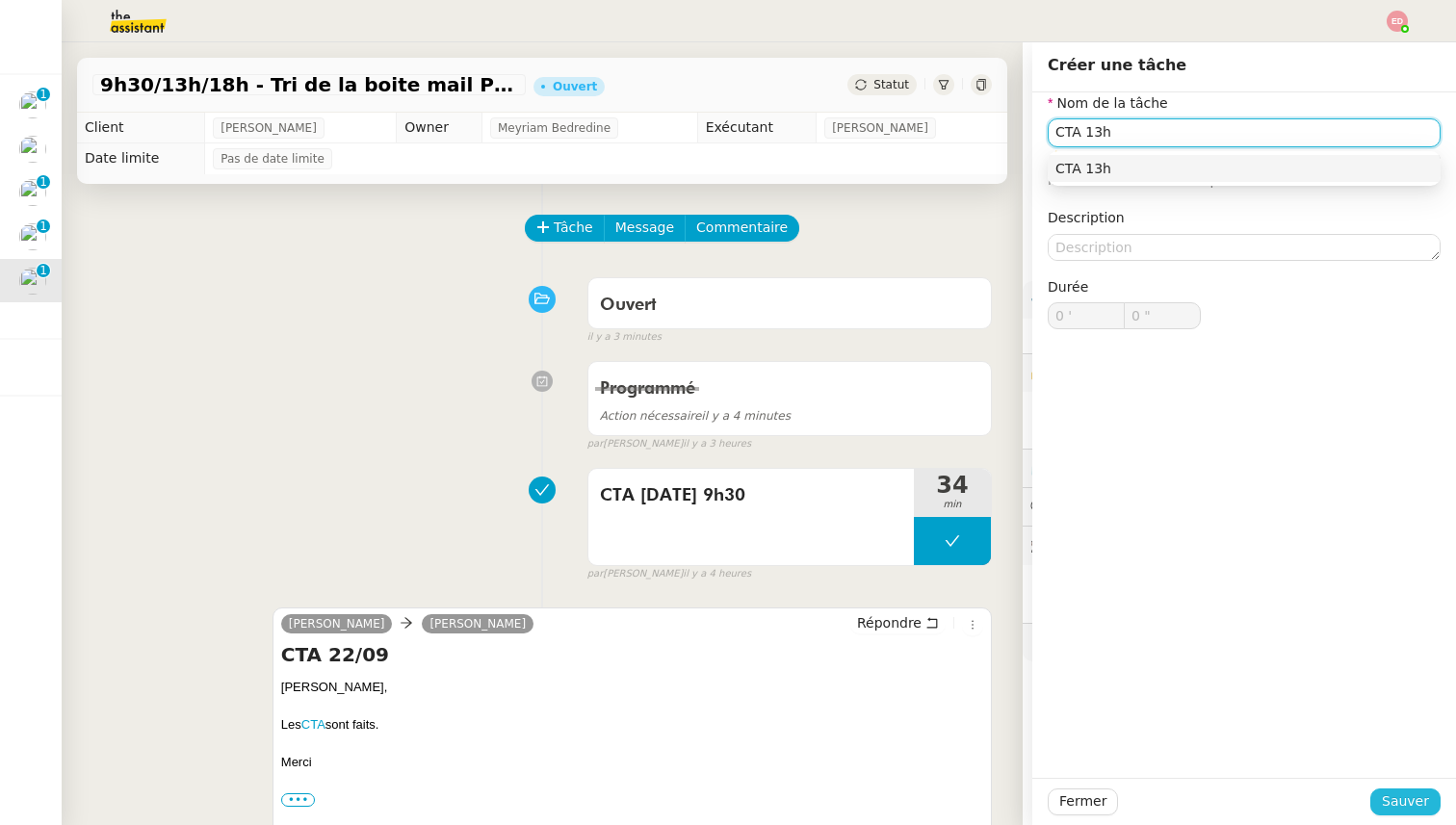
type input "CTA 13h"
click at [1403, 795] on span "Sauver" at bounding box center [1406, 801] width 47 height 22
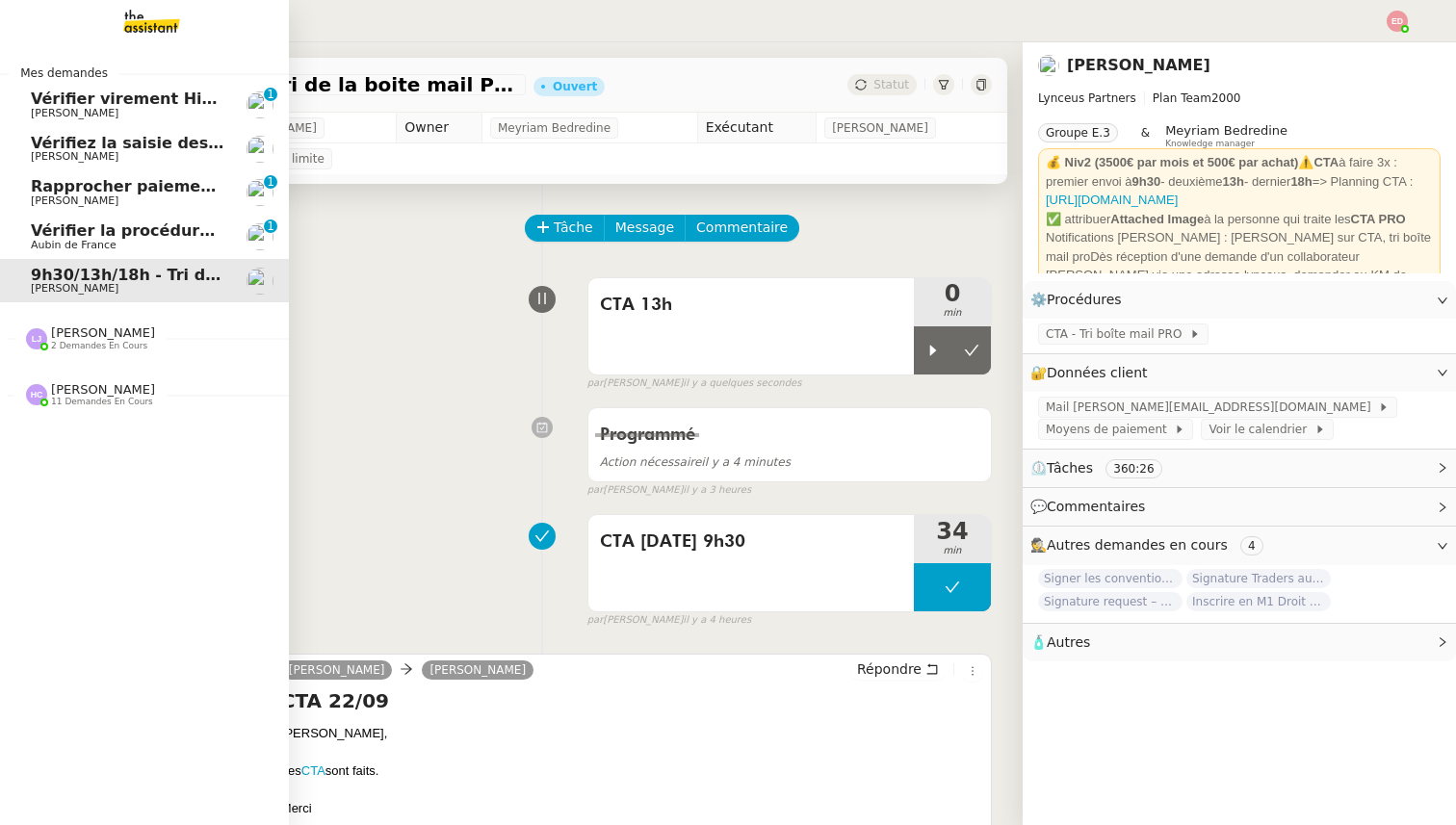
click at [78, 148] on span "Vérifiez la saisie des bordereaux Goldencare" at bounding box center [223, 143] width 387 height 19
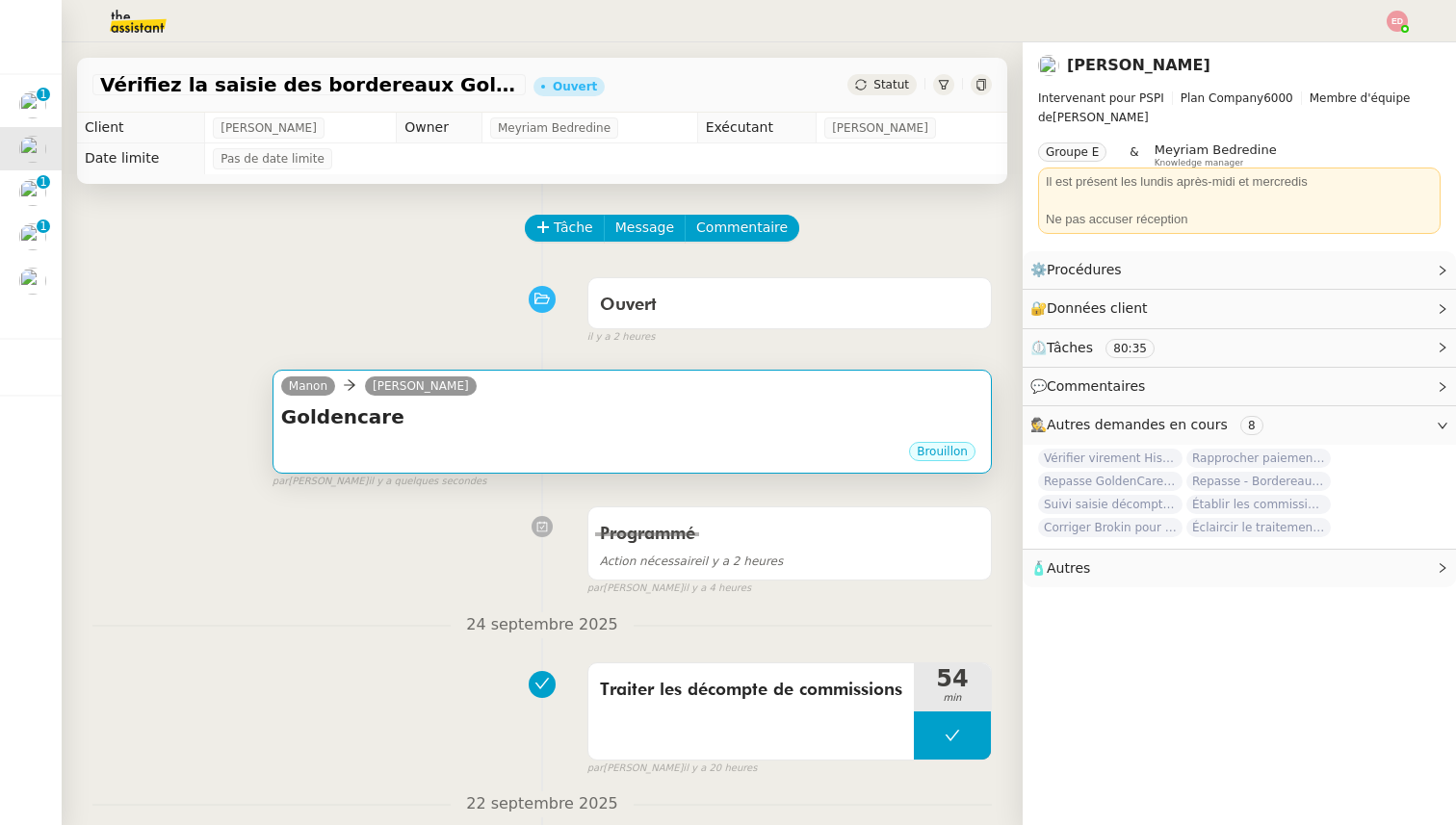
click at [562, 413] on h4 "Goldencare" at bounding box center [632, 416] width 702 height 27
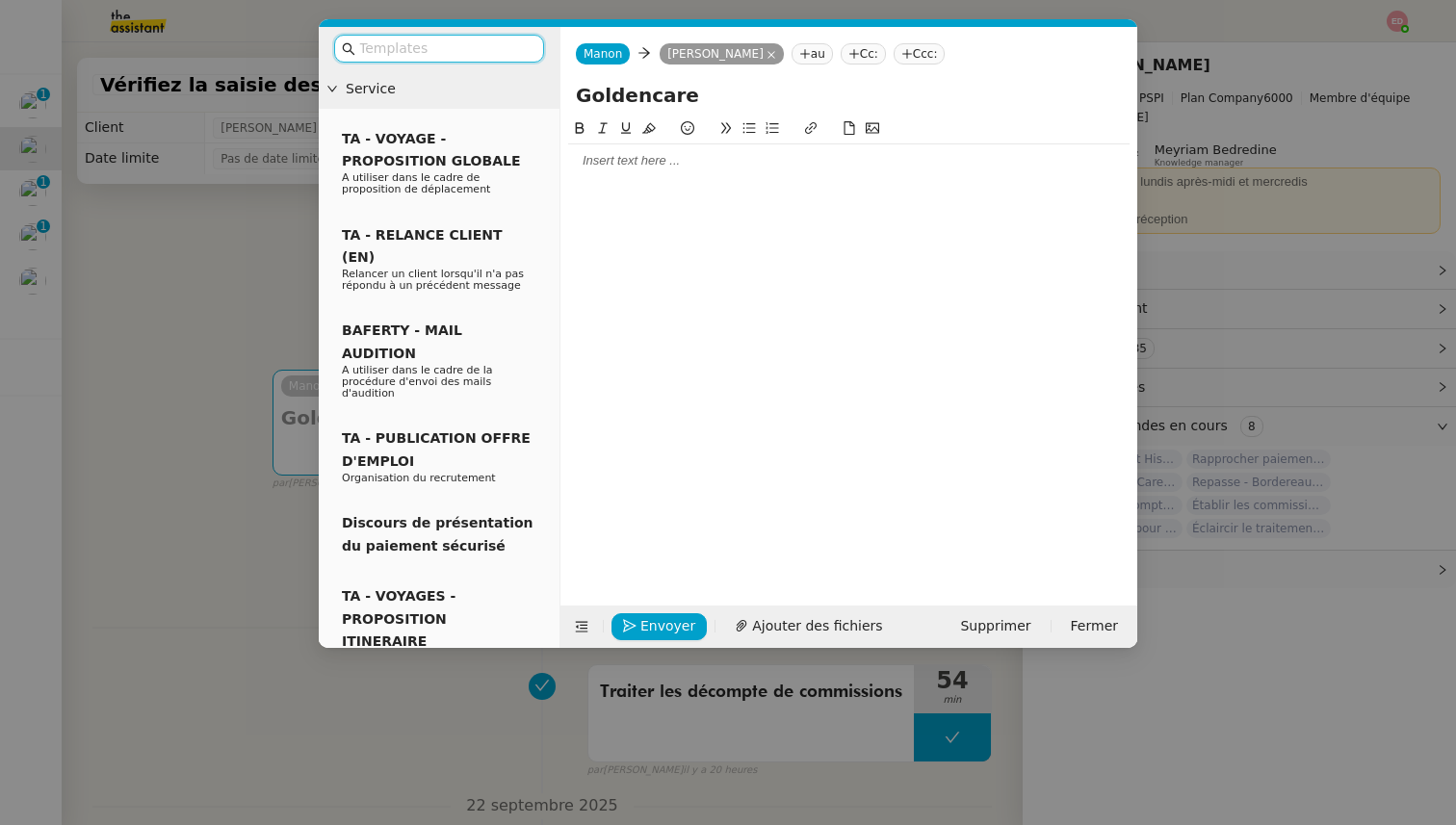
click at [793, 50] on nz-tag "au" at bounding box center [812, 54] width 41 height 22
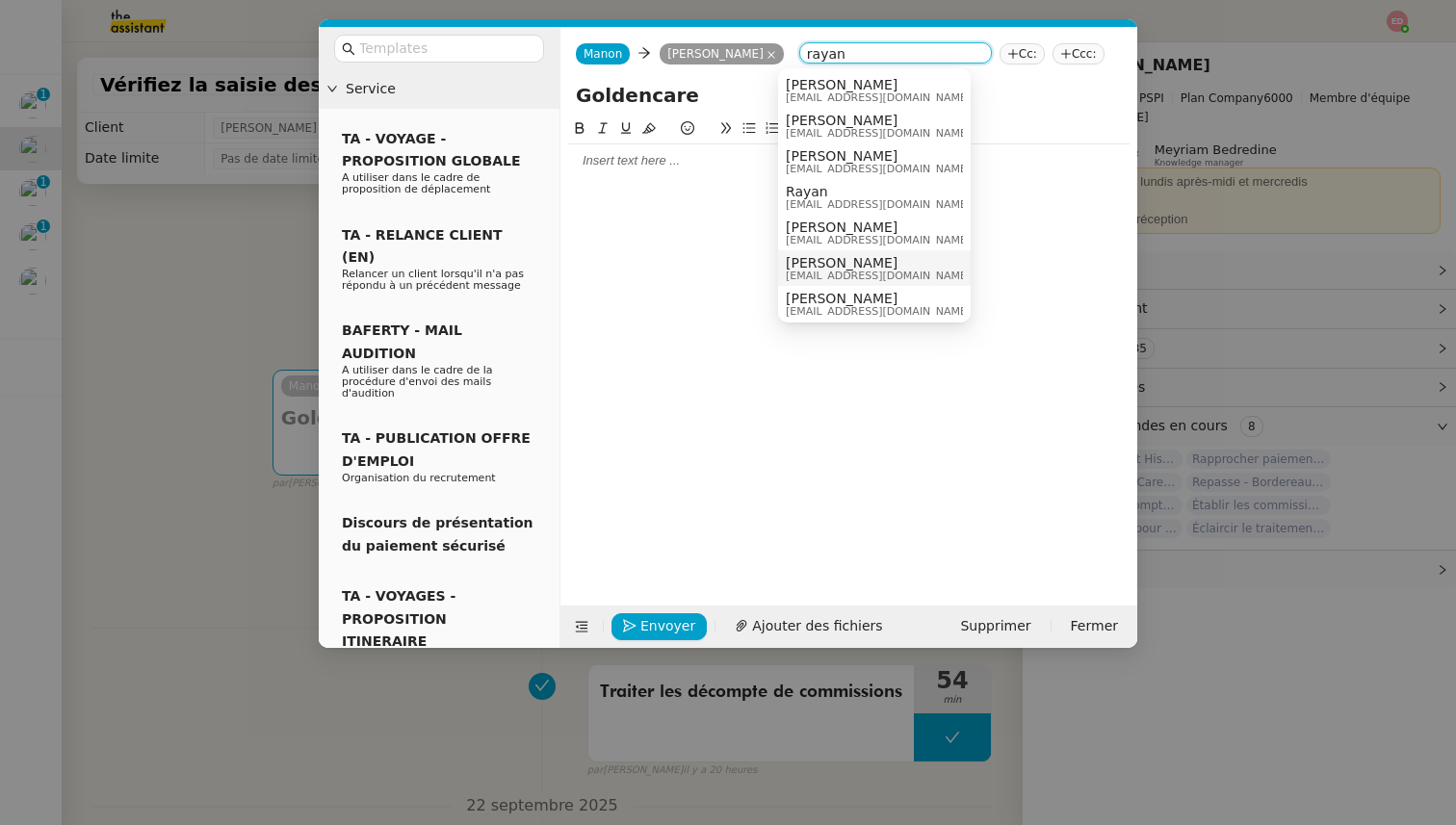
type input "rayan"
click at [817, 256] on span "[PERSON_NAME]" at bounding box center [878, 263] width 185 height 16
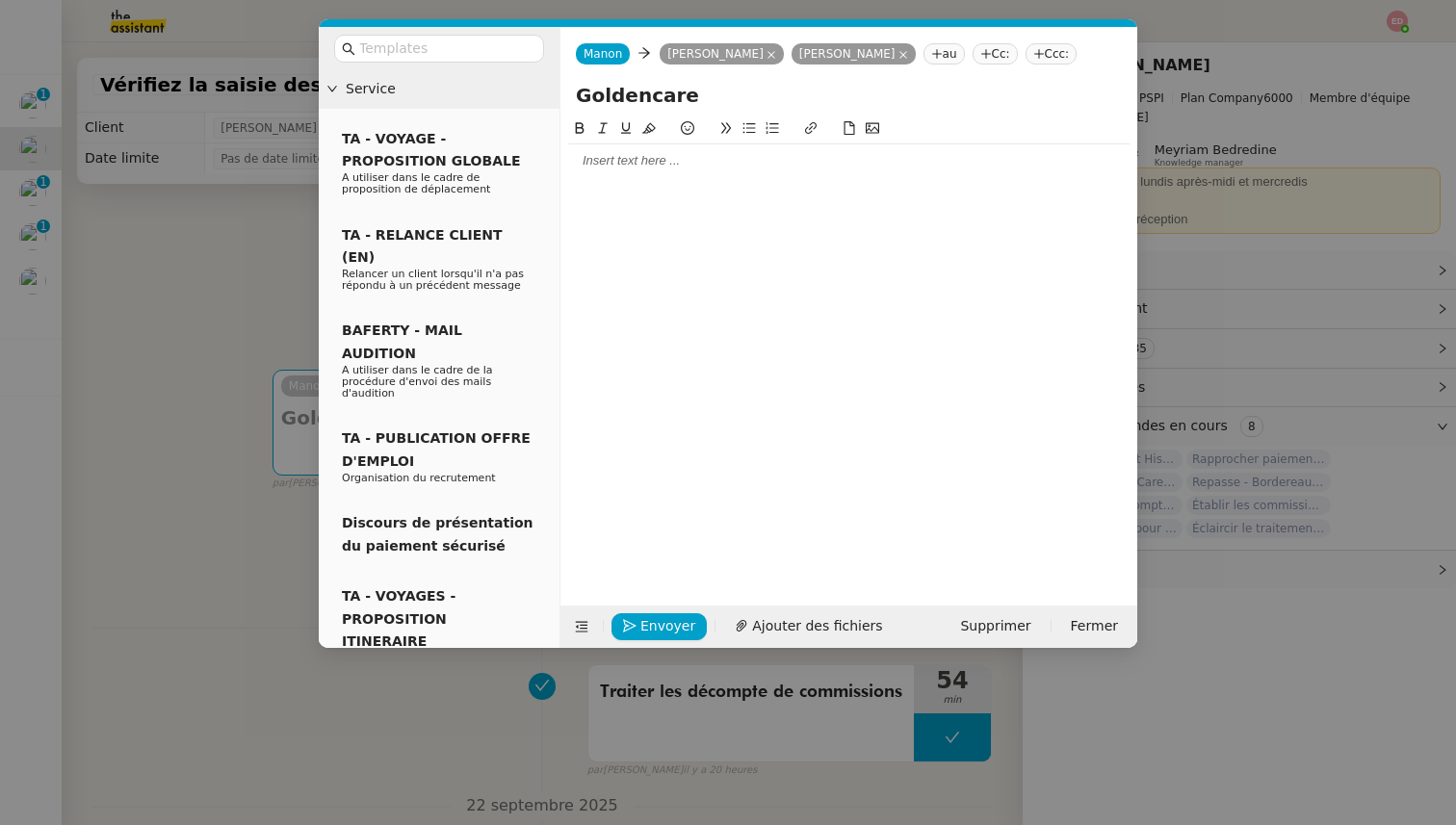
click at [621, 149] on div at bounding box center [849, 160] width 561 height 32
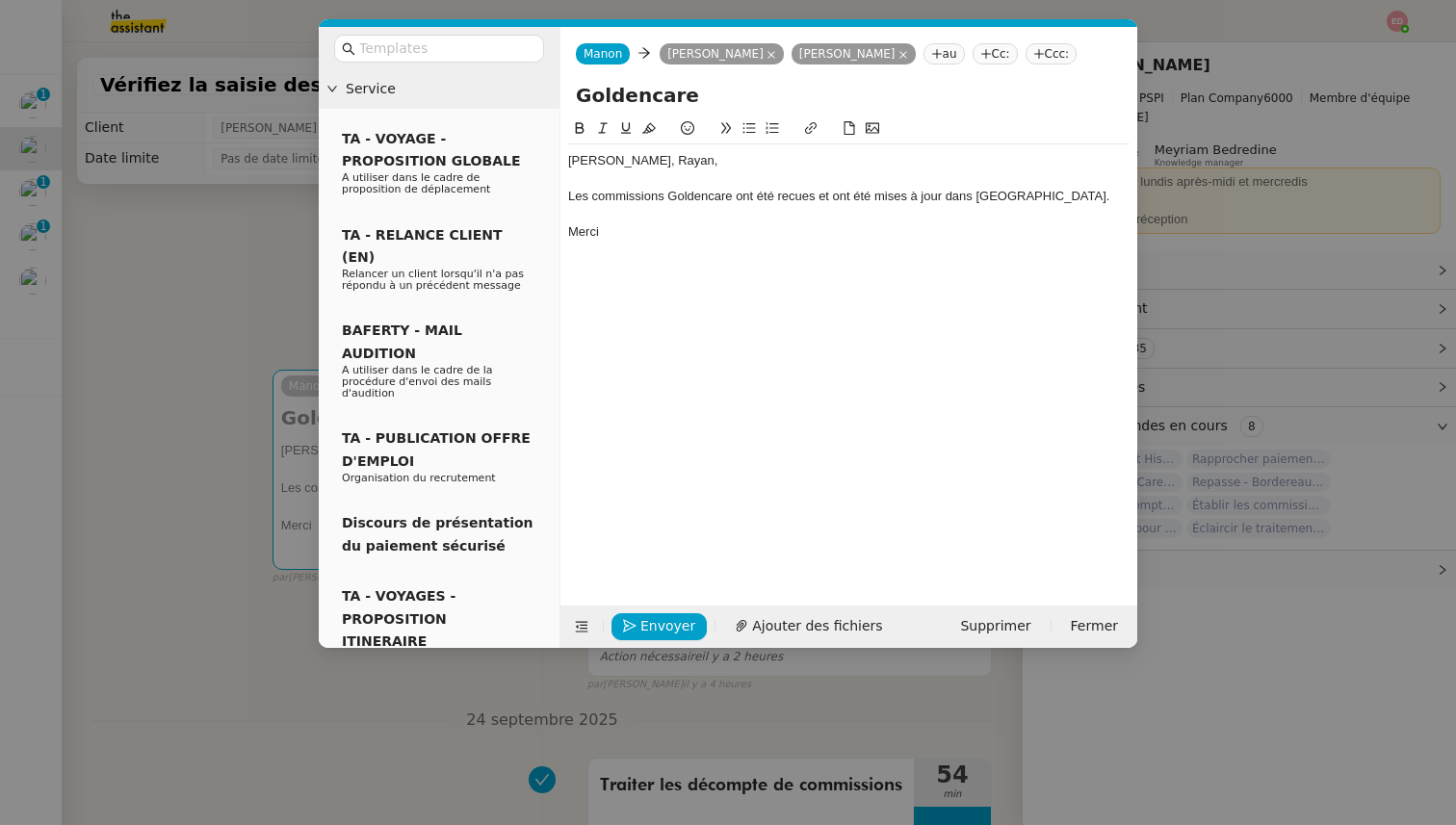
click at [802, 197] on div "Les commissions Goldencare ont été recues et ont été mises à jour dans [GEOGRAP…" at bounding box center [849, 197] width 561 height 18
click at [0, 0] on lt-span "reçues" at bounding box center [0, 0] width 0 height 0
click at [663, 627] on span "Envoyer" at bounding box center [668, 626] width 55 height 22
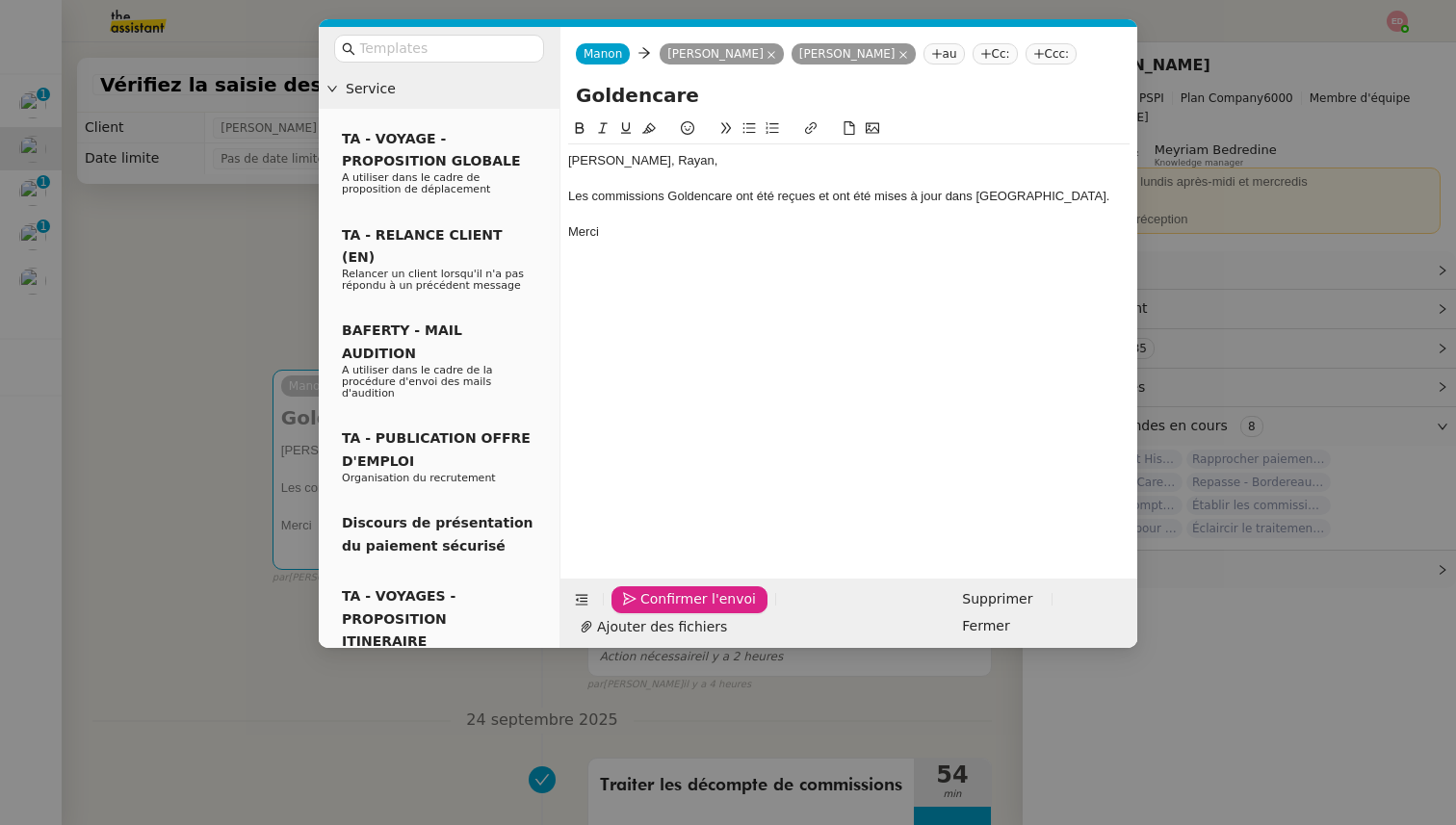
click at [663, 610] on span "Confirmer l'envoi" at bounding box center [698, 600] width 115 height 22
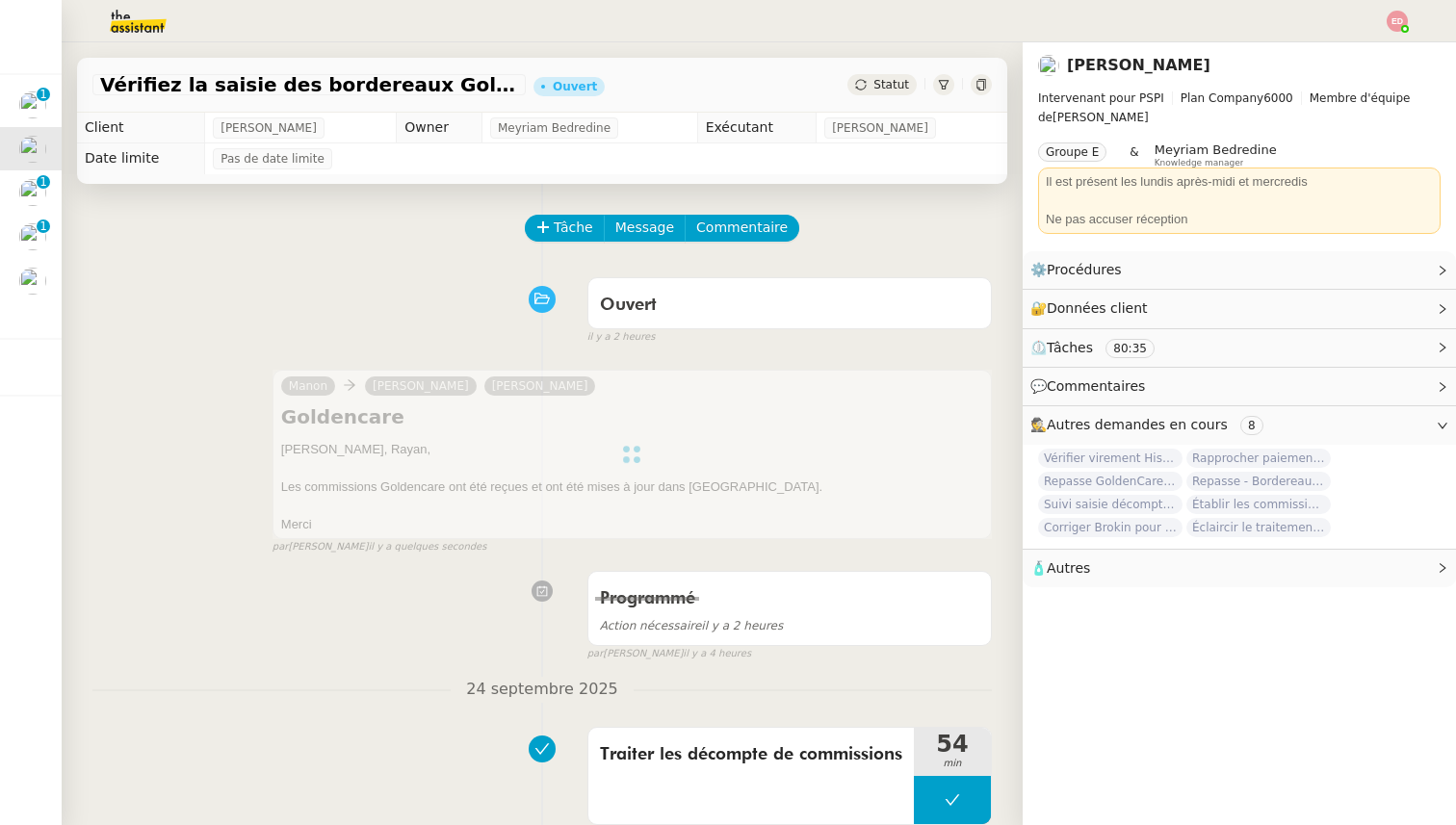
click at [902, 87] on span "Statut" at bounding box center [891, 85] width 35 height 14
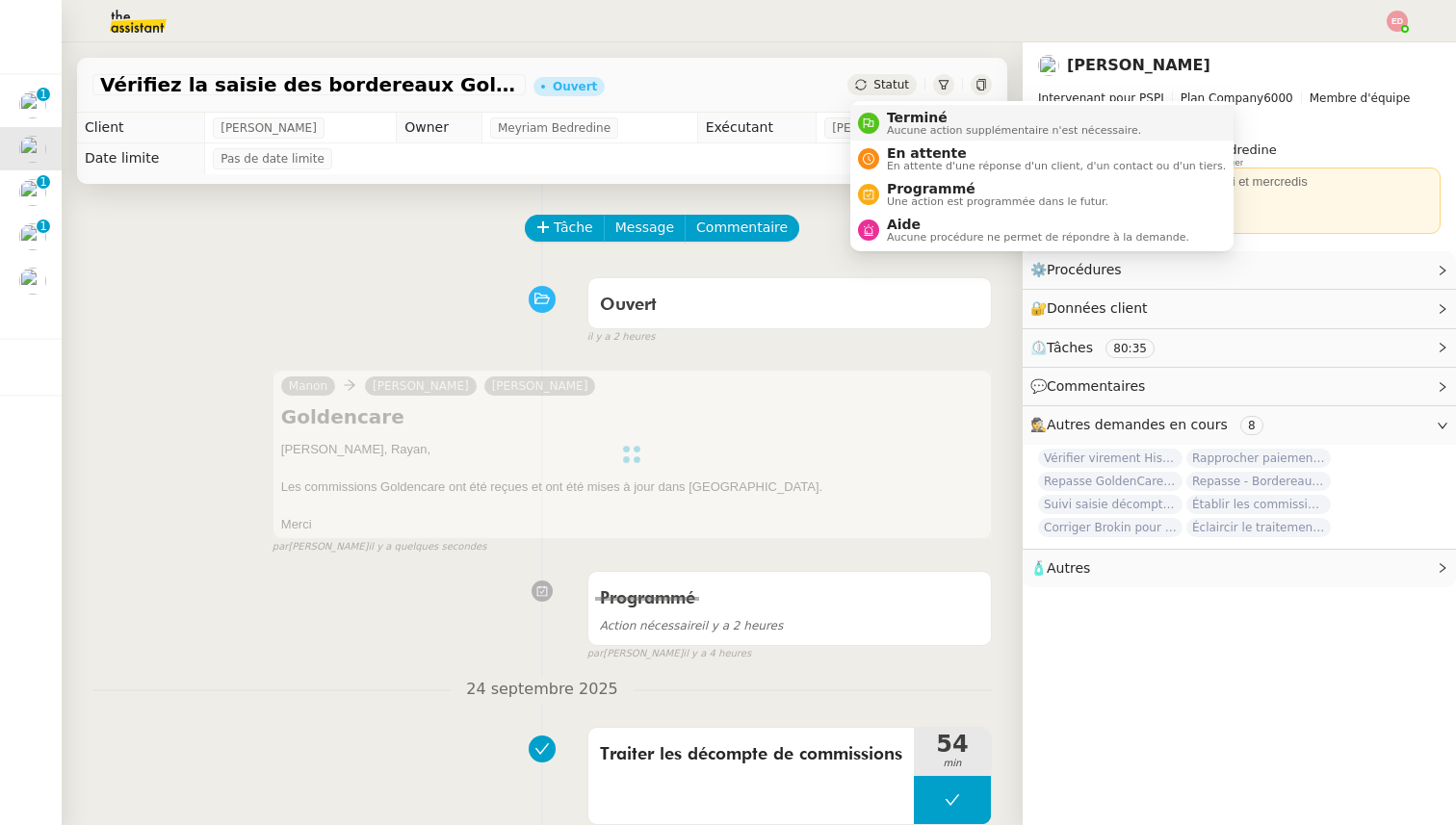
click at [902, 128] on span "Aucune action supplémentaire n'est nécessaire." at bounding box center [1014, 130] width 254 height 11
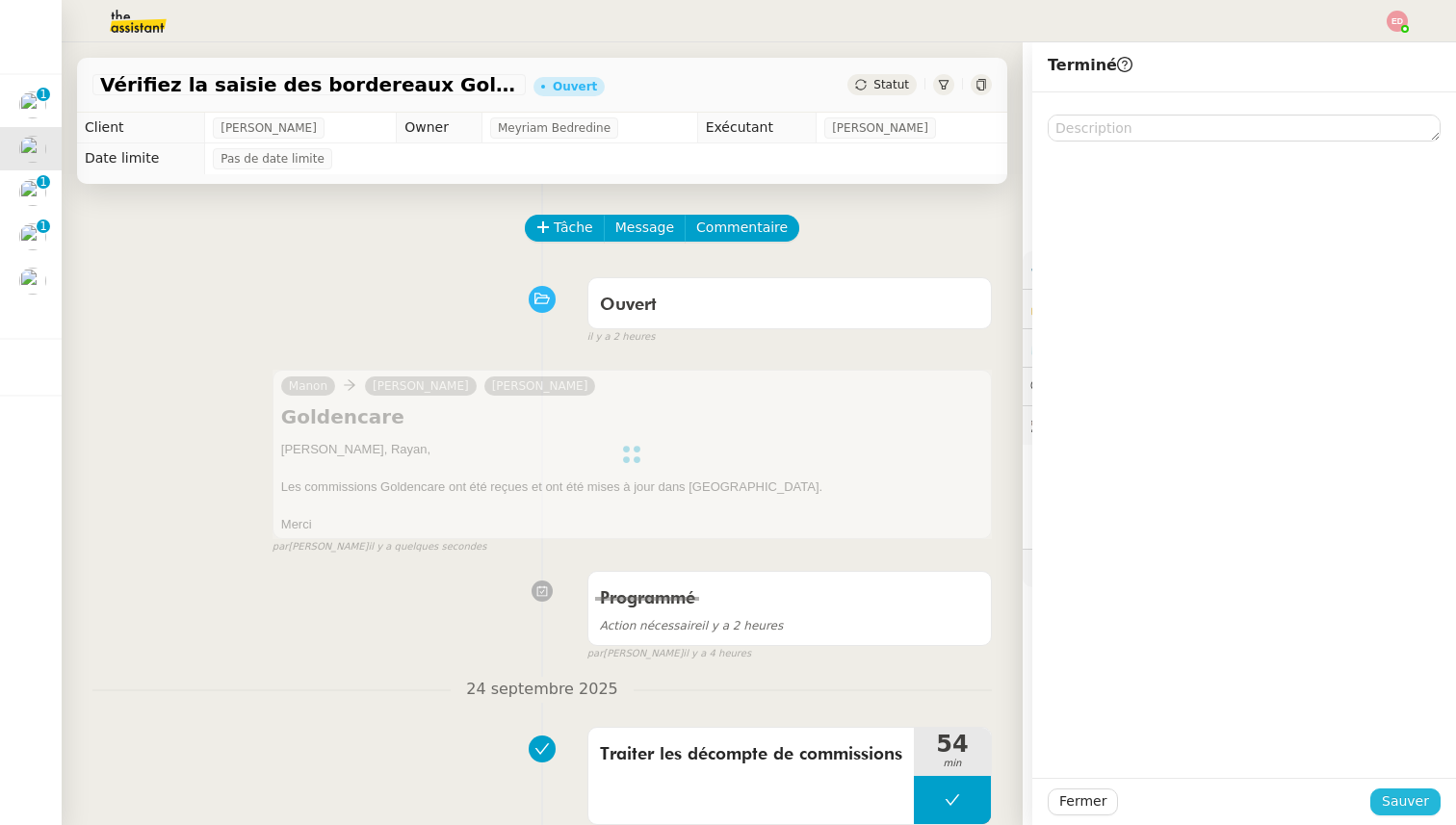
click at [1415, 794] on span "Sauver" at bounding box center [1406, 801] width 47 height 22
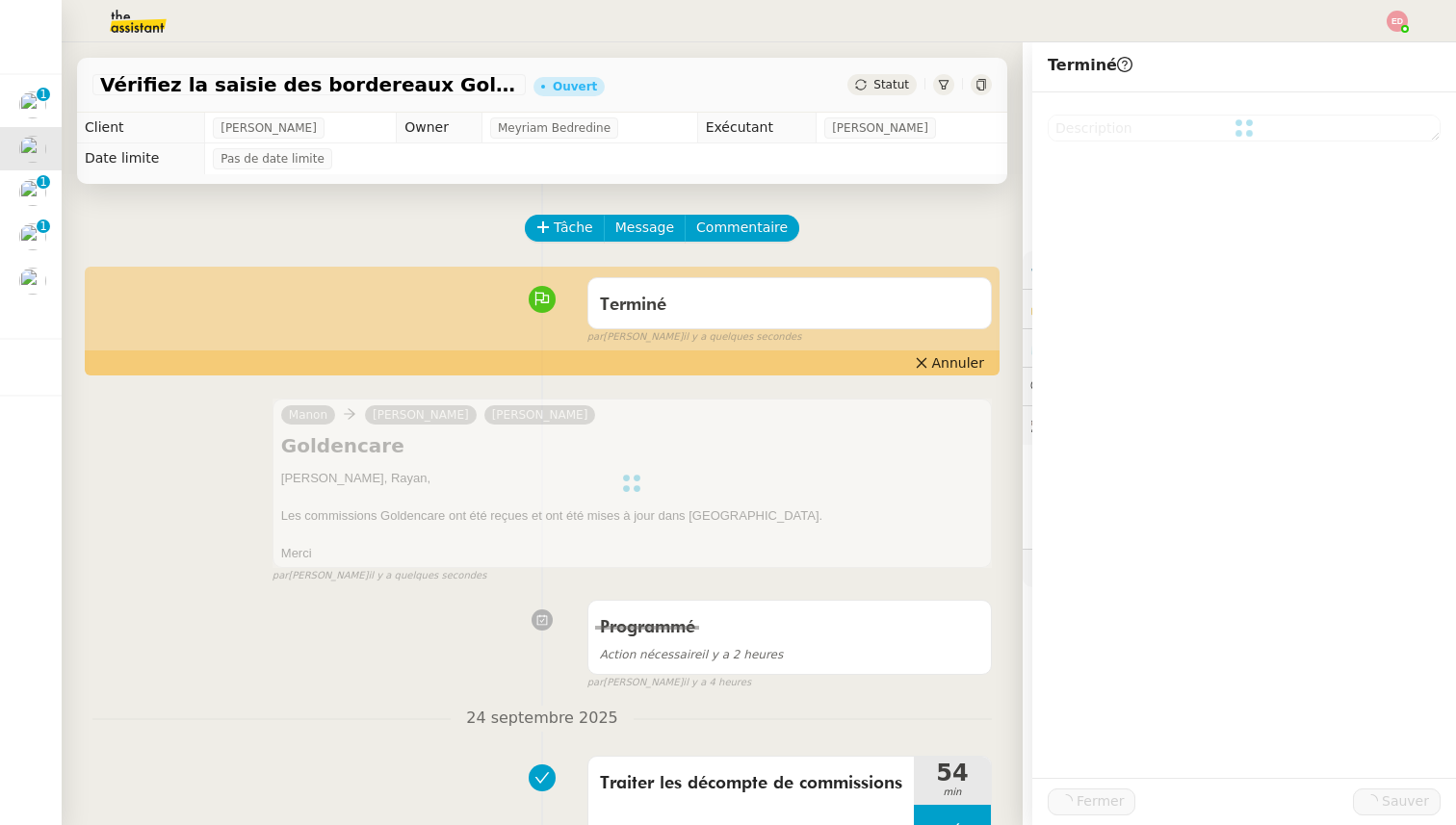
click at [37, 275] on img at bounding box center [32, 281] width 27 height 27
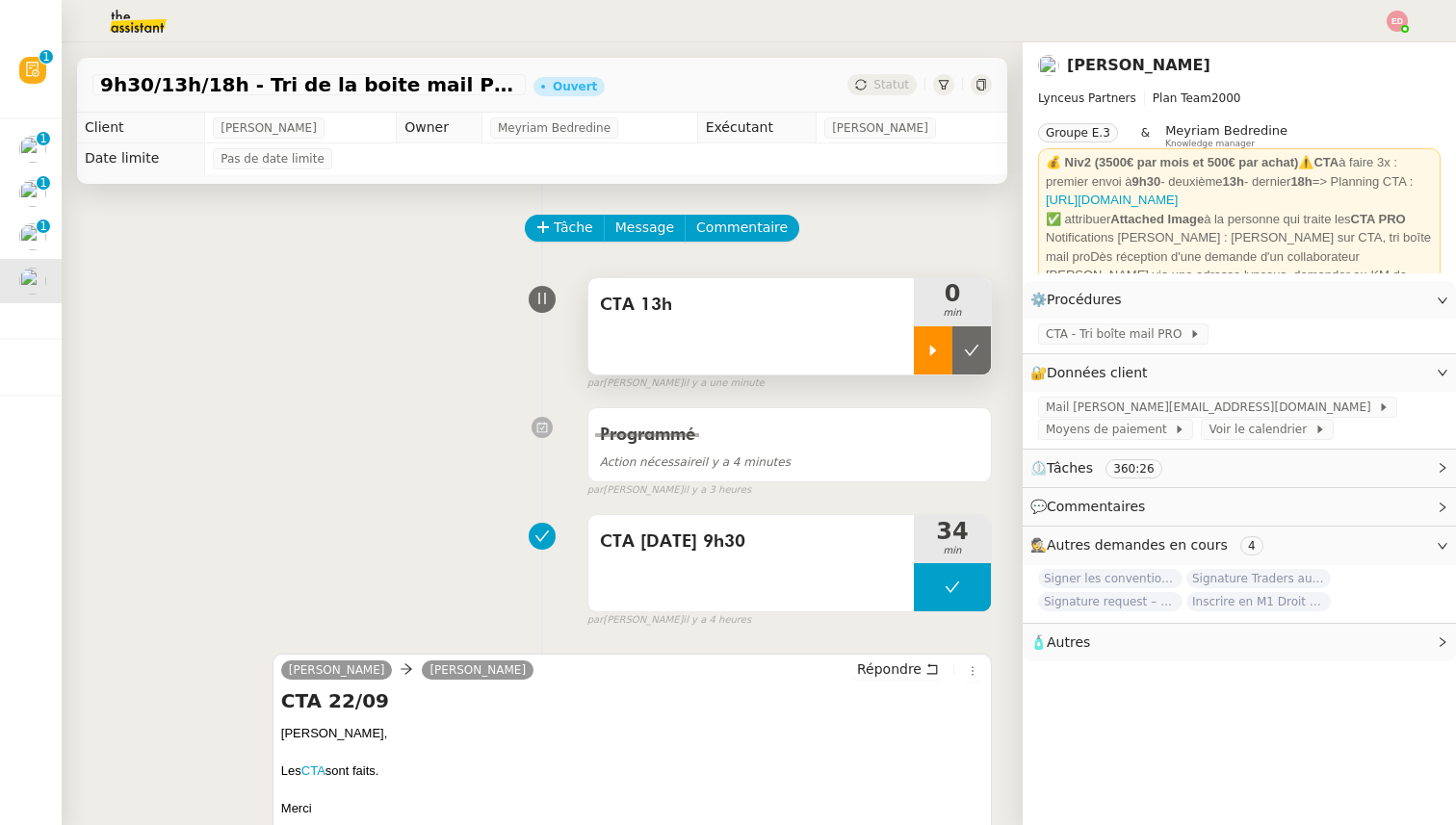
click at [936, 346] on icon at bounding box center [933, 350] width 16 height 16
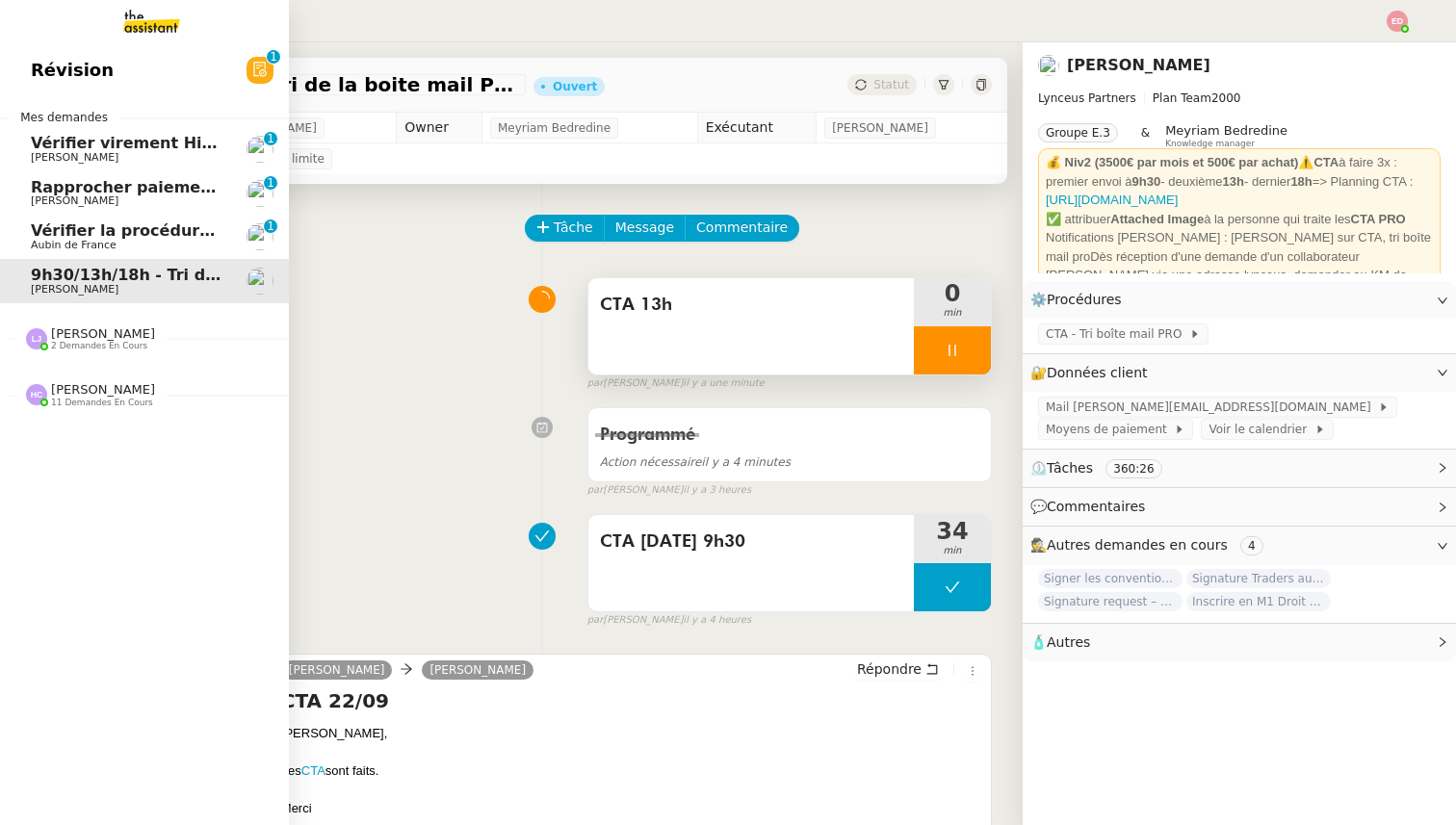
click at [65, 149] on span "Vérifier virement Hiscox 12.09" at bounding box center [162, 143] width 264 height 19
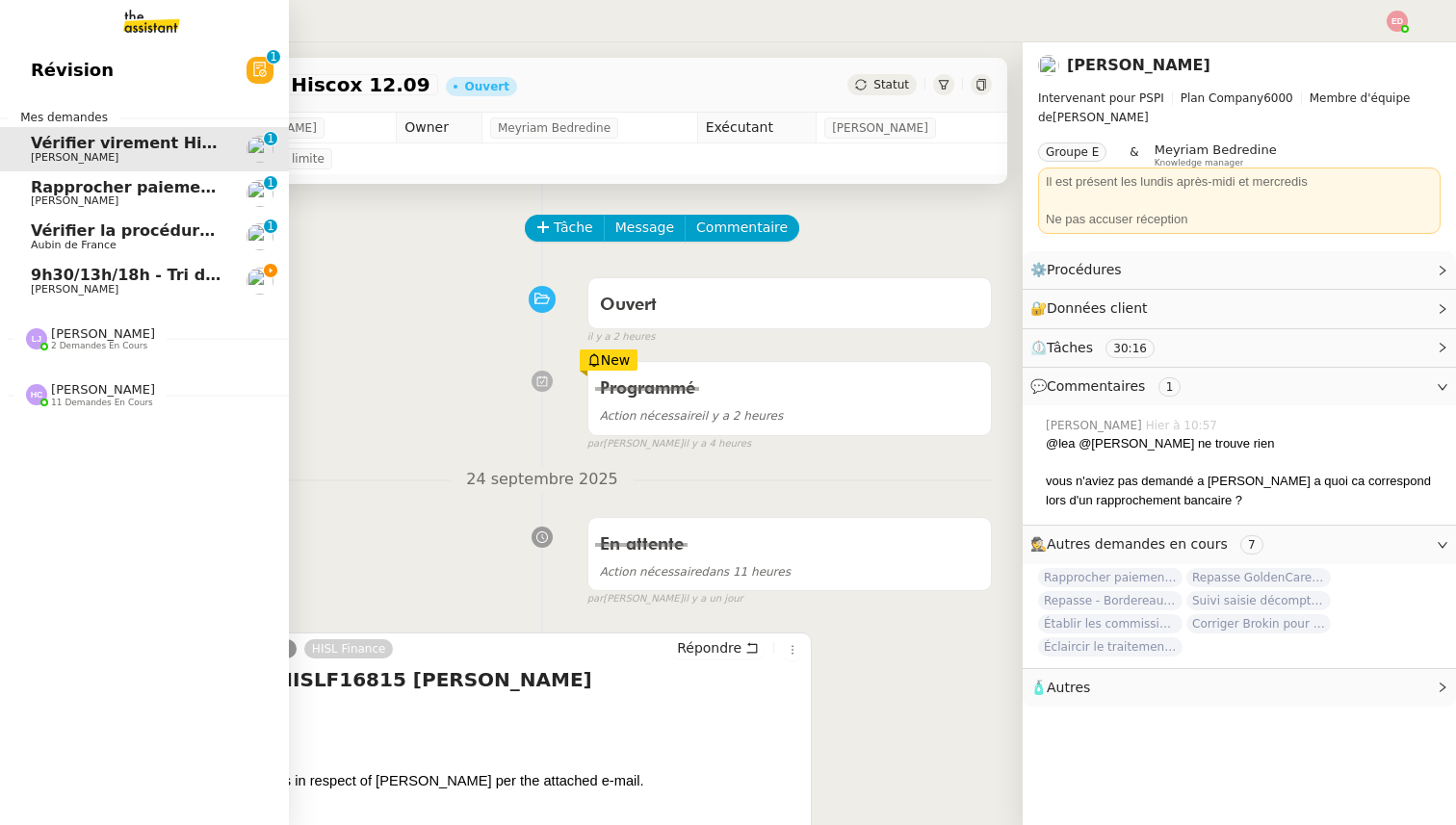
click at [97, 190] on span "Rapprocher paiements sur relevés bancaires" at bounding box center [224, 187] width 389 height 19
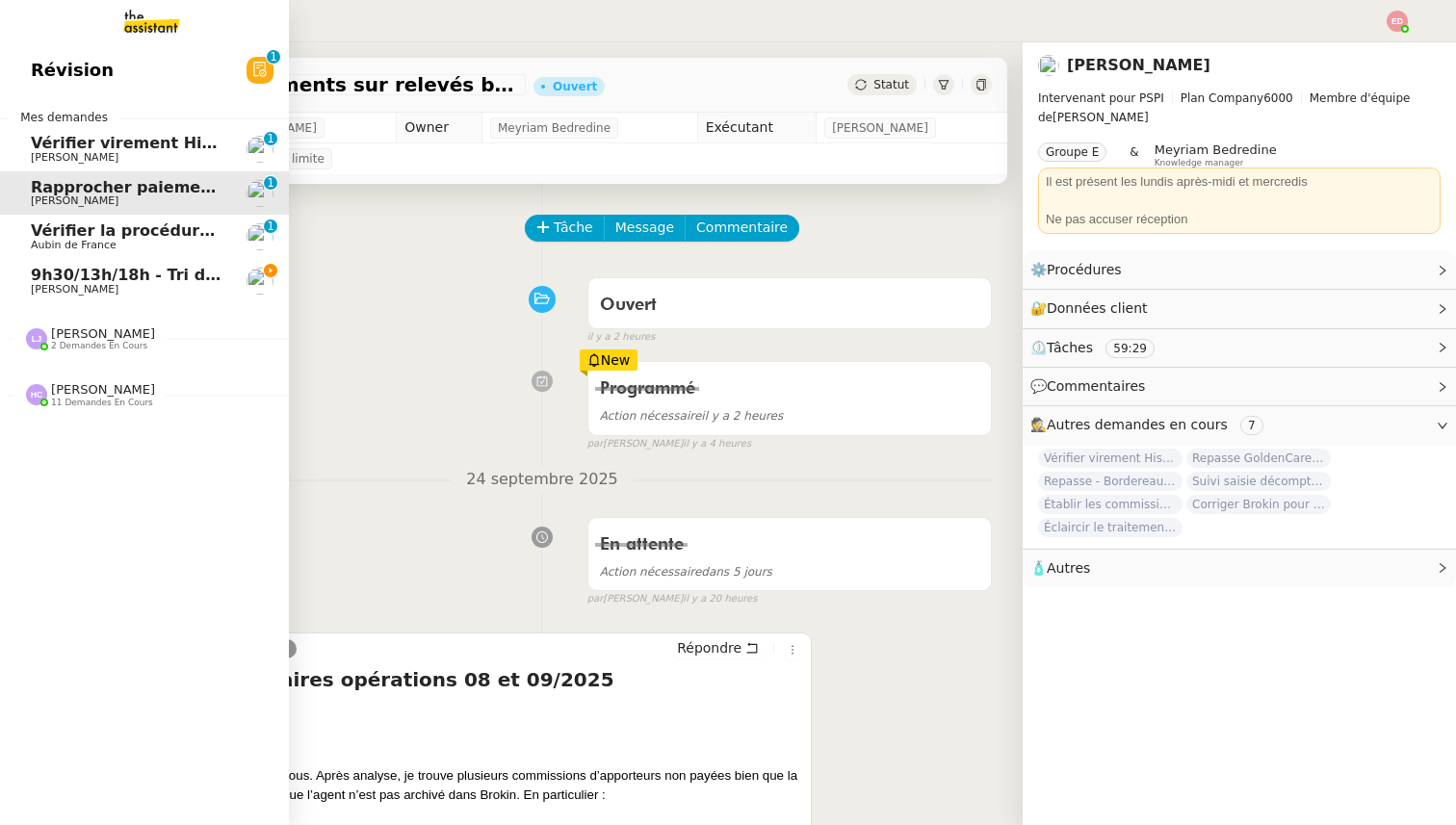
click at [115, 145] on span "Vérifier virement Hiscox 12.09" at bounding box center [162, 143] width 264 height 19
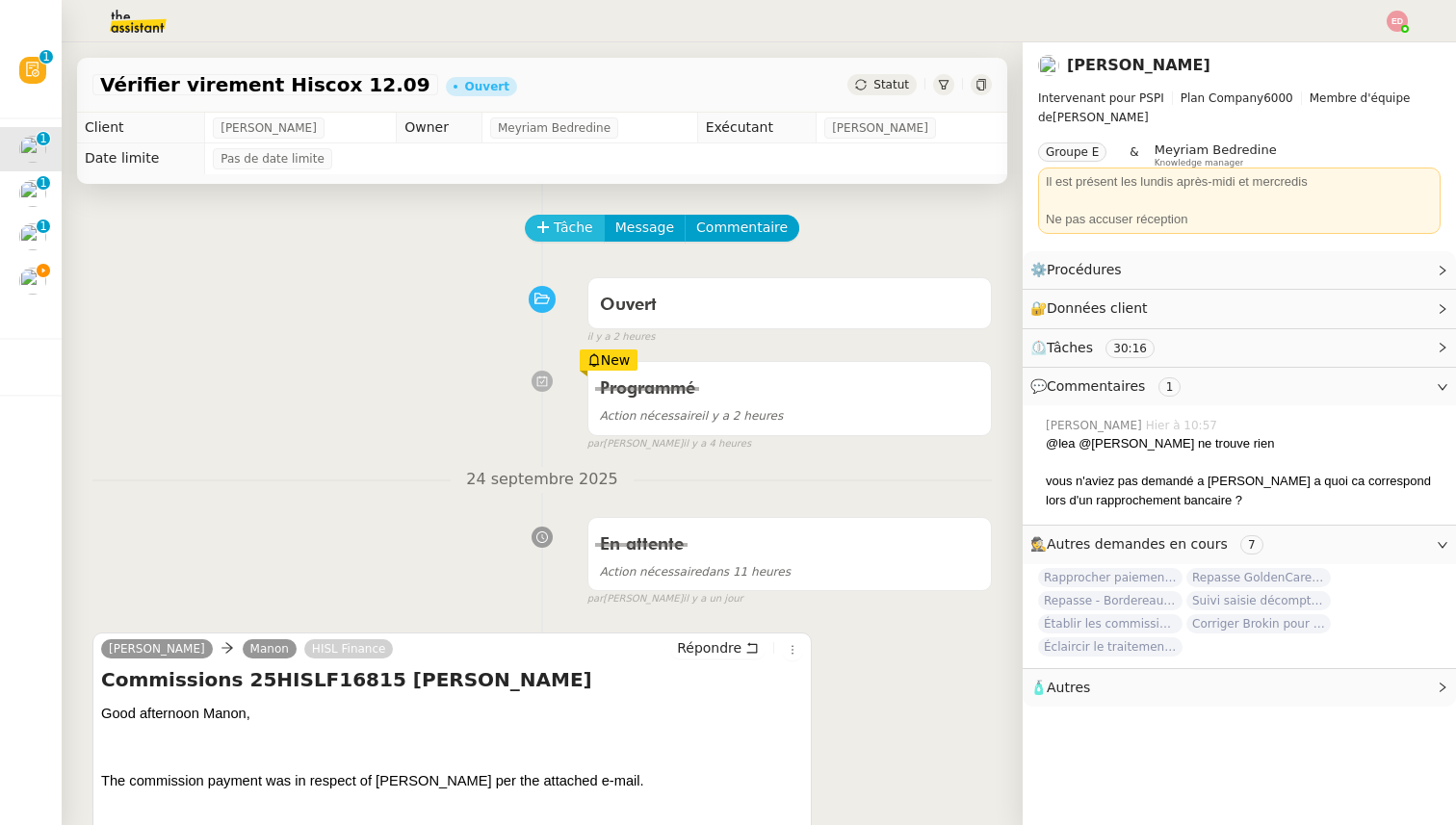
click at [548, 234] on icon at bounding box center [543, 227] width 14 height 14
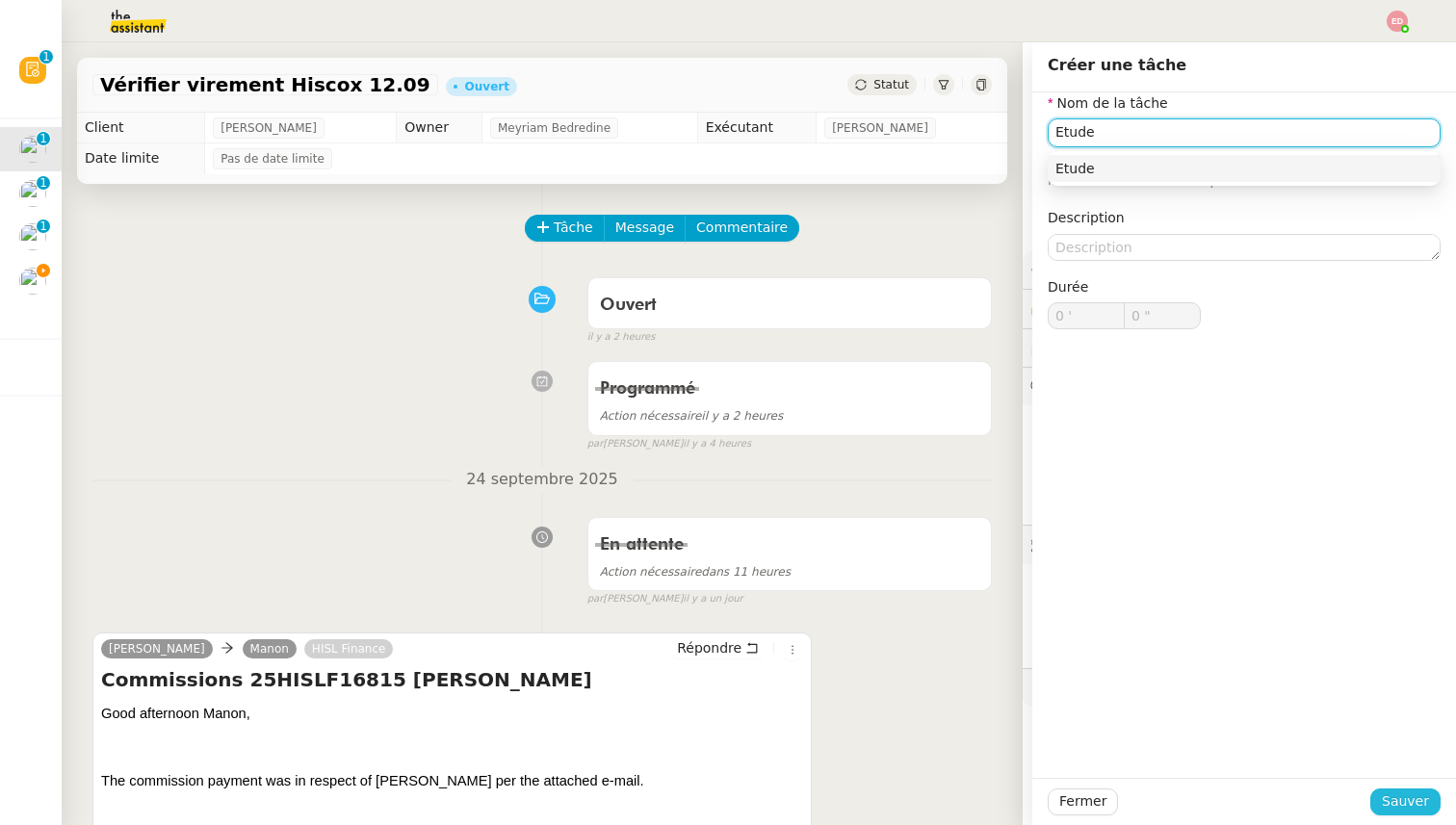
type input "Etude"
click at [1399, 802] on span "Sauver" at bounding box center [1406, 801] width 47 height 22
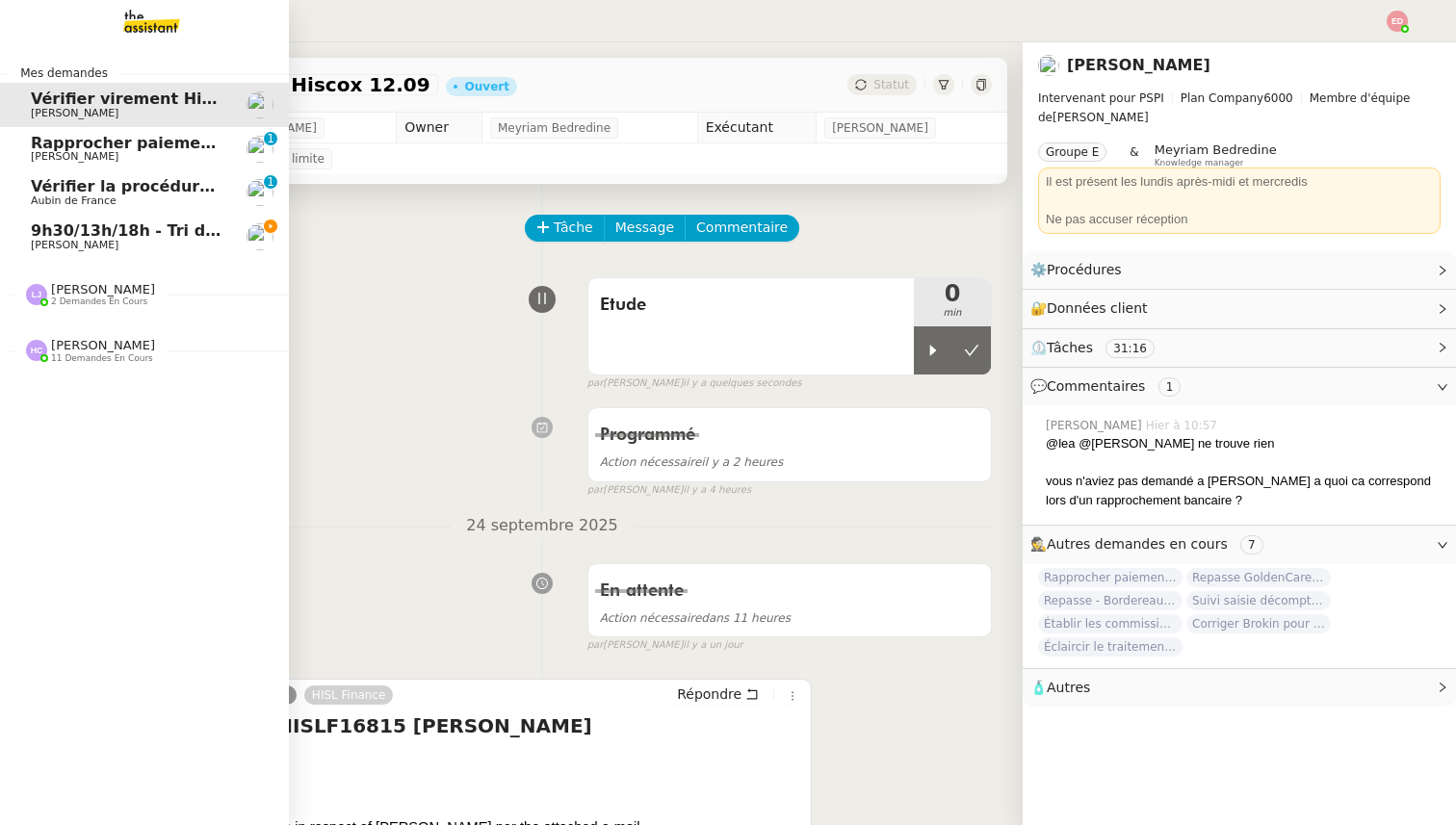
click at [42, 151] on span "Rapprocher paiements sur relevés bancaires" at bounding box center [224, 143] width 389 height 19
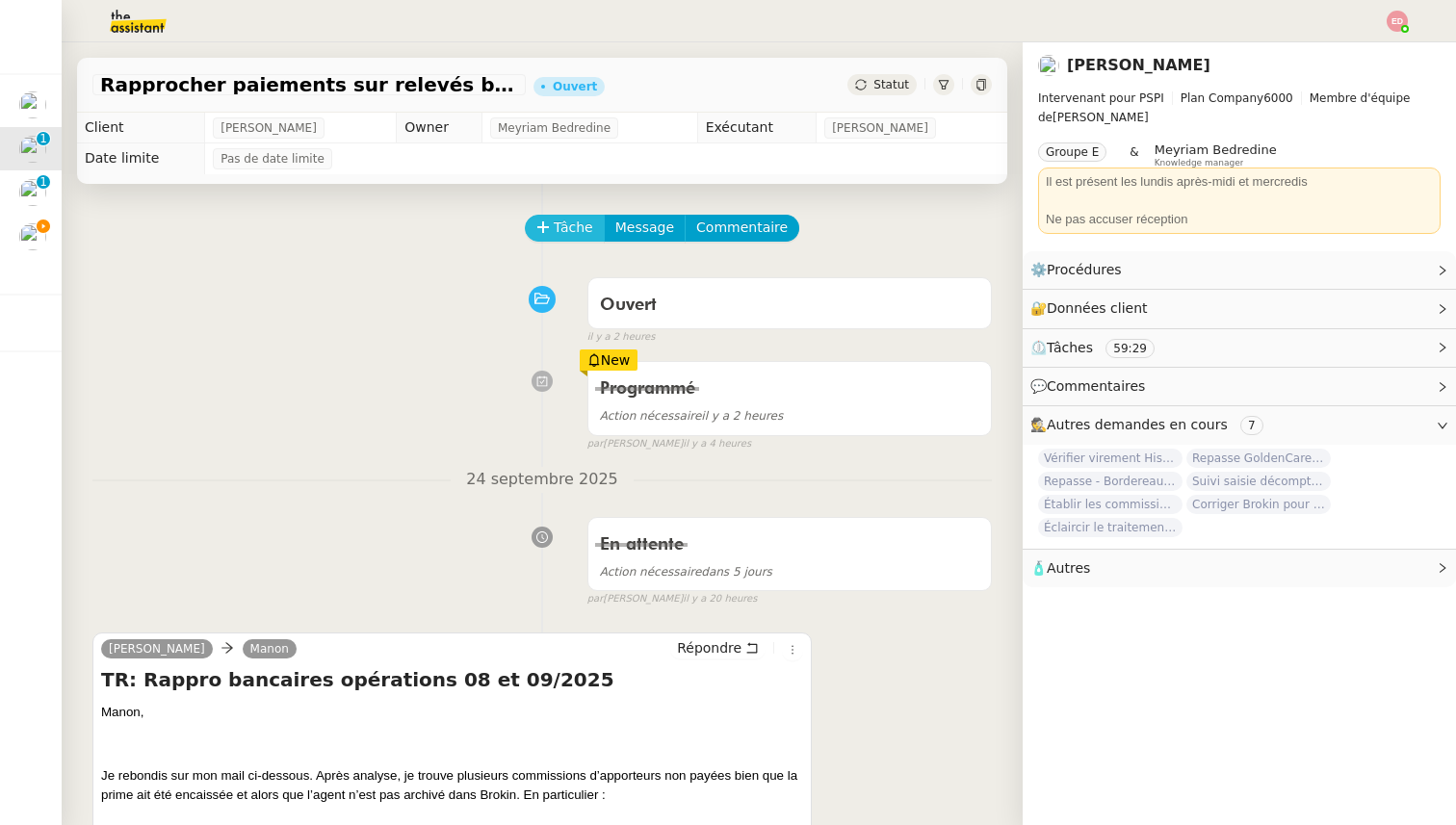
click at [562, 236] on span "Tâche" at bounding box center [573, 227] width 39 height 22
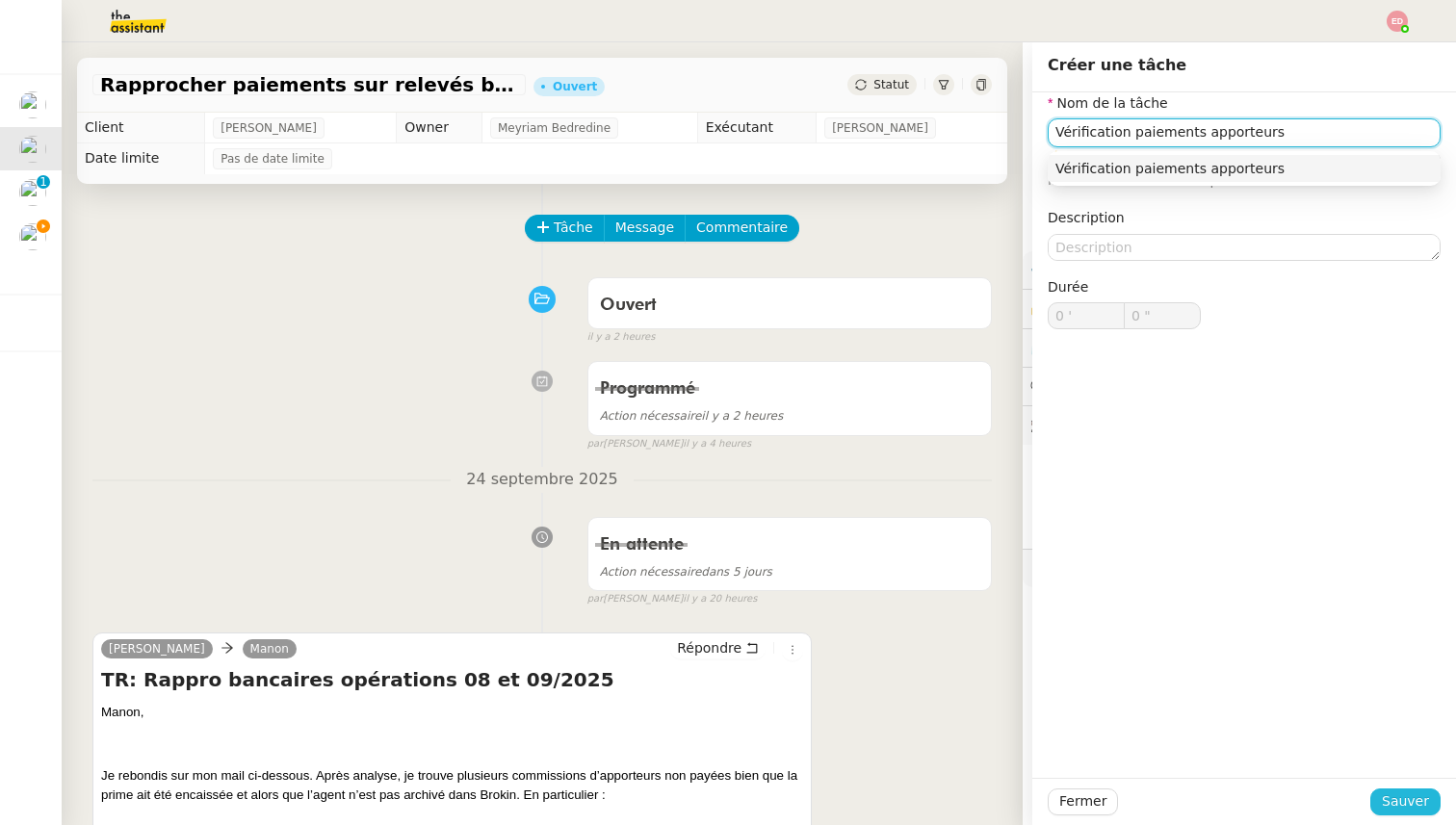
type input "Vérification paiements apporteurs"
click at [1387, 806] on span "Sauver" at bounding box center [1406, 801] width 47 height 22
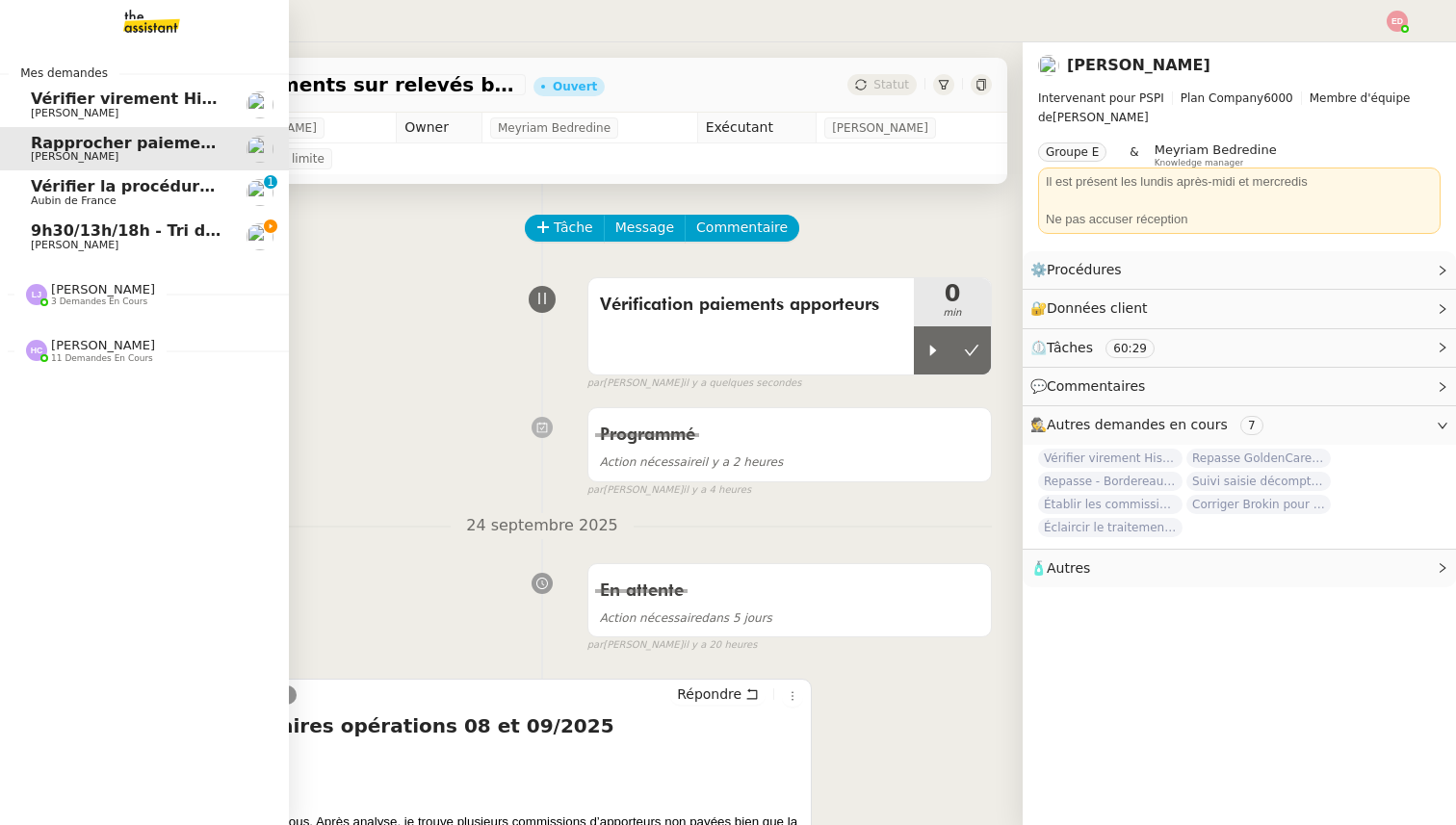
click at [42, 197] on span "Aubin de France" at bounding box center [73, 201] width 86 height 13
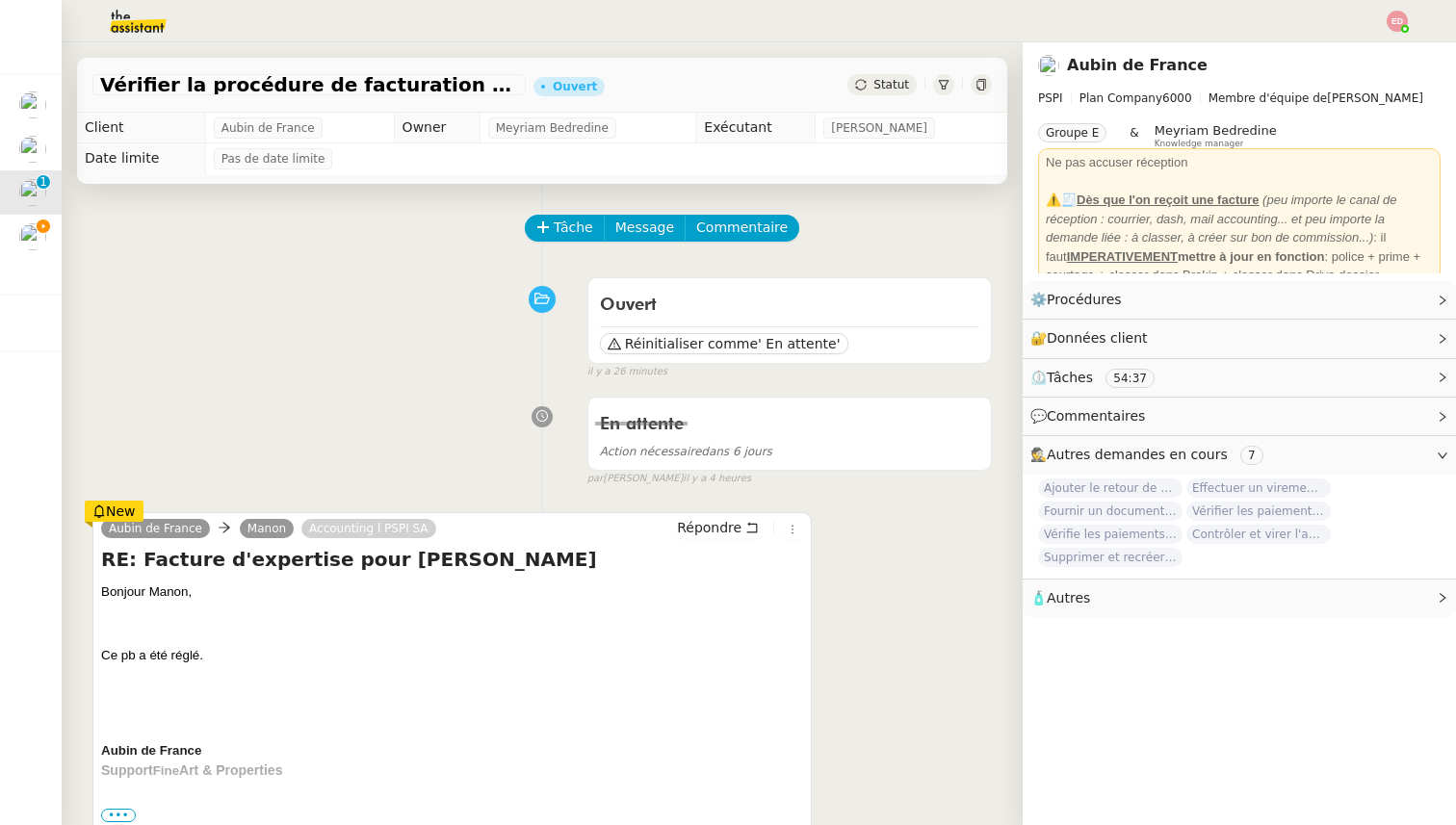
click at [894, 84] on span "Statut" at bounding box center [891, 85] width 35 height 14
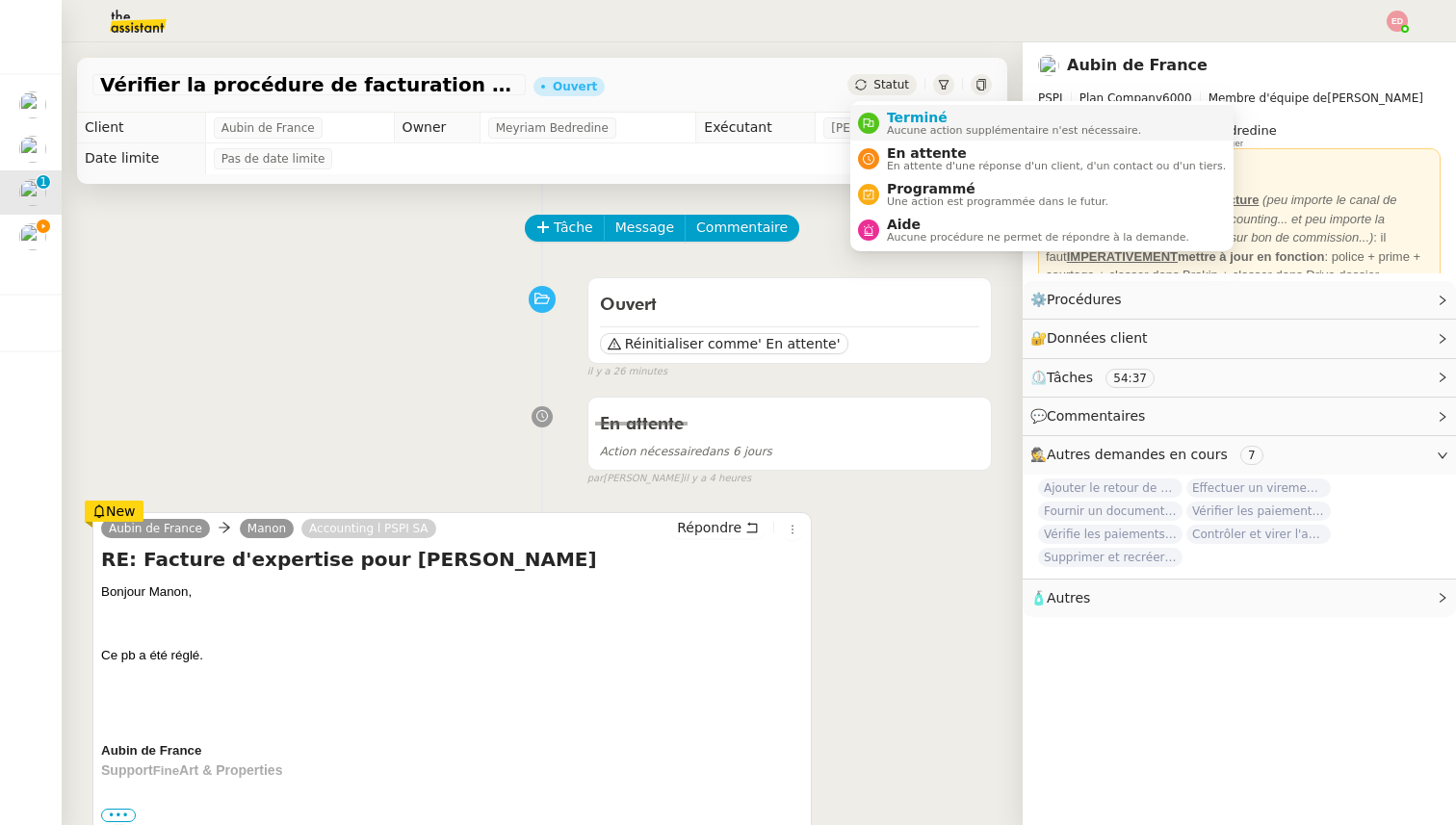
click at [923, 123] on span "Terminé" at bounding box center [1014, 118] width 254 height 16
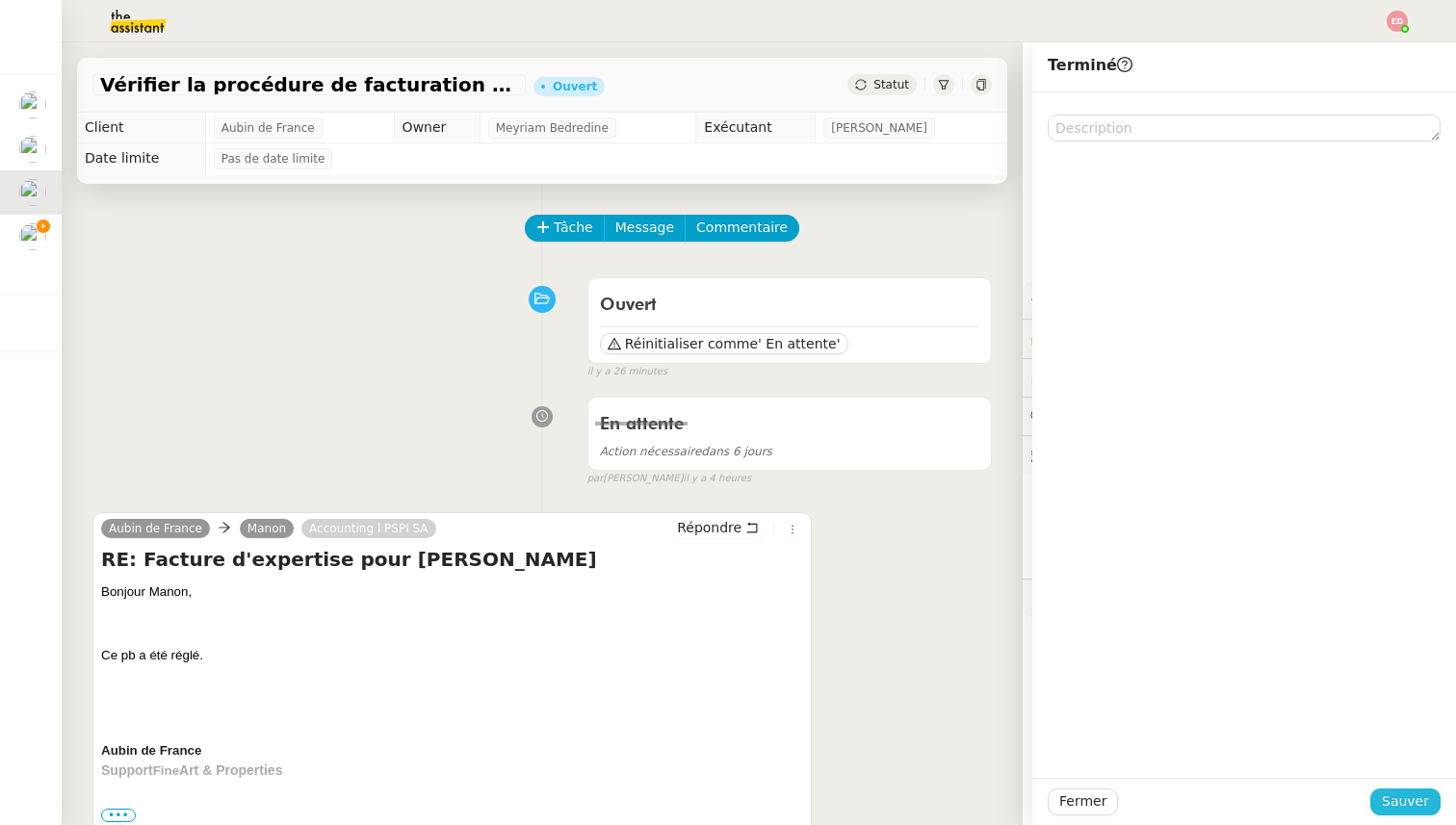
click at [1393, 793] on span "Sauver" at bounding box center [1406, 801] width 47 height 22
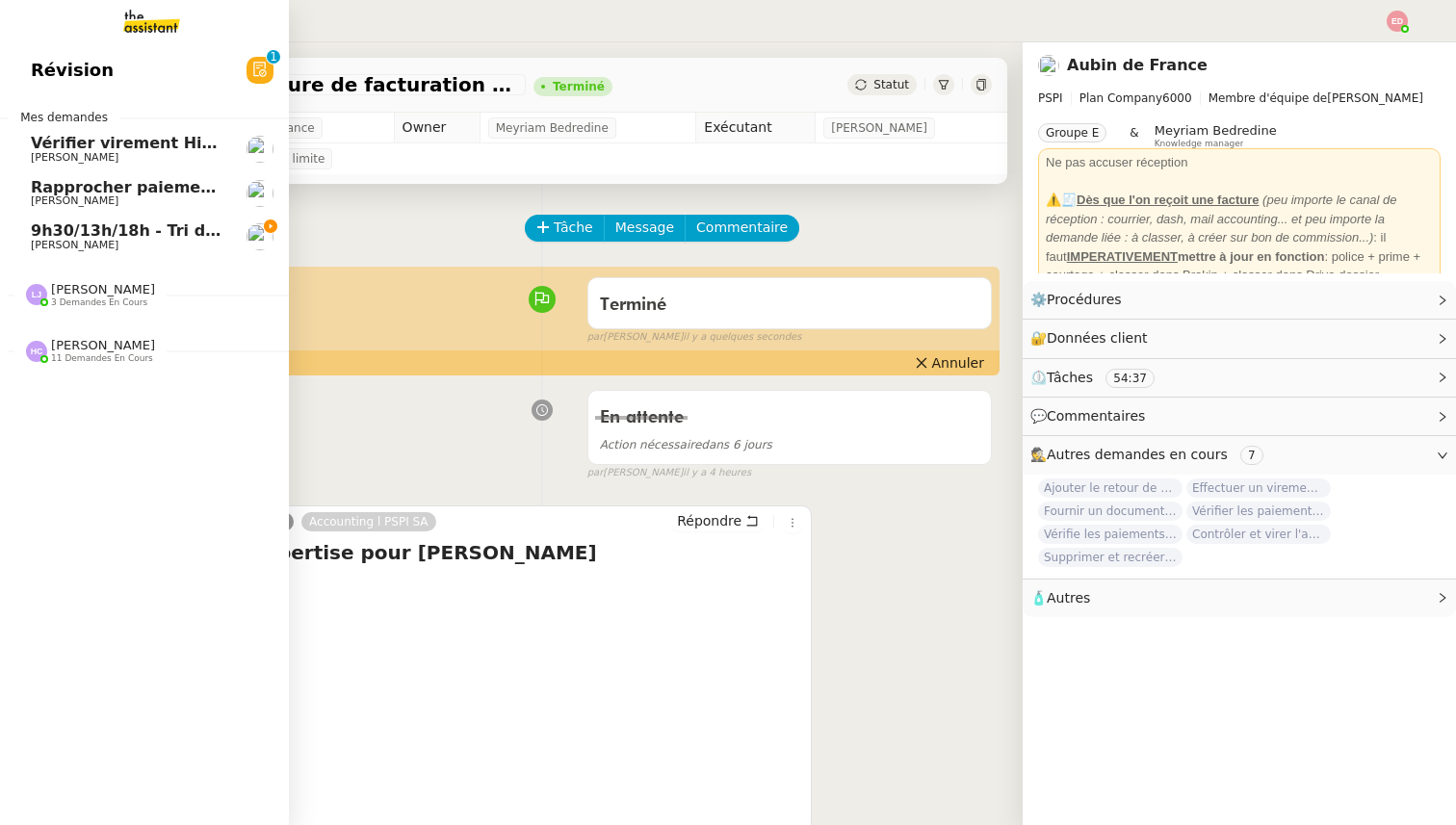
click at [32, 240] on span "[PERSON_NAME]" at bounding box center [74, 245] width 88 height 13
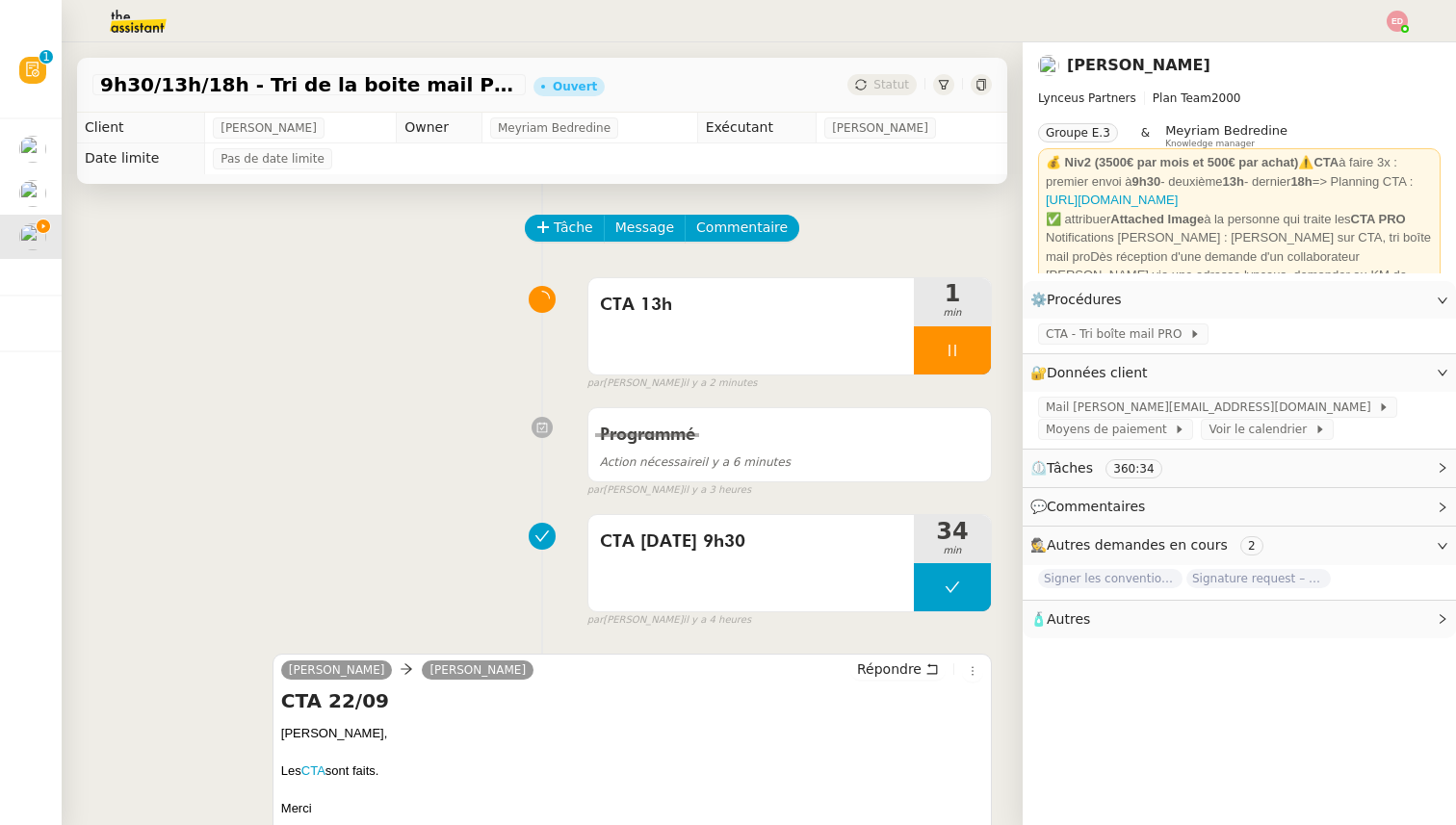
click at [111, 294] on div "CTA 13h 1 min false par [PERSON_NAME] il y a 2 minutes" at bounding box center [542, 330] width 900 height 123
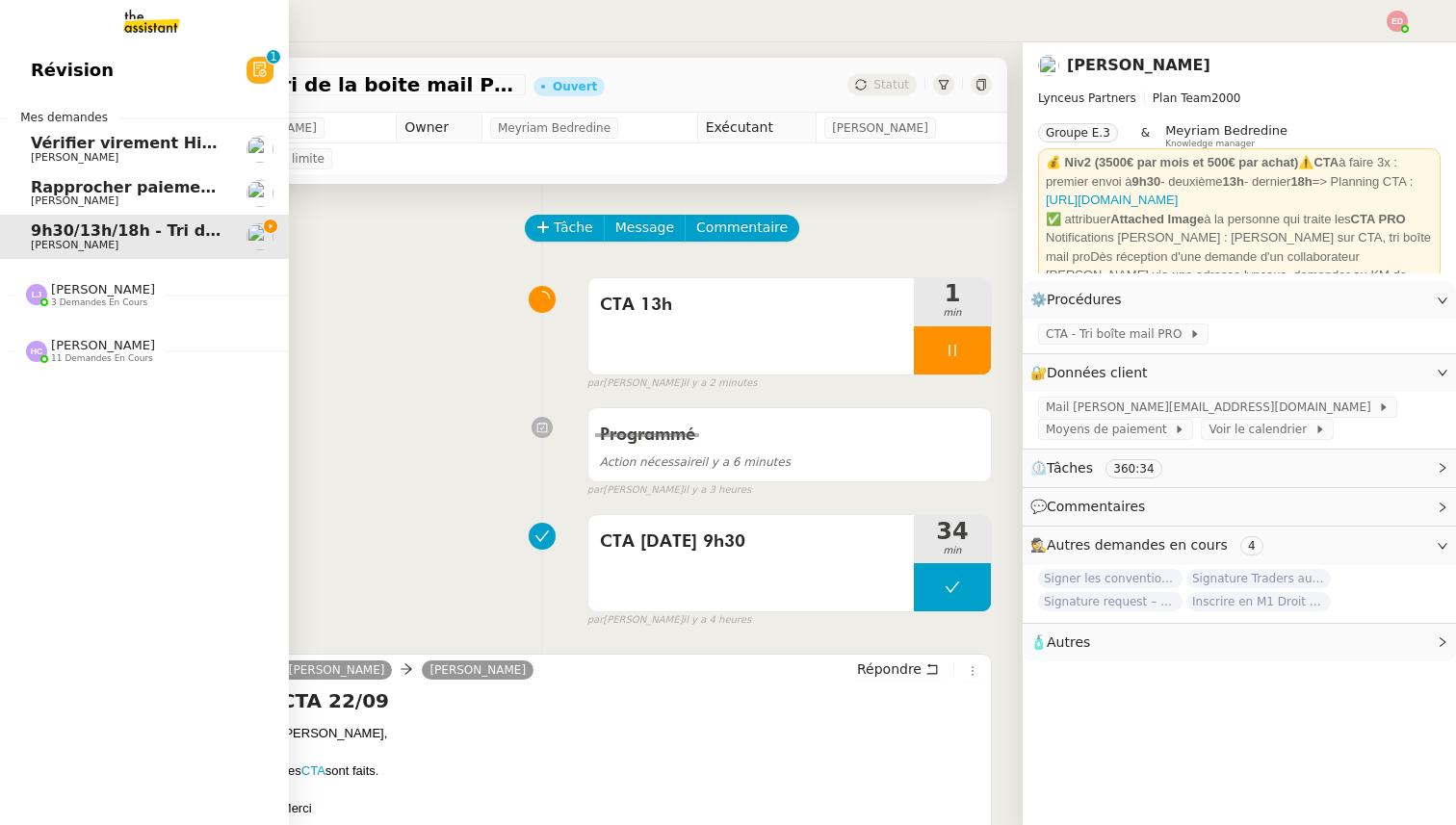
click at [43, 298] on div at bounding box center [36, 295] width 22 height 22
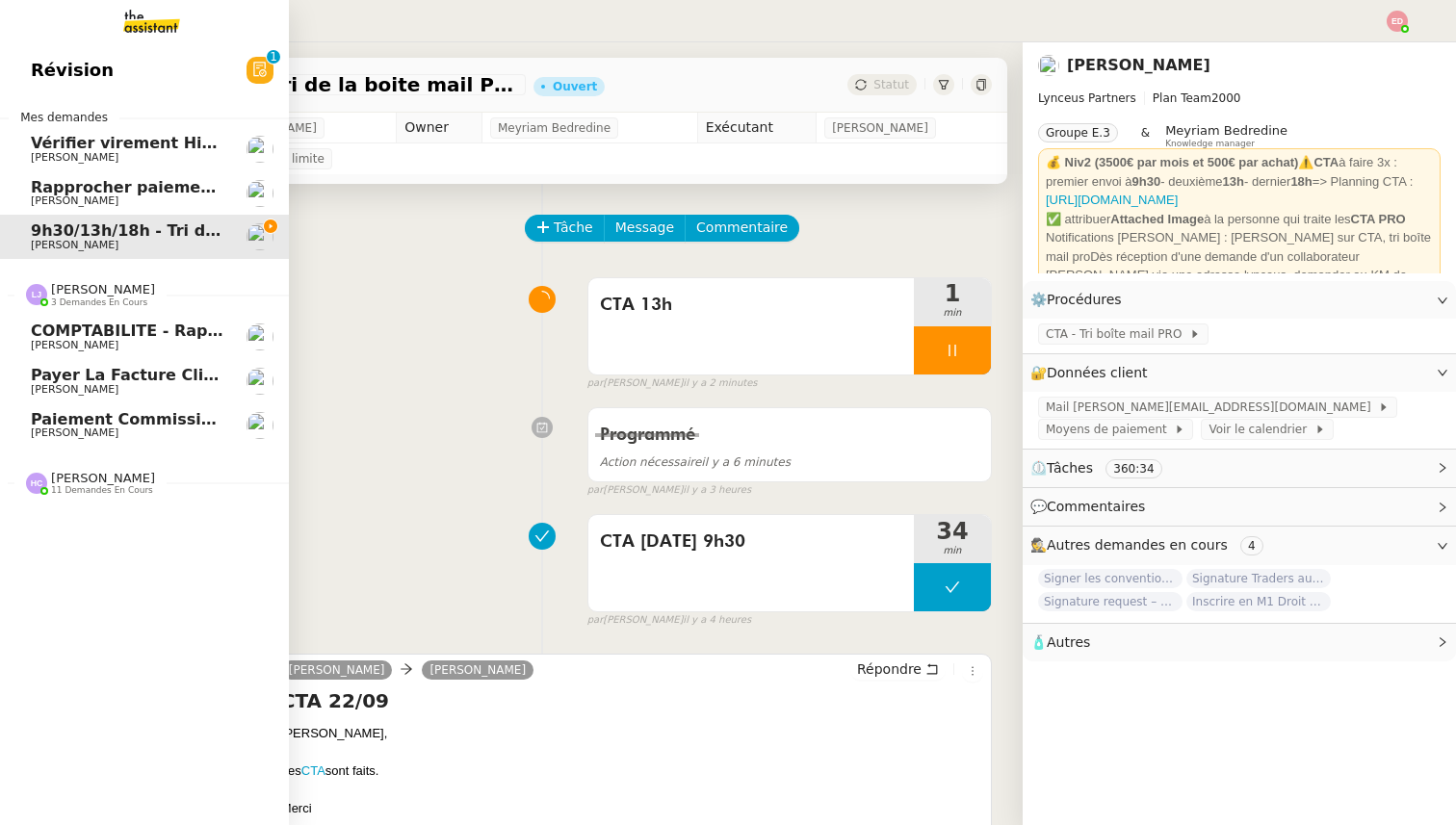
click at [106, 377] on span "Payer la facture clinique Générale Beaulieu" at bounding box center [223, 375] width 386 height 19
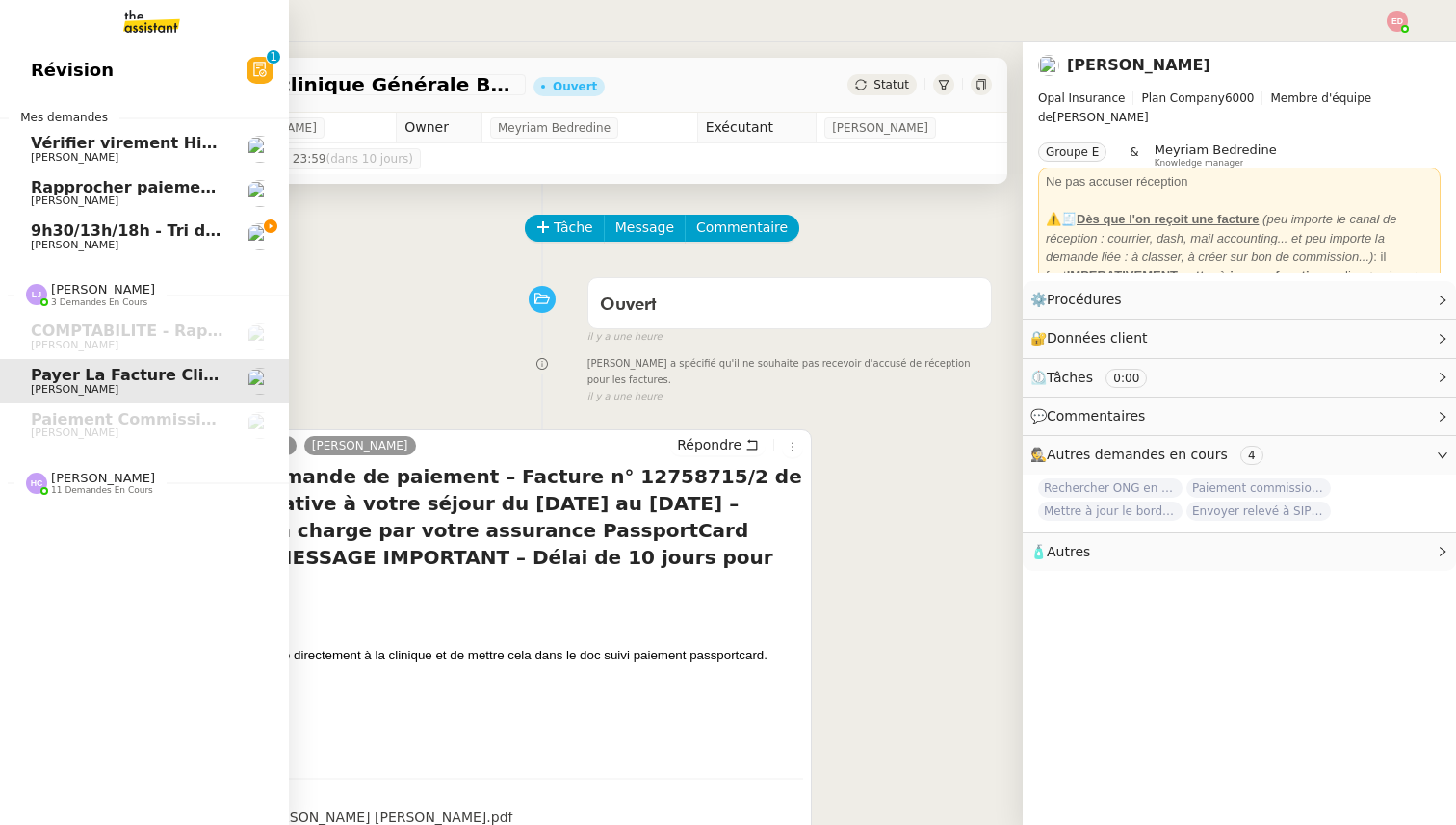
click at [71, 476] on span "[PERSON_NAME]" at bounding box center [103, 477] width 104 height 15
click at [97, 231] on span "9h30/13h/18h - Tri de la boite mail PRO - 19 septembre 2025" at bounding box center [293, 230] width 526 height 19
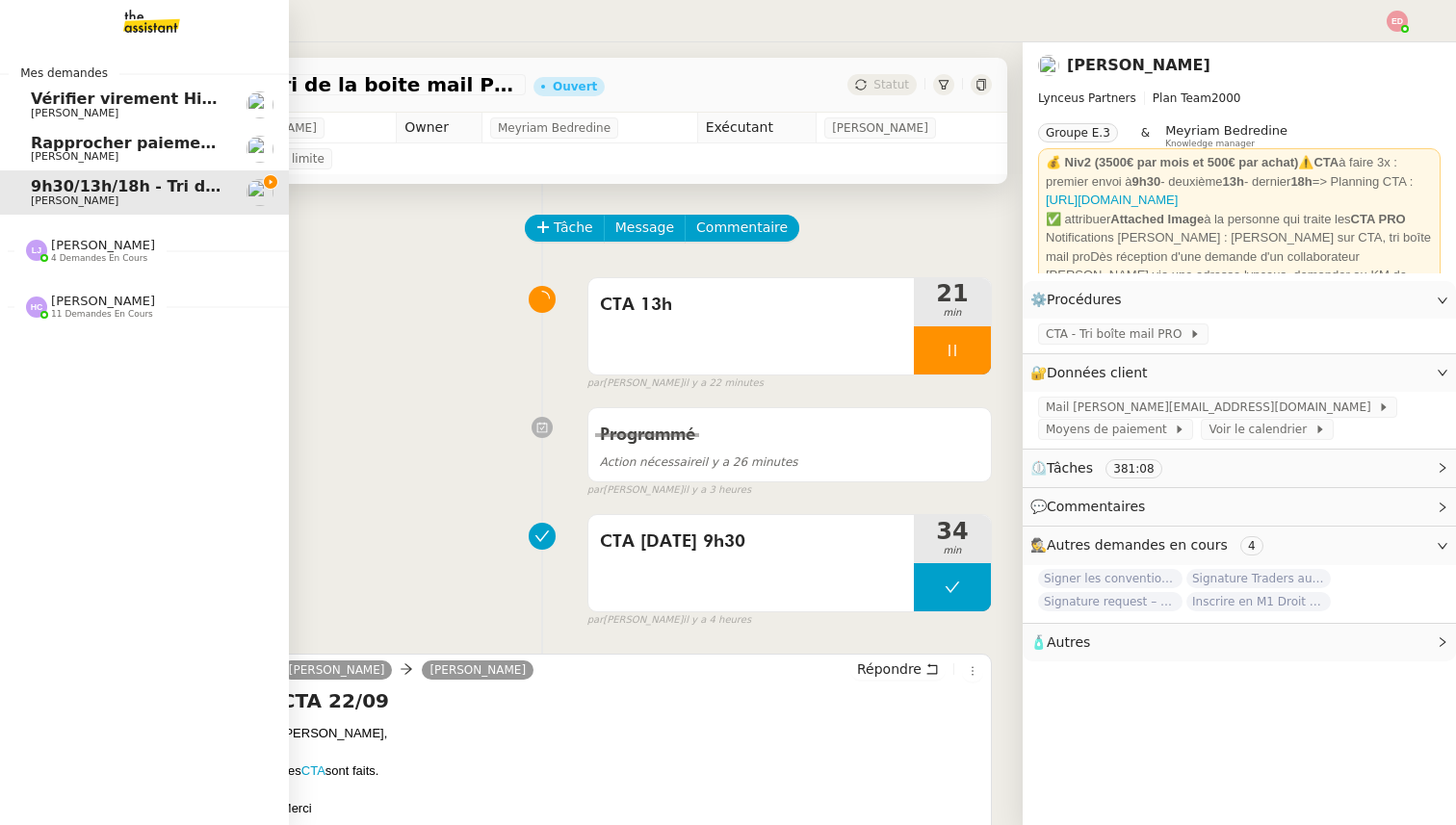
click at [66, 249] on span "[PERSON_NAME]" at bounding box center [103, 245] width 104 height 15
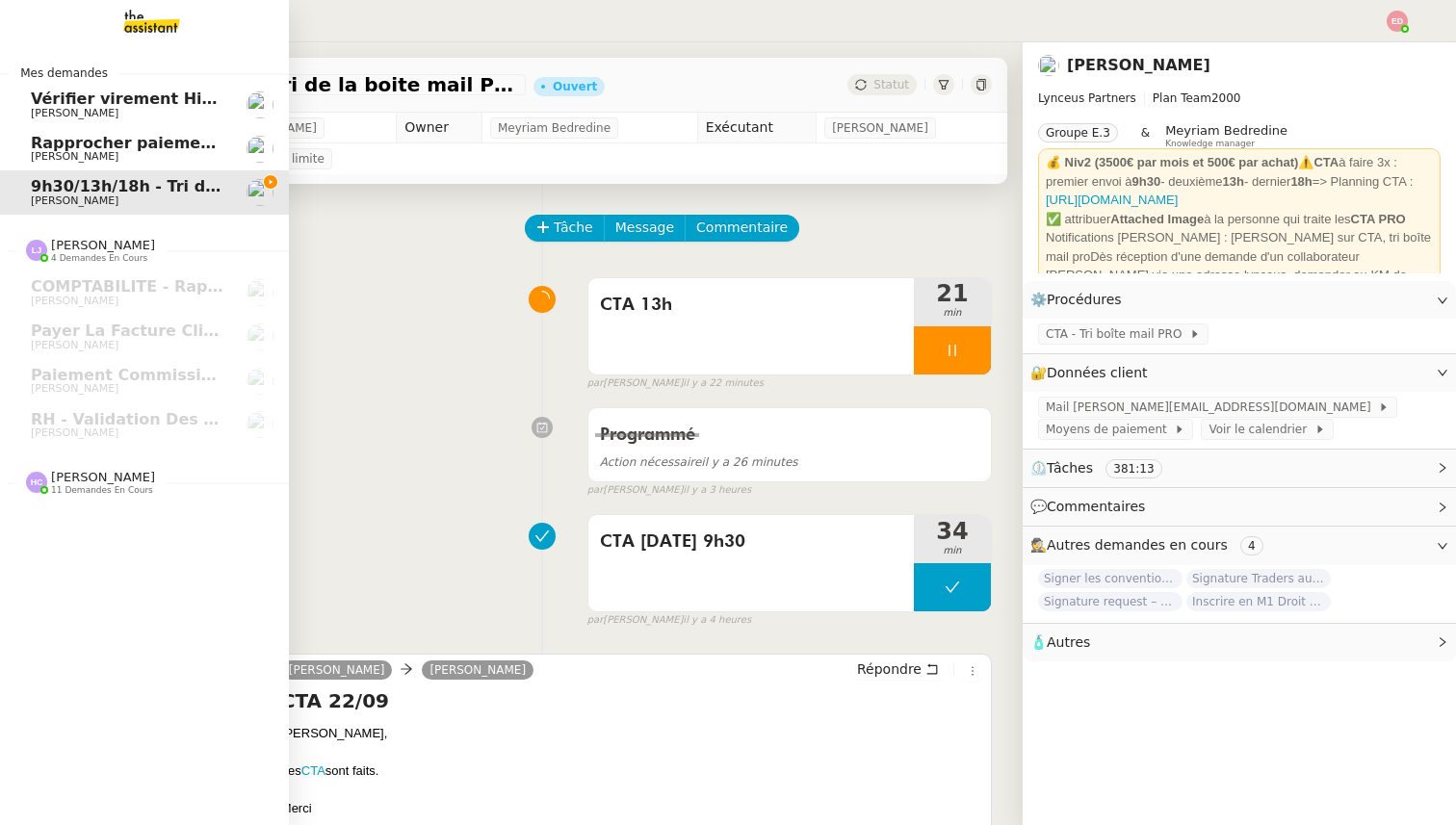
click at [85, 483] on span "[PERSON_NAME]" at bounding box center [103, 476] width 104 height 15
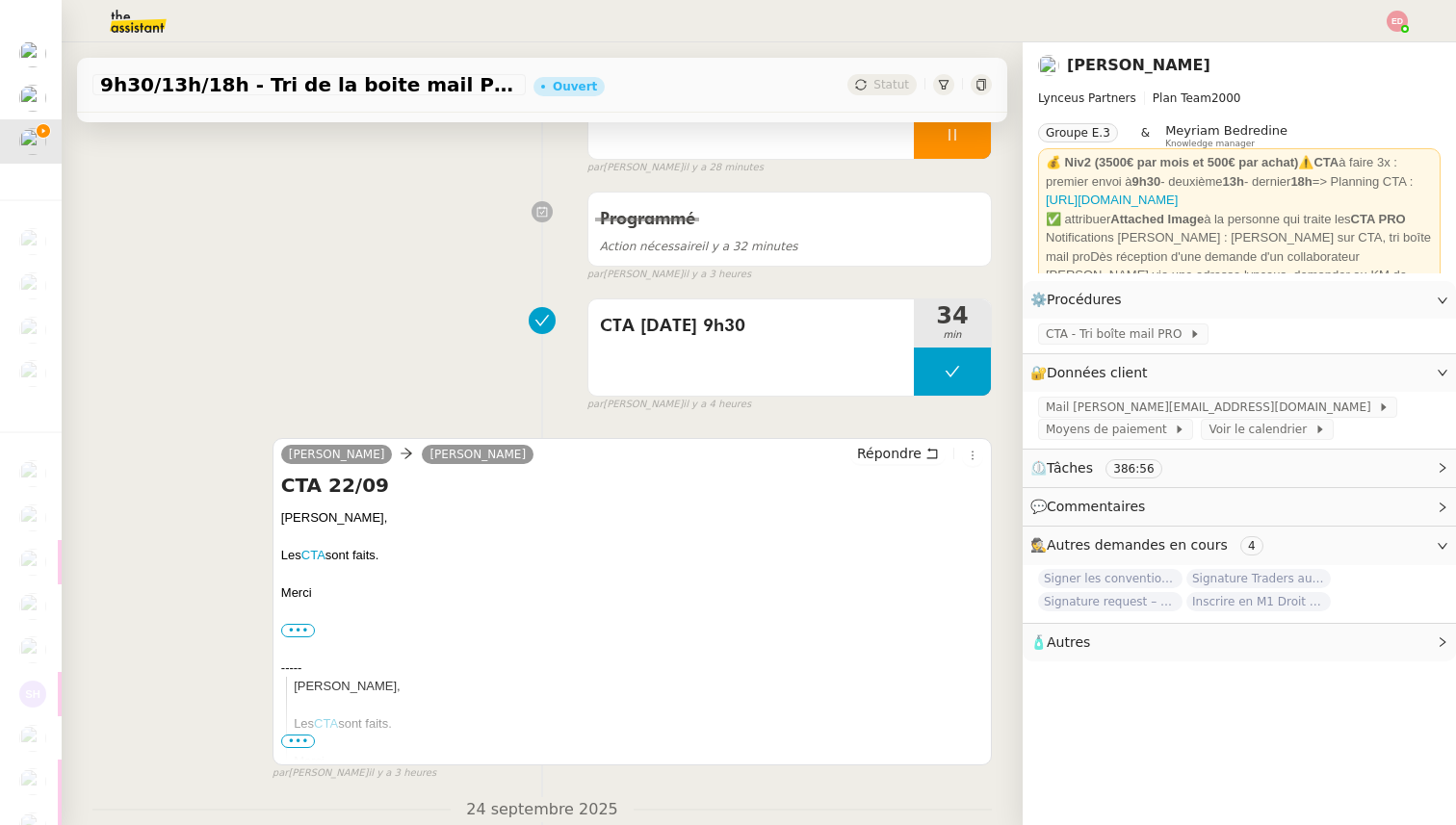
scroll to position [222, 0]
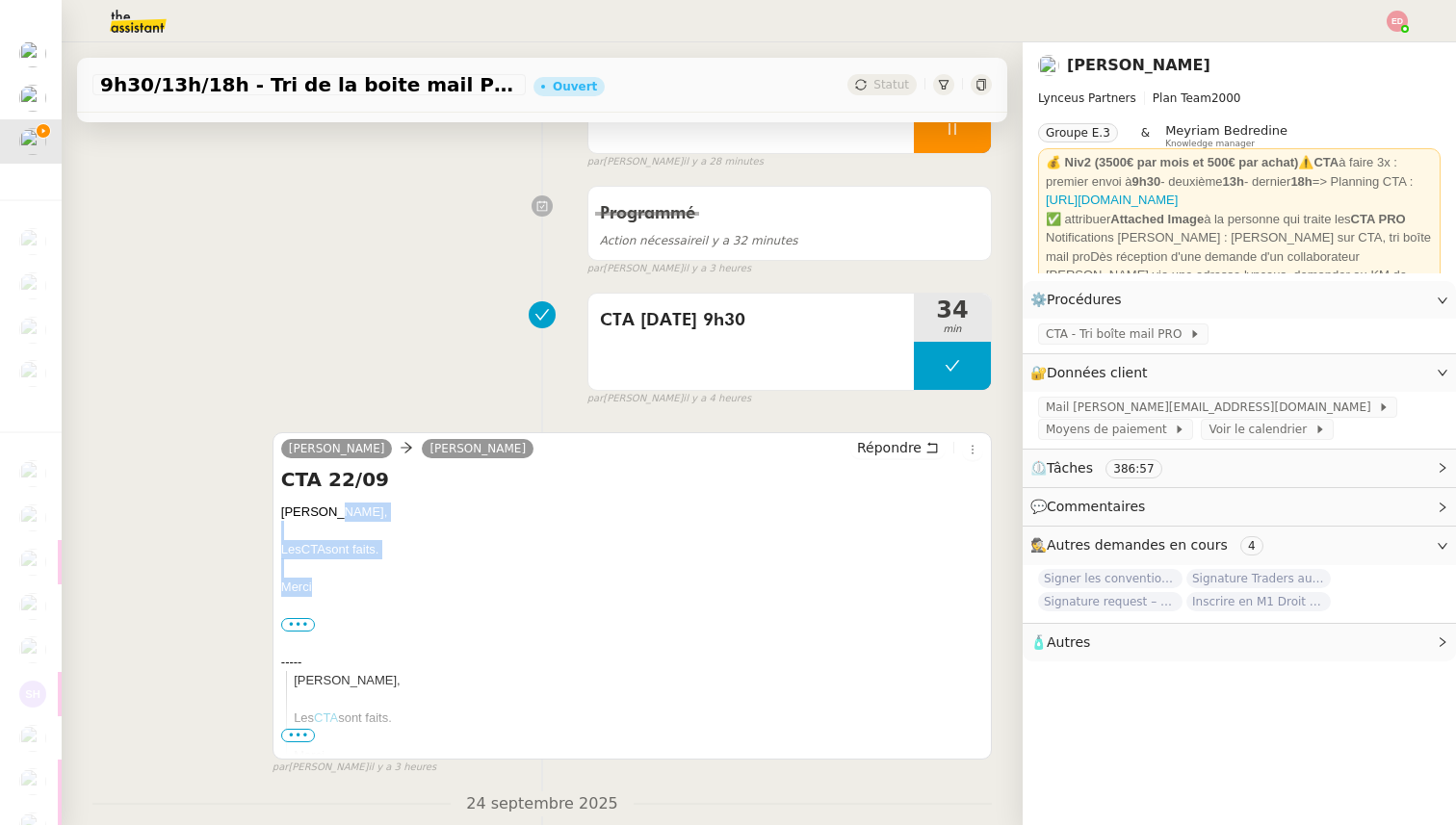
drag, startPoint x: 277, startPoint y: 583, endPoint x: 330, endPoint y: 511, distance: 89.4
copy div "[PERSON_NAME] CTA sont faits. [GEOGRAPHIC_DATA]"
click at [883, 448] on span "Répondre" at bounding box center [890, 448] width 65 height 20
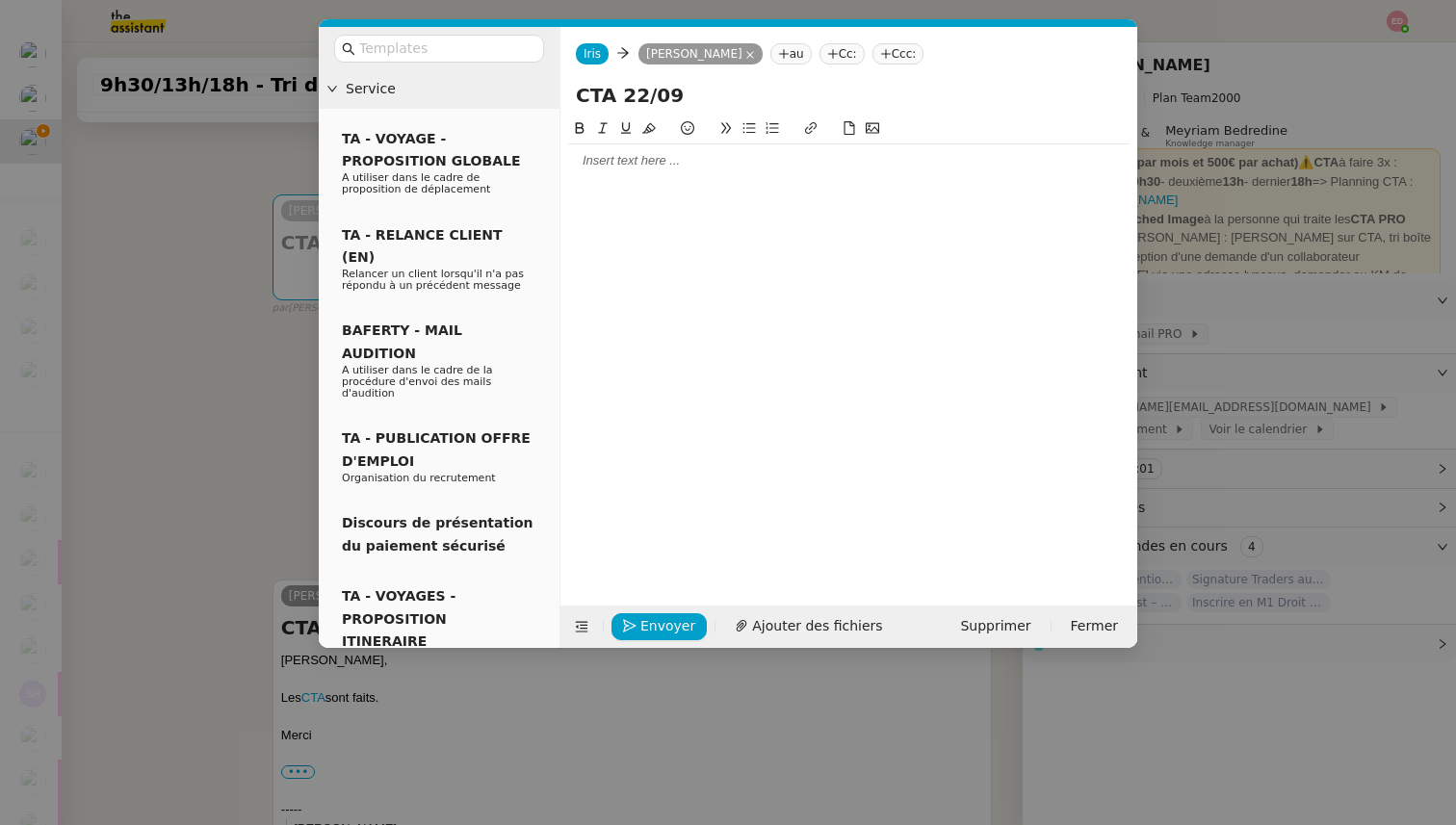
click at [673, 151] on div at bounding box center [849, 160] width 561 height 32
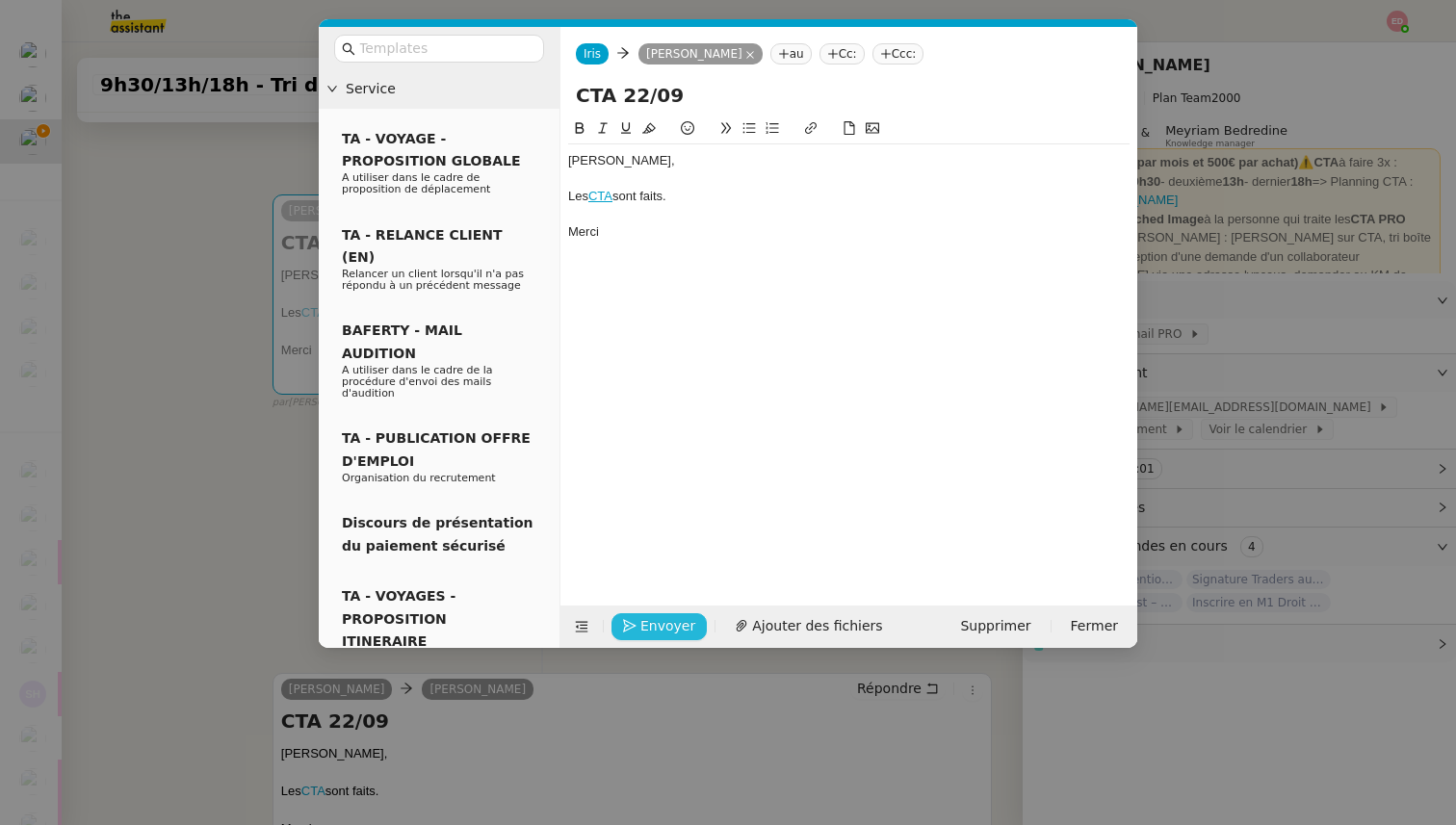
click at [654, 626] on span "Envoyer" at bounding box center [668, 626] width 55 height 22
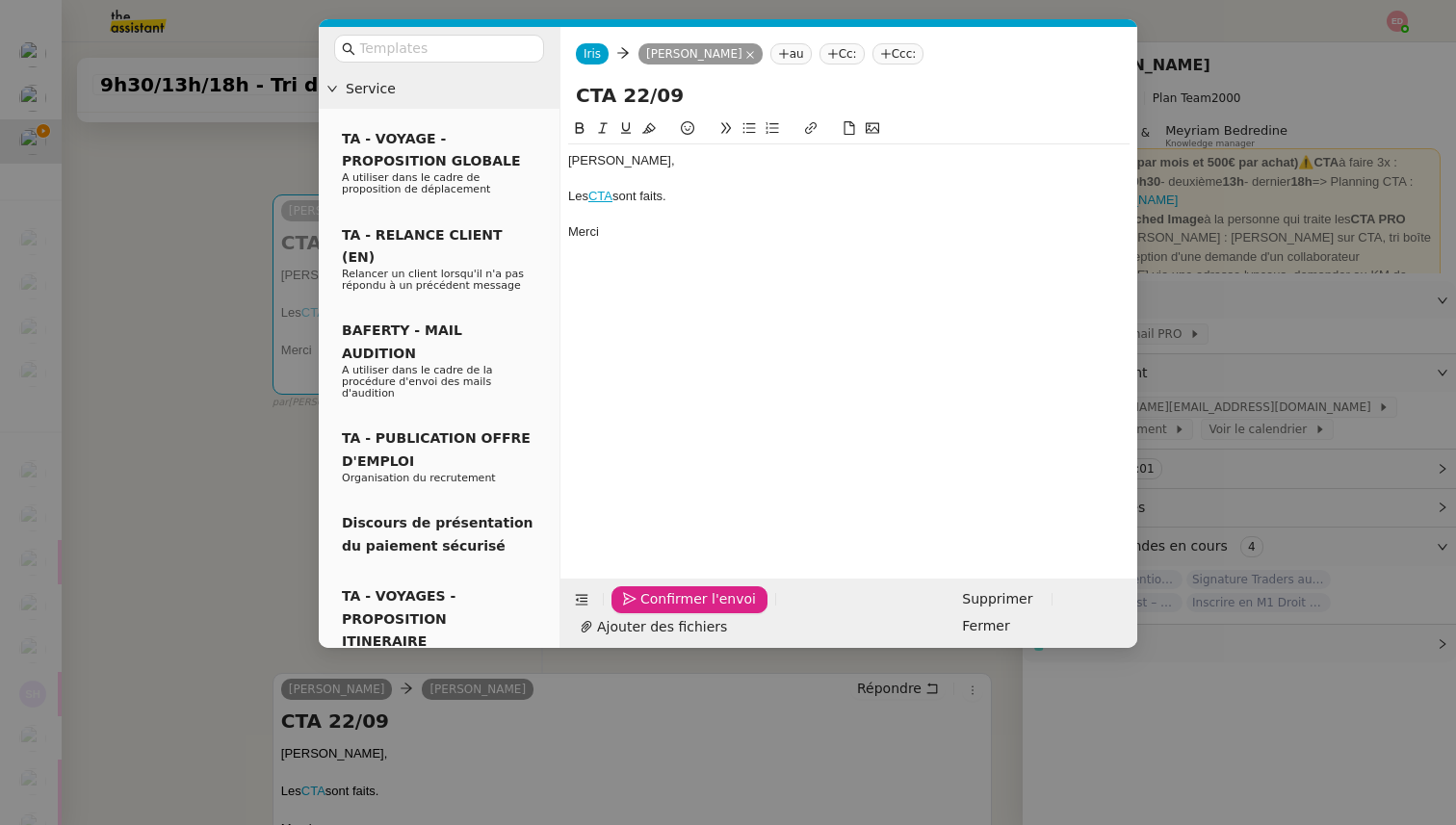
click at [654, 610] on span "Confirmer l'envoi" at bounding box center [698, 600] width 115 height 22
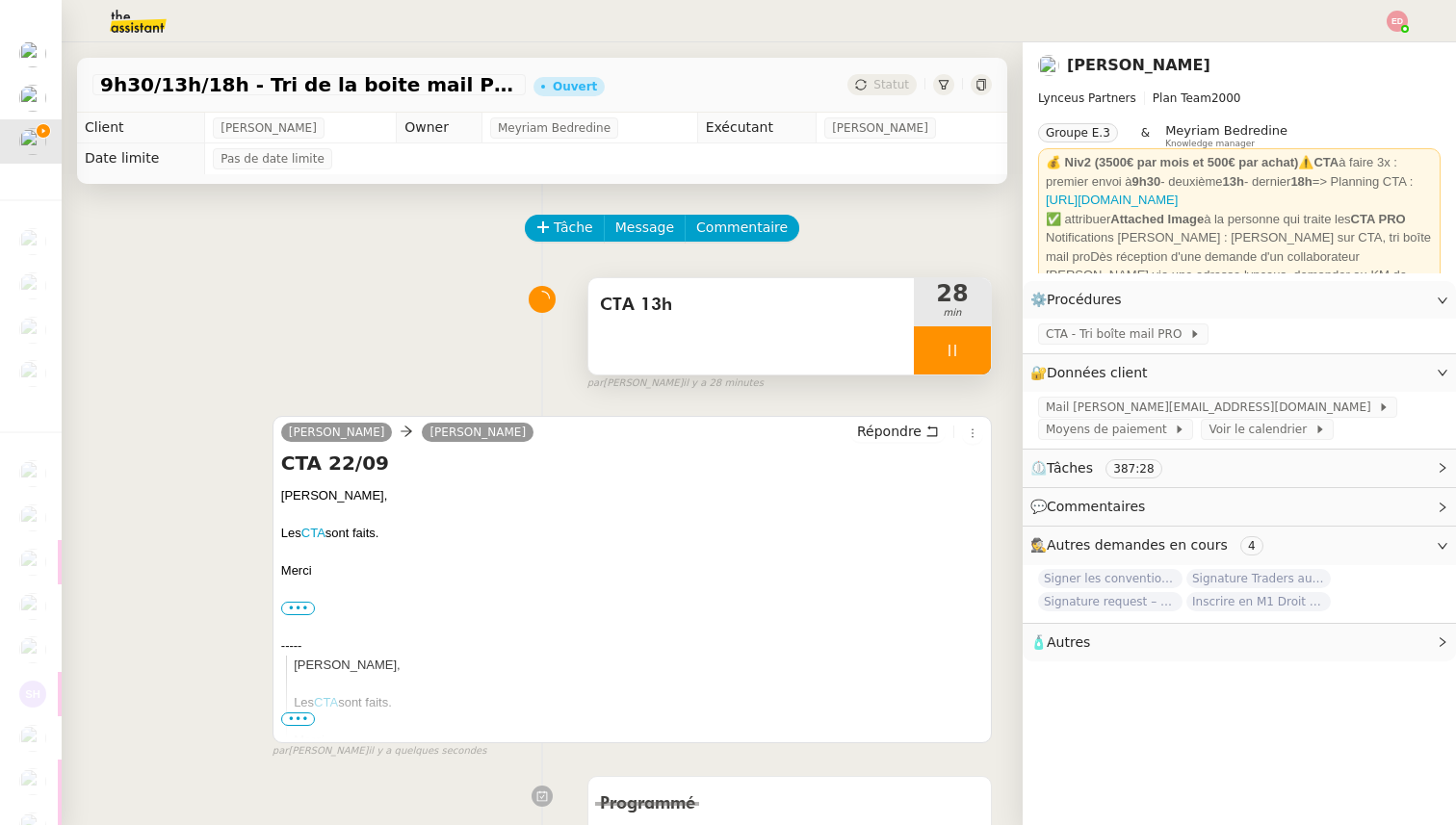
click at [977, 355] on div at bounding box center [952, 350] width 77 height 48
click at [977, 355] on icon at bounding box center [972, 350] width 16 height 16
click at [973, 350] on icon at bounding box center [972, 349] width 15 height 11
click at [879, 86] on span "Statut" at bounding box center [891, 85] width 35 height 14
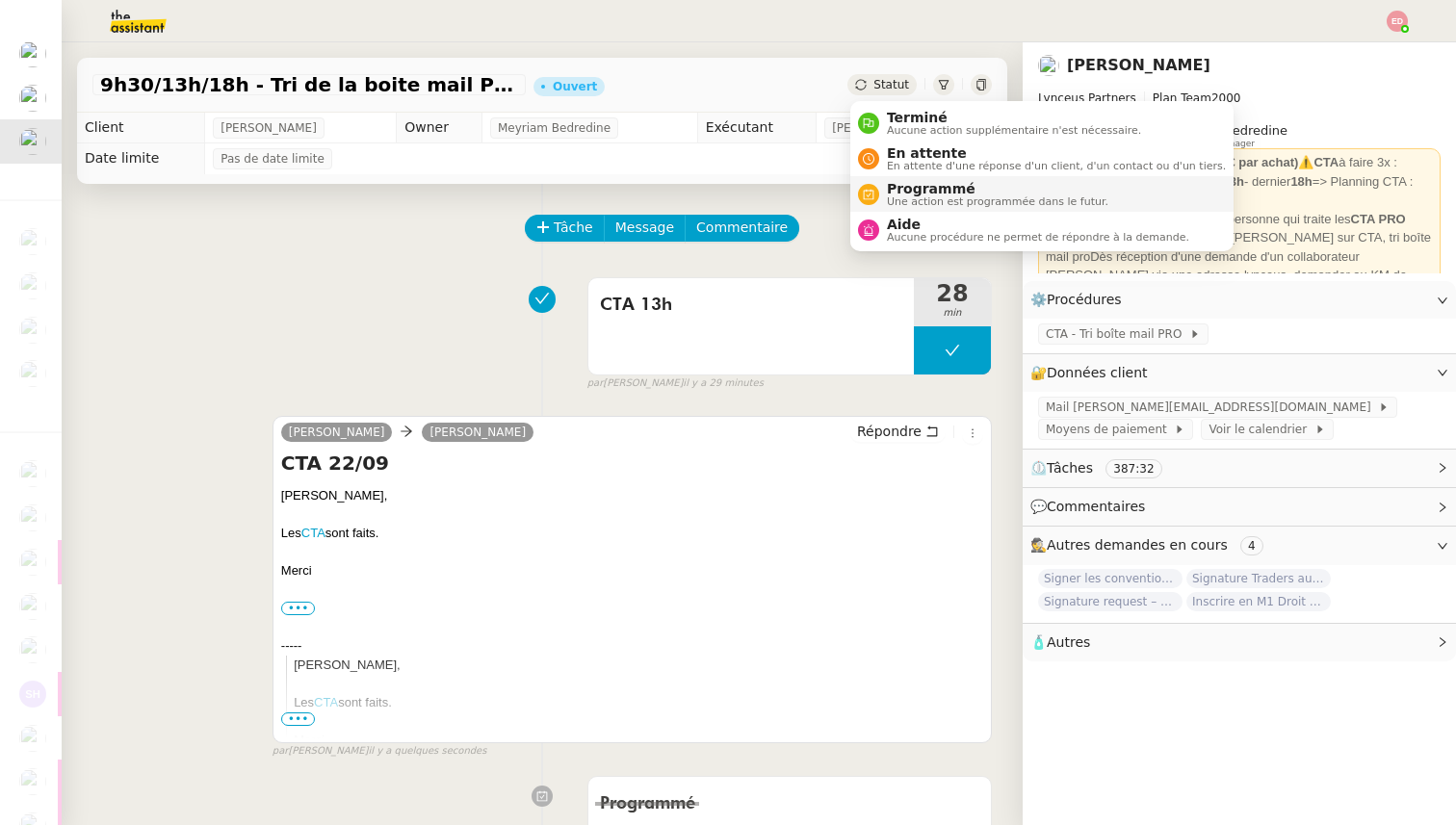
click at [901, 191] on span "Programmé" at bounding box center [997, 189] width 222 height 16
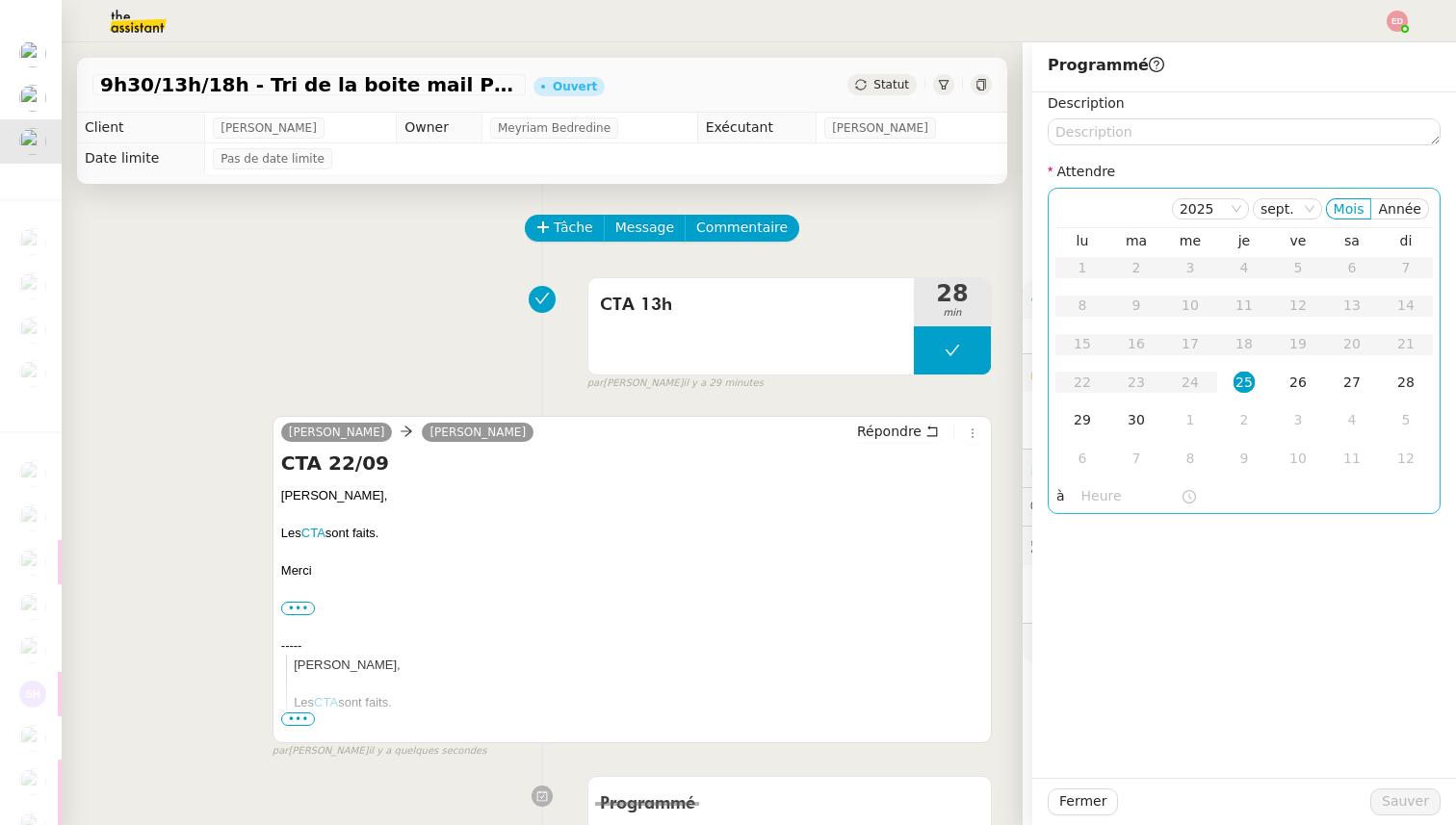
click at [1239, 378] on div "25" at bounding box center [1244, 383] width 22 height 22
click at [1101, 495] on input "text" at bounding box center [1131, 496] width 99 height 22
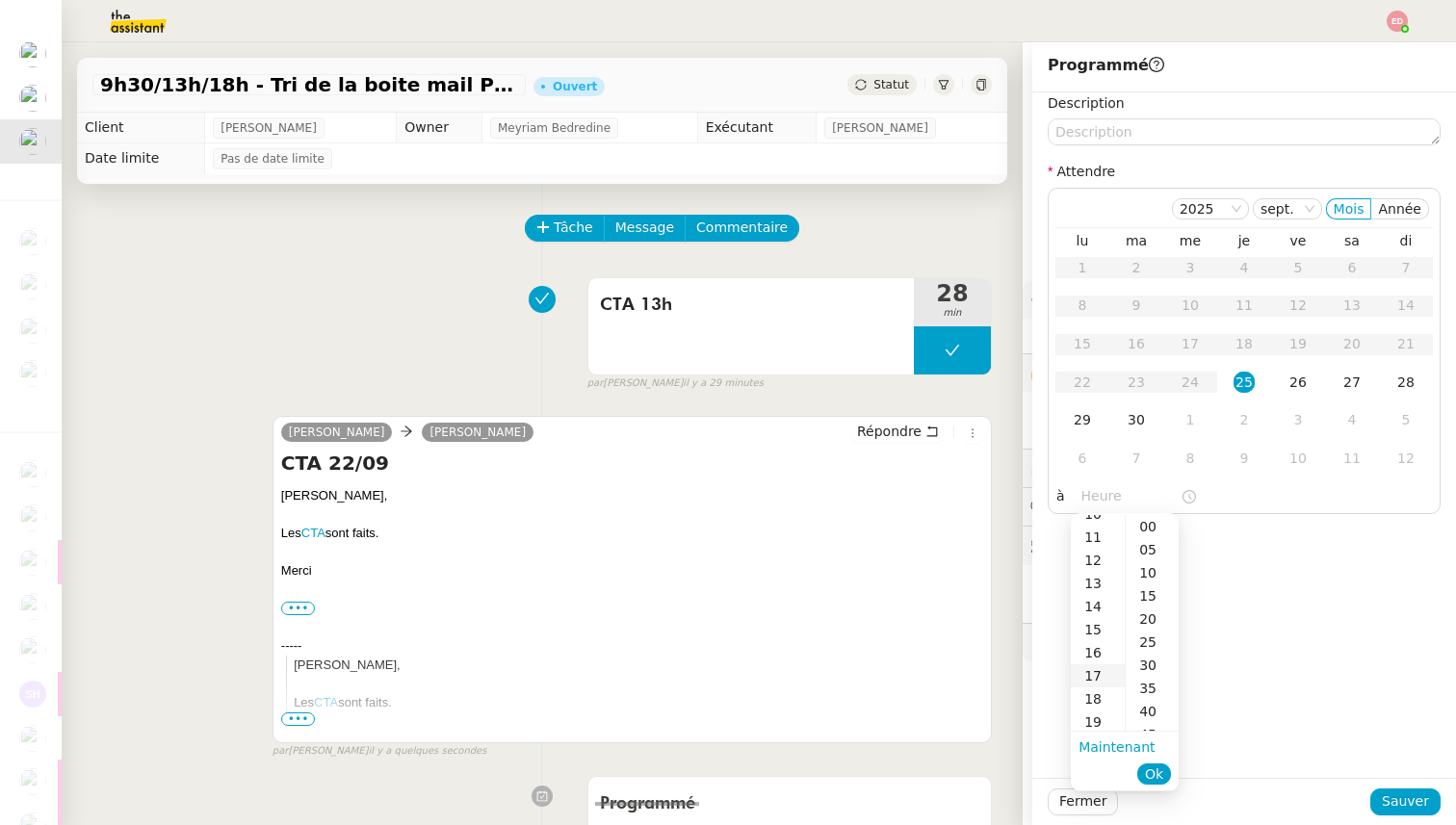
click at [1092, 670] on div "17" at bounding box center [1098, 675] width 54 height 23
click at [1149, 666] on div "30" at bounding box center [1153, 665] width 53 height 23
type input "17:30"
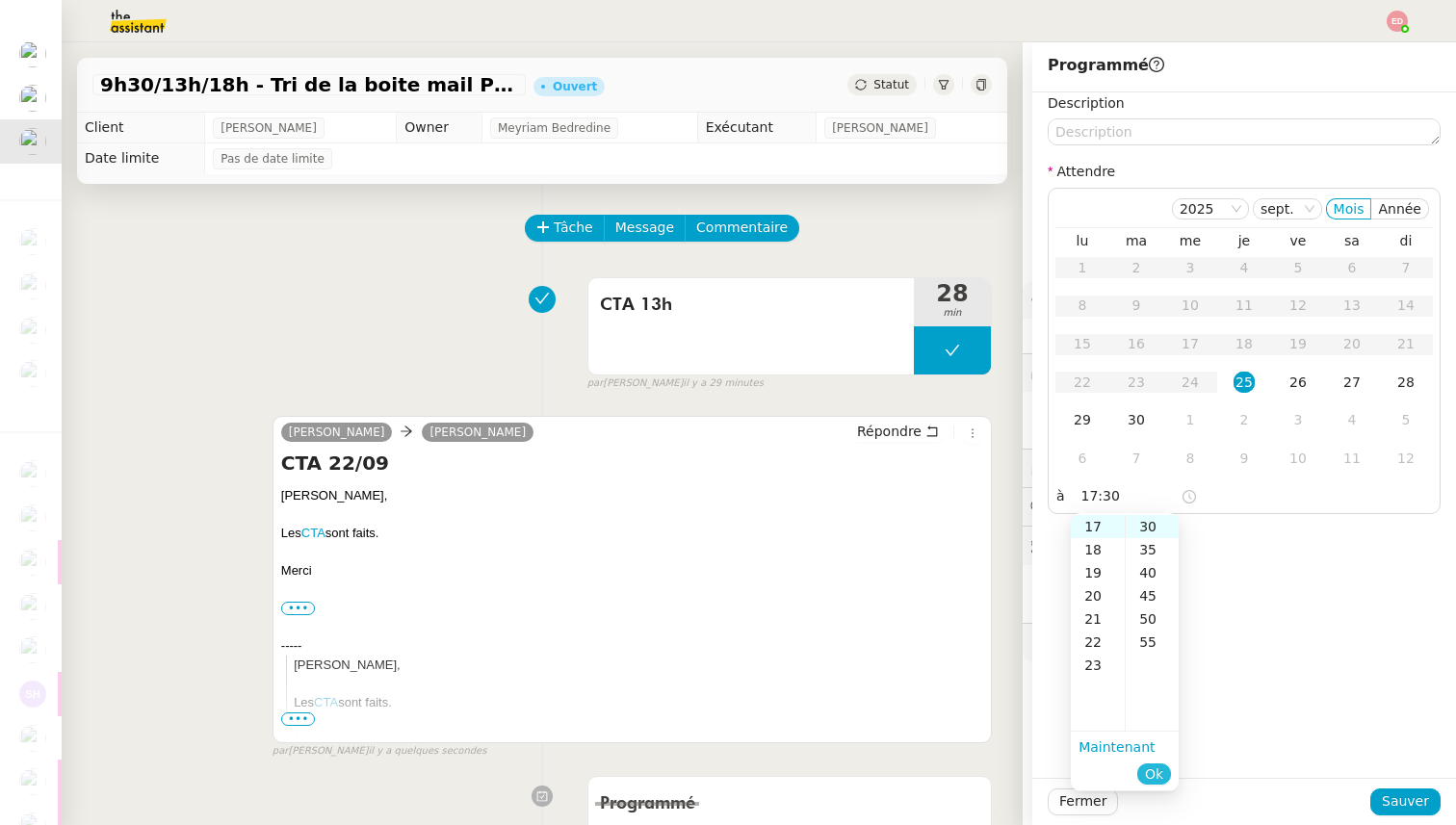
click at [1164, 778] on button "Ok" at bounding box center [1154, 775] width 33 height 22
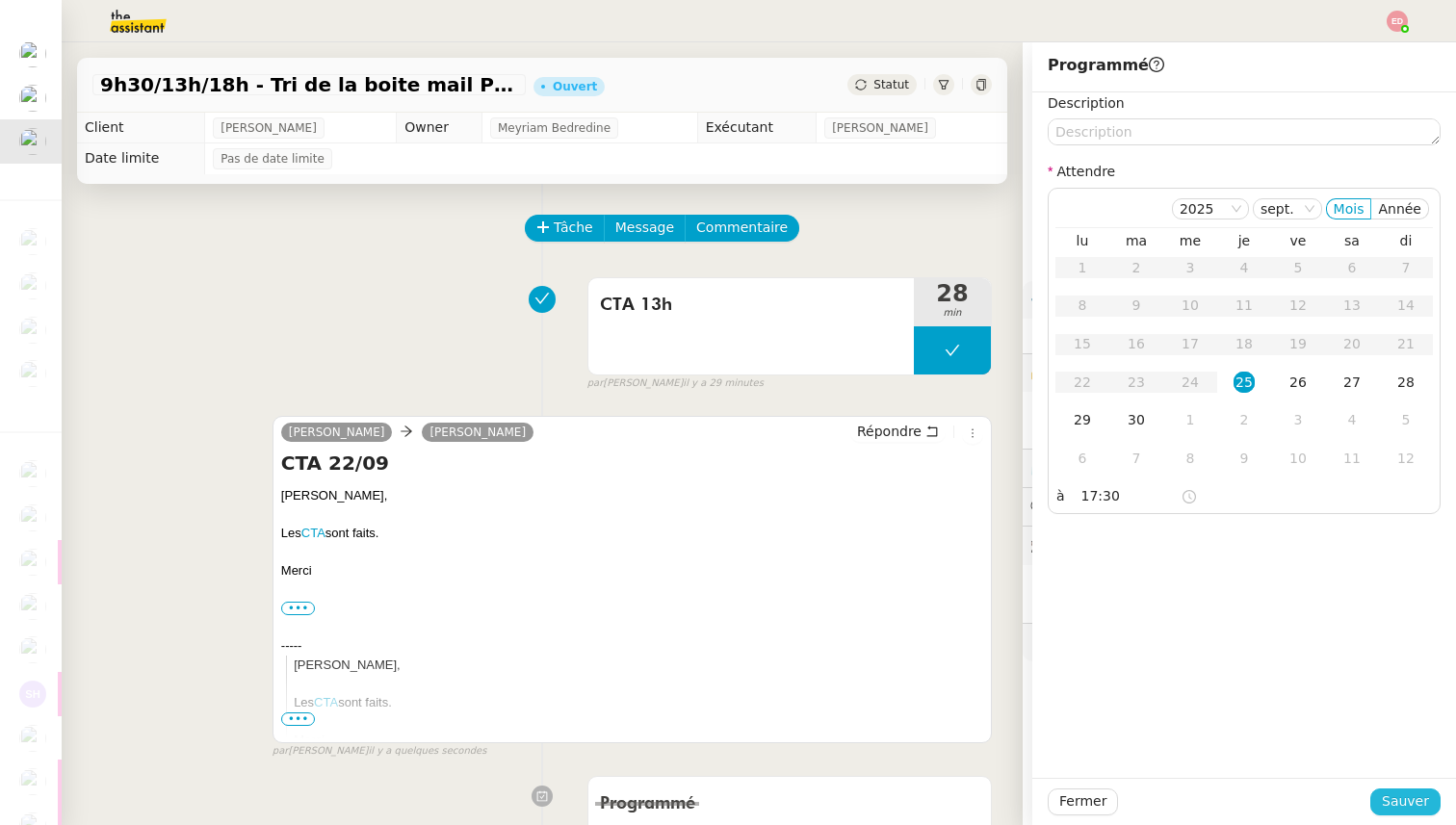
click at [1410, 794] on span "Sauver" at bounding box center [1406, 801] width 47 height 22
